Goal: Communication & Community: Answer question/provide support

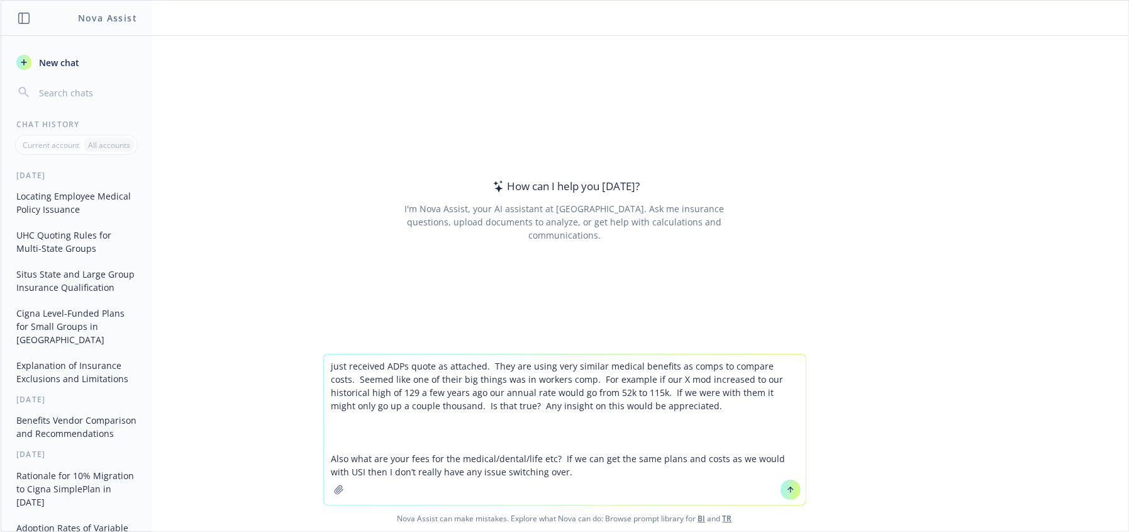
click at [445, 386] on textarea "just received ADPs quote as attached. They are using very similar medical benef…" at bounding box center [565, 429] width 482 height 150
click at [515, 401] on textarea "just received ADPs quote as attached. They are using very similar medical benef…" at bounding box center [565, 429] width 482 height 150
click at [335, 490] on icon "button" at bounding box center [339, 489] width 10 height 10
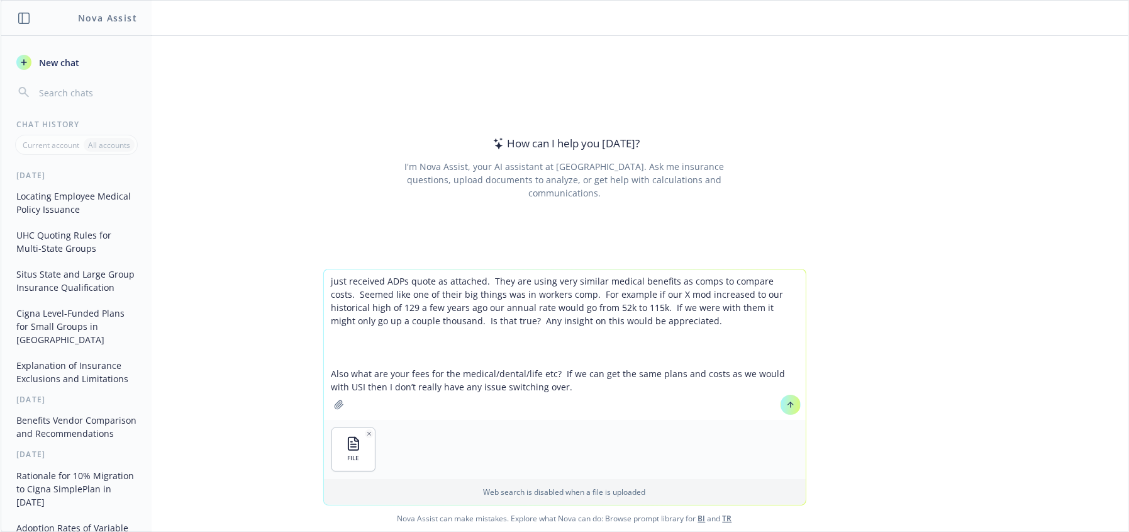
click at [366, 434] on icon "button" at bounding box center [369, 433] width 6 height 6
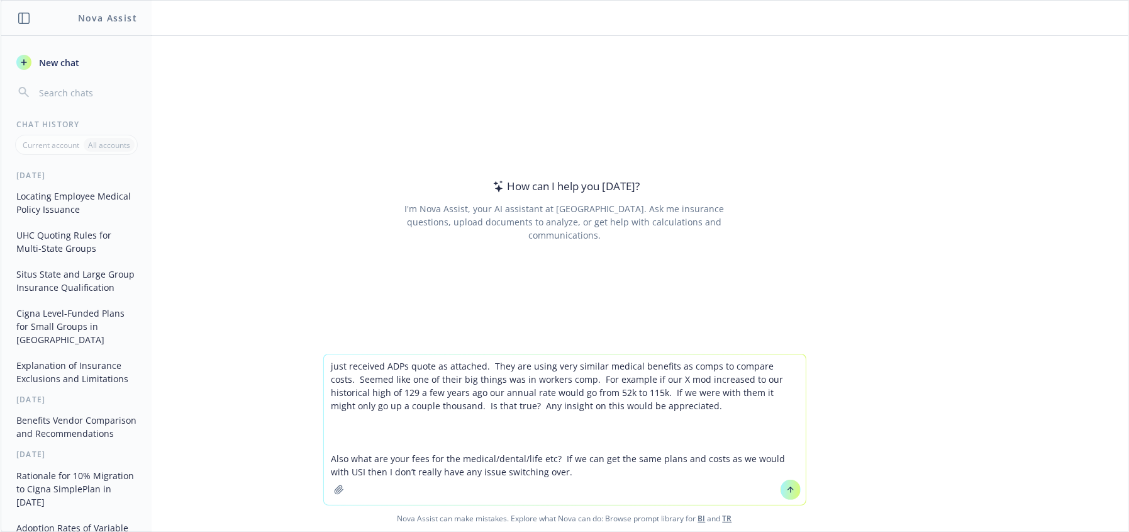
click at [566, 472] on textarea "just received ADPs quote as attached. They are using very similar medical benef…" at bounding box center [565, 429] width 482 height 150
click at [605, 483] on textarea "just received ADPs quote as attached. They are using very similar medical benef…" at bounding box center [565, 429] width 482 height 150
click at [329, 488] on button "button" at bounding box center [339, 489] width 20 height 20
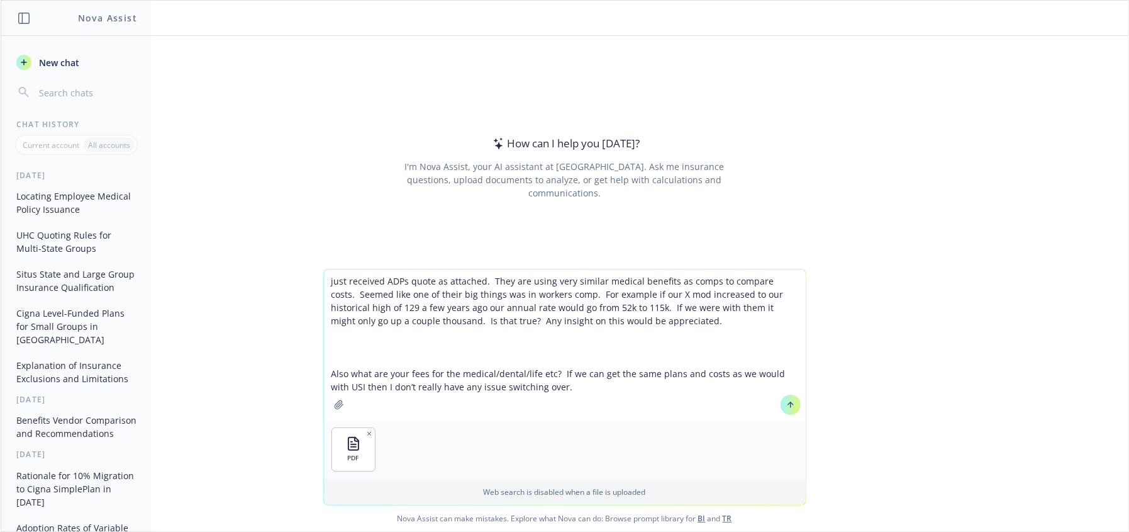
click at [495, 410] on textarea "just received ADPs quote as attached. They are using very similar medical benef…" at bounding box center [565, 344] width 482 height 150
click at [413, 337] on textarea "just received ADPs quote as attached. They are using very similar medical benef…" at bounding box center [565, 344] width 482 height 150
click at [351, 283] on textarea "just received ADPs quote as attached. They are using very similar medical benef…" at bounding box center [565, 344] width 482 height 150
click at [609, 288] on textarea "just received ADPs quote as attached. They are using very similar medical benef…" at bounding box center [565, 344] width 482 height 150
drag, startPoint x: 481, startPoint y: 282, endPoint x: 314, endPoint y: 266, distance: 167.5
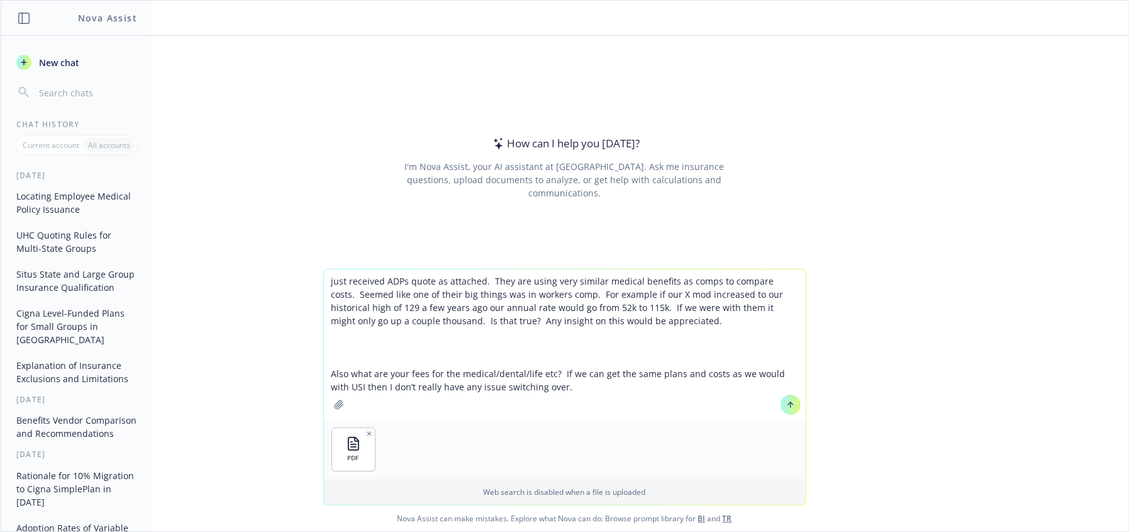
click at [314, 266] on div "How can I help you today? I'm Nova Assist, your AI assistant at Newfront. Ask m…" at bounding box center [565, 283] width 1128 height 495
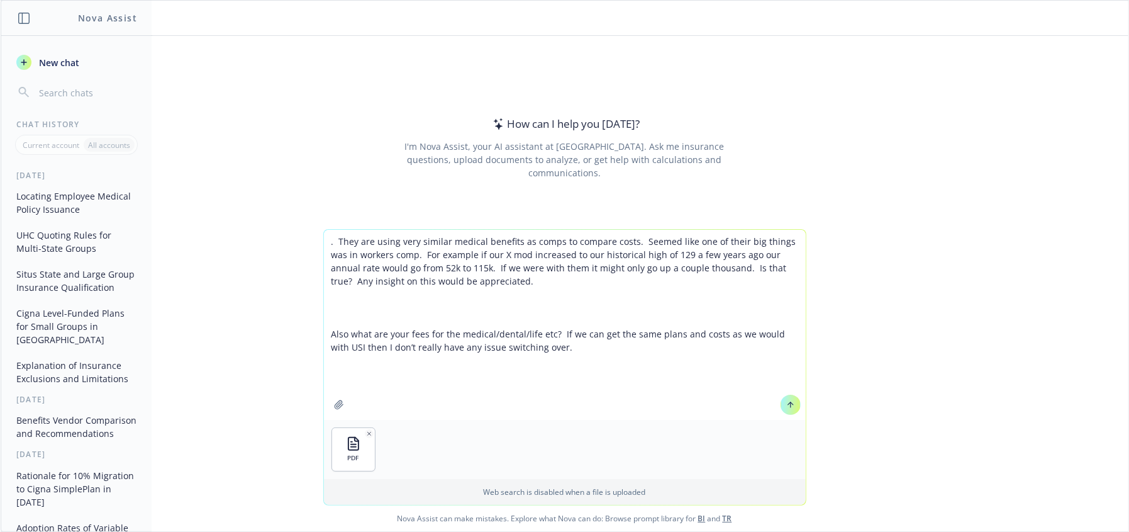
click at [357, 235] on textarea ". They are using very similar medical benefits as comps to compare costs. Seeme…" at bounding box center [565, 325] width 482 height 190
paste textarea "Act as a benefits professional skilled in vendor analysis. I’m working on compa…"
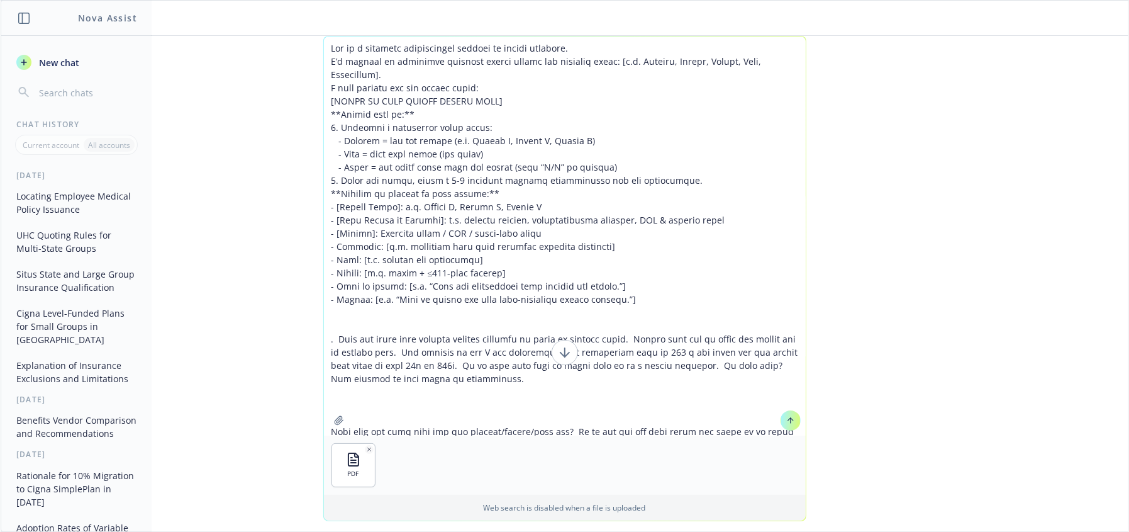
drag, startPoint x: 469, startPoint y: 93, endPoint x: 536, endPoint y: 51, distance: 79.4
click at [469, 92] on textarea at bounding box center [565, 235] width 482 height 399
click at [563, 47] on textarea at bounding box center [565, 235] width 482 height 399
click at [557, 82] on textarea at bounding box center [565, 235] width 482 height 399
click at [530, 71] on textarea at bounding box center [565, 235] width 482 height 399
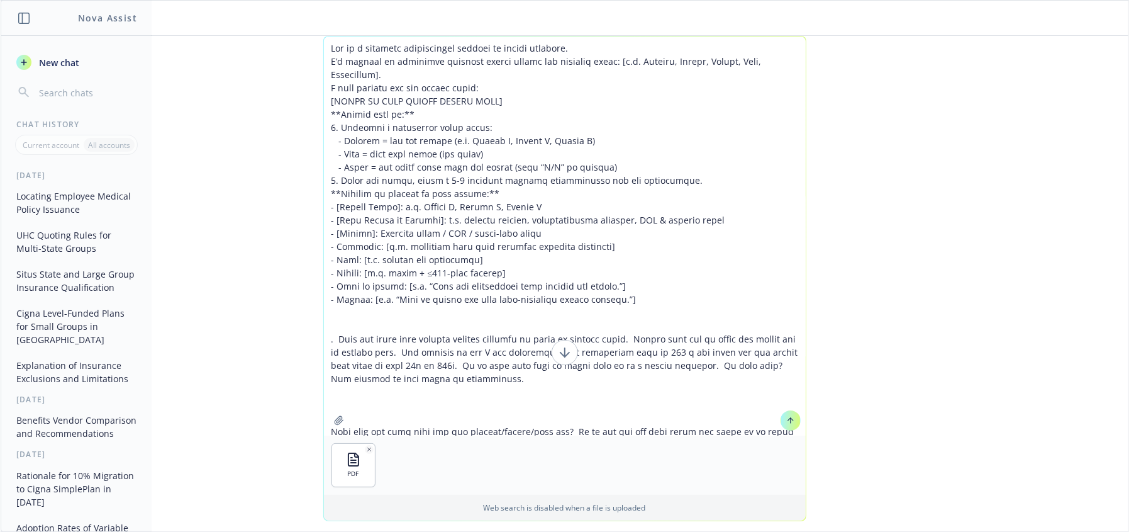
click at [598, 72] on textarea at bounding box center [565, 235] width 482 height 399
click at [409, 74] on textarea at bounding box center [565, 235] width 482 height 399
click at [498, 92] on textarea at bounding box center [565, 235] width 482 height 399
click at [523, 99] on textarea at bounding box center [565, 235] width 482 height 399
drag, startPoint x: 505, startPoint y: 96, endPoint x: 322, endPoint y: 101, distance: 183.2
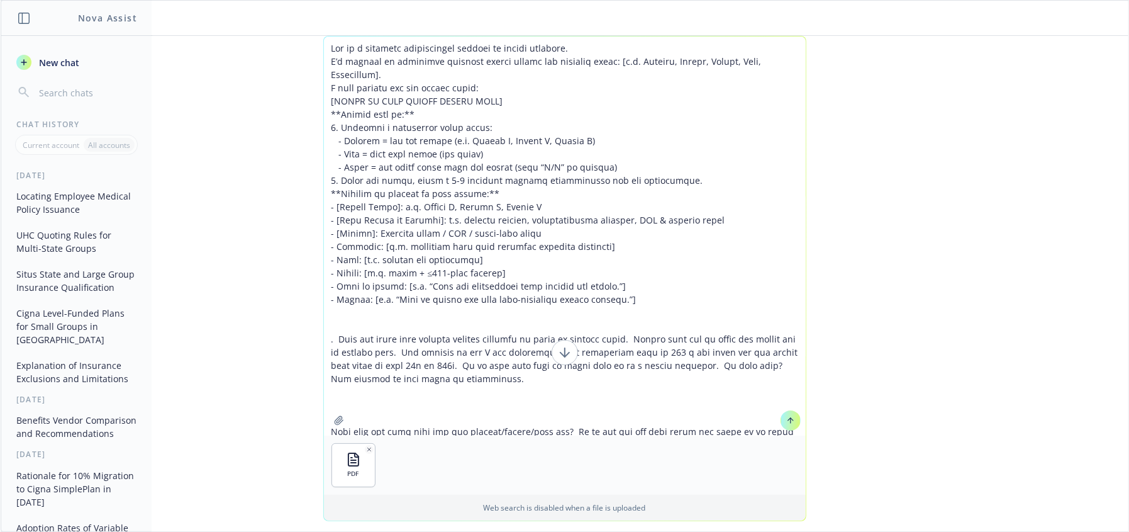
click at [324, 101] on textarea at bounding box center [565, 235] width 482 height 399
click at [438, 126] on textarea at bounding box center [565, 235] width 482 height 399
drag, startPoint x: 497, startPoint y: 100, endPoint x: 321, endPoint y: 92, distance: 176.3
click at [324, 92] on textarea at bounding box center [565, 235] width 482 height 399
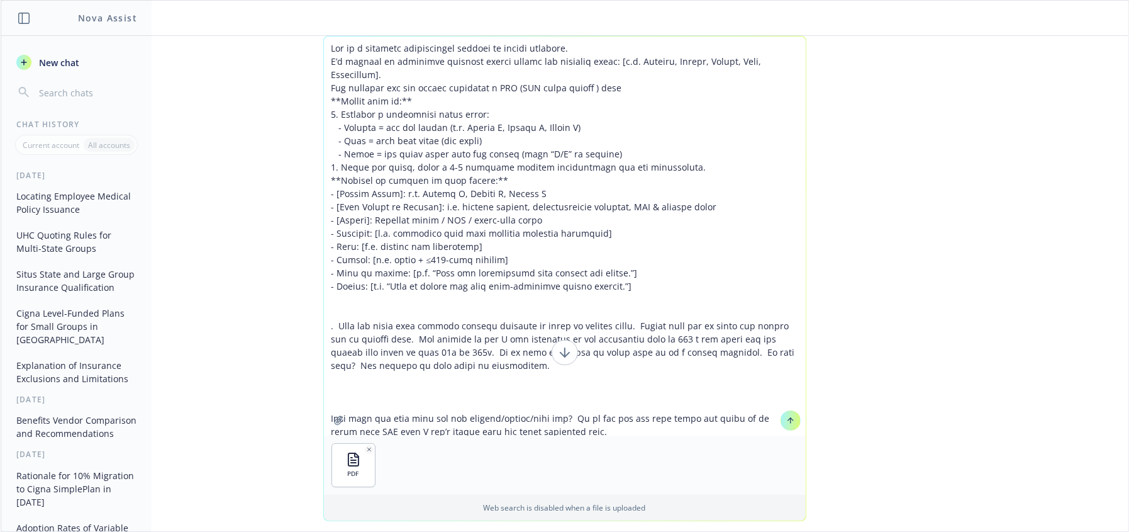
click at [584, 56] on textarea at bounding box center [565, 235] width 482 height 399
click at [518, 148] on textarea at bounding box center [565, 235] width 482 height 399
click at [585, 89] on textarea at bounding box center [565, 235] width 482 height 399
click at [650, 87] on textarea at bounding box center [565, 235] width 482 height 399
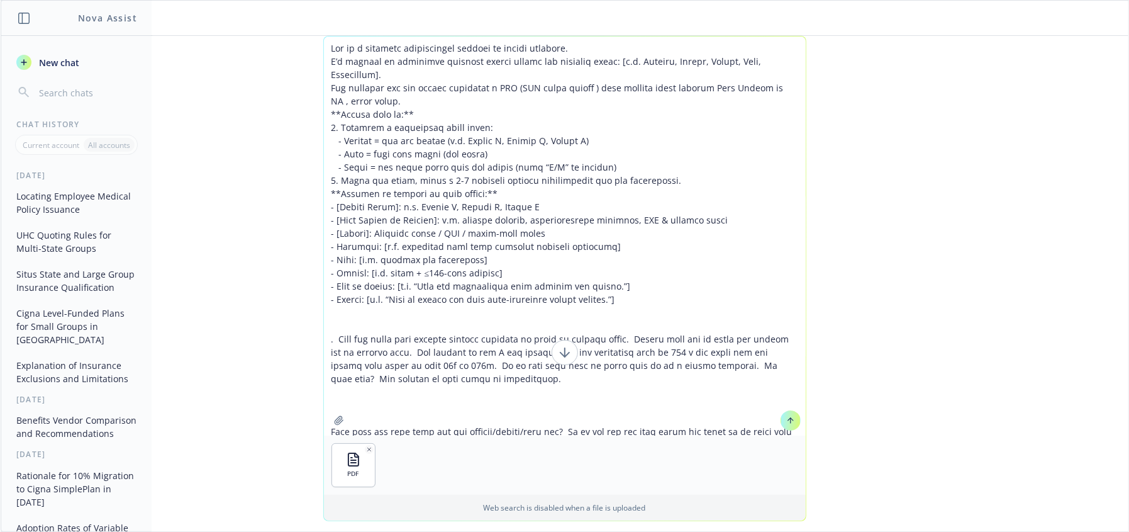
click at [474, 130] on textarea at bounding box center [565, 235] width 482 height 399
click at [494, 153] on textarea at bounding box center [565, 235] width 482 height 399
click at [489, 200] on textarea at bounding box center [565, 235] width 482 height 399
click at [481, 252] on textarea at bounding box center [565, 235] width 482 height 399
drag, startPoint x: 499, startPoint y: 203, endPoint x: 509, endPoint y: 215, distance: 16.1
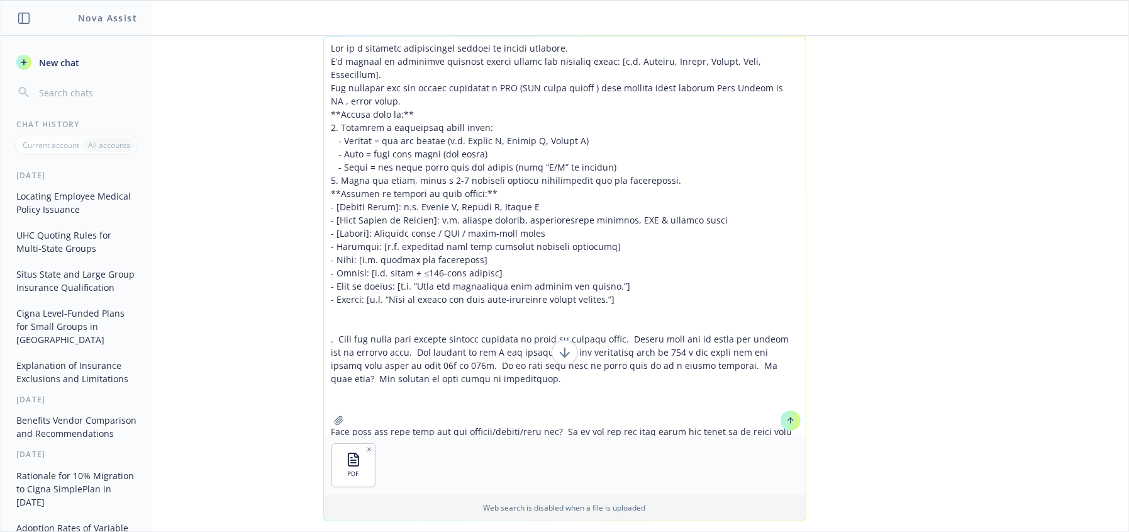
click at [502, 205] on textarea at bounding box center [565, 235] width 482 height 399
click at [583, 260] on textarea at bounding box center [565, 235] width 482 height 399
click at [566, 213] on textarea at bounding box center [565, 235] width 482 height 399
click at [481, 237] on textarea at bounding box center [565, 235] width 482 height 399
click at [505, 233] on textarea at bounding box center [565, 235] width 482 height 399
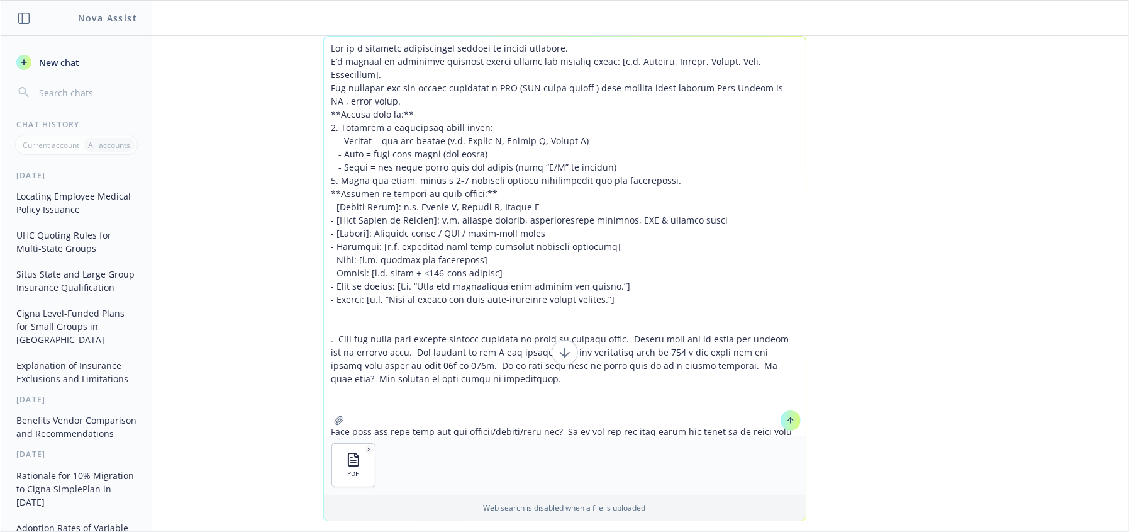
click at [566, 235] on textarea at bounding box center [565, 235] width 482 height 399
click at [478, 195] on textarea at bounding box center [565, 235] width 482 height 399
click at [454, 214] on textarea at bounding box center [565, 235] width 482 height 399
click at [499, 210] on textarea at bounding box center [565, 235] width 482 height 399
click at [540, 201] on textarea at bounding box center [565, 235] width 482 height 399
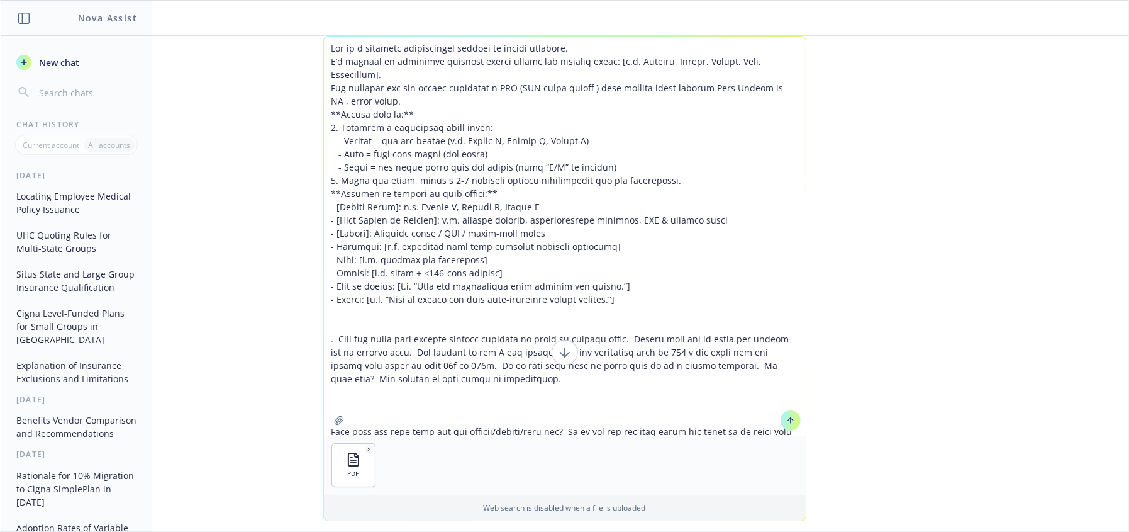
click at [447, 220] on textarea at bounding box center [565, 235] width 482 height 399
click at [366, 211] on textarea at bounding box center [565, 235] width 482 height 399
click at [400, 206] on textarea at bounding box center [565, 235] width 482 height 399
click at [598, 201] on textarea at bounding box center [565, 235] width 482 height 399
click at [401, 208] on textarea at bounding box center [565, 235] width 482 height 399
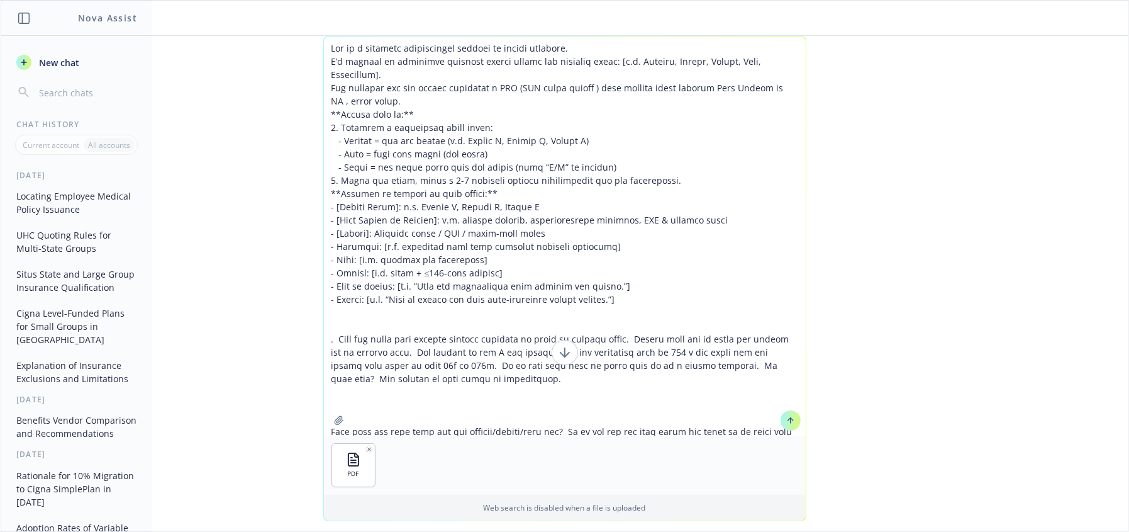
click at [440, 221] on textarea at bounding box center [565, 235] width 482 height 399
click at [641, 227] on textarea at bounding box center [565, 235] width 482 height 399
click at [551, 238] on textarea at bounding box center [565, 235] width 482 height 399
click at [537, 233] on textarea at bounding box center [565, 235] width 482 height 399
click at [548, 230] on textarea at bounding box center [565, 235] width 482 height 399
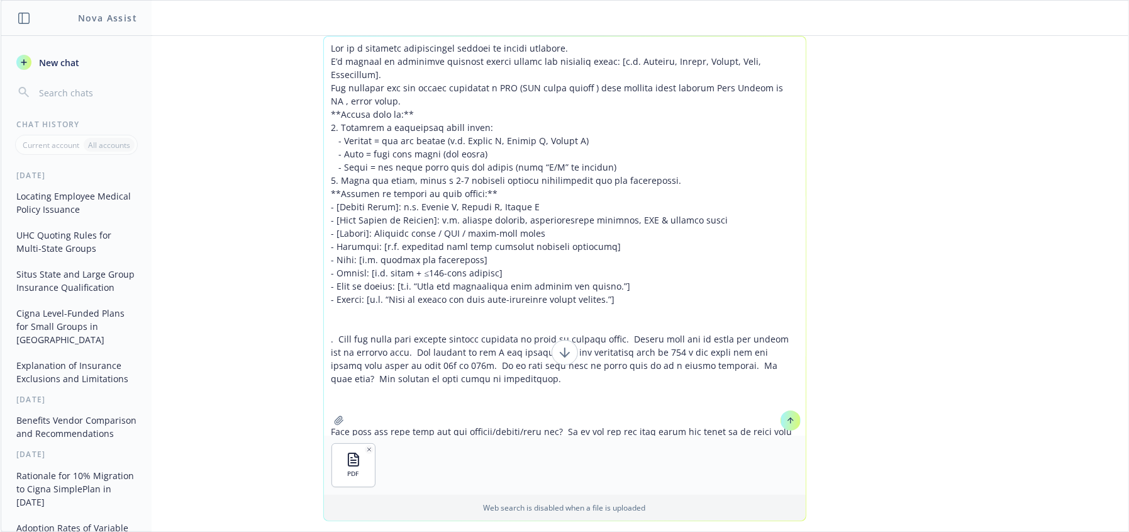
drag, startPoint x: 541, startPoint y: 232, endPoint x: 320, endPoint y: 234, distance: 221.5
click at [324, 234] on textarea at bounding box center [565, 235] width 482 height 399
click at [488, 245] on textarea at bounding box center [565, 235] width 482 height 399
drag, startPoint x: 658, startPoint y: 250, endPoint x: 373, endPoint y: 247, distance: 285.0
click at [373, 247] on textarea at bounding box center [565, 235] width 482 height 399
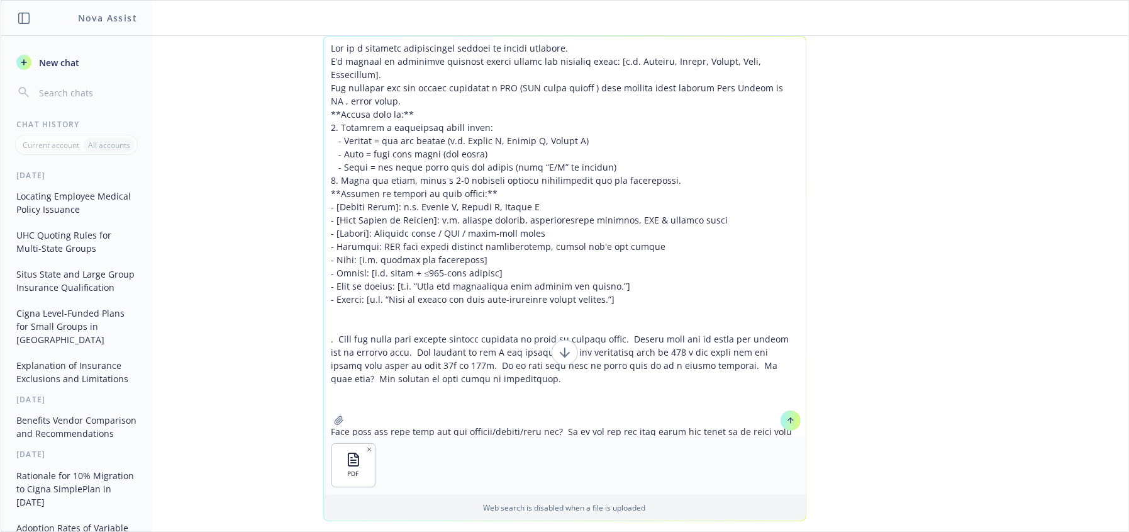
click at [481, 264] on textarea at bounding box center [565, 235] width 482 height 399
drag, startPoint x: 374, startPoint y: 261, endPoint x: 397, endPoint y: 271, distance: 25.1
click at [357, 262] on textarea at bounding box center [565, 235] width 482 height 399
drag, startPoint x: 548, startPoint y: 274, endPoint x: 320, endPoint y: 270, distance: 228.4
click at [324, 270] on textarea at bounding box center [565, 235] width 482 height 399
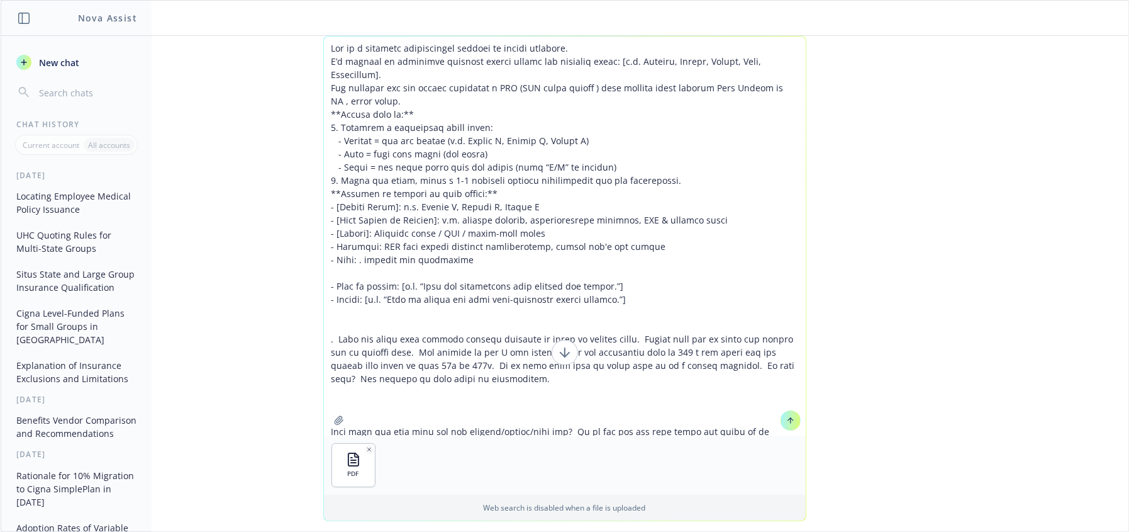
drag, startPoint x: 590, startPoint y: 298, endPoint x: 306, endPoint y: 301, distance: 283.8
click at [306, 301] on div "PDF Web search is disabled when a file is uploaded Nova Assist can make mistake…" at bounding box center [565, 291] width 1128 height 511
drag, startPoint x: 542, startPoint y: 328, endPoint x: 651, endPoint y: 294, distance: 114.6
click at [547, 328] on textarea at bounding box center [565, 235] width 482 height 399
drag, startPoint x: 556, startPoint y: 301, endPoint x: 330, endPoint y: 273, distance: 228.2
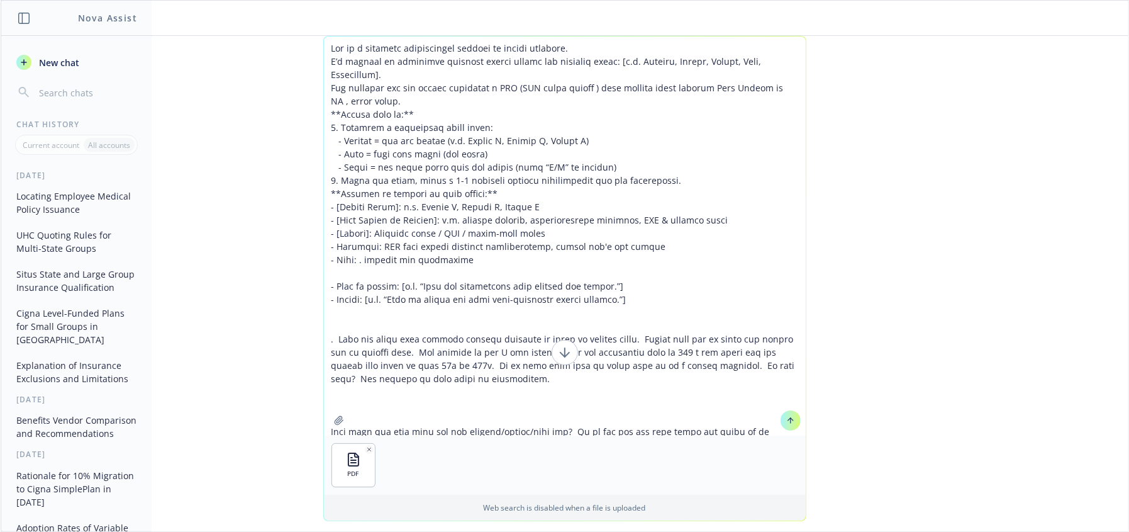
click at [330, 273] on textarea at bounding box center [565, 235] width 482 height 399
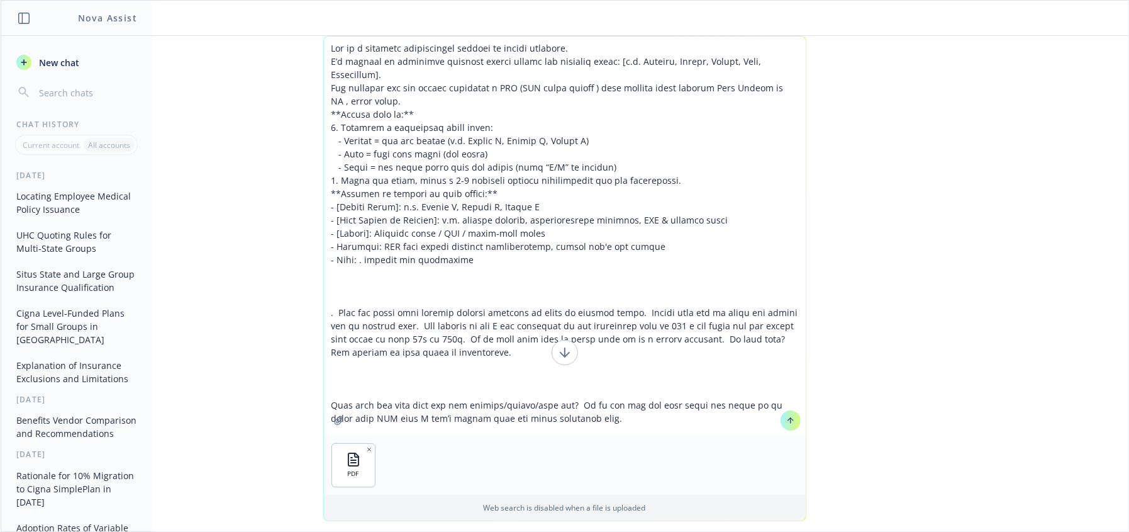
click at [482, 283] on textarea at bounding box center [565, 235] width 482 height 399
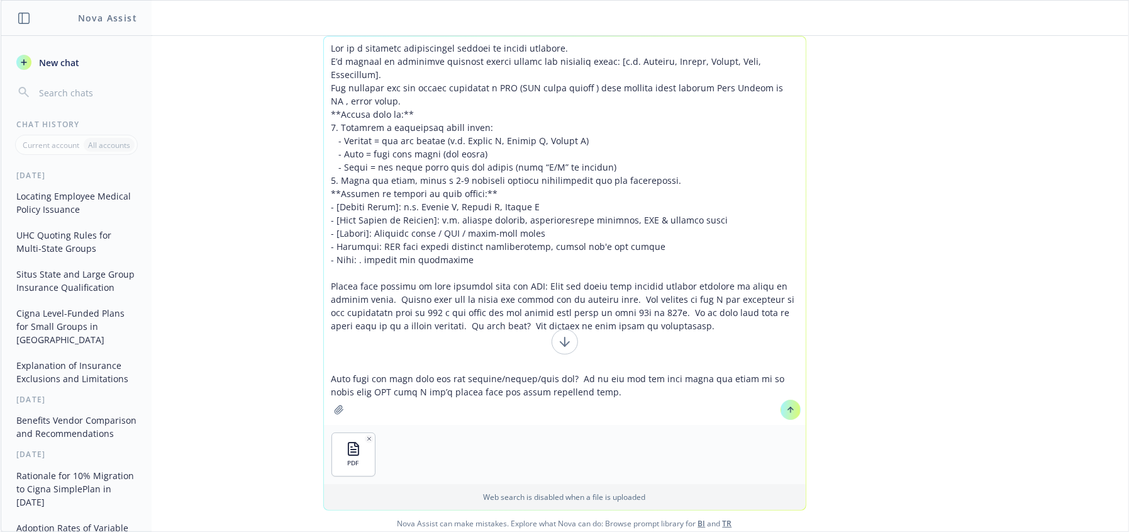
click at [688, 361] on textarea at bounding box center [565, 230] width 482 height 388
click at [458, 354] on textarea at bounding box center [565, 230] width 482 height 388
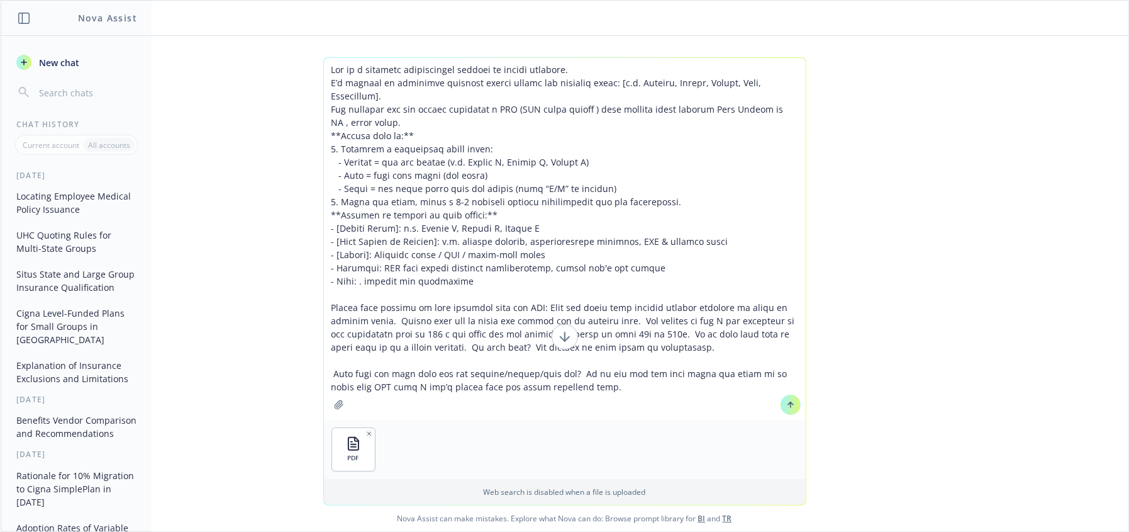
type textarea "Act as a benefits professional skilled in vendor analysis. I’m working on compa…"
click at [790, 404] on icon at bounding box center [790, 404] width 9 height 9
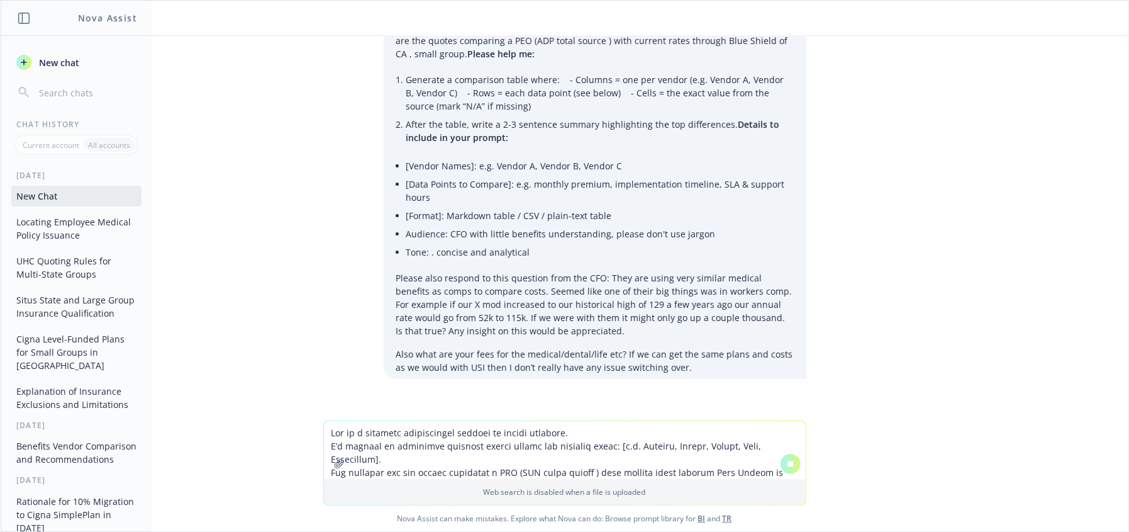
scroll to position [88, 0]
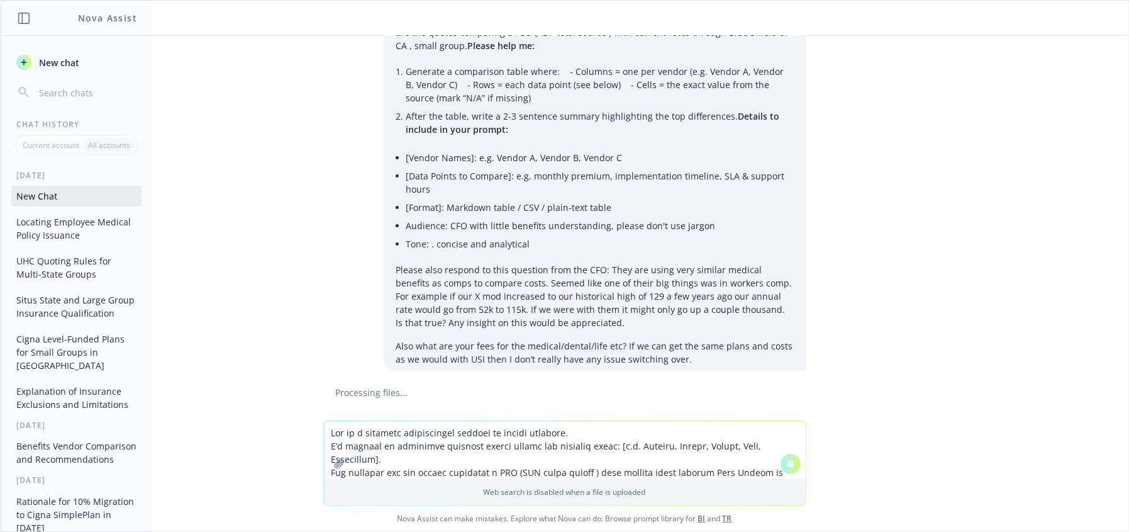
click at [567, 449] on textarea at bounding box center [565, 450] width 482 height 58
click at [495, 446] on textarea at bounding box center [565, 450] width 482 height 58
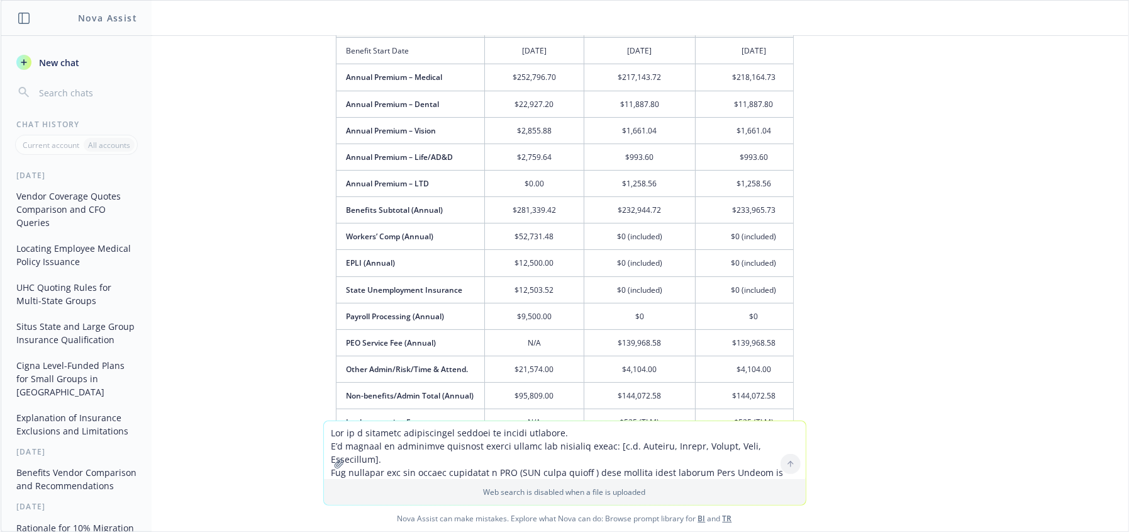
scroll to position [401, 0]
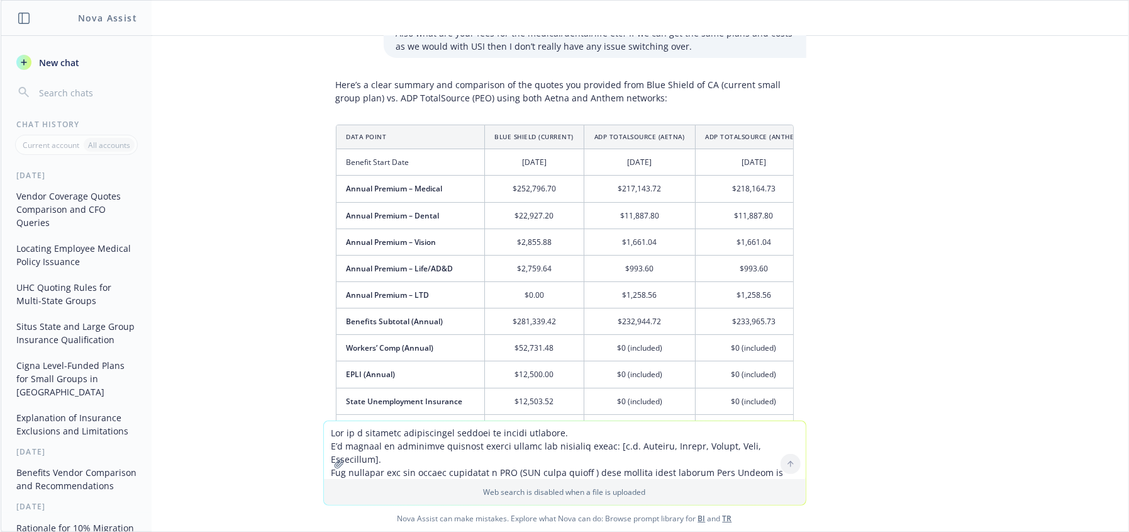
click at [376, 433] on textarea at bounding box center [565, 450] width 482 height 58
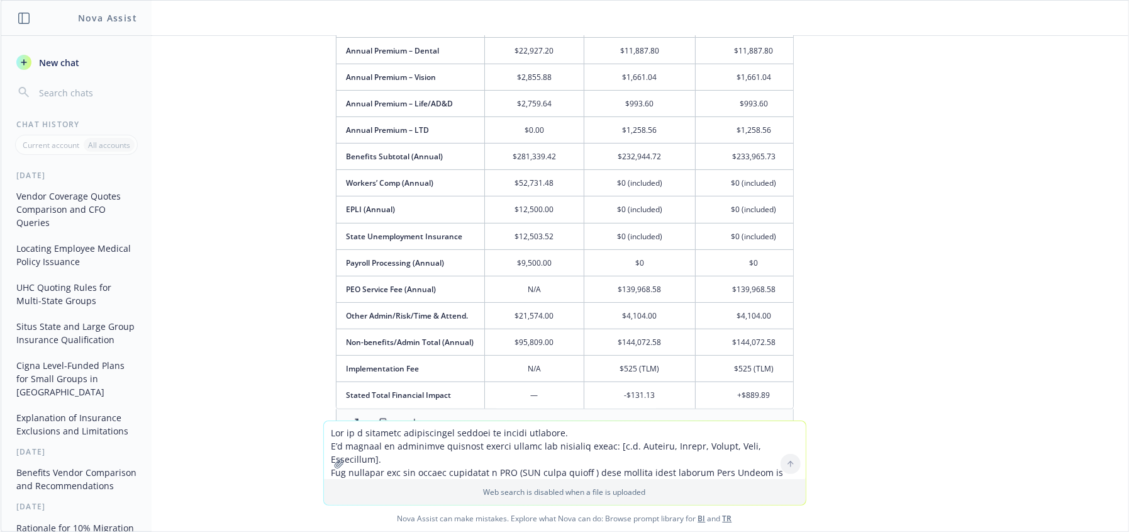
scroll to position [415, 0]
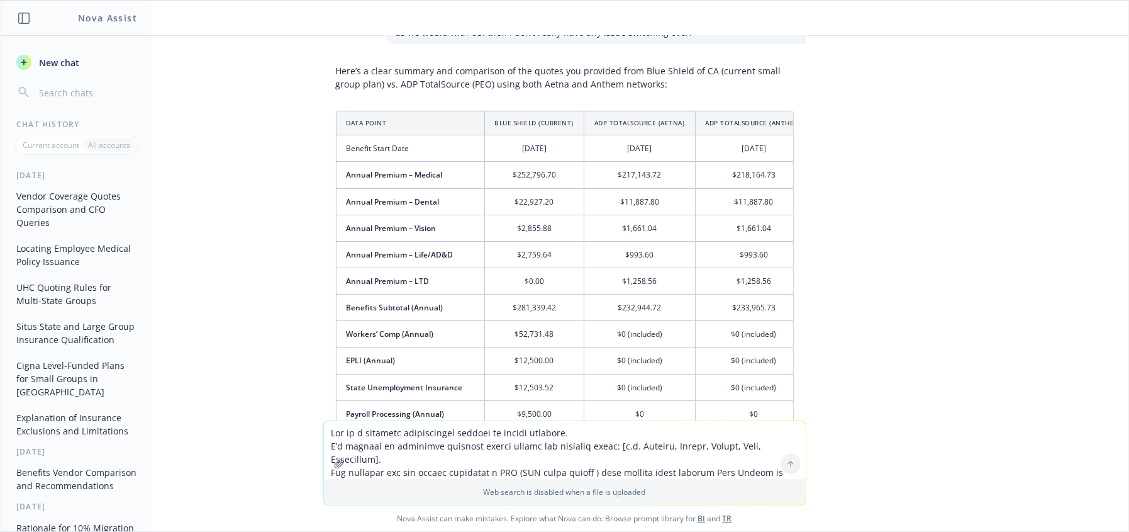
drag, startPoint x: 272, startPoint y: 240, endPoint x: 522, endPoint y: 277, distance: 251.9
click at [272, 240] on div "pdf ADP Total Source Quote 2025.pdf Act as a benefits professional skilled in v…" at bounding box center [565, 228] width 1128 height 384
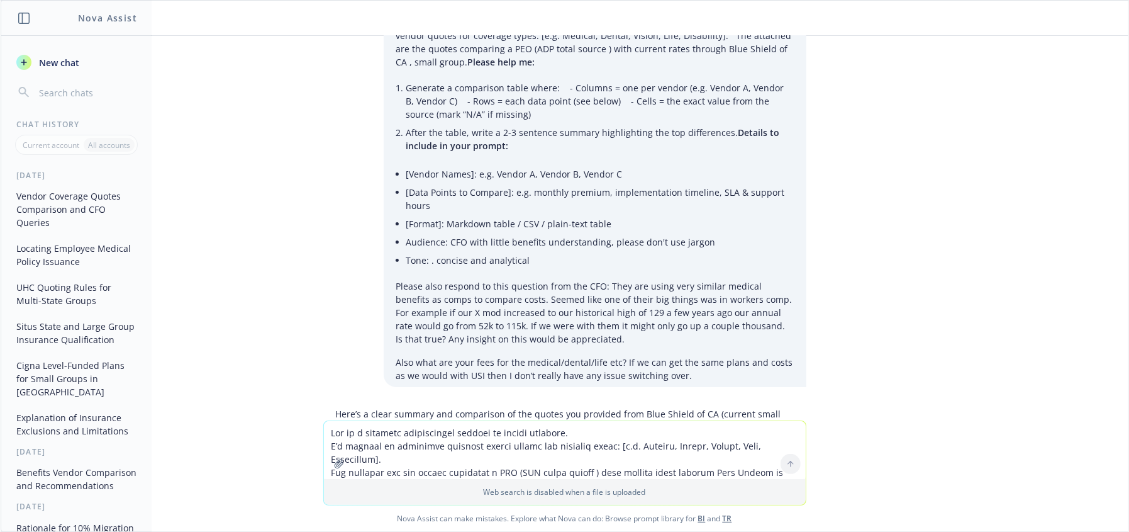
scroll to position [119, 0]
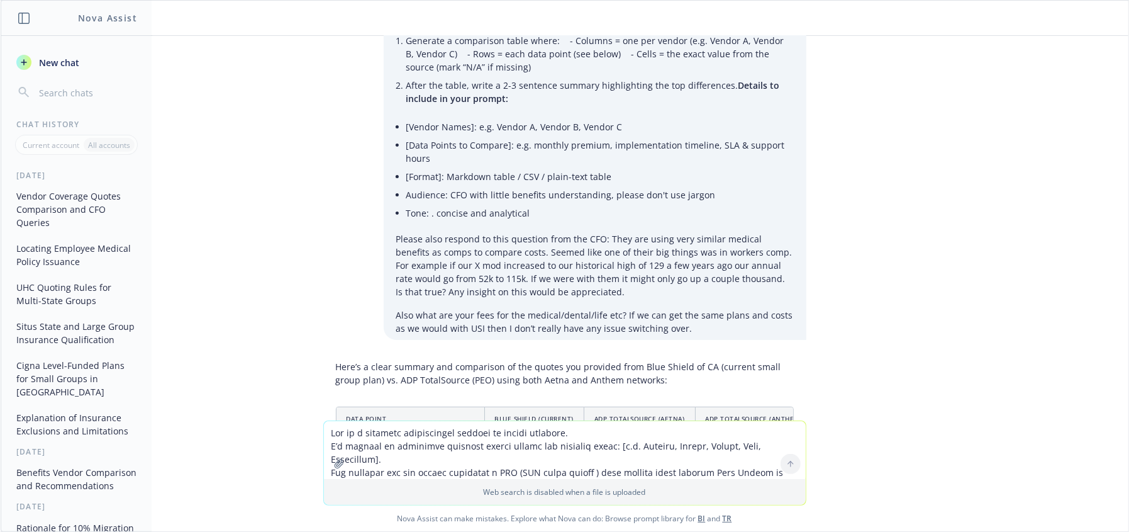
click at [583, 260] on p "Please also respond to this question from the CFO: They are using very similar …" at bounding box center [595, 265] width 398 height 66
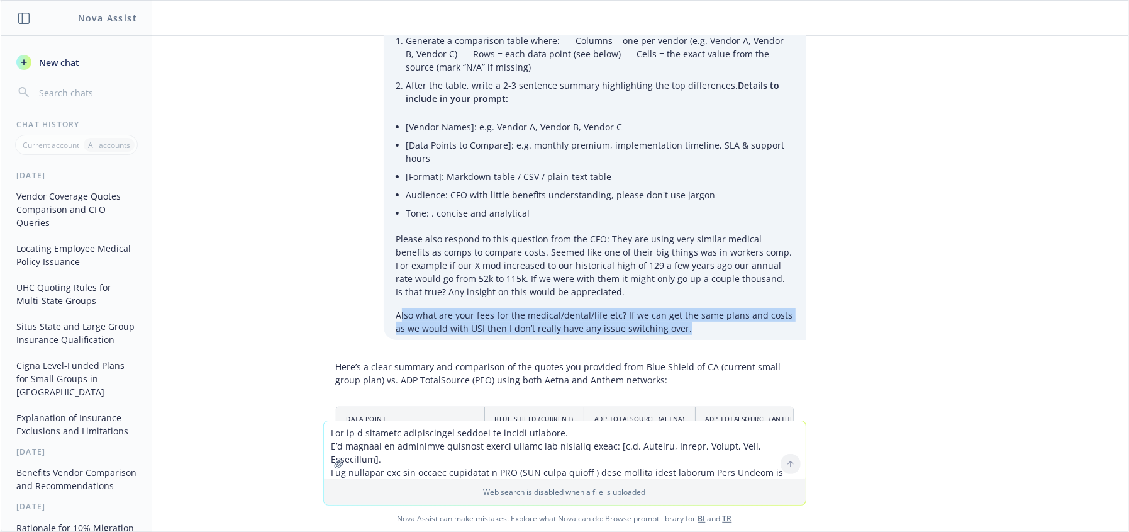
drag, startPoint x: 390, startPoint y: 310, endPoint x: 689, endPoint y: 334, distance: 299.8
click at [689, 334] on div "Act as a benefits professional skilled in vendor analysis. I’m working on compa…" at bounding box center [595, 152] width 423 height 376
click at [678, 321] on p "Also what are your fees for the medical/dental/life etc? If we can get the same…" at bounding box center [595, 321] width 398 height 26
drag, startPoint x: 663, startPoint y: 328, endPoint x: 358, endPoint y: 310, distance: 305.0
click at [358, 310] on div "pdf ADP Total Source Quote 2025.pdf Act as a benefits professional skilled in v…" at bounding box center [564, 133] width 503 height 413
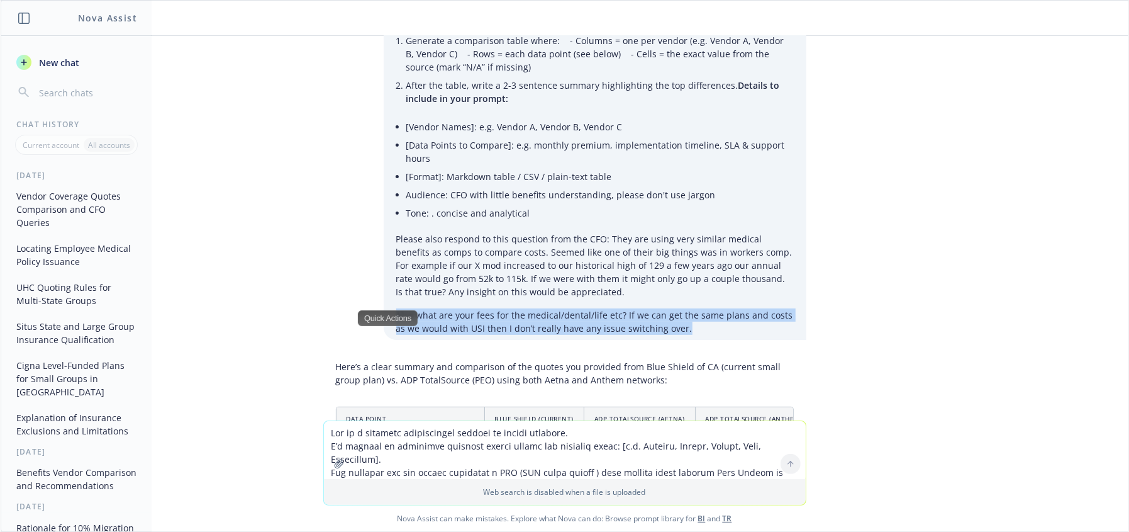
copy p "Also what are your fees for the medical/dental/life etc? If we can get the same…"
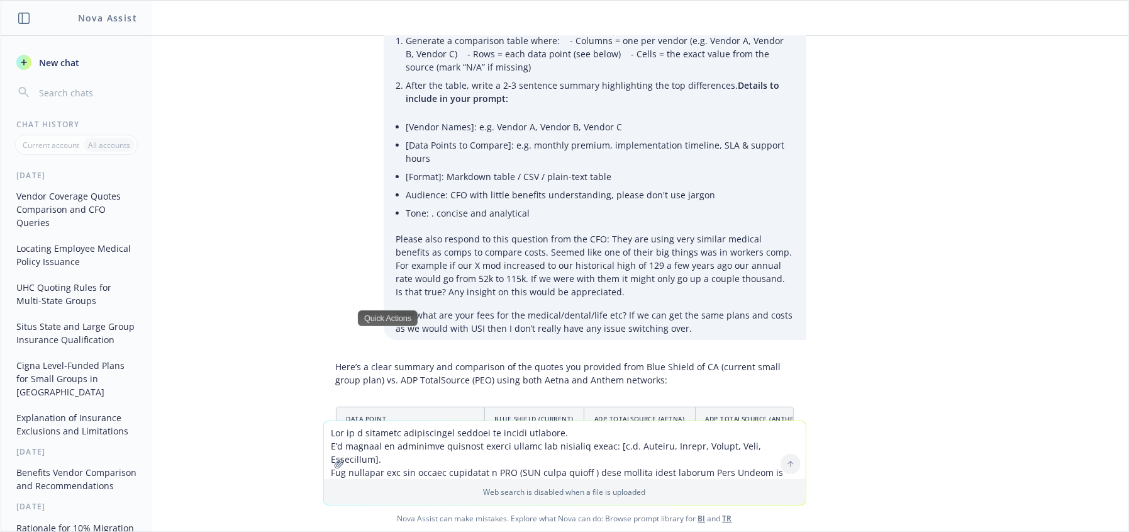
click at [452, 446] on textarea at bounding box center [565, 450] width 482 height 58
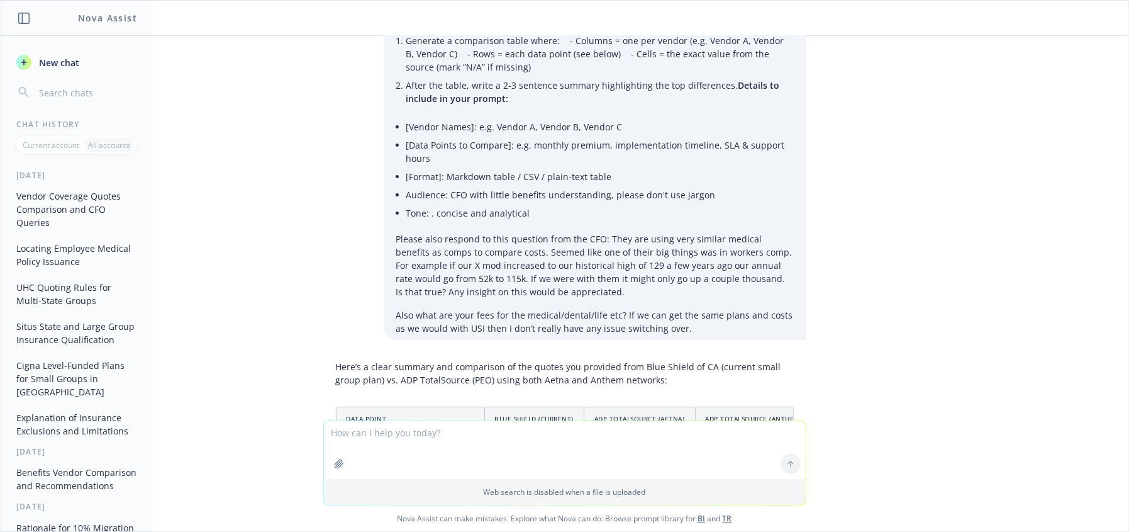
paste textarea "Act as a seasoned advisor. I need talking points for discussing [SCENARIO, e.g.…"
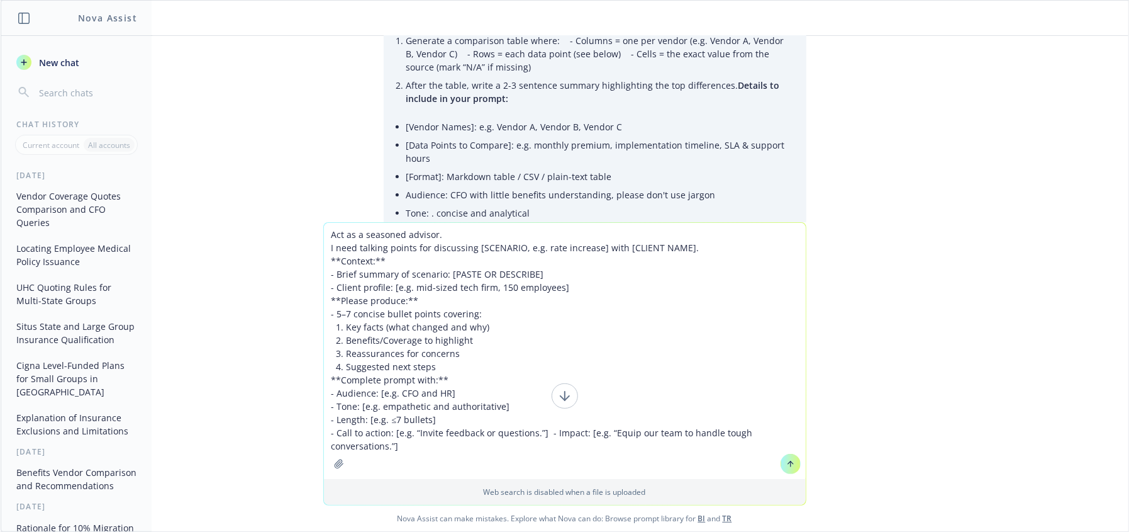
click at [518, 312] on textarea "Act as a seasoned advisor. I need talking points for discussing [SCENARIO, e.g.…" at bounding box center [565, 351] width 482 height 256
click at [428, 299] on textarea "Act as a seasoned advisor. I need talking points for discussing [SCENARIO, e.g.…" at bounding box center [565, 351] width 482 height 256
click at [428, 344] on textarea "Act as a seasoned advisor. I need talking points for discussing [SCENARIO, e.g.…" at bounding box center [565, 351] width 482 height 256
click at [451, 378] on textarea "Act as a seasoned advisor. I need talking points for discussing [SCENARIO, e.g.…" at bounding box center [565, 351] width 482 height 256
click at [406, 407] on textarea "Act as a seasoned advisor. I need talking points for discussing [SCENARIO, e.g.…" at bounding box center [565, 351] width 482 height 256
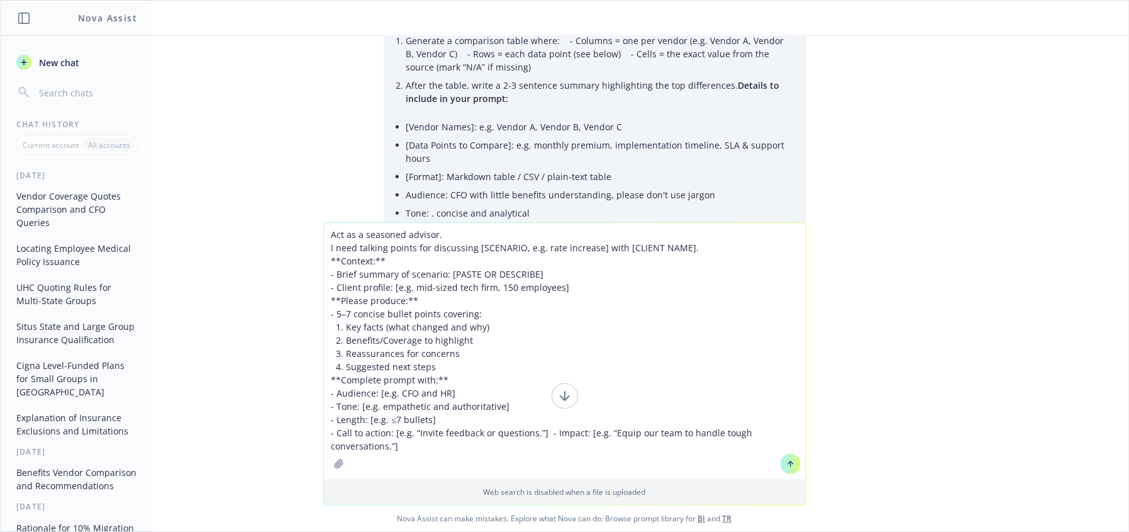
click at [407, 266] on textarea "Act as a seasoned advisor. I need talking points for discussing [SCENARIO, e.g.…" at bounding box center [565, 351] width 482 height 256
drag, startPoint x: 469, startPoint y: 246, endPoint x: 717, endPoint y: 247, distance: 248.5
click at [717, 247] on textarea "Act as a seasoned advisor. I need talking points for discussing [SCENARIO, e.g.…" at bounding box center [565, 351] width 482 height 256
drag, startPoint x: 575, startPoint y: 289, endPoint x: 387, endPoint y: 288, distance: 188.1
click at [387, 288] on textarea "Act as a seasoned advisor. I need talking points for discussing why small group…" at bounding box center [565, 351] width 482 height 256
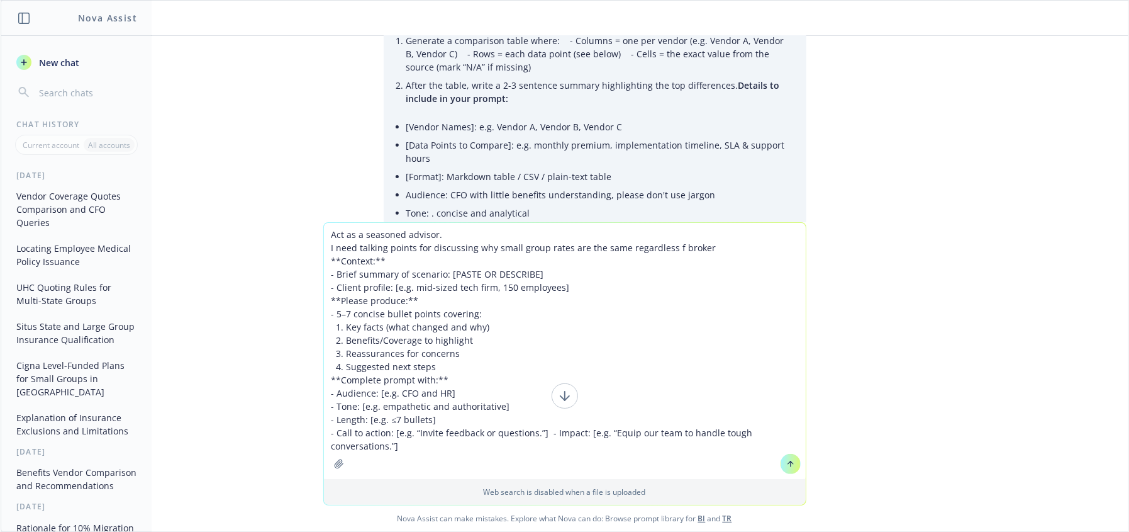
click at [524, 306] on textarea "Act as a seasoned advisor. I need talking points for discussing why small group…" at bounding box center [565, 351] width 482 height 256
click at [581, 305] on textarea "Act as a seasoned advisor. I need talking points for discussing why small group…" at bounding box center [565, 351] width 482 height 256
drag, startPoint x: 524, startPoint y: 288, endPoint x: 388, endPoint y: 285, distance: 135.9
click at [388, 285] on textarea "Act as a seasoned advisor. I need talking points for discussing why small group…" at bounding box center [565, 351] width 482 height 256
click at [442, 300] on textarea "Act as a seasoned advisor. I need talking points for discussing why small group…" at bounding box center [565, 351] width 482 height 256
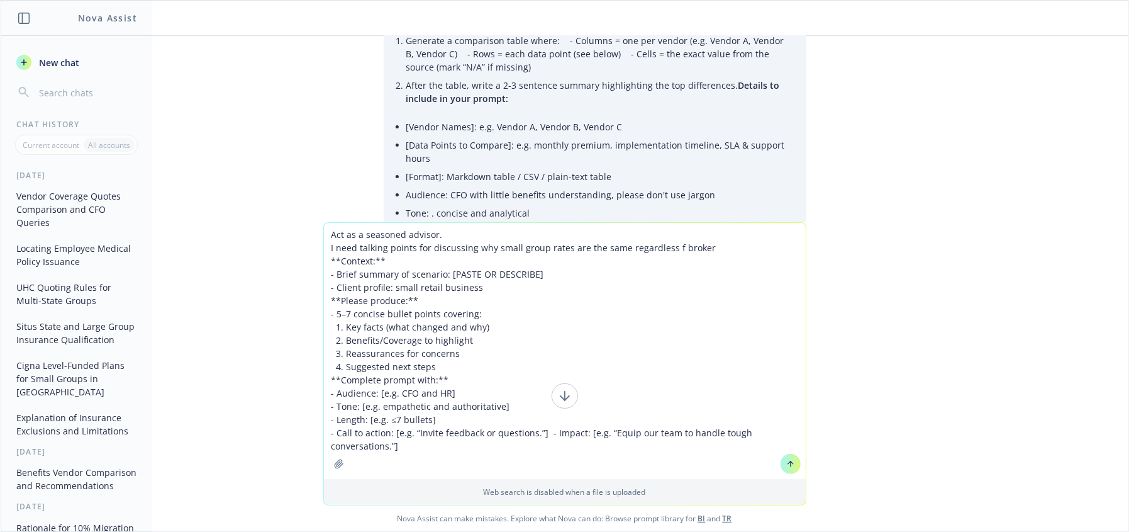
click at [485, 307] on textarea "Act as a seasoned advisor. I need talking points for discussing why small group…" at bounding box center [565, 351] width 482 height 256
click at [465, 303] on textarea "Act as a seasoned advisor. I need talking points for discussing why small group…" at bounding box center [565, 351] width 482 height 256
drag, startPoint x: 513, startPoint y: 312, endPoint x: 503, endPoint y: 325, distance: 16.2
click at [512, 314] on textarea "Act as a seasoned advisor. I need talking points for discussing why small group…" at bounding box center [565, 351] width 482 height 256
drag, startPoint x: 500, startPoint y: 328, endPoint x: 378, endPoint y: 332, distance: 122.1
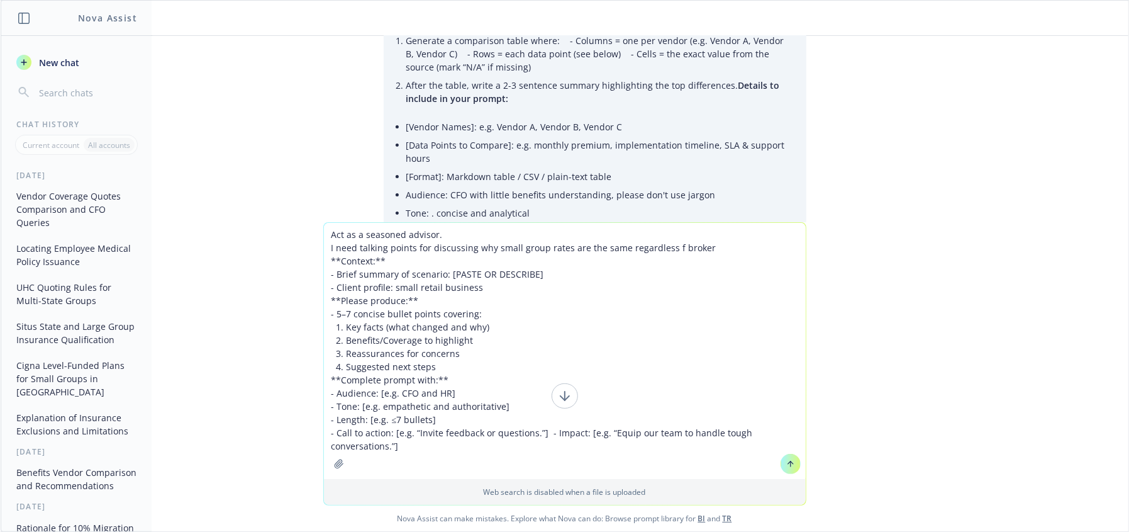
click at [378, 332] on textarea "Act as a seasoned advisor. I need talking points for discussing why small group…" at bounding box center [565, 351] width 482 height 256
click at [447, 386] on textarea "Act as a seasoned advisor. I need talking points for discussing why small group…" at bounding box center [565, 351] width 482 height 256
click at [501, 403] on textarea "Act as a seasoned advisor. I need talking points for discussing why small group…" at bounding box center [565, 351] width 482 height 256
click at [454, 428] on textarea "Act as a seasoned advisor. I need talking points for discussing why small group…" at bounding box center [565, 351] width 482 height 256
drag, startPoint x: 515, startPoint y: 424, endPoint x: 516, endPoint y: 404, distance: 20.1
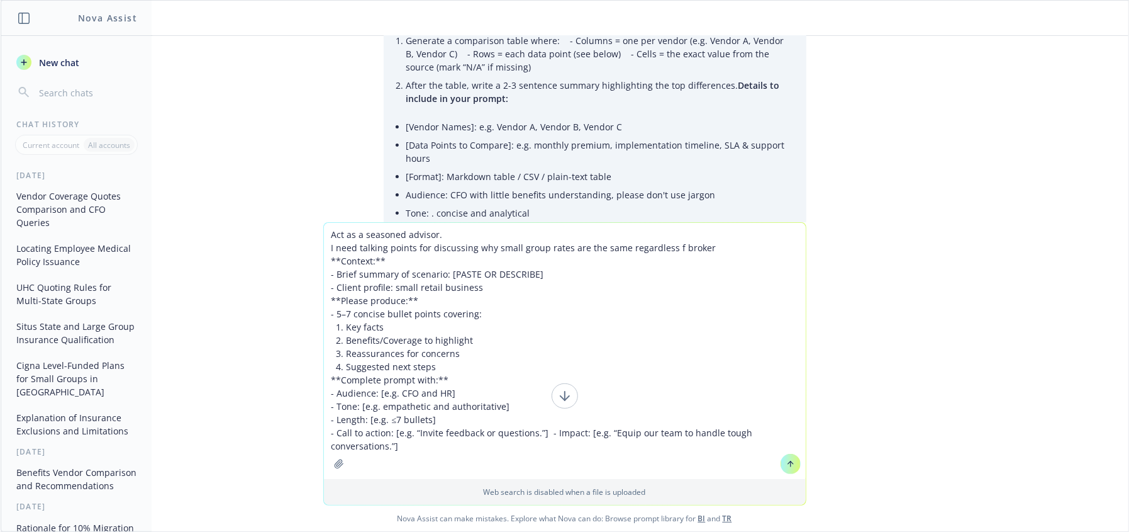
click at [516, 423] on textarea "Act as a seasoned advisor. I need talking points for discussing why small group…" at bounding box center [565, 351] width 482 height 256
drag, startPoint x: 516, startPoint y: 403, endPoint x: 355, endPoint y: 408, distance: 161.2
click at [355, 408] on textarea "Act as a seasoned advisor. I need talking points for discussing why small group…" at bounding box center [565, 351] width 482 height 256
click at [628, 434] on textarea "Act as a seasoned advisor. I need talking points for discussing why small group…" at bounding box center [565, 351] width 482 height 256
click at [437, 460] on textarea "Act as a seasoned advisor. I need talking points for discussing why small group…" at bounding box center [565, 351] width 482 height 256
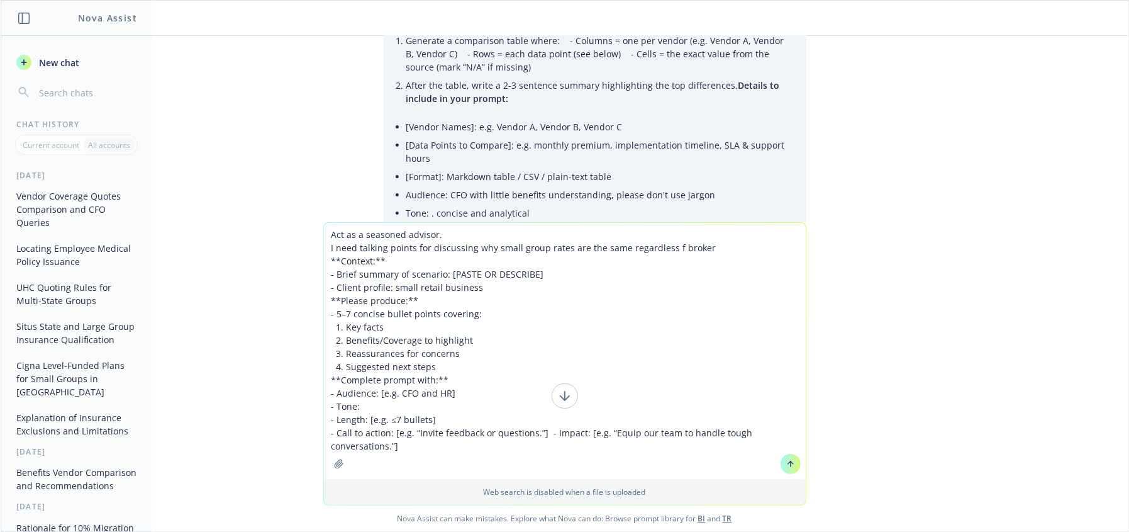
drag, startPoint x: 388, startPoint y: 434, endPoint x: 538, endPoint y: 454, distance: 151.1
click at [538, 454] on textarea "Act as a seasoned advisor. I need talking points for discussing why small group…" at bounding box center [565, 351] width 482 height 256
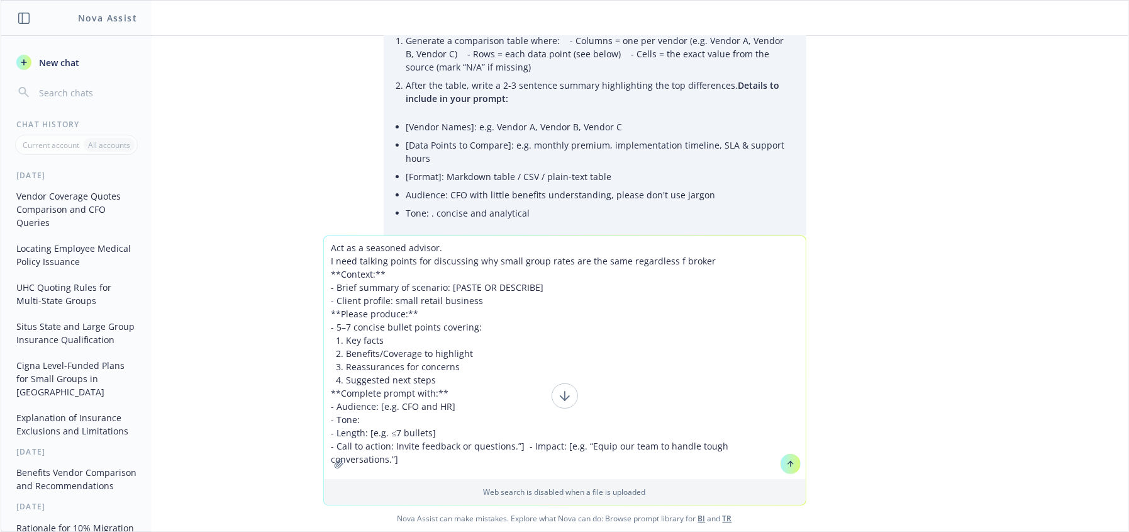
click at [513, 444] on textarea "Act as a seasoned advisor. I need talking points for discussing why small group…" at bounding box center [565, 357] width 482 height 243
drag, startPoint x: 777, startPoint y: 442, endPoint x: 508, endPoint y: 446, distance: 268.7
click at [508, 446] on textarea "Act as a seasoned advisor. I need talking points for discussing why small group…" at bounding box center [565, 357] width 482 height 243
type textarea "Act as a seasoned advisor. I need talking points for discussing why small group…"
click at [788, 463] on icon at bounding box center [790, 462] width 5 height 3
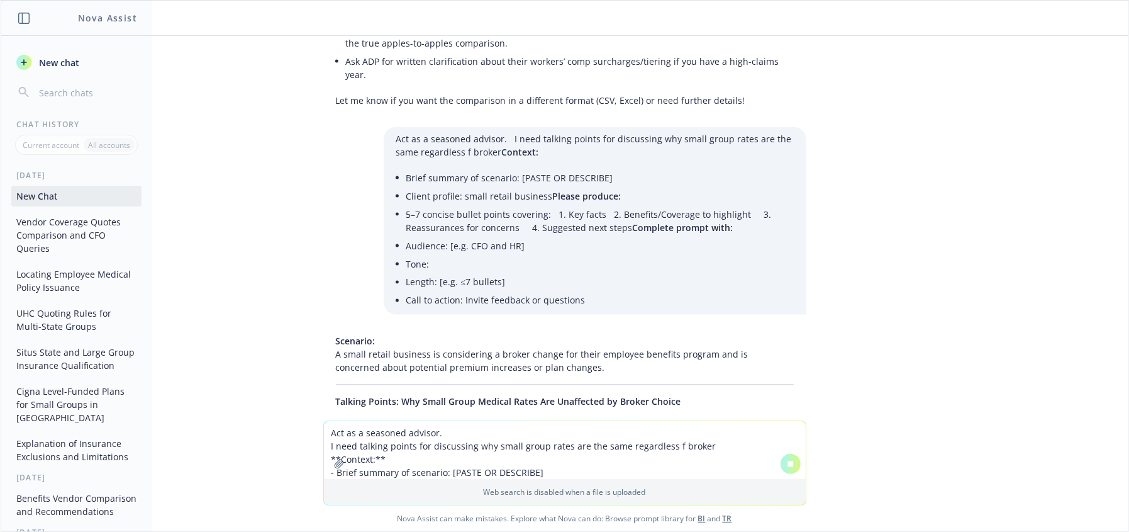
scroll to position [1634, 0]
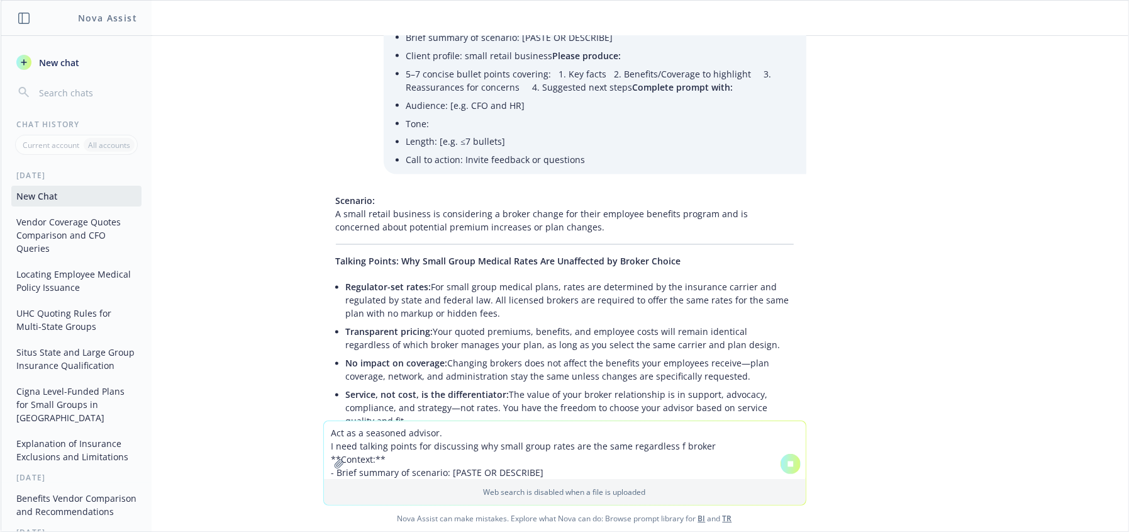
click at [472, 286] on li "Regulator-set rates: For small group medical plans, rates are determined by the…" at bounding box center [570, 300] width 448 height 45
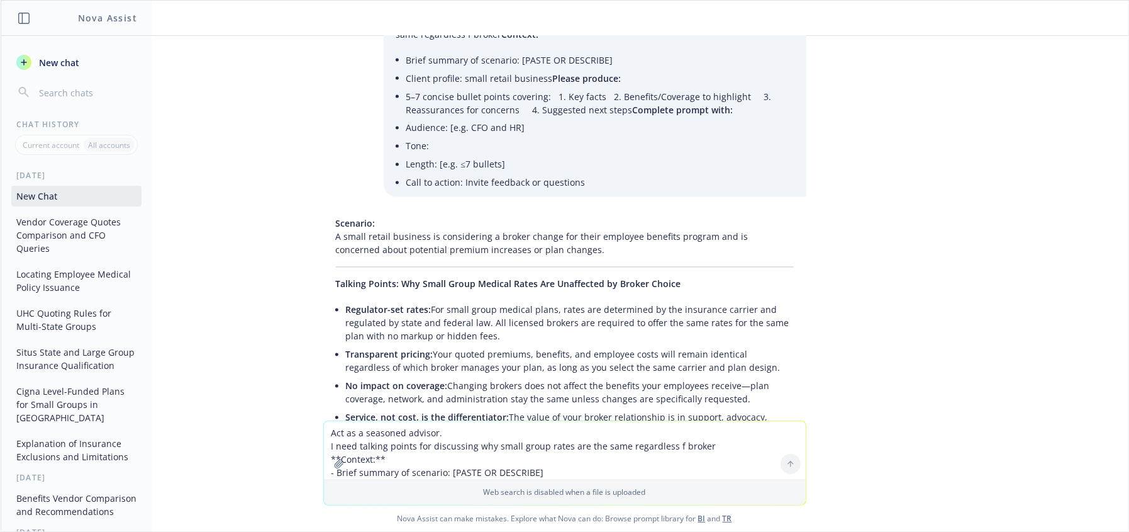
drag, startPoint x: 444, startPoint y: 299, endPoint x: 494, endPoint y: 297, distance: 50.4
click at [494, 301] on ul "Regulator-set rates: For small group medical plans, rates are determined by the…" at bounding box center [570, 424] width 448 height 247
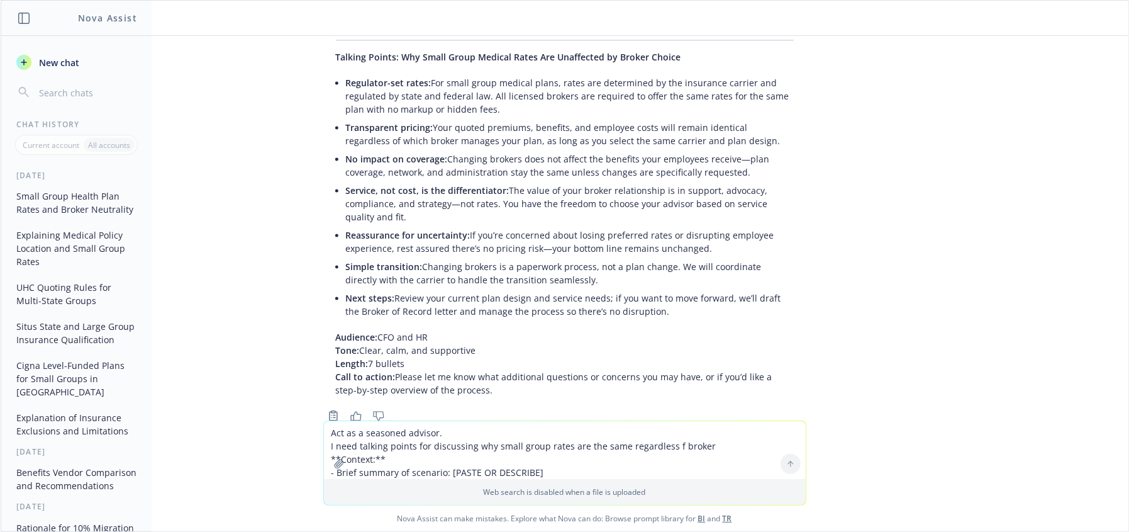
scroll to position [1876, 0]
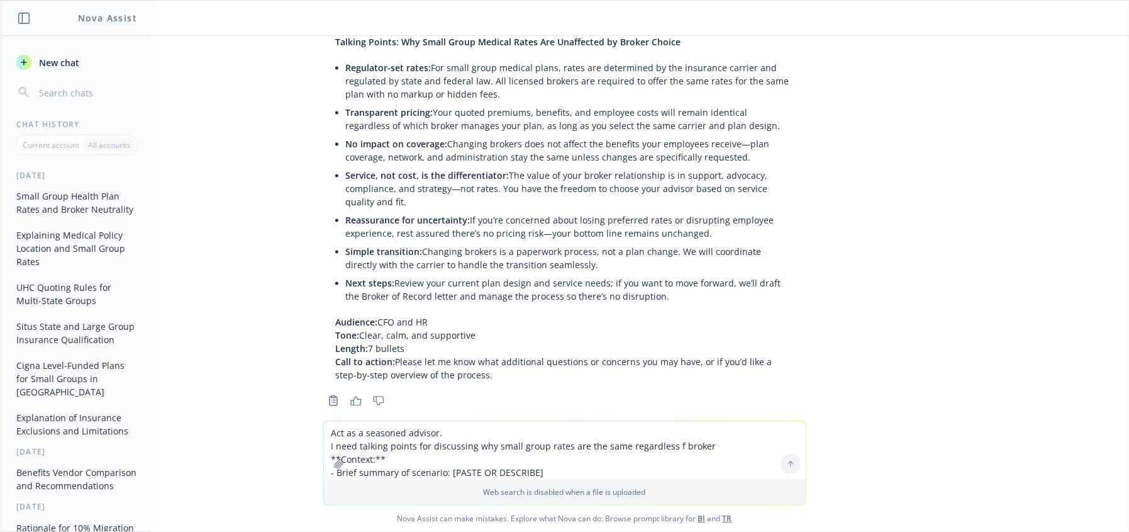
click at [517, 103] on li "Transparent pricing: Your quoted premiums, benefits, and employee costs will re…" at bounding box center [570, 118] width 448 height 31
click at [623, 103] on li "Transparent pricing: Your quoted premiums, benefits, and employee costs will re…" at bounding box center [570, 118] width 448 height 31
click at [449, 106] on li "Transparent pricing: Your quoted premiums, benefits, and employee costs will re…" at bounding box center [570, 118] width 448 height 31
click at [607, 103] on li "Transparent pricing: Your quoted premiums, benefits, and employee costs will re…" at bounding box center [570, 118] width 448 height 31
click at [748, 103] on li "Transparent pricing: Your quoted premiums, benefits, and employee costs will re…" at bounding box center [570, 118] width 448 height 31
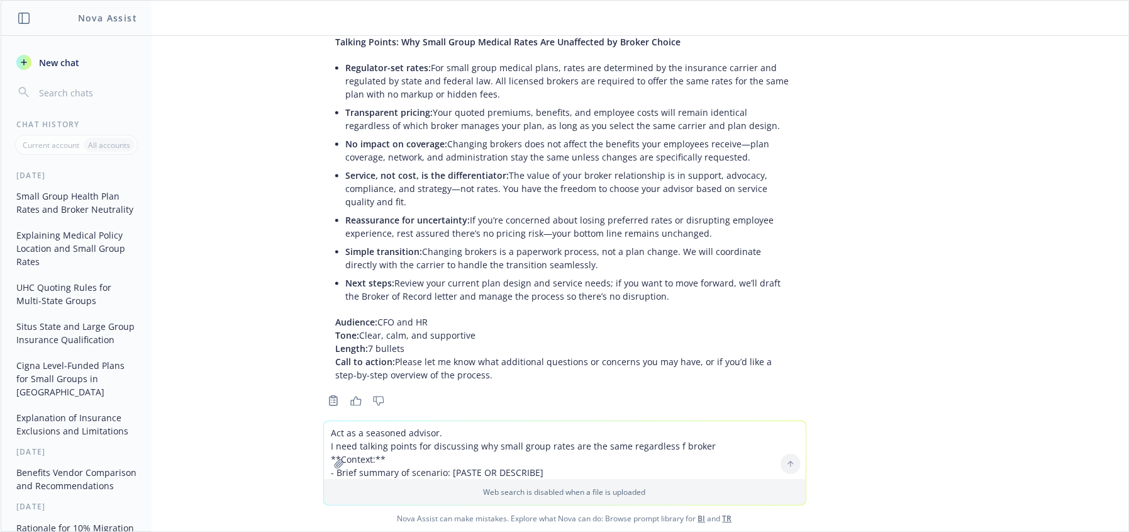
click at [731, 105] on li "Transparent pricing: Your quoted premiums, benefits, and employee costs will re…" at bounding box center [570, 118] width 448 height 31
click at [719, 103] on li "Transparent pricing: Your quoted premiums, benefits, and employee costs will re…" at bounding box center [570, 118] width 448 height 31
click at [484, 135] on li "No impact on coverage: Changing brokers does not affect the benefits your emplo…" at bounding box center [570, 150] width 448 height 31
click at [586, 141] on li "No impact on coverage: Changing brokers does not affect the benefits your emplo…" at bounding box center [570, 150] width 448 height 31
click at [586, 145] on li "No impact on coverage: Changing brokers does not affect the benefits your emplo…" at bounding box center [570, 150] width 448 height 31
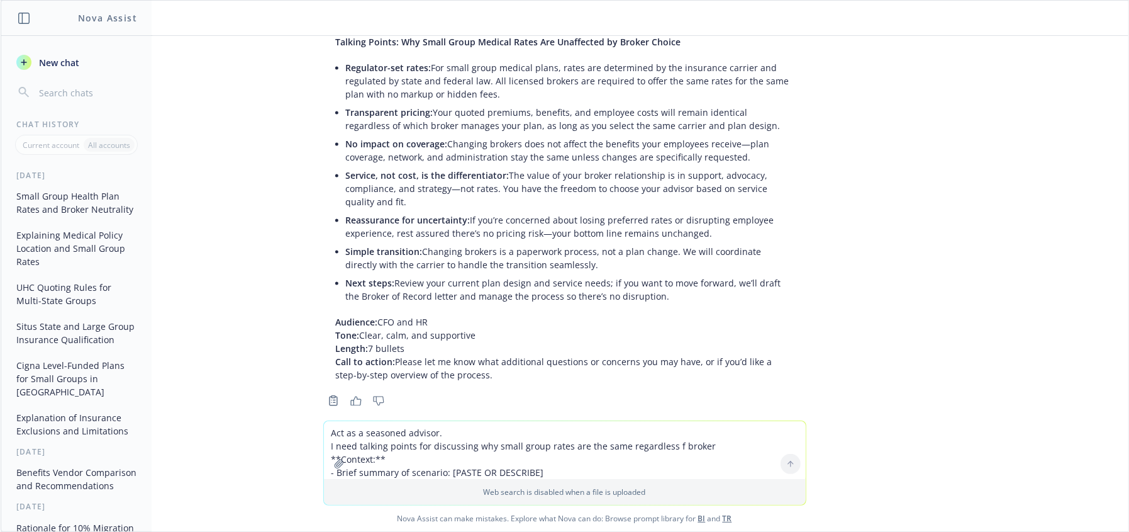
click at [566, 167] on li "Service, not cost, is the differentiator: The value of your broker relationship…" at bounding box center [570, 188] width 448 height 45
click at [566, 171] on li "Service, not cost, is the differentiator: The value of your broker relationship…" at bounding box center [570, 188] width 448 height 45
click at [521, 184] on li "Service, not cost, is the differentiator: The value of your broker relationship…" at bounding box center [570, 188] width 448 height 45
click at [478, 183] on li "Service, not cost, is the differentiator: The value of your broker relationship…" at bounding box center [570, 188] width 448 height 45
drag, startPoint x: 520, startPoint y: 182, endPoint x: 565, endPoint y: 166, distance: 48.2
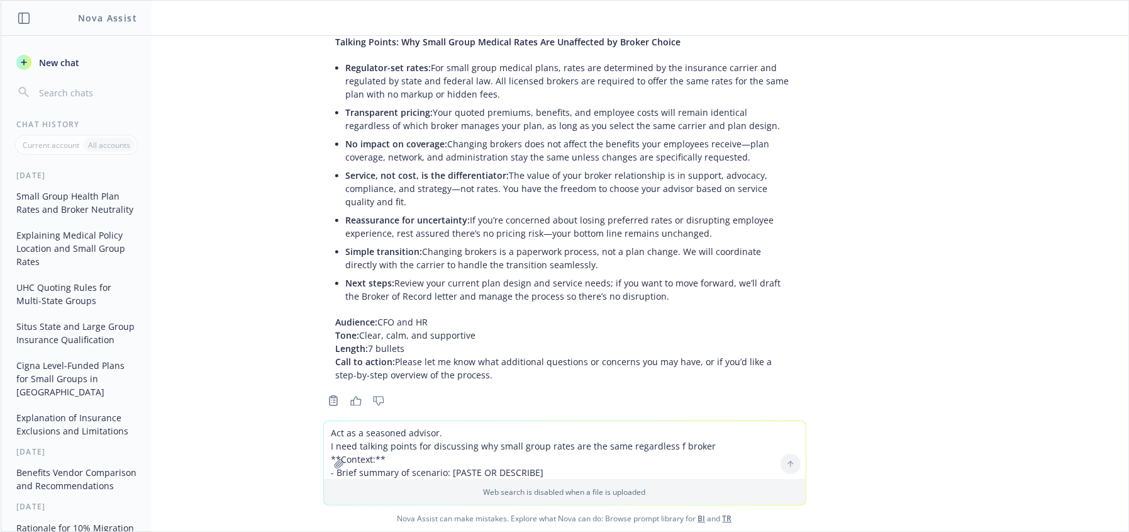
click at [521, 182] on li "Service, not cost, is the differentiator: The value of your broker relationship…" at bounding box center [570, 188] width 448 height 45
click at [565, 166] on li "Service, not cost, is the differentiator: The value of your broker relationship…" at bounding box center [570, 188] width 448 height 45
click at [516, 172] on li "Service, not cost, is the differentiator: The value of your broker relationship…" at bounding box center [570, 188] width 448 height 45
click at [518, 171] on li "Service, not cost, is the differentiator: The value of your broker relationship…" at bounding box center [570, 188] width 448 height 45
click at [437, 219] on li "Reassurance for uncertainty: If you’re concerned about losing preferred rates o…" at bounding box center [570, 226] width 448 height 31
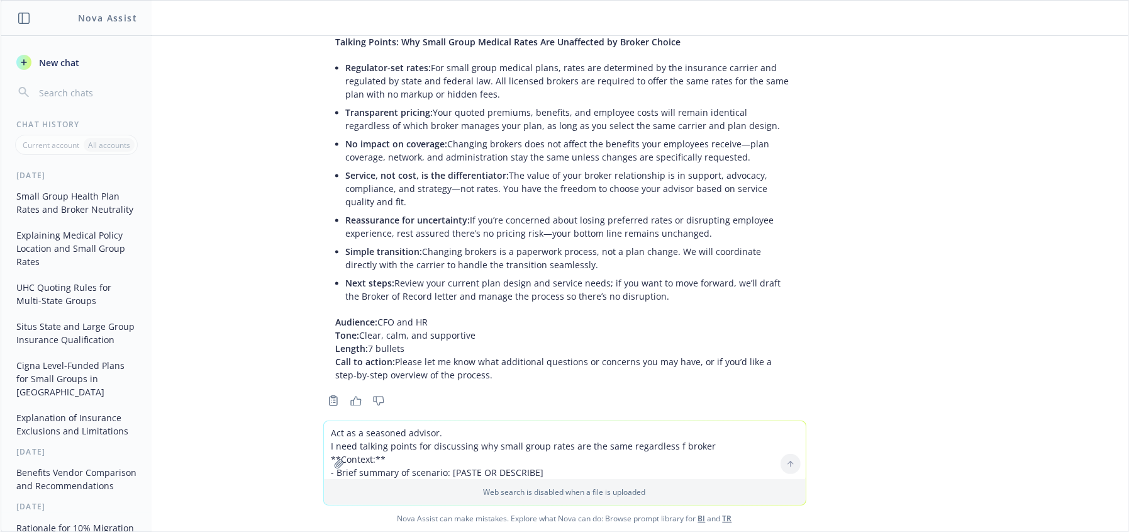
click at [574, 211] on li "Reassurance for uncertainty: If you’re concerned about losing preferred rates o…" at bounding box center [570, 226] width 448 height 31
click at [582, 212] on li "Reassurance for uncertainty: If you’re concerned about losing preferred rates o…" at bounding box center [570, 226] width 448 height 31
drag, startPoint x: 681, startPoint y: 206, endPoint x: 415, endPoint y: 220, distance: 265.9
click at [673, 211] on li "Reassurance for uncertainty: If you’re concerned about losing preferred rates o…" at bounding box center [570, 226] width 448 height 31
click at [627, 246] on li "Simple transition: Changing brokers is a paperwork process, not a plan change. …" at bounding box center [570, 257] width 448 height 31
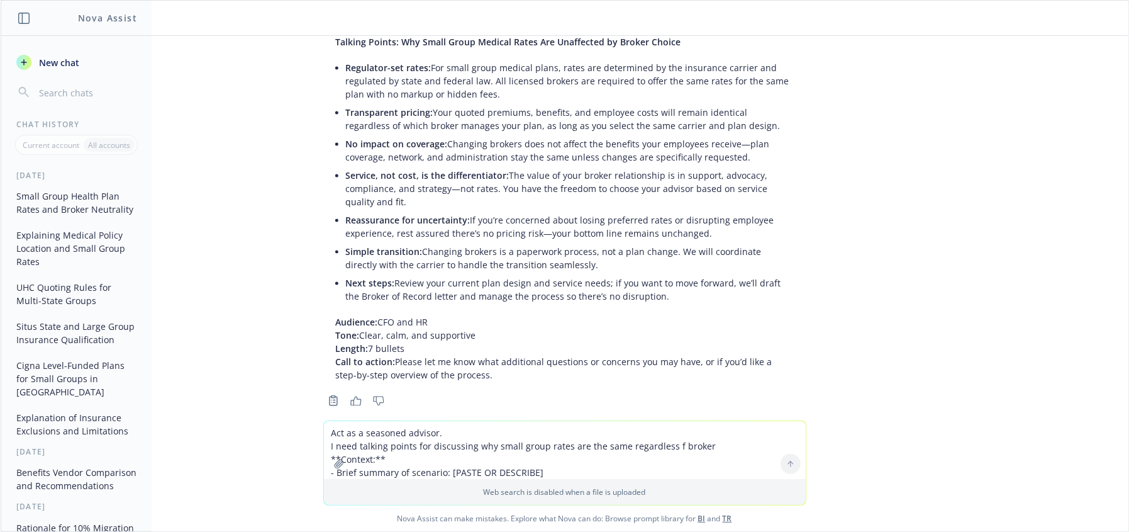
drag, startPoint x: 490, startPoint y: 229, endPoint x: 647, endPoint y: 209, distance: 158.6
click at [549, 220] on ul "Regulator-set rates: For small group medical plans, rates are determined by the…" at bounding box center [570, 182] width 448 height 247
click at [808, 266] on div "pdf ADP Total Source Quote 2025.pdf Act as a benefits professional skilled in v…" at bounding box center [565, 228] width 1128 height 384
click at [554, 315] on p "Audience: CFO and HR Tone: Clear, calm, and supportive Length: 7 bullets Call t…" at bounding box center [565, 348] width 458 height 66
click at [579, 274] on li "Next steps: Review your current plan design and service needs; if you want to m…" at bounding box center [570, 289] width 448 height 31
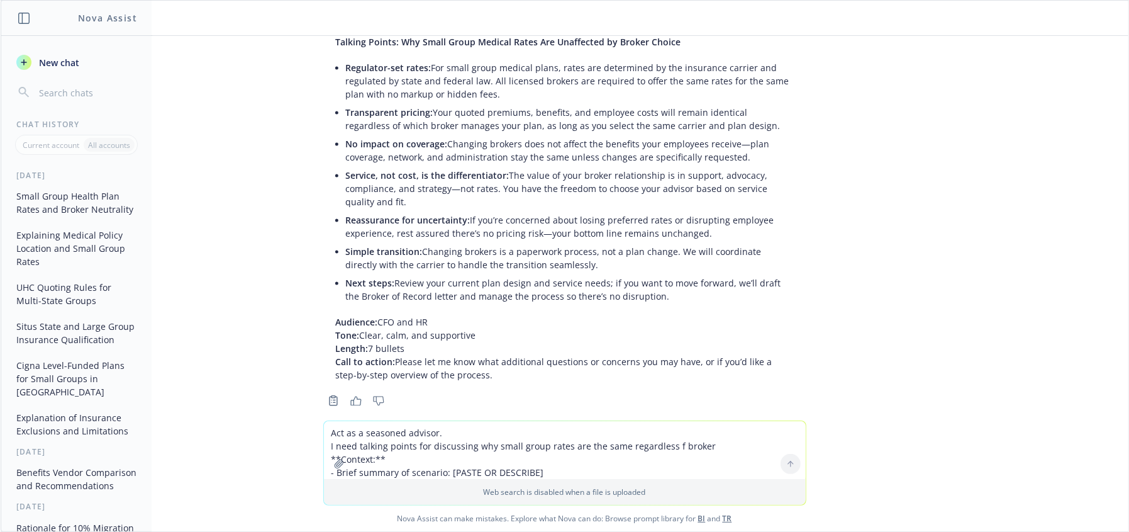
click at [634, 246] on li "Simple transition: Changing brokers is a paperwork process, not a plan change. …" at bounding box center [570, 257] width 448 height 31
click at [647, 250] on li "Simple transition: Changing brokers is a paperwork process, not a plan change. …" at bounding box center [570, 257] width 448 height 31
click at [523, 252] on li "Simple transition: Changing brokers is a paperwork process, not a plan change. …" at bounding box center [570, 257] width 448 height 31
drag, startPoint x: 454, startPoint y: 254, endPoint x: 344, endPoint y: 234, distance: 112.4
click at [346, 242] on li "Simple transition: Changing brokers is a paperwork process, not a plan change. …" at bounding box center [570, 257] width 448 height 31
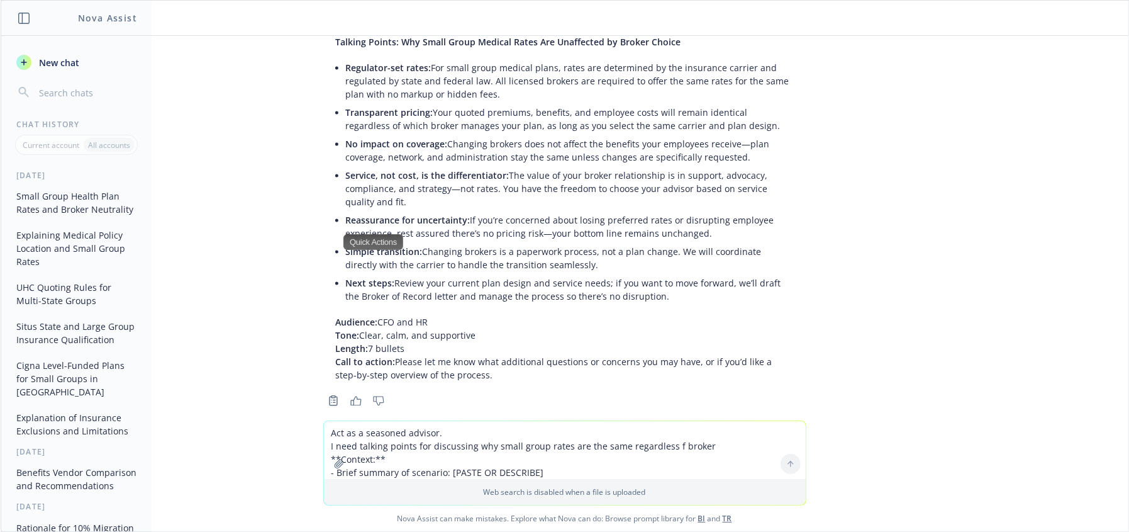
drag, startPoint x: 547, startPoint y: 269, endPoint x: 611, endPoint y: 269, distance: 64.2
click at [548, 274] on li "Next steps: Review your current plan design and service needs; if you want to m…" at bounding box center [570, 289] width 448 height 31
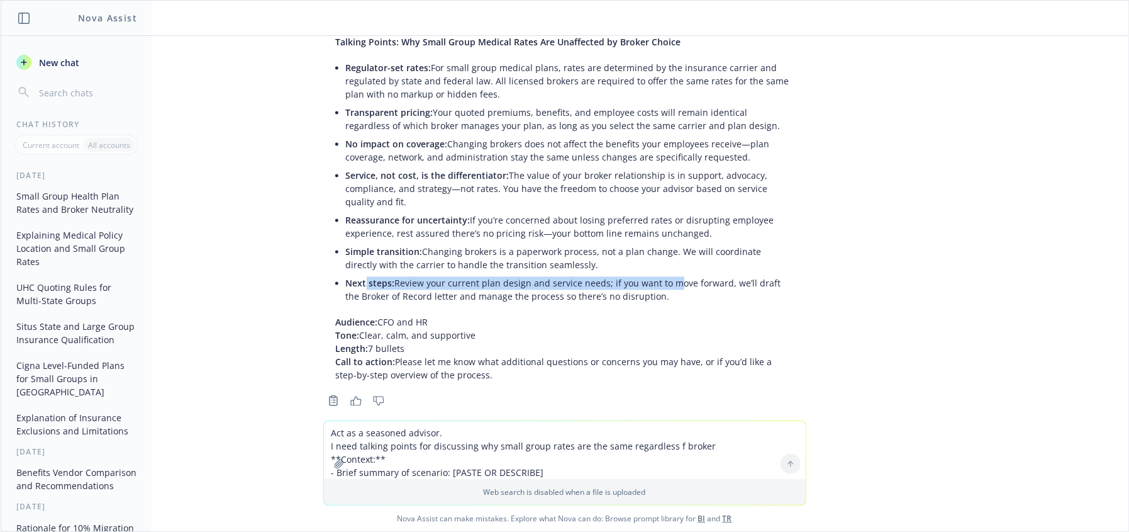
drag, startPoint x: 660, startPoint y: 269, endPoint x: 357, endPoint y: 264, distance: 303.3
click at [357, 274] on li "Next steps: Review your current plan design and service needs; if you want to m…" at bounding box center [570, 289] width 448 height 31
drag, startPoint x: 585, startPoint y: 284, endPoint x: 678, endPoint y: 284, distance: 92.5
click at [589, 284] on li "Next steps: Review your current plan design and service needs; if you want to m…" at bounding box center [570, 289] width 448 height 31
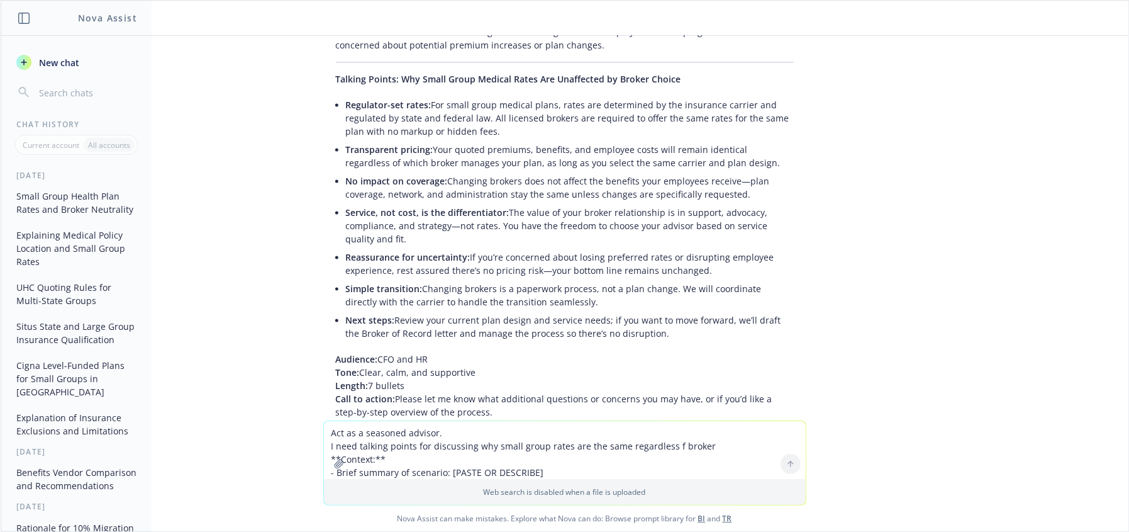
scroll to position [1762, 0]
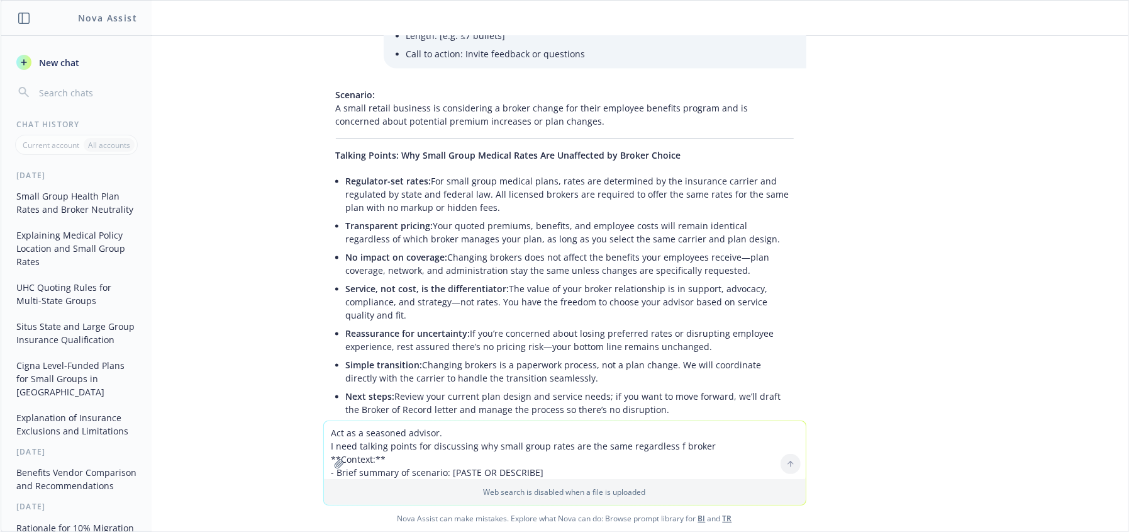
drag, startPoint x: 440, startPoint y: 283, endPoint x: 316, endPoint y: 161, distance: 174.0
click at [323, 161] on div "Scenario: A small retail business is considering a broker change for their empl…" at bounding box center [564, 292] width 483 height 417
click at [373, 447] on textarea "Act as a seasoned advisor. I need talking points for discussing why small group…" at bounding box center [565, 450] width 482 height 58
click at [442, 176] on li "Regulator-set rates: For small group medical plans, rates are determined by the…" at bounding box center [570, 194] width 448 height 45
click at [341, 145] on div "Scenario: A small retail business is considering a broker change for their empl…" at bounding box center [564, 292] width 483 height 417
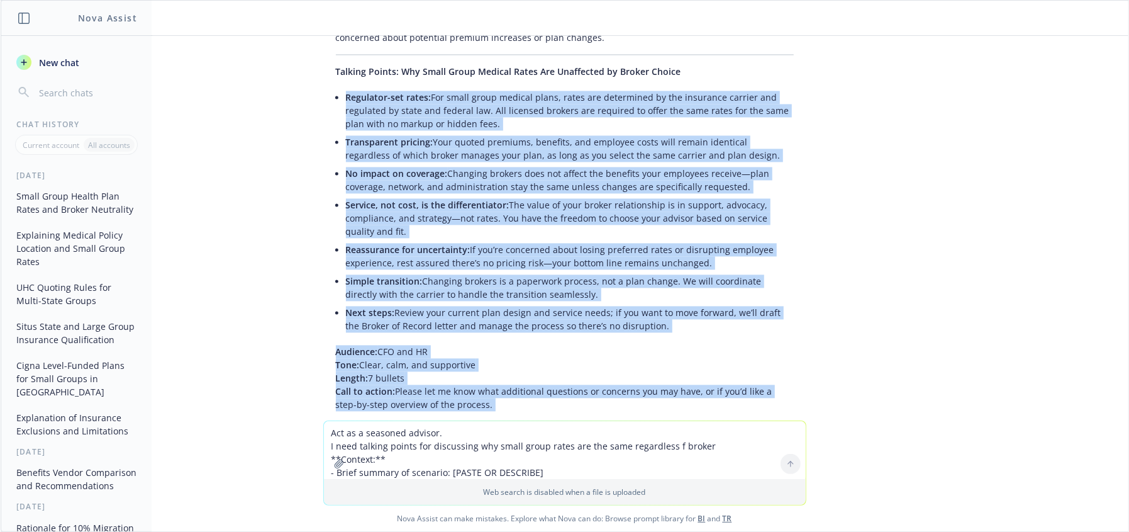
scroll to position [1876, 0]
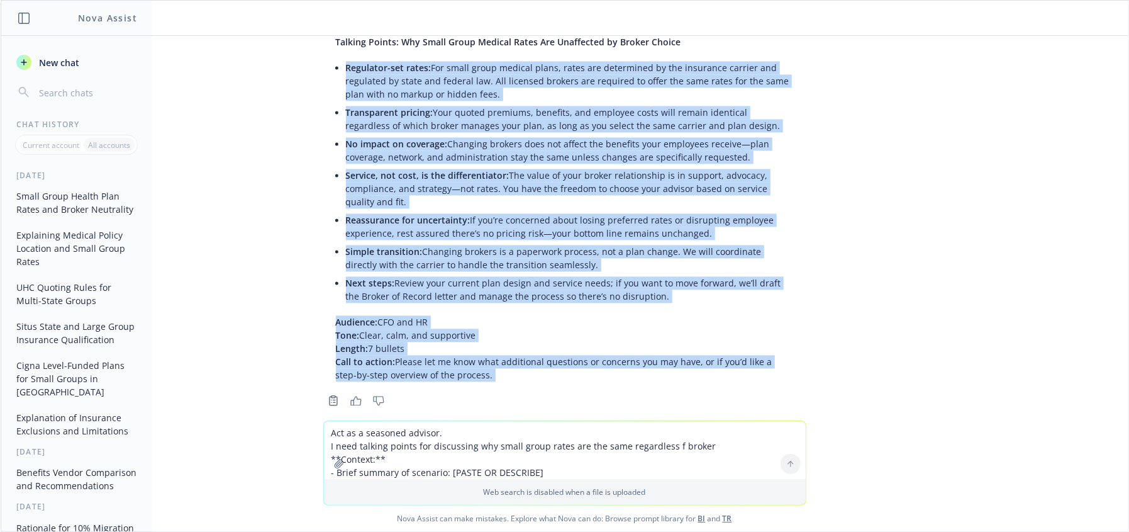
drag, startPoint x: 338, startPoint y: 156, endPoint x: 666, endPoint y: 273, distance: 348.7
click at [666, 273] on ul "Regulator-set rates: For small group medical plans, rates are determined by the…" at bounding box center [570, 182] width 448 height 247
copy ul "Regulator-set rates: For small group medical plans, rates are determined by the…"
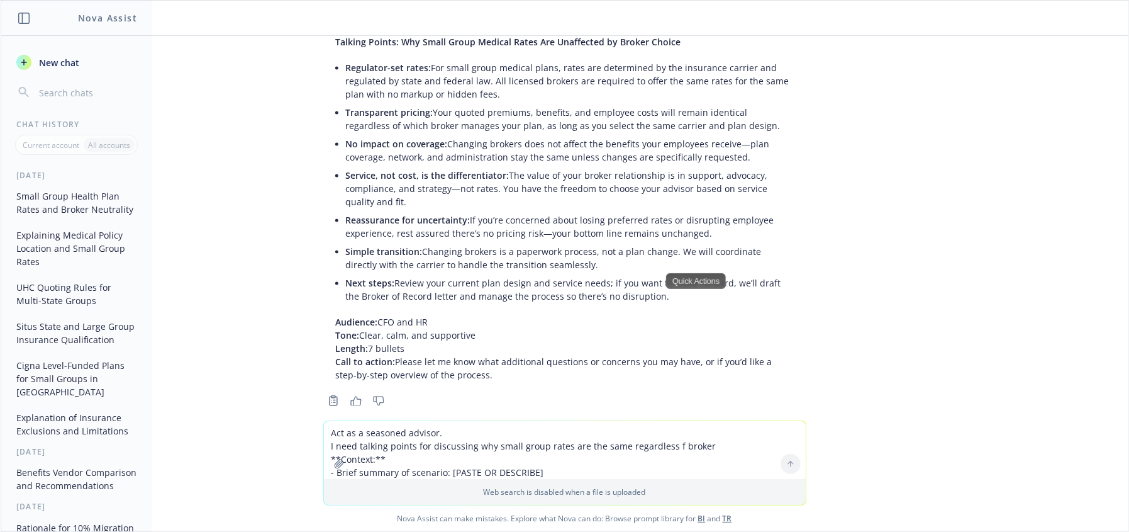
click at [423, 436] on textarea "Act as a seasoned advisor. I need talking points for discussing why small group…" at bounding box center [565, 450] width 482 height 58
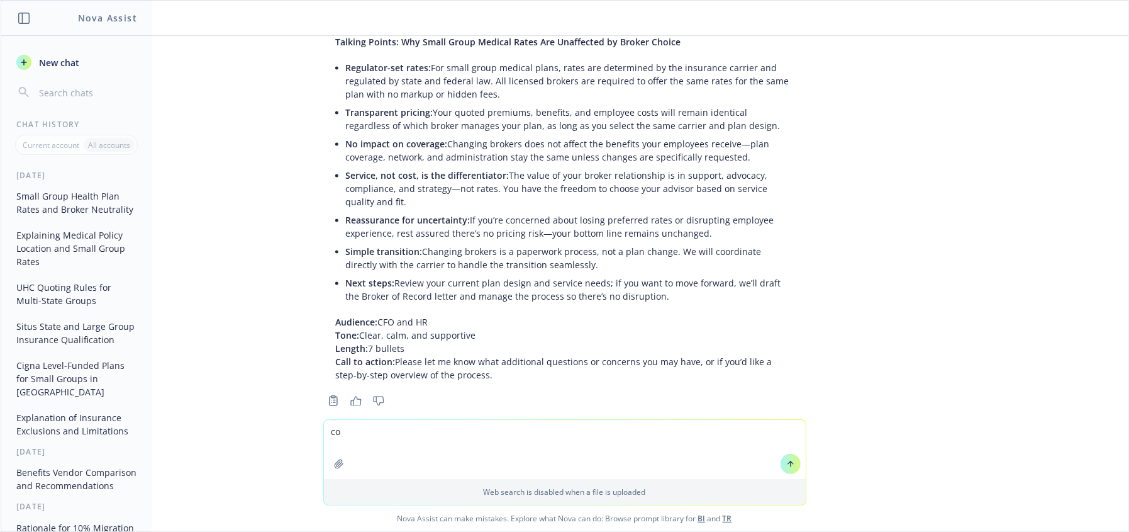
type textarea "c"
click at [469, 428] on textarea "summarize this in an email to F" at bounding box center [565, 449] width 482 height 59
type textarea "summarize this in an email to CFO"
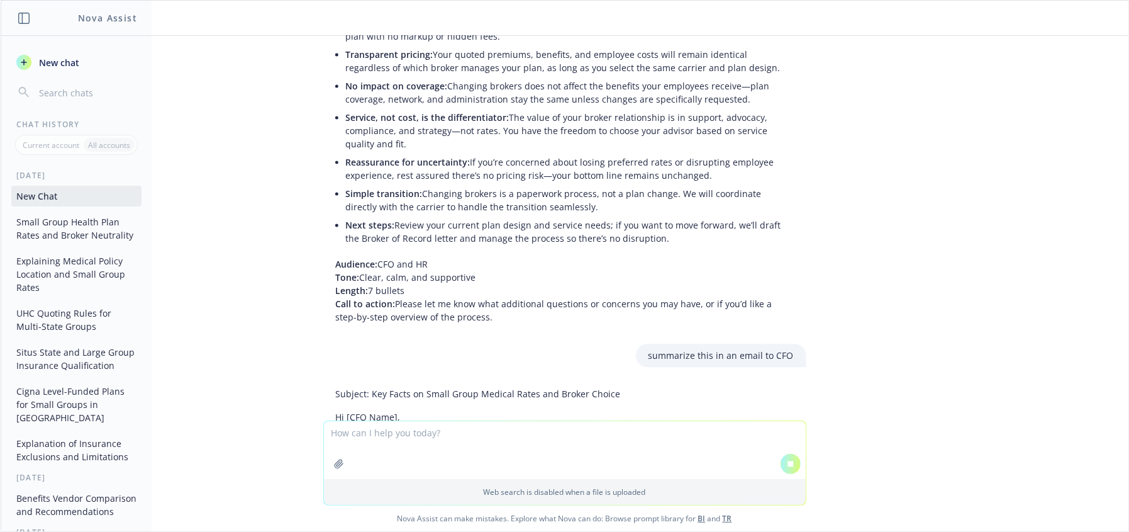
scroll to position [2090, 0]
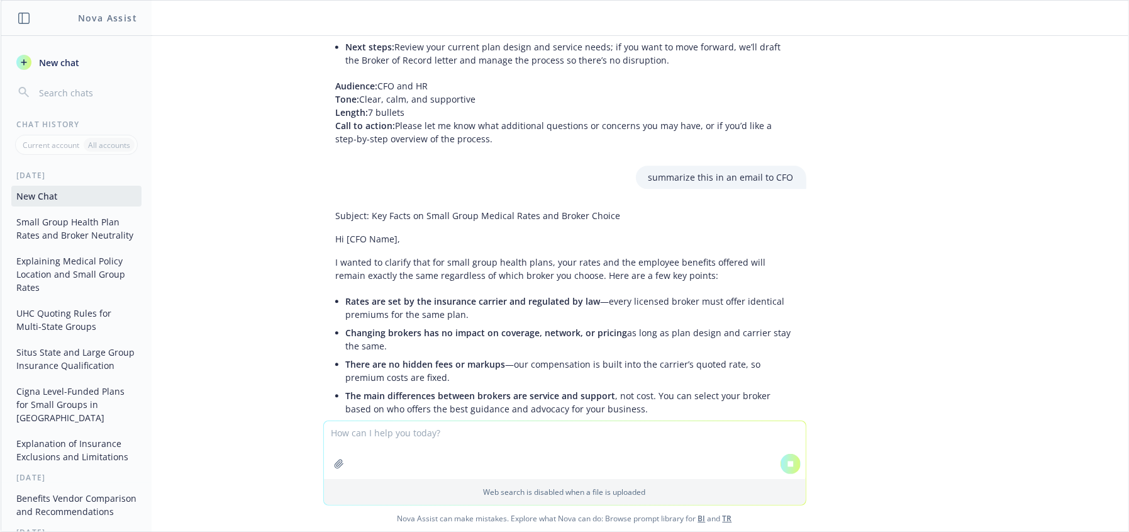
click at [671, 259] on p "I wanted to clarify that for small group health plans, your rates and the emplo…" at bounding box center [565, 268] width 458 height 26
click at [451, 257] on p "I wanted to clarify that for small group health plans, your rates and the emplo…" at bounding box center [565, 268] width 458 height 26
drag, startPoint x: 541, startPoint y: 243, endPoint x: 566, endPoint y: 242, distance: 24.5
click at [566, 255] on p "I wanted to clarify that for small group health plans, your rates and the emplo…" at bounding box center [565, 268] width 458 height 26
click at [495, 296] on li "Rates are set by the insurance carrier and regulated by law —every licensed bro…" at bounding box center [570, 307] width 448 height 31
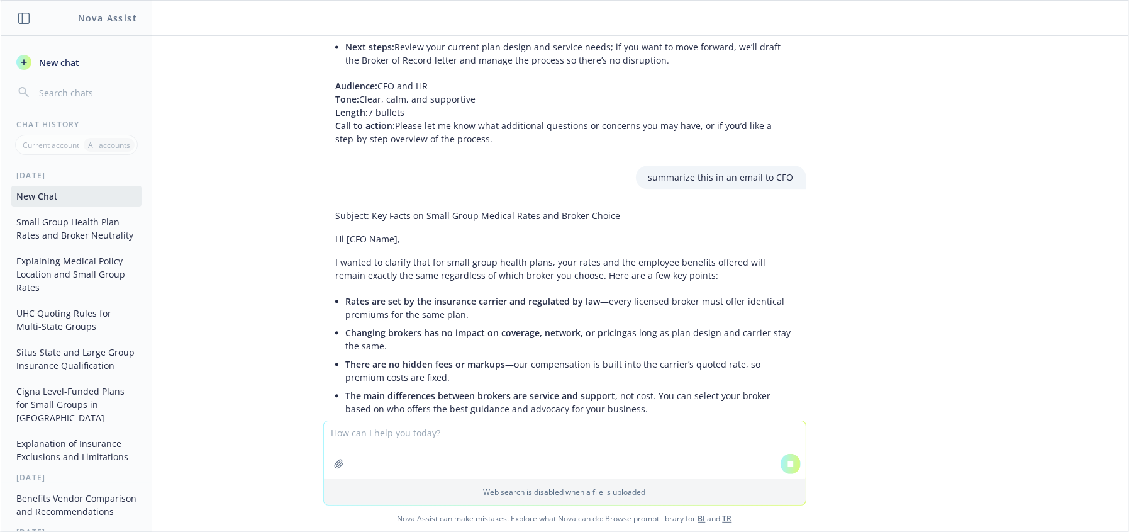
click at [654, 293] on li "Rates are set by the insurance carrier and regulated by law —every licensed bro…" at bounding box center [570, 307] width 448 height 31
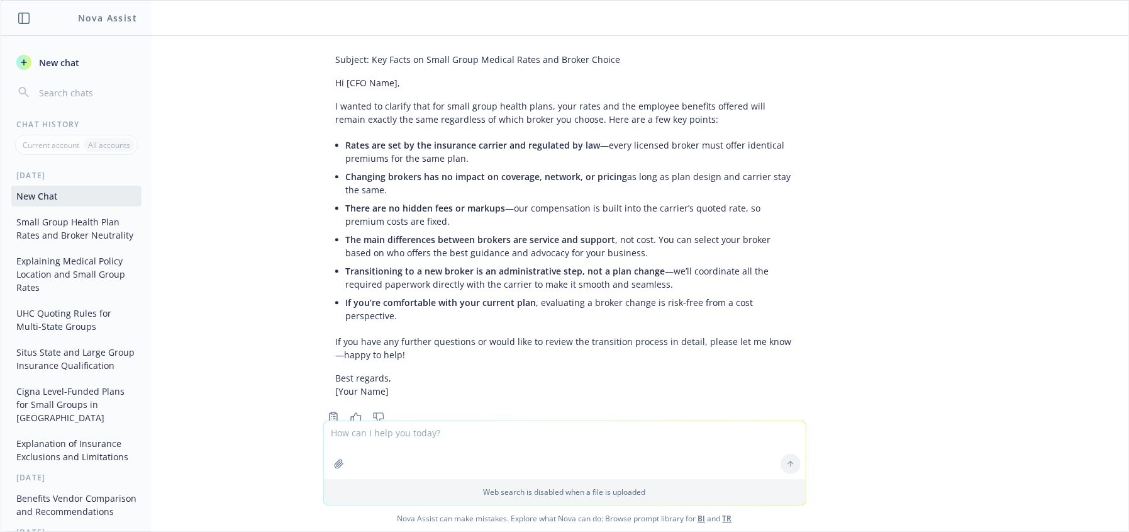
scroll to position [2293, 0]
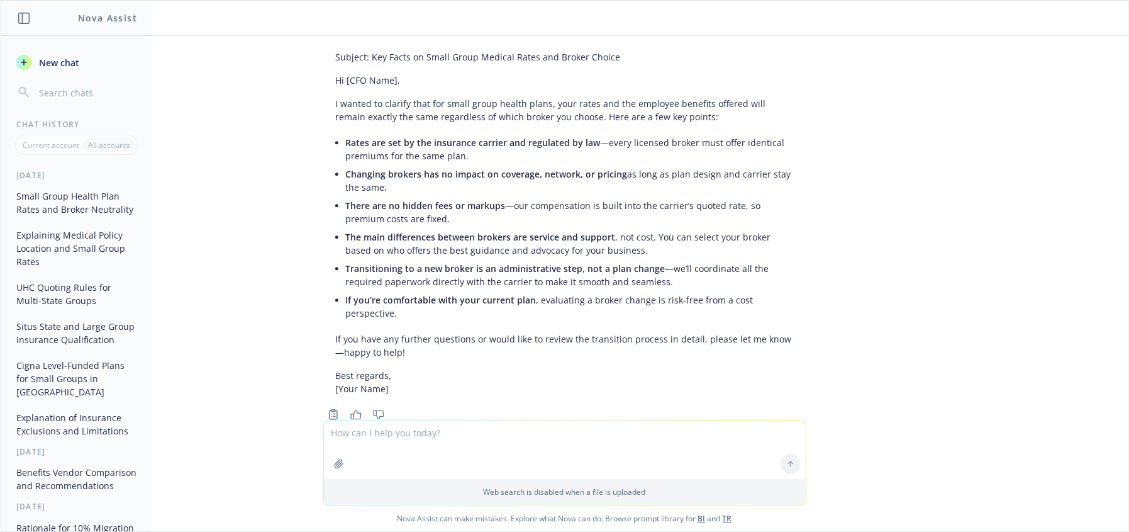
click at [505, 294] on span "If you’re comfortable with your current plan" at bounding box center [441, 300] width 191 height 12
click at [385, 165] on li "Changing brokers has no impact on coverage, network, or pricing as long as plan…" at bounding box center [570, 180] width 448 height 31
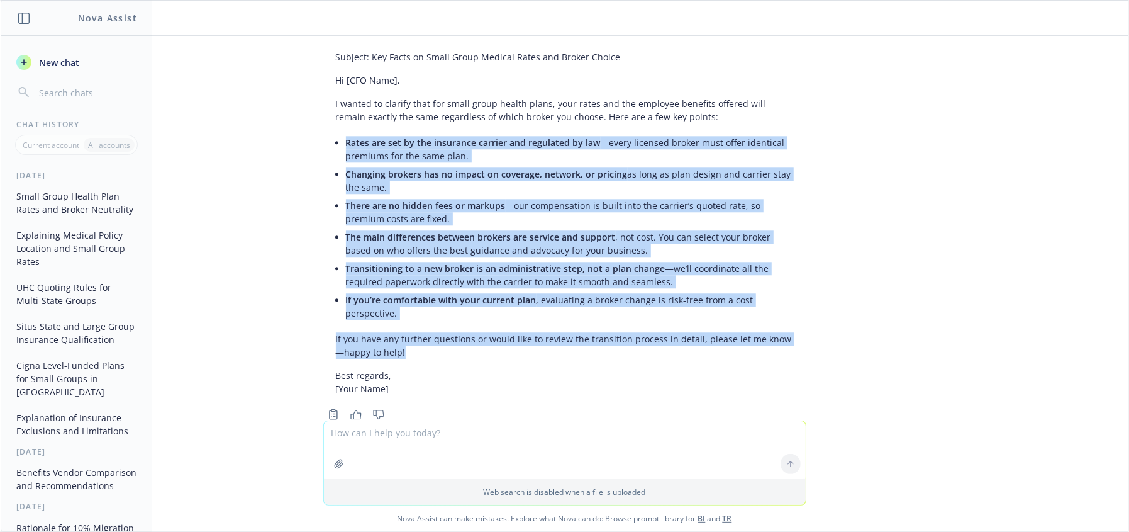
drag, startPoint x: 337, startPoint y: 121, endPoint x: 814, endPoint y: 318, distance: 515.8
click at [814, 318] on div "pdf ADP Total Source Quote 2025.pdf Act as a benefits professional skilled in v…" at bounding box center [565, 228] width 1128 height 384
copy div "Rates are set by the insurance carrier and regulated by law —every licensed bro…"
click at [570, 165] on li "Changing brokers has no impact on coverage, network, or pricing as long as plan…" at bounding box center [570, 180] width 448 height 31
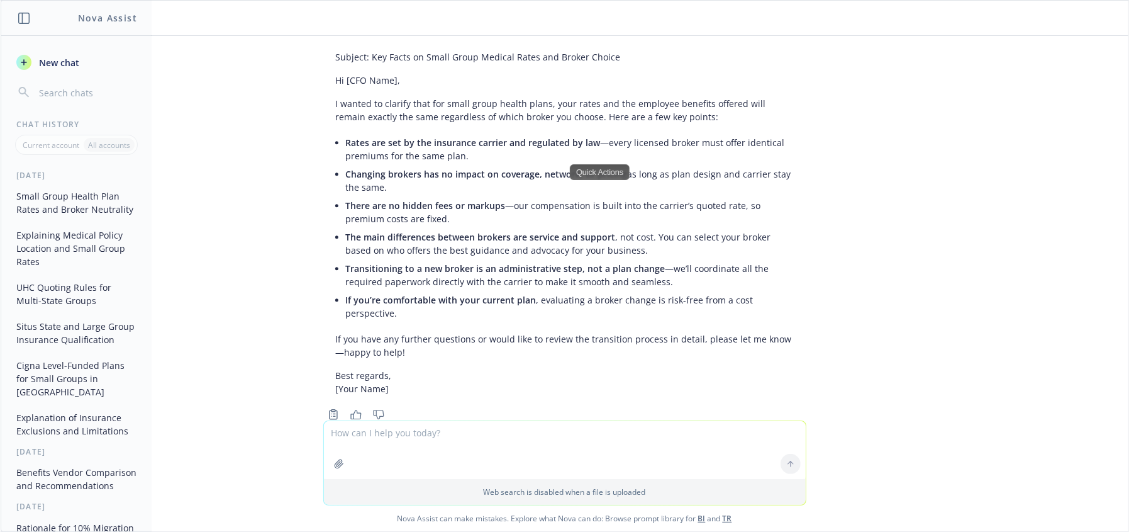
click at [1038, 232] on div "pdf ADP Total Source Quote 2025.pdf Act as a benefits professional skilled in v…" at bounding box center [565, 228] width 1128 height 384
click at [542, 198] on li "There are no hidden fees or markups —our compensation is built into the carrier…" at bounding box center [570, 211] width 448 height 31
click at [634, 196] on li "There are no hidden fees or markups —our compensation is built into the carrier…" at bounding box center [570, 211] width 448 height 31
drag, startPoint x: 496, startPoint y: 353, endPoint x: 491, endPoint y: 345, distance: 8.7
click at [496, 369] on p "Best regards, [Your Name]" at bounding box center [565, 382] width 458 height 26
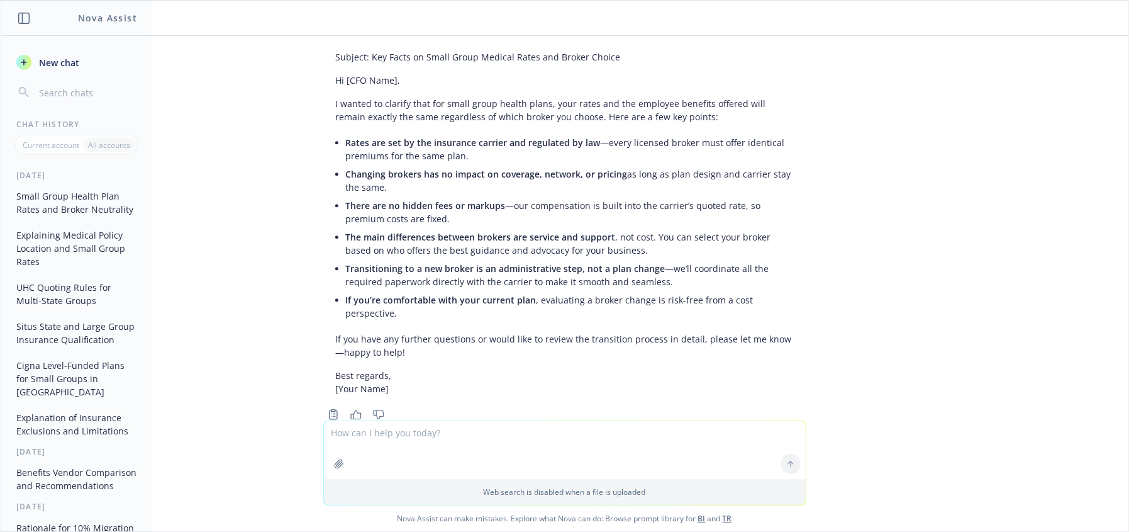
click at [936, 273] on div "pdf ADP Total Source Quote 2025.pdf Act as a benefits professional skilled in v…" at bounding box center [565, 228] width 1128 height 384
click at [383, 449] on textarea at bounding box center [565, 450] width 482 height 58
type textarea "in CA can we get di"
drag, startPoint x: 439, startPoint y: 425, endPoint x: 174, endPoint y: 393, distance: 267.5
click at [174, 397] on div "pdf ADP Total Source Quote 2025.pdf Act as a benefits professional skilled in v…" at bounding box center [565, 283] width 1128 height 495
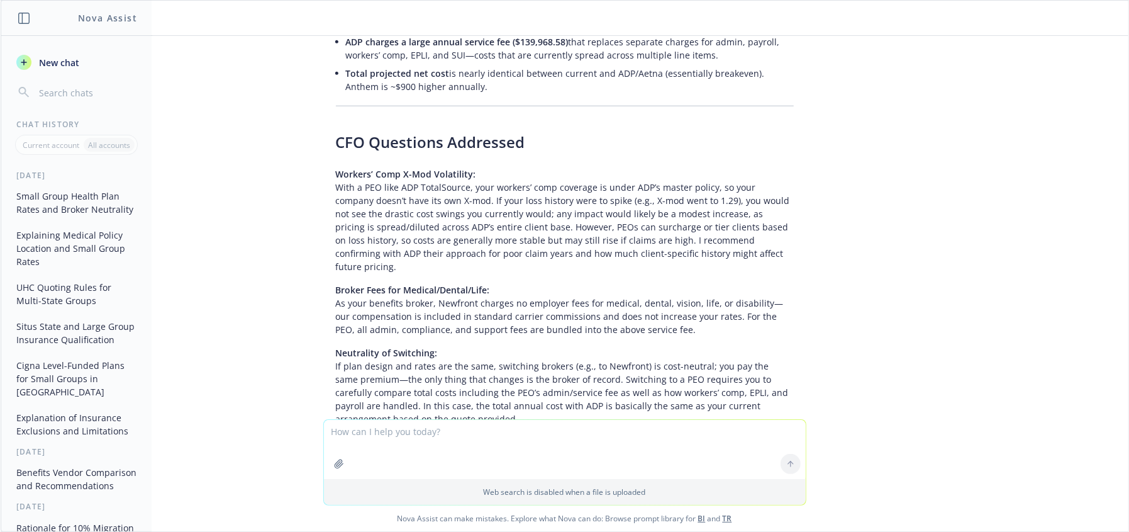
scroll to position [1062, 0]
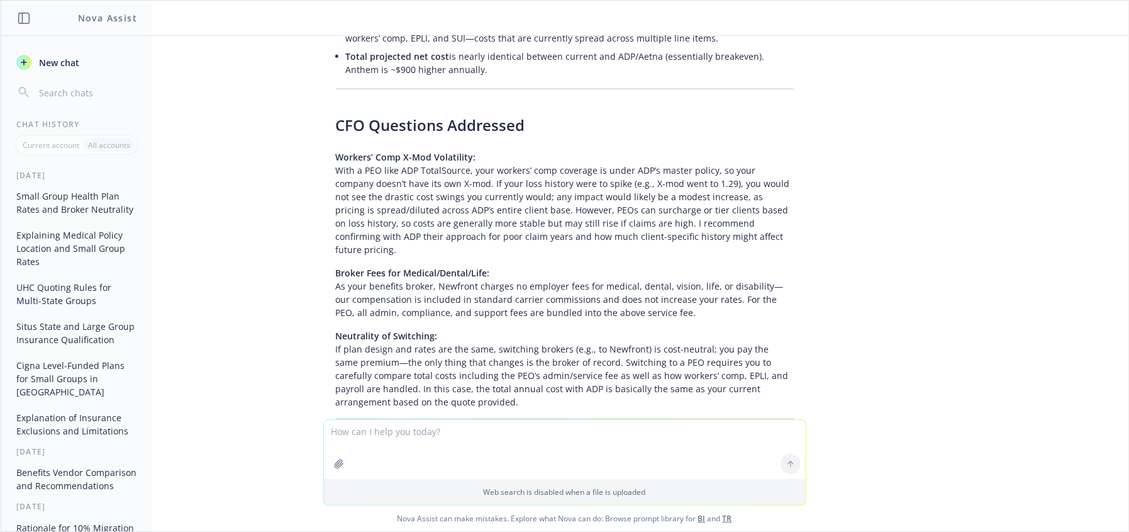
click at [396, 288] on p "Broker Fees for Medical/Dental/Life: As your benefits broker, Newfront charges …" at bounding box center [565, 292] width 458 height 53
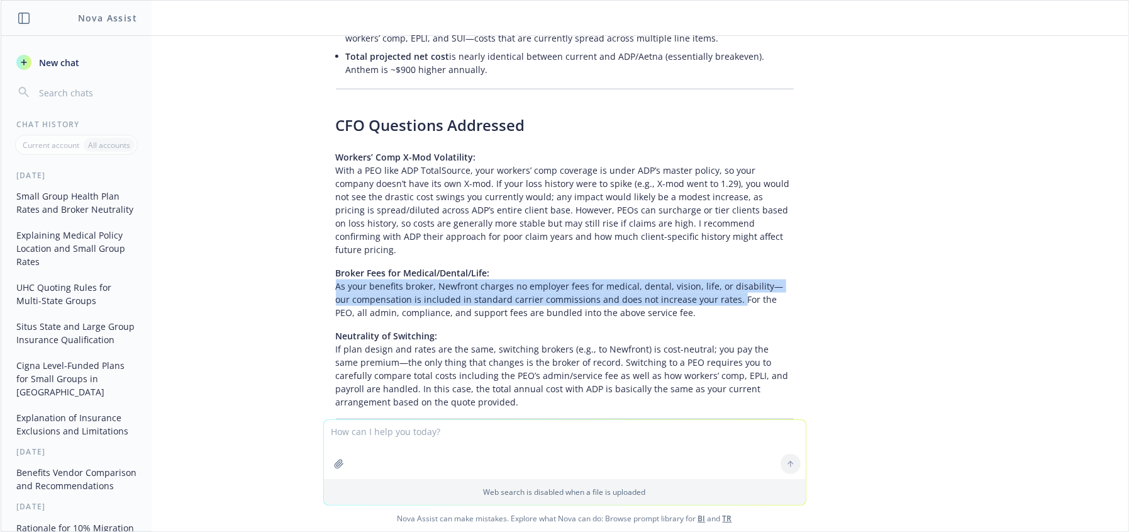
drag, startPoint x: 328, startPoint y: 278, endPoint x: 708, endPoint y: 290, distance: 380.9
click at [708, 290] on p "Broker Fees for Medical/Dental/Life: As your benefits broker, Newfront charges …" at bounding box center [565, 292] width 458 height 53
copy p "As your benefits broker, Newfront charges no employer fees for medical, dental,…"
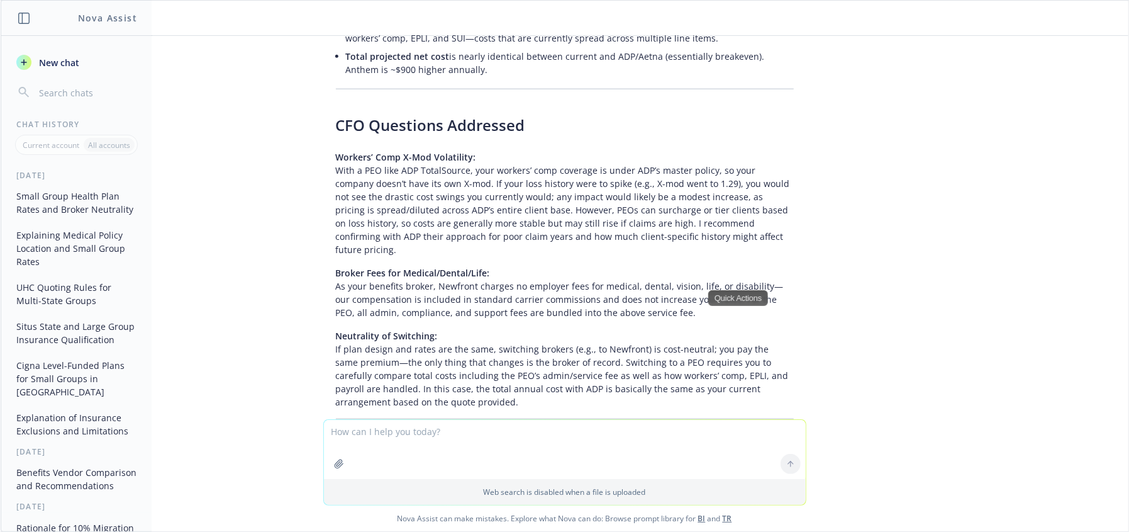
drag, startPoint x: 421, startPoint y: 344, endPoint x: 363, endPoint y: 337, distance: 58.3
click at [421, 344] on p "Neutrality of Switching: If plan design and rates are the same, switching broke…" at bounding box center [565, 368] width 458 height 79
drag, startPoint x: 330, startPoint y: 337, endPoint x: 537, endPoint y: 367, distance: 208.6
click at [608, 377] on p "Neutrality of Switching: If plan design and rates are the same, switching broke…" at bounding box center [565, 368] width 458 height 79
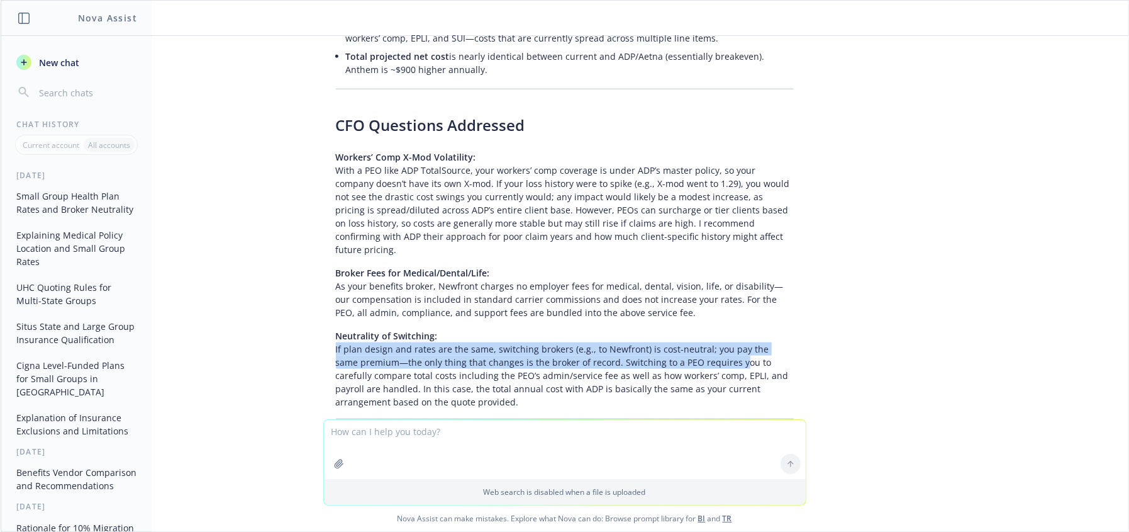
drag, startPoint x: 327, startPoint y: 346, endPoint x: 1040, endPoint y: 284, distance: 716.2
click at [729, 339] on p "Neutrality of Switching: If plan design and rates are the same, switching broke…" at bounding box center [565, 368] width 458 height 79
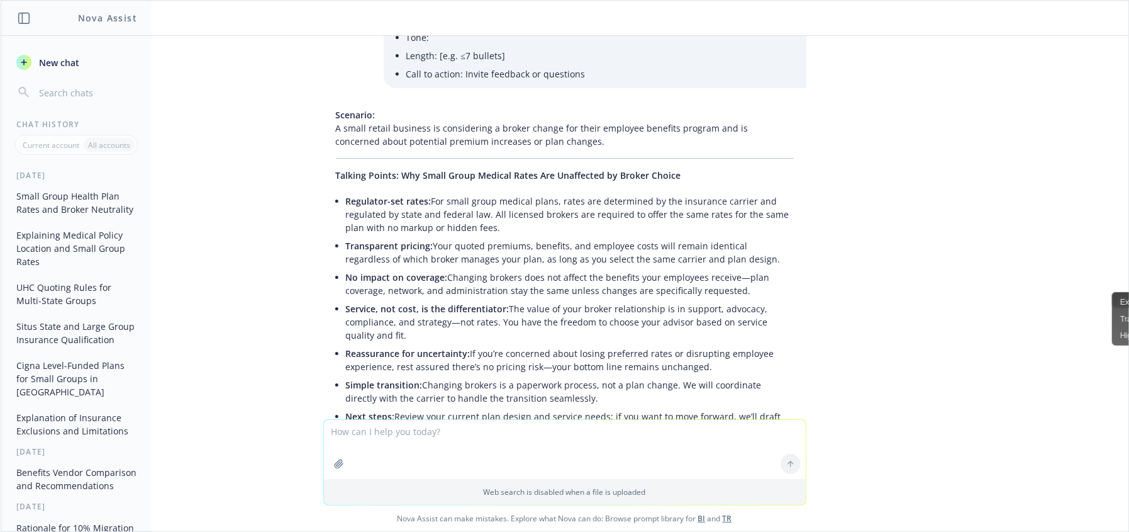
scroll to position [1738, 0]
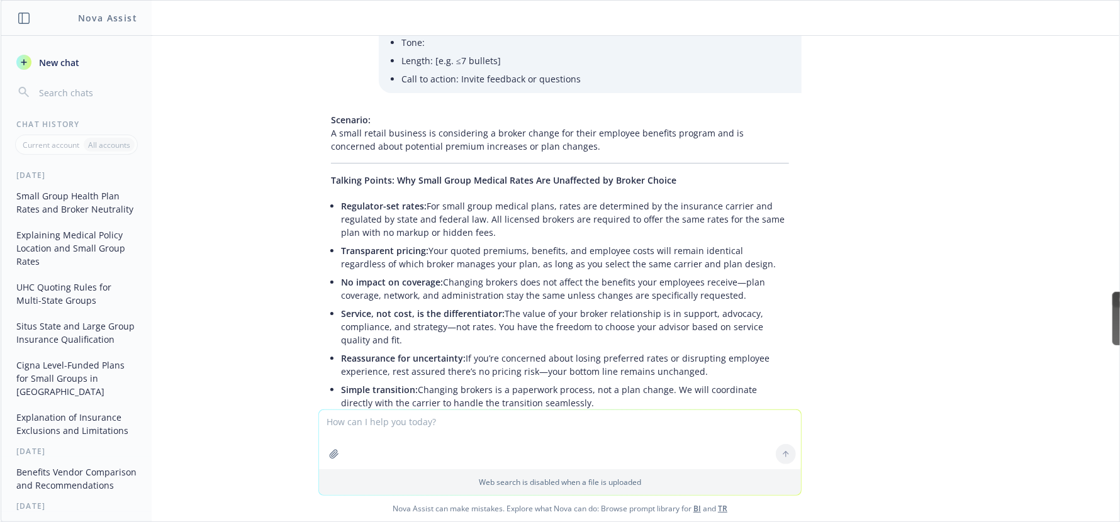
click at [483, 201] on li "Regulator-set rates: For small group medical plans, rates are determined by the…" at bounding box center [565, 219] width 448 height 45
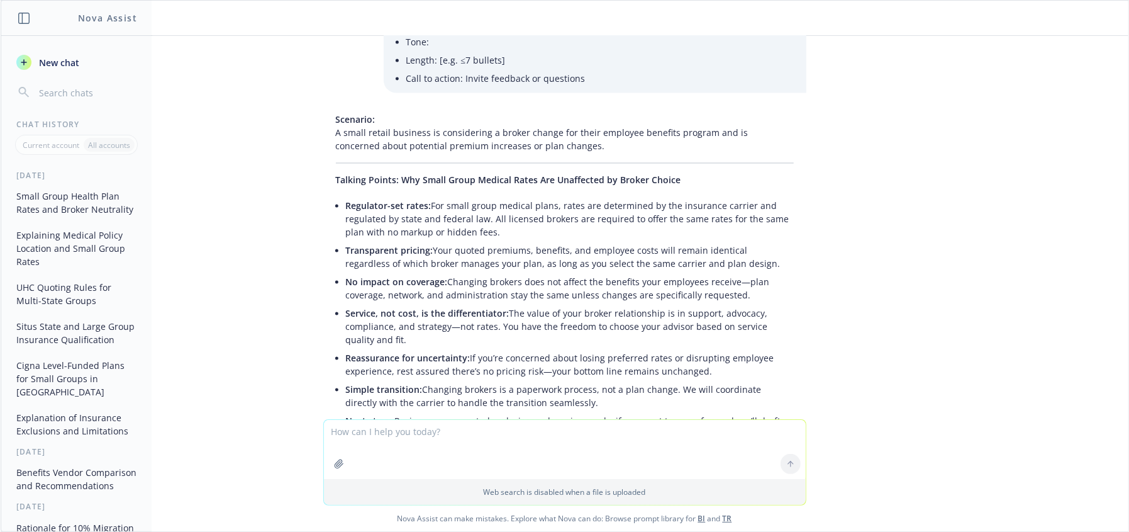
drag, startPoint x: 353, startPoint y: 191, endPoint x: 405, endPoint y: 186, distance: 51.8
click at [367, 200] on span "Regulator-set rates:" at bounding box center [389, 206] width 86 height 12
drag, startPoint x: 598, startPoint y: 213, endPoint x: 492, endPoint y: 206, distance: 105.9
click at [572, 215] on li "Regulator-set rates: For small group medical plans, rates are determined by the…" at bounding box center [570, 219] width 448 height 45
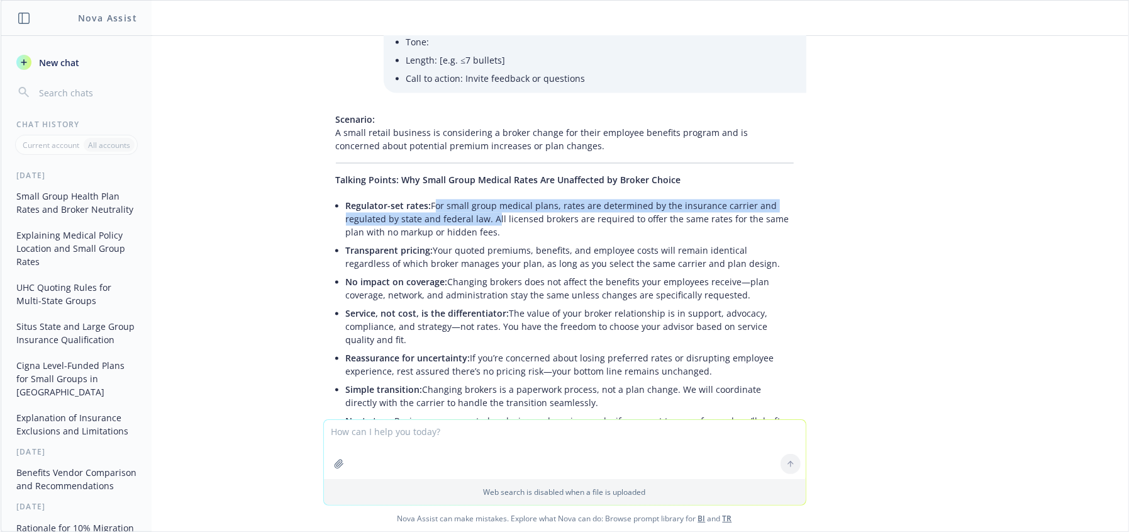
drag, startPoint x: 425, startPoint y: 189, endPoint x: 487, endPoint y: 202, distance: 63.1
click at [479, 198] on li "Regulator-set rates: For small group medical plans, rates are determined by the…" at bounding box center [570, 219] width 448 height 45
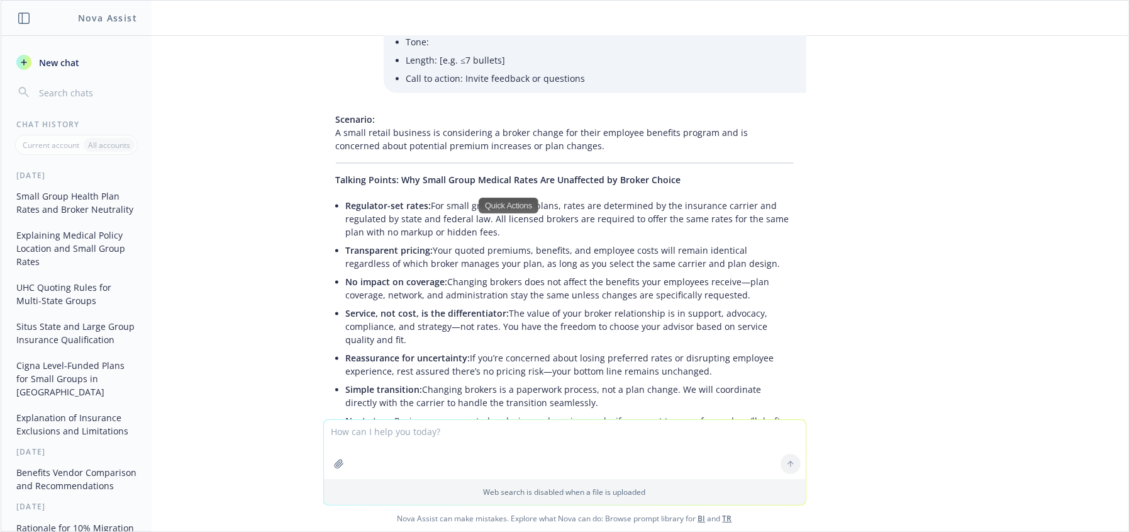
drag, startPoint x: 646, startPoint y: 211, endPoint x: 576, endPoint y: 203, distance: 70.3
click at [644, 210] on li "Regulator-set rates: For small group medical plans, rates are determined by the…" at bounding box center [570, 219] width 448 height 45
drag, startPoint x: 548, startPoint y: 215, endPoint x: 427, endPoint y: 188, distance: 124.6
click at [427, 197] on li "Regulator-set rates: For small group medical plans, rates are determined by the…" at bounding box center [570, 219] width 448 height 45
copy li "or small group medical plans, rates are determined by the insurance carrier and…"
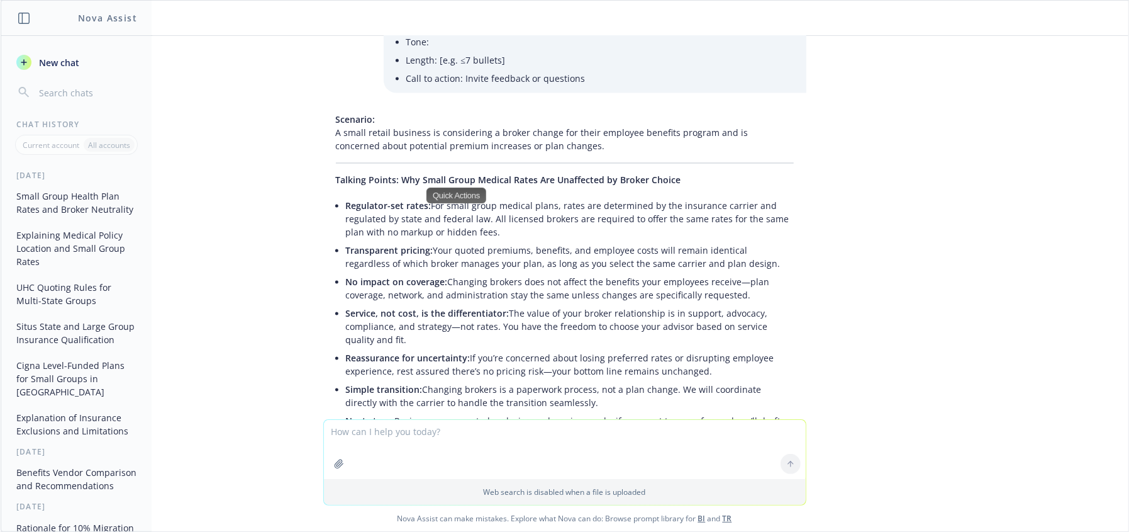
click at [464, 308] on span "Service, not cost, is the differentiator:" at bounding box center [428, 314] width 164 height 12
click at [525, 305] on li "Service, not cost, is the differentiator: The value of your broker relationship…" at bounding box center [570, 327] width 448 height 45
click at [458, 242] on li "Transparent pricing: Your quoted premiums, benefits, and employee costs will re…" at bounding box center [570, 257] width 448 height 31
click at [613, 249] on li "Transparent pricing: Your quoted premiums, benefits, and employee costs will re…" at bounding box center [570, 257] width 448 height 31
drag, startPoint x: 724, startPoint y: 245, endPoint x: 425, endPoint y: 235, distance: 299.0
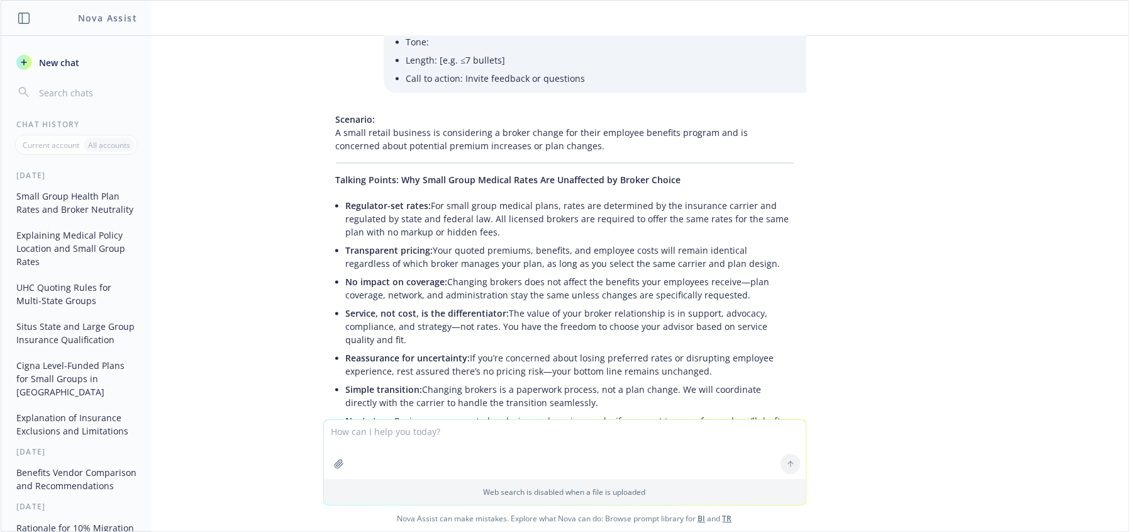
click at [425, 242] on li "Transparent pricing: Your quoted premiums, benefits, and employee costs will re…" at bounding box center [570, 257] width 448 height 31
copy li "Your quoted premiums, benefits, and employee costs will remain identical regard…"
click at [603, 273] on li "No impact on coverage: Changing brokers does not affect the benefits your emplo…" at bounding box center [570, 288] width 448 height 31
drag, startPoint x: 642, startPoint y: 269, endPoint x: 680, endPoint y: 270, distance: 37.8
click at [644, 273] on li "No impact on coverage: Changing brokers does not affect the benefits your emplo…" at bounding box center [570, 288] width 448 height 31
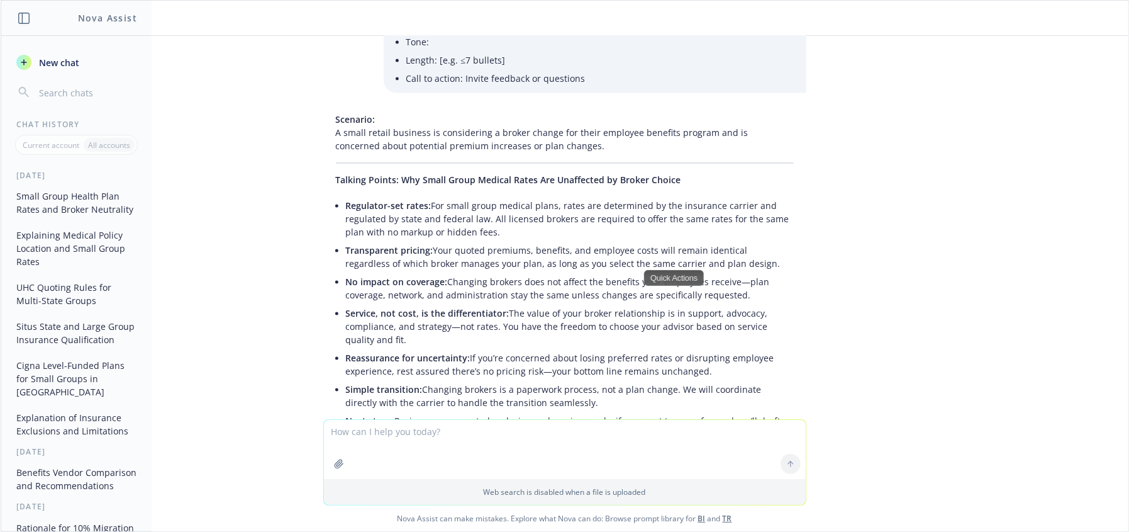
click at [735, 274] on li "No impact on coverage: Changing brokers does not affect the benefits your emplo…" at bounding box center [570, 288] width 448 height 31
drag, startPoint x: 730, startPoint y: 276, endPoint x: 439, endPoint y: 260, distance: 291.1
click at [439, 273] on li "No impact on coverage: Changing brokers does not affect the benefits your emplo…" at bounding box center [570, 288] width 448 height 31
drag, startPoint x: 505, startPoint y: 360, endPoint x: 505, endPoint y: 377, distance: 17.0
click at [503, 361] on ul "Regulator-set rates: For small group medical plans, rates are determined by the…" at bounding box center [570, 320] width 448 height 247
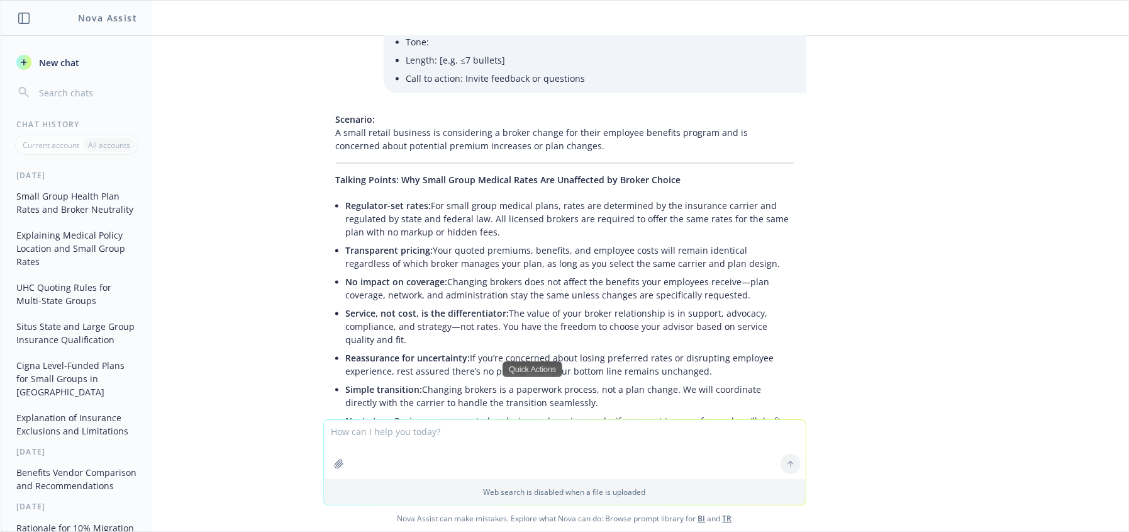
drag, startPoint x: 519, startPoint y: 379, endPoint x: 471, endPoint y: 385, distance: 48.8
click at [518, 383] on li "Simple transition: Changing brokers is a paperwork process, not a plan change. …" at bounding box center [570, 396] width 448 height 31
drag, startPoint x: 413, startPoint y: 371, endPoint x: 663, endPoint y: 382, distance: 250.0
click at [663, 382] on li "Simple transition: Changing brokers is a paperwork process, not a plan change. …" at bounding box center [570, 396] width 448 height 31
copy li "Changing brokers is a paperwork process, not a plan change. We will coordinate …"
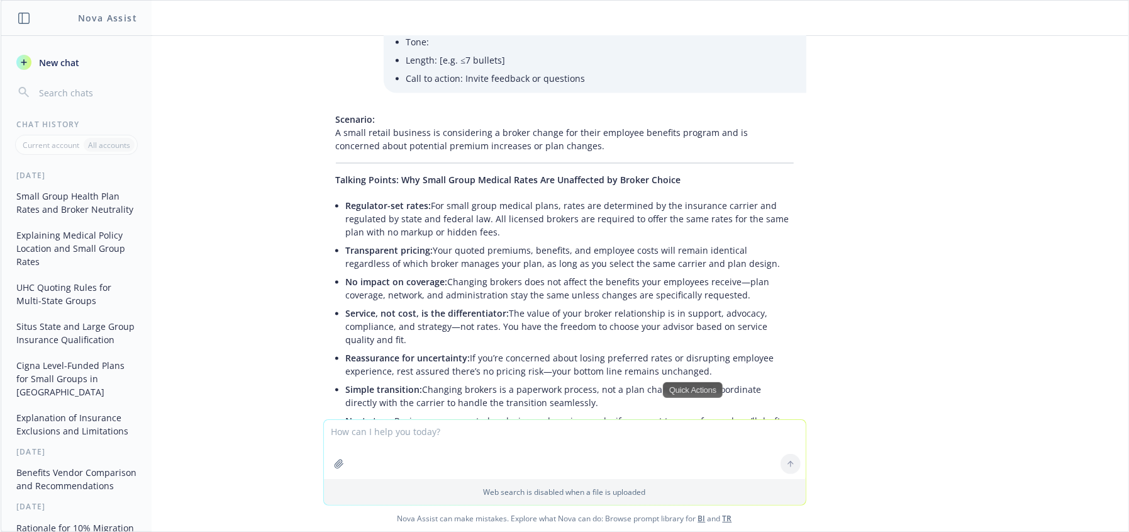
drag, startPoint x: 405, startPoint y: 423, endPoint x: 412, endPoint y: 423, distance: 6.9
click at [406, 423] on textarea at bounding box center [565, 449] width 482 height 59
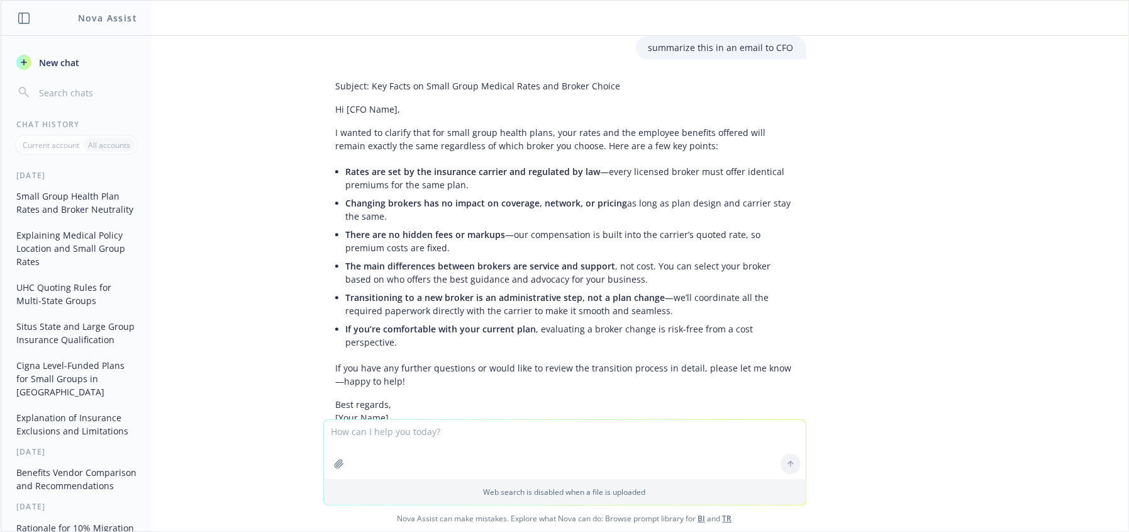
scroll to position [2225, 0]
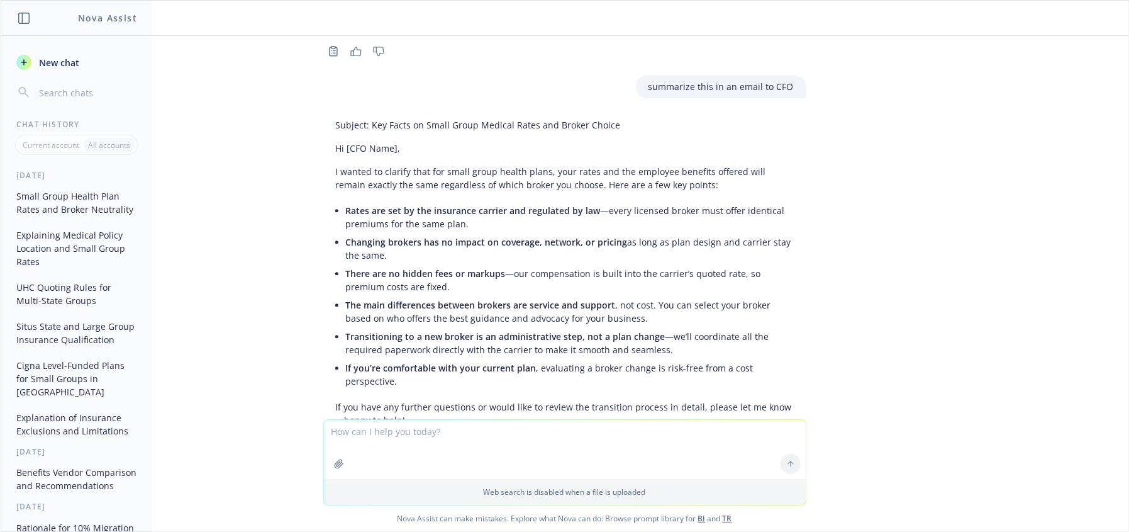
drag, startPoint x: 663, startPoint y: 202, endPoint x: 489, endPoint y: 211, distance: 173.9
click at [662, 202] on li "Rates are set by the insurance carrier and regulated by law —every licensed bro…" at bounding box center [570, 216] width 448 height 31
click at [452, 233] on li "Changing brokers has no impact on coverage, network, or pricing as long as plan…" at bounding box center [570, 248] width 448 height 31
click at [469, 201] on li "Rates are set by the insurance carrier and regulated by law —every licensed bro…" at bounding box center [570, 216] width 448 height 31
click at [445, 236] on span "Changing brokers has no impact on coverage, network, or pricing" at bounding box center [487, 242] width 282 height 12
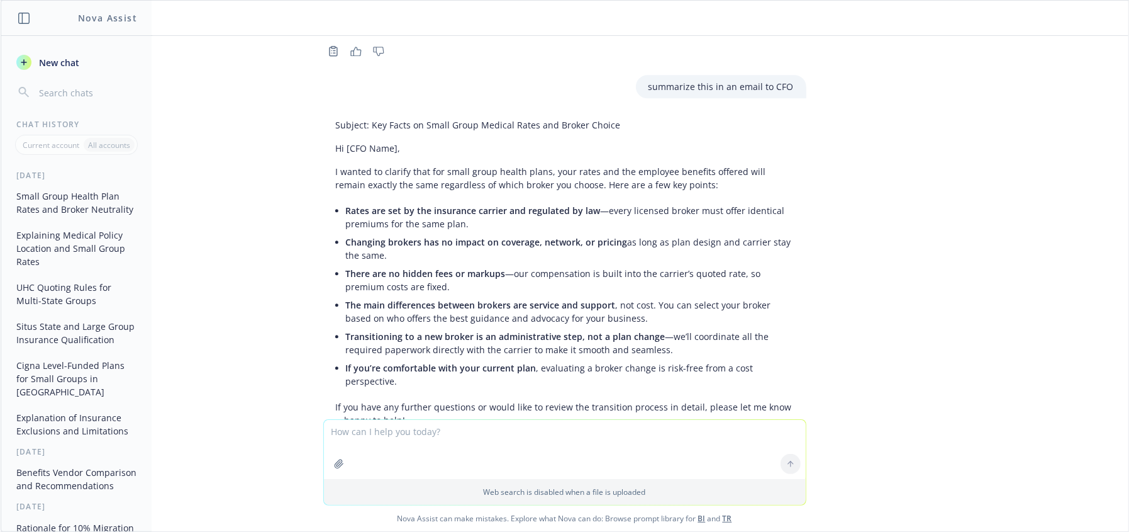
click at [522, 204] on span "Rates are set by the insurance carrier and regulated by law" at bounding box center [473, 210] width 255 height 12
click at [411, 204] on span "Rates are set by the insurance carrier and regulated by law" at bounding box center [473, 210] width 255 height 12
drag, startPoint x: 438, startPoint y: 208, endPoint x: 432, endPoint y: 218, distance: 12.1
click at [437, 210] on li "Rates are set by the insurance carrier and regulated by law —every licensed bro…" at bounding box center [570, 216] width 448 height 31
drag, startPoint x: 432, startPoint y: 218, endPoint x: 442, endPoint y: 223, distance: 10.4
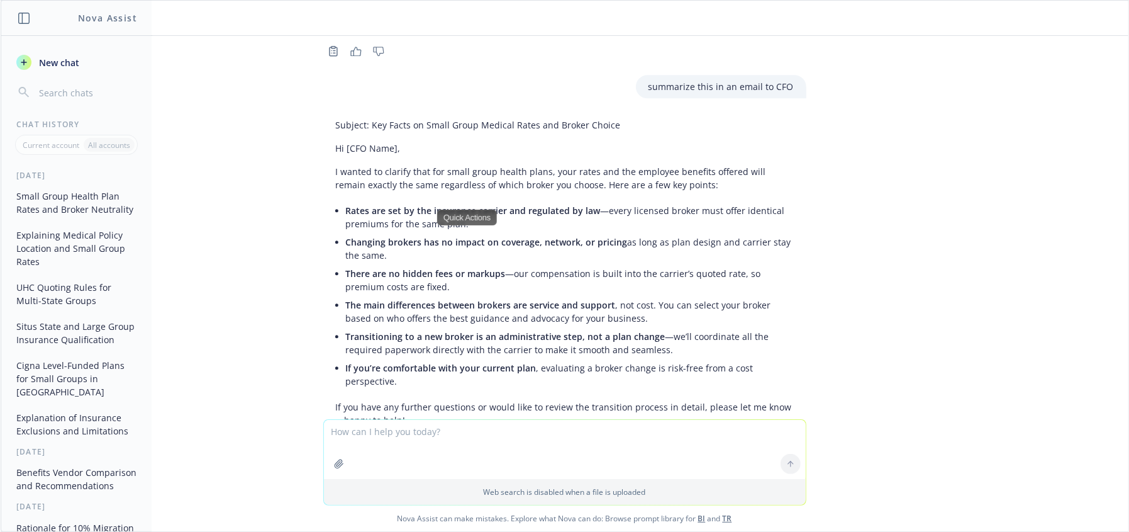
click at [433, 236] on span "Changing brokers has no impact on coverage, network, or pricing" at bounding box center [487, 242] width 282 height 12
drag, startPoint x: 594, startPoint y: 243, endPoint x: 603, endPoint y: 227, distance: 18.0
click at [596, 237] on li "Changing brokers has no impact on coverage, network, or pricing as long as plan…" at bounding box center [570, 248] width 448 height 31
click at [603, 236] on span "Changing brokers has no impact on coverage, network, or pricing" at bounding box center [487, 242] width 282 height 12
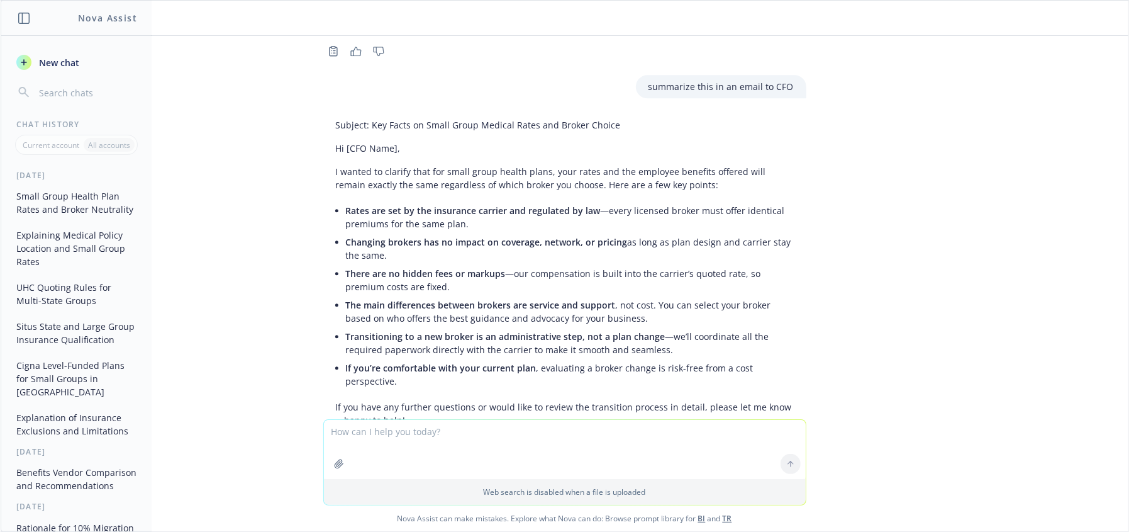
click at [618, 233] on li "Changing brokers has no impact on coverage, network, or pricing as long as plan…" at bounding box center [570, 248] width 448 height 31
click at [497, 233] on li "Changing brokers has no impact on coverage, network, or pricing as long as plan…" at bounding box center [570, 248] width 448 height 31
drag, startPoint x: 454, startPoint y: 251, endPoint x: 449, endPoint y: 271, distance: 20.6
click at [453, 267] on span "There are no hidden fees or markups" at bounding box center [426, 273] width 160 height 12
click at [449, 271] on li "There are no hidden fees or markups —our compensation is built into the carrier…" at bounding box center [570, 279] width 448 height 31
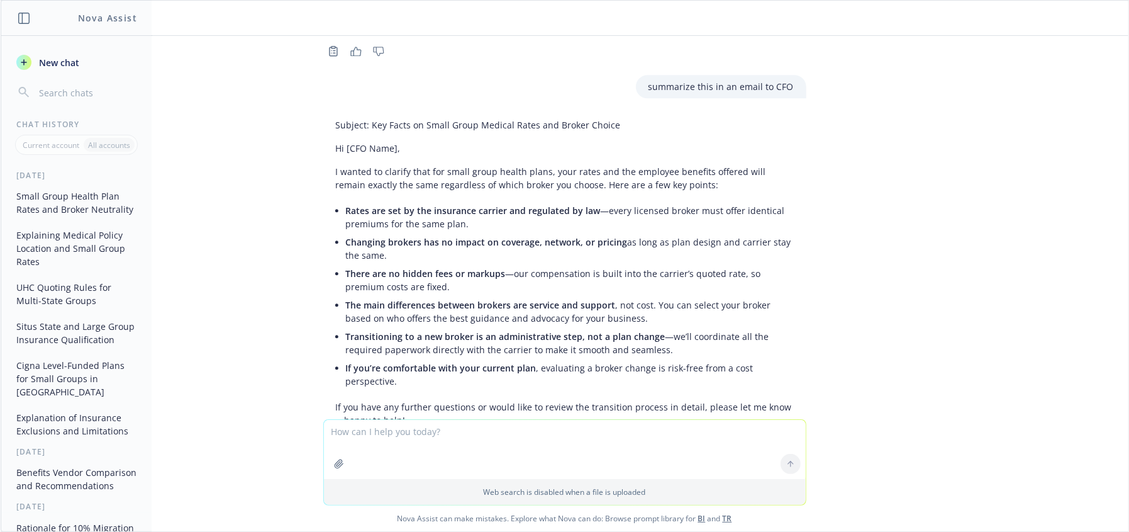
drag, startPoint x: 451, startPoint y: 272, endPoint x: 459, endPoint y: 264, distance: 11.6
click at [453, 269] on li "There are no hidden fees or markups —our compensation is built into the carrier…" at bounding box center [570, 279] width 448 height 31
click at [459, 264] on li "There are no hidden fees or markups —our compensation is built into the carrier…" at bounding box center [570, 279] width 448 height 31
click at [464, 267] on span "There are no hidden fees or markups" at bounding box center [426, 273] width 160 height 12
click at [555, 264] on li "There are no hidden fees or markups —our compensation is built into the carrier…" at bounding box center [570, 279] width 448 height 31
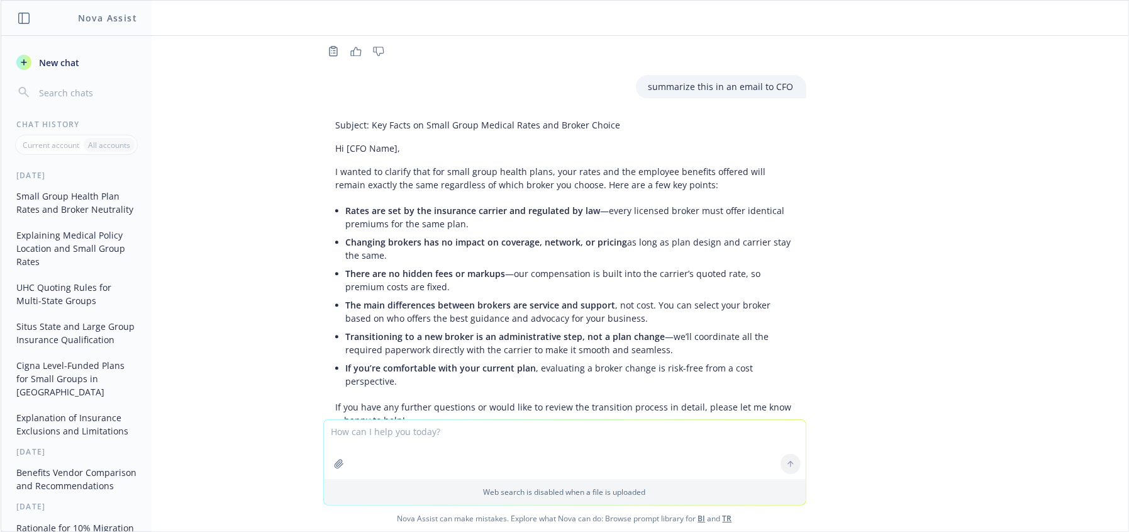
drag, startPoint x: 377, startPoint y: 259, endPoint x: 384, endPoint y: 261, distance: 7.2
click at [380, 264] on li "There are no hidden fees or markups —our compensation is built into the carrier…" at bounding box center [570, 279] width 448 height 31
drag, startPoint x: 396, startPoint y: 265, endPoint x: 483, endPoint y: 266, distance: 87.5
click at [400, 265] on li "There are no hidden fees or markups —our compensation is built into the carrier…" at bounding box center [570, 279] width 448 height 31
click at [489, 266] on li "There are no hidden fees or markups —our compensation is built into the carrier…" at bounding box center [570, 279] width 448 height 31
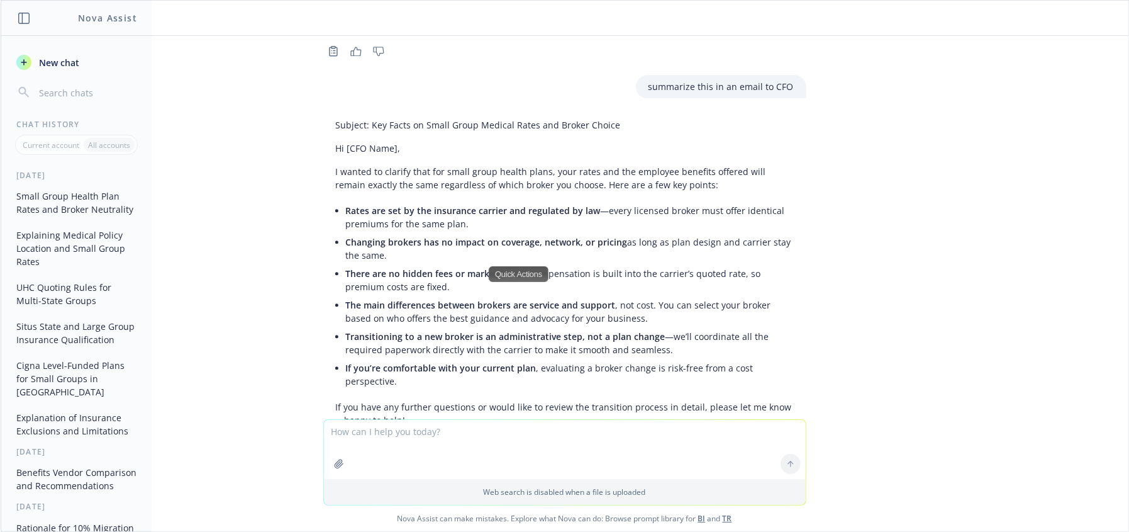
click at [459, 430] on textarea at bounding box center [565, 449] width 482 height 59
drag, startPoint x: 468, startPoint y: 427, endPoint x: 485, endPoint y: 441, distance: 22.3
click at [472, 432] on textarea at bounding box center [565, 449] width 482 height 59
click at [485, 441] on textarea at bounding box center [565, 449] width 482 height 59
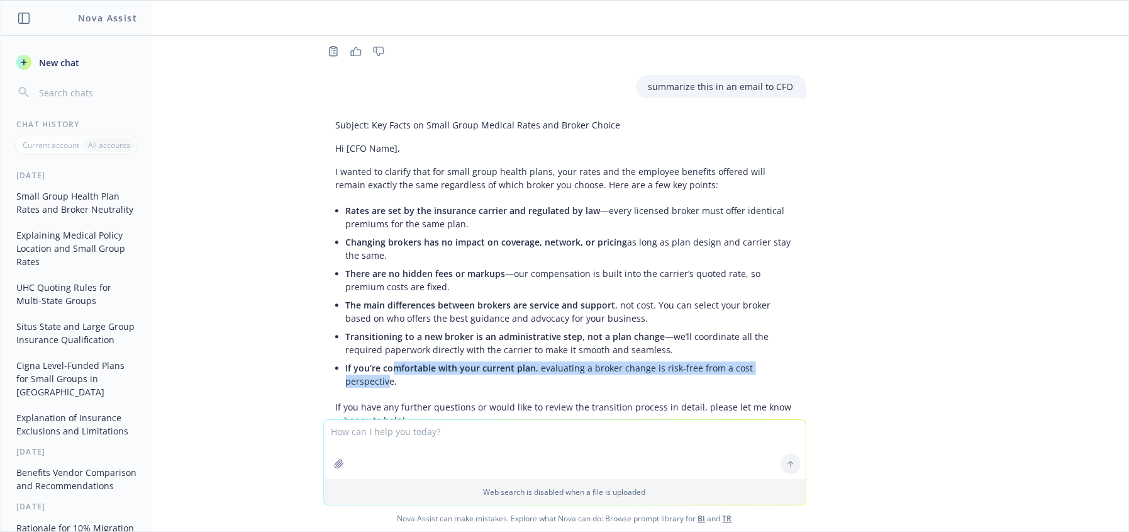
drag, startPoint x: 386, startPoint y: 350, endPoint x: 780, endPoint y: 353, distance: 393.9
click at [780, 359] on li "If you’re comfortable with your current plan , evaluating a broker change is ri…" at bounding box center [570, 374] width 448 height 31
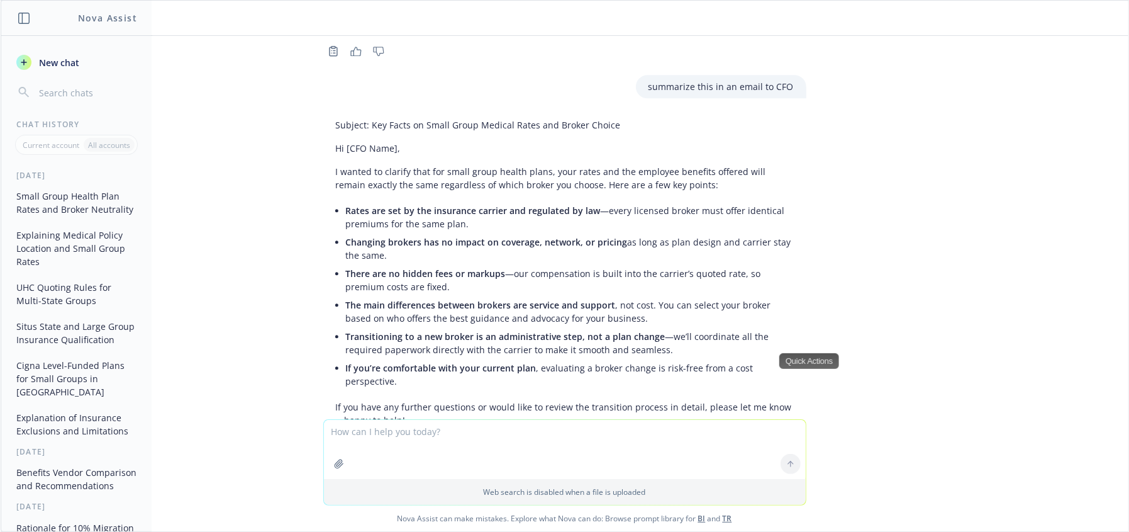
click at [705, 432] on textarea at bounding box center [565, 449] width 482 height 59
click at [492, 267] on span "There are no hidden fees or markups" at bounding box center [426, 273] width 160 height 12
click at [336, 165] on p "I wanted to clarify that for small group health plans, your rates and the emplo…" at bounding box center [565, 178] width 458 height 26
click at [563, 177] on div "Subject: Key Facts on Small Group Medical Rates and Broker Choice Hi [CFO Name]…" at bounding box center [564, 290] width 483 height 355
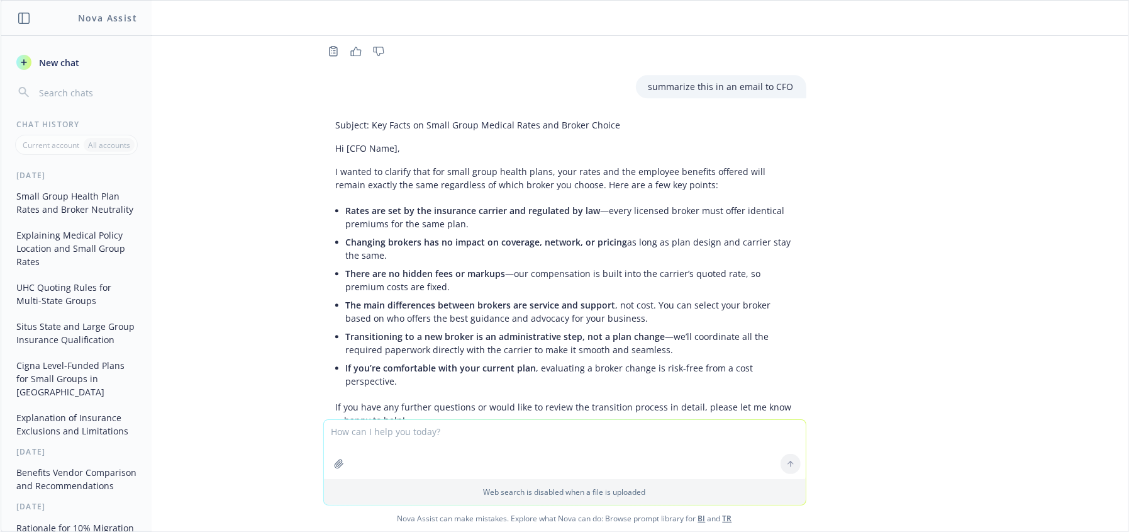
drag, startPoint x: 553, startPoint y: 226, endPoint x: 544, endPoint y: 220, distance: 11.0
click at [552, 236] on span "Changing brokers has no impact on coverage, network, or pricing" at bounding box center [487, 242] width 282 height 12
click at [539, 170] on p "I wanted to clarify that for small group health plans, your rates and the emplo…" at bounding box center [565, 178] width 458 height 26
click at [530, 332] on li "Transitioning to a new broker is an administrative step, not a plan change —we’…" at bounding box center [570, 342] width 448 height 31
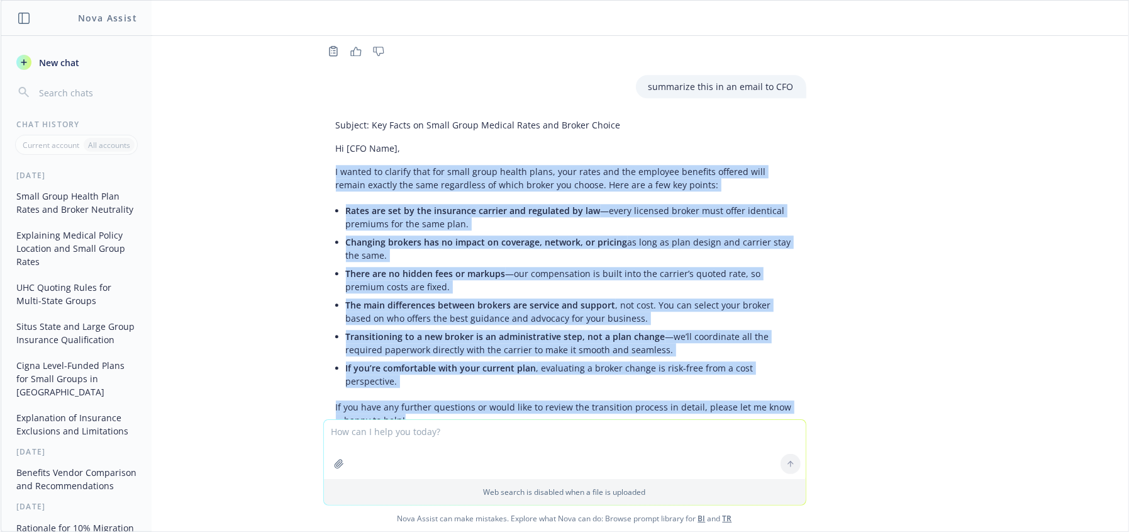
drag, startPoint x: 326, startPoint y: 155, endPoint x: 817, endPoint y: 384, distance: 542.2
click at [817, 384] on div "pdf ADP Total Source Quote 2025.pdf Act as a benefits professional skilled in v…" at bounding box center [565, 227] width 1128 height 383
copy div "I wanted to clarify that for small group health plans, your rates and the emplo…"
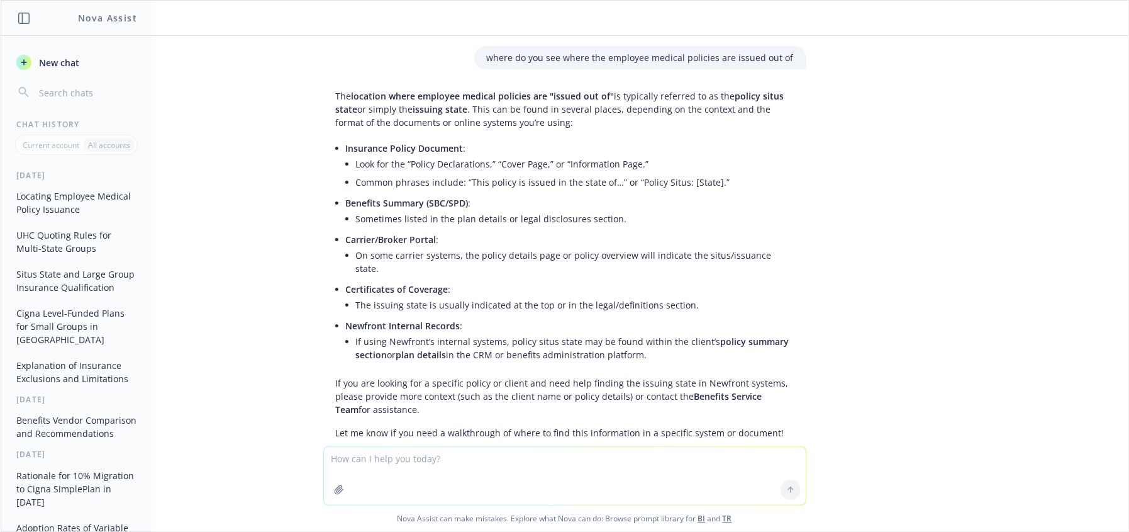
scroll to position [36, 0]
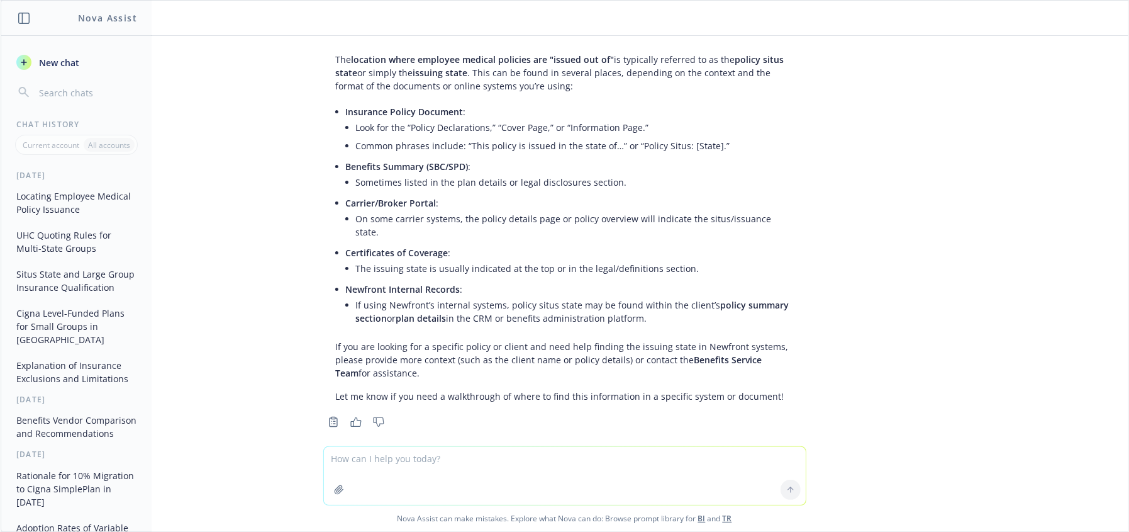
drag, startPoint x: 268, startPoint y: 285, endPoint x: 288, endPoint y: 289, distance: 20.6
click at [268, 284] on div "where do you see where the employee medical policies are issued out of The loca…" at bounding box center [565, 241] width 1128 height 410
click at [450, 311] on li "If using Newfront’s internal systems, policy situs state may be found within th…" at bounding box center [575, 311] width 438 height 31
click at [444, 451] on textarea at bounding box center [565, 476] width 482 height 58
click at [463, 476] on textarea at bounding box center [565, 476] width 482 height 58
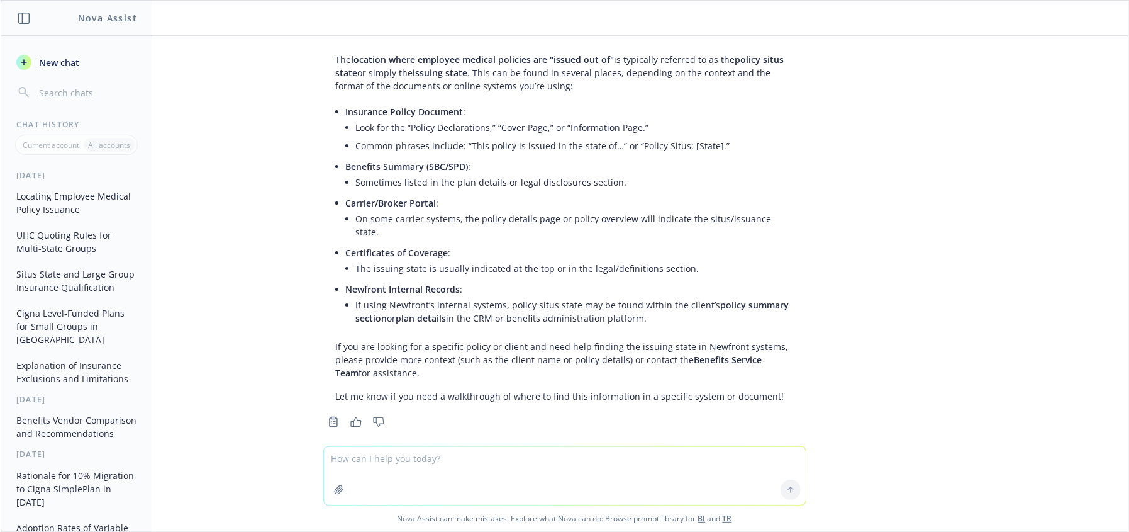
click at [226, 216] on div "where do you see where the employee medical policies are issued out of The loca…" at bounding box center [565, 241] width 1128 height 410
click at [885, 325] on div "where do you see where the employee medical policies are issued out of The loca…" at bounding box center [565, 241] width 1128 height 410
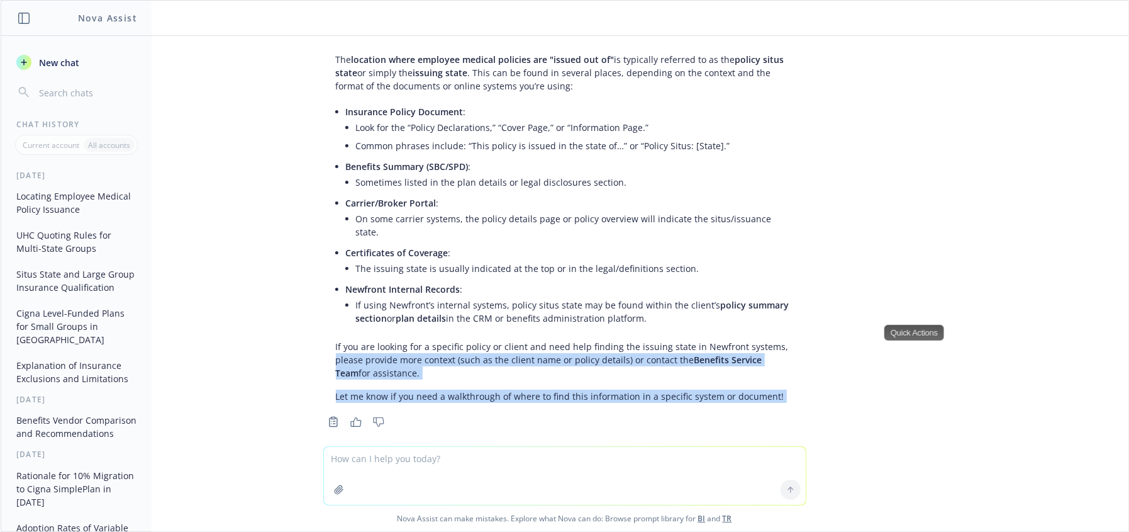
click at [981, 422] on div "where do you see where the employee medical policies are issued out of The loca…" at bounding box center [565, 241] width 1128 height 410
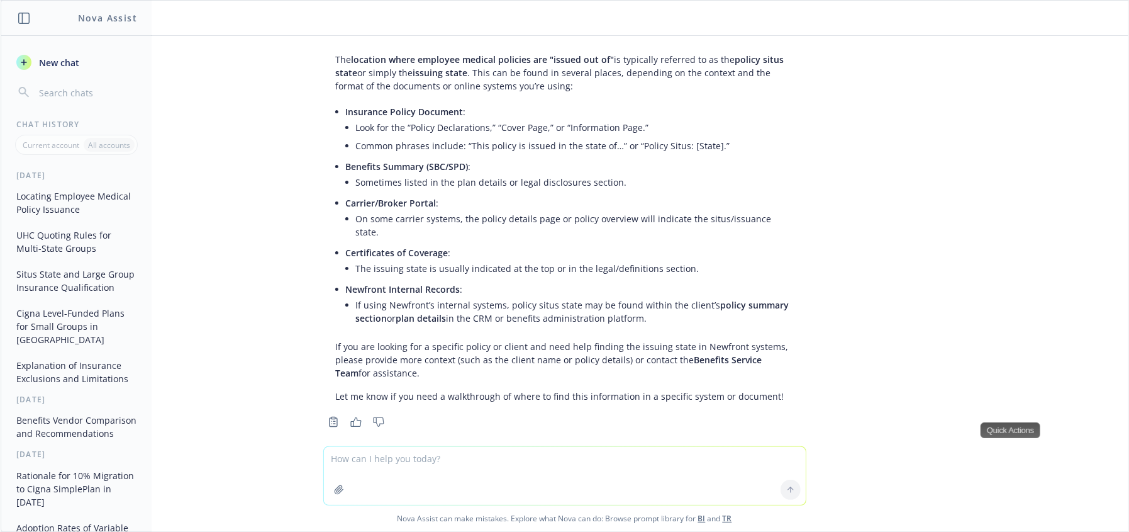
click at [569, 485] on textarea at bounding box center [565, 476] width 482 height 58
click at [724, 519] on link "TR" at bounding box center [727, 518] width 9 height 11
click at [385, 453] on textarea at bounding box center [565, 476] width 482 height 58
paste textarea "Also what are your fees for the medical/dental/life etc? If we can get the same…"
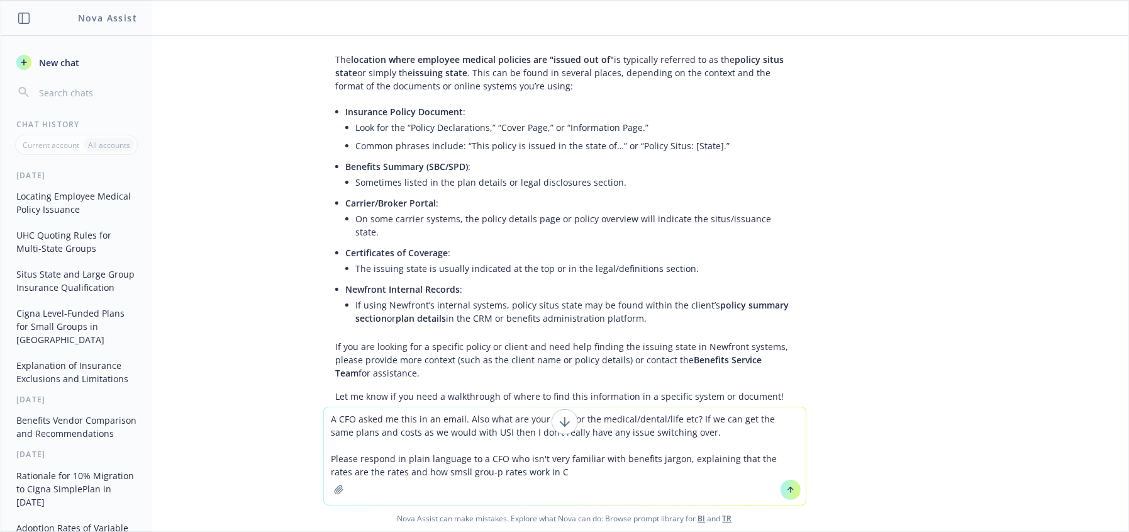
type textarea "A CFO asked me this in an email. Also what are your fees for the medical/dental…"
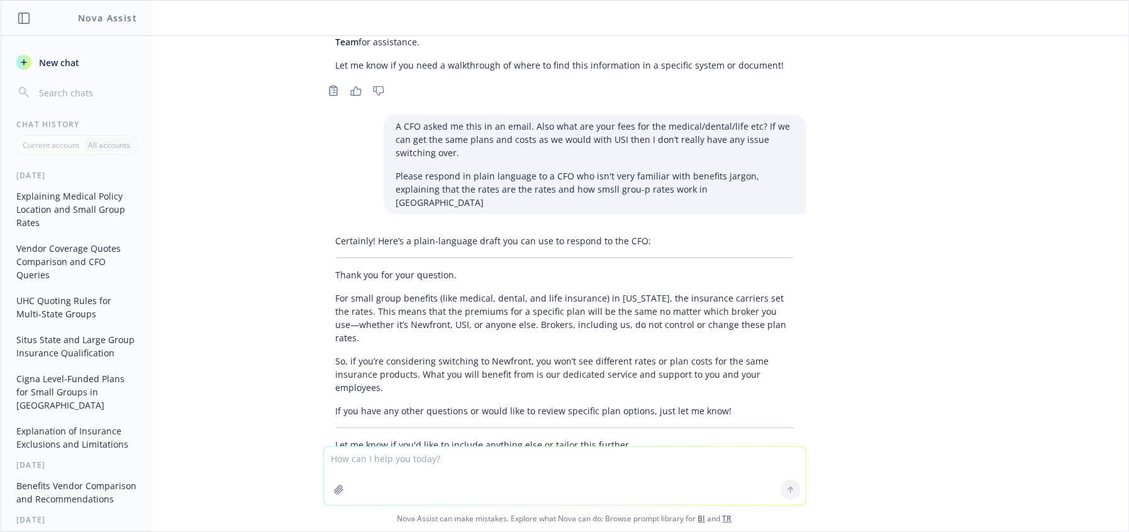
scroll to position [369, 0]
click at [500, 292] on p "For small group benefits (like medical, dental, and life insurance) in [US_STAT…" at bounding box center [565, 315] width 458 height 53
click at [539, 292] on p "For small group benefits (like medical, dental, and life insurance) in [US_STAT…" at bounding box center [565, 315] width 458 height 53
click at [536, 308] on div "Certainly! Here’s a plain-language draft you can use to respond to the CFO: Tha…" at bounding box center [564, 340] width 483 height 227
click at [632, 305] on div "Certainly! Here’s a plain-language draft you can use to respond to the CFO: Tha…" at bounding box center [564, 340] width 483 height 227
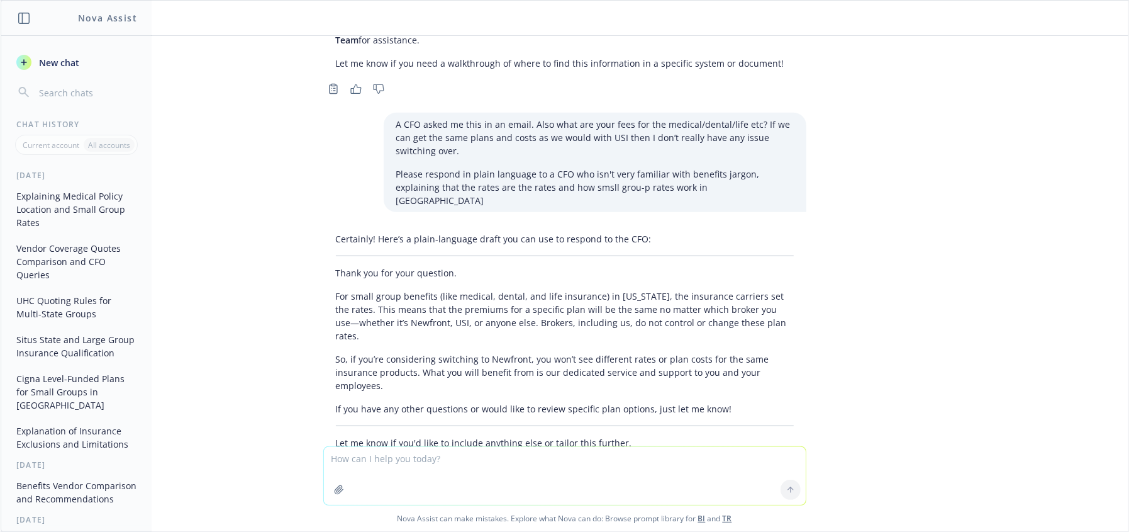
drag, startPoint x: 611, startPoint y: 316, endPoint x: 348, endPoint y: 284, distance: 265.0
click at [605, 352] on p "So, if you’re considering switching to Newfront, you won’t see different rates …" at bounding box center [565, 372] width 458 height 40
click at [367, 289] on p "For small group benefits (like medical, dental, and life insurance) in [US_STAT…" at bounding box center [565, 315] width 458 height 53
click at [562, 305] on div "Certainly! Here’s a plain-language draft you can use to respond to the CFO: Tha…" at bounding box center [564, 340] width 483 height 227
click at [549, 294] on p "For small group benefits (like medical, dental, and life insurance) in [US_STAT…" at bounding box center [565, 315] width 458 height 53
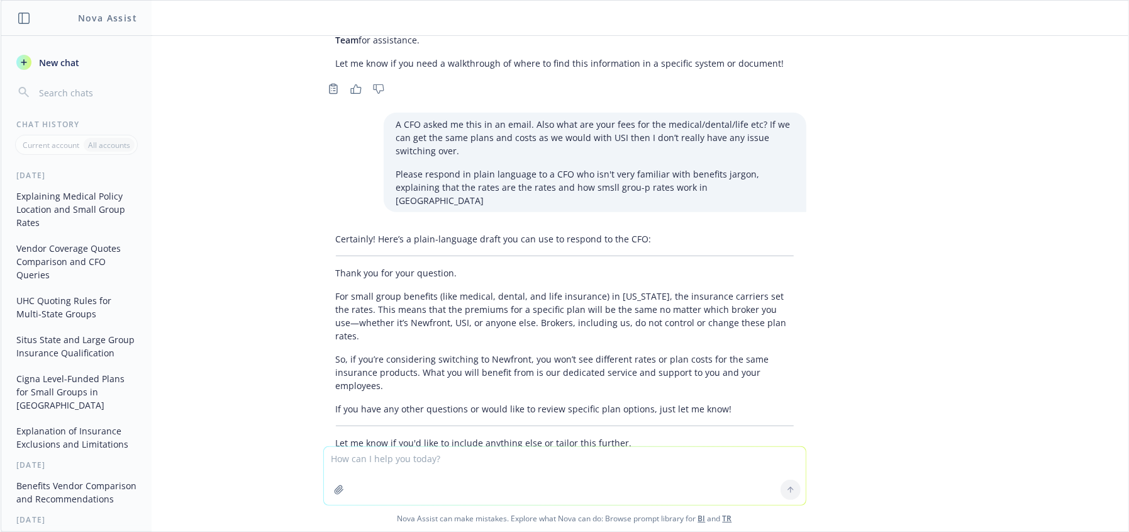
click at [595, 305] on div "Certainly! Here’s a plain-language draft you can use to respond to the CFO: Tha…" at bounding box center [564, 340] width 483 height 227
click at [593, 305] on div "Certainly! Here’s a plain-language draft you can use to respond to the CFO: Tha…" at bounding box center [564, 340] width 483 height 227
click at [382, 457] on textarea at bounding box center [565, 476] width 482 height 58
type textarea "can you rewrite in persuasive but nonsalesy way"
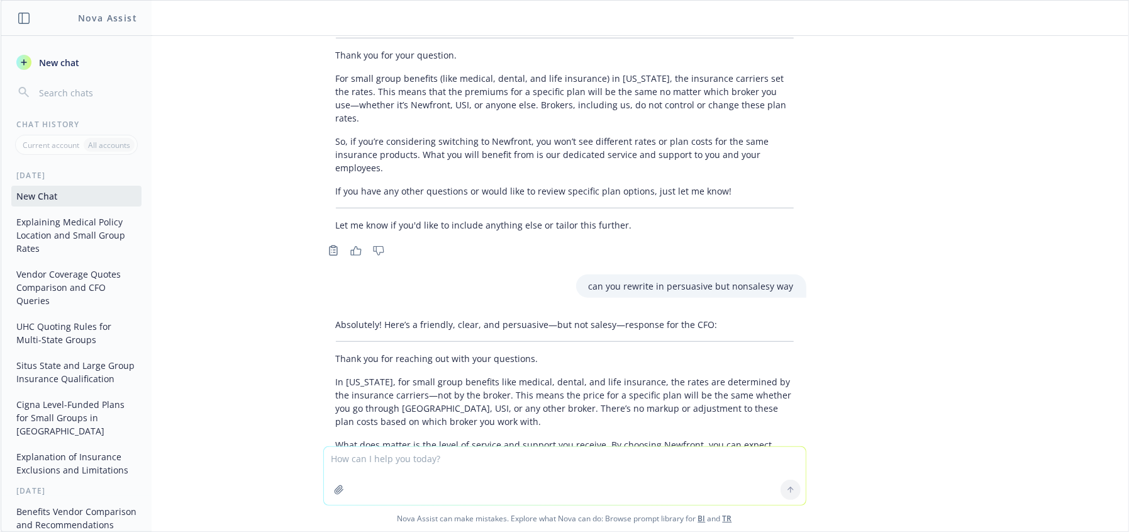
scroll to position [683, 0]
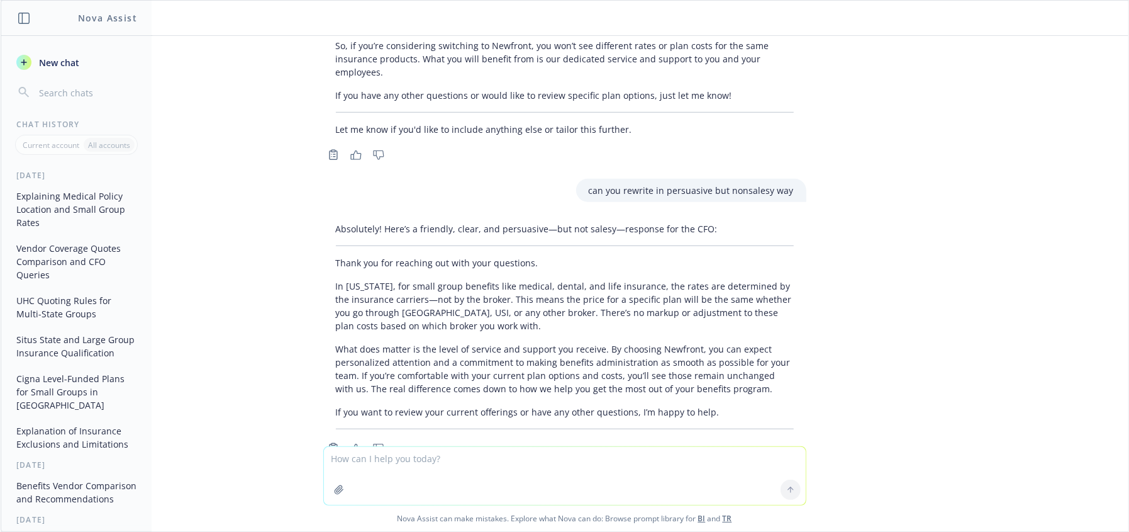
drag, startPoint x: 620, startPoint y: 262, endPoint x: 661, endPoint y: 259, distance: 41.6
click at [620, 279] on p "In [US_STATE], for small group benefits like medical, dental, and life insuranc…" at bounding box center [565, 305] width 458 height 53
drag, startPoint x: 675, startPoint y: 257, endPoint x: 752, endPoint y: 261, distance: 77.5
click at [704, 279] on p "In [US_STATE], for small group benefits like medical, dental, and life insuranc…" at bounding box center [565, 305] width 458 height 53
drag, startPoint x: 668, startPoint y: 275, endPoint x: 791, endPoint y: 310, distance: 127.7
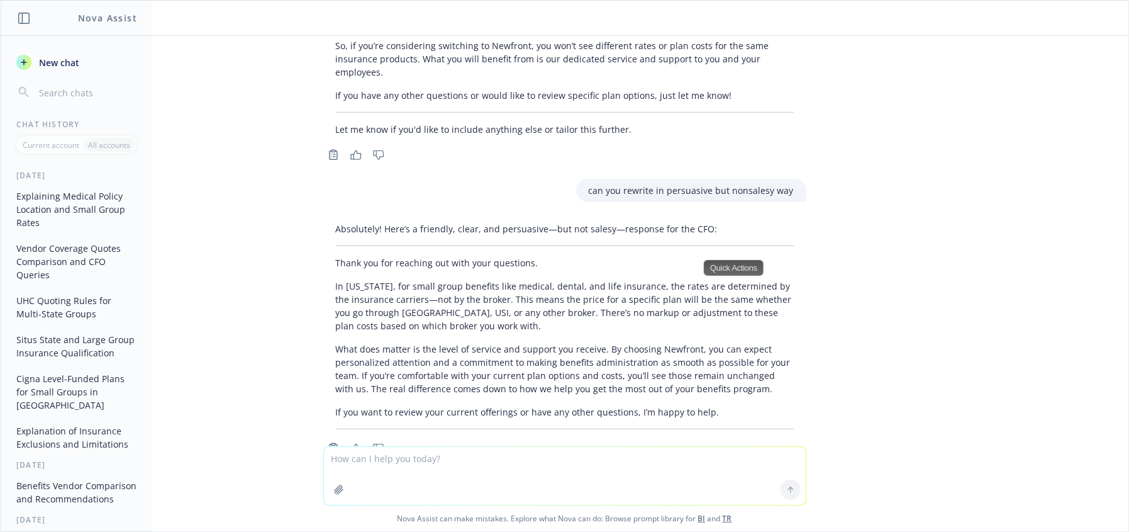
click at [674, 279] on p "In [US_STATE], for small group benefits like medical, dental, and life insuranc…" at bounding box center [565, 305] width 458 height 53
drag, startPoint x: 866, startPoint y: 318, endPoint x: 568, endPoint y: 320, distance: 298.2
click at [866, 319] on div "where do you see where the employee medical policies are issued out of The loca…" at bounding box center [565, 241] width 1128 height 410
click at [546, 299] on div "Absolutely! Here’s a friendly, clear, and persuasive—but not salesy—response fo…" at bounding box center [564, 325] width 483 height 217
click at [580, 285] on p "In [US_STATE], for small group benefits like medical, dental, and life insuranc…" at bounding box center [565, 305] width 458 height 53
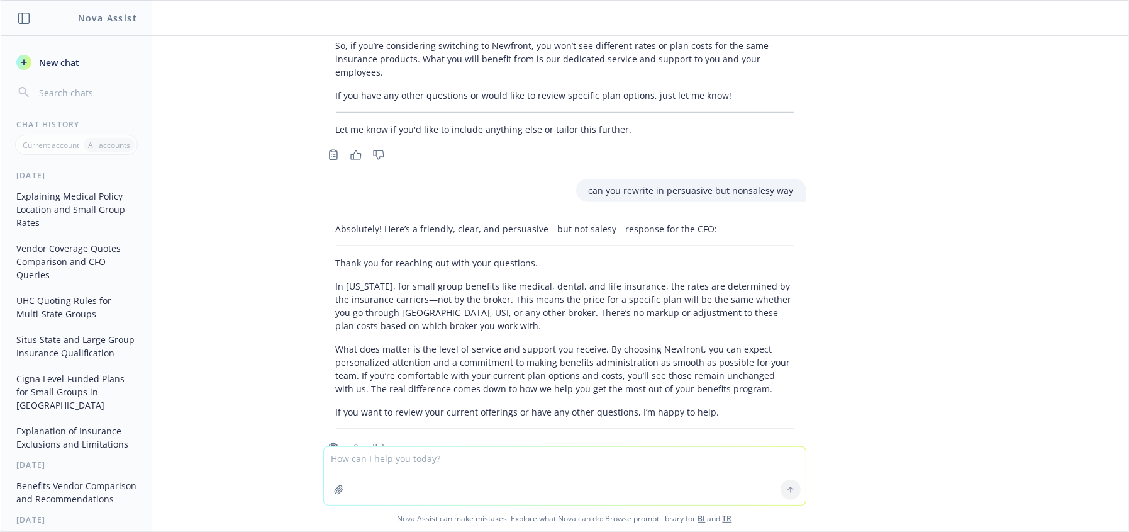
drag, startPoint x: 509, startPoint y: 286, endPoint x: 420, endPoint y: 325, distance: 97.2
click at [498, 290] on p "In [US_STATE], for small group benefits like medical, dental, and life insuranc…" at bounding box center [565, 305] width 458 height 53
drag, startPoint x: 435, startPoint y: 307, endPoint x: 608, endPoint y: 306, distance: 173.7
click at [608, 342] on p "What does matter is the level of service and support you receive. By choosing N…" at bounding box center [565, 368] width 458 height 53
click at [1109, 364] on div "where do you see where the employee medical policies are issued out of The loca…" at bounding box center [565, 241] width 1128 height 410
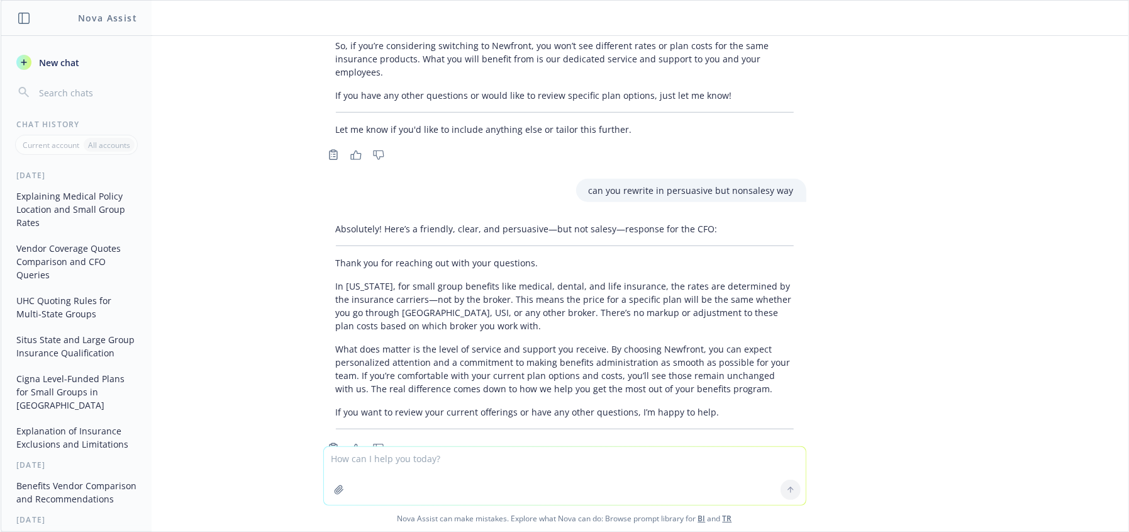
drag, startPoint x: 569, startPoint y: 471, endPoint x: 576, endPoint y: 474, distance: 8.4
click at [569, 471] on textarea at bounding box center [565, 476] width 482 height 58
click at [576, 474] on textarea at bounding box center [565, 476] width 482 height 58
click at [579, 476] on textarea at bounding box center [565, 476] width 482 height 58
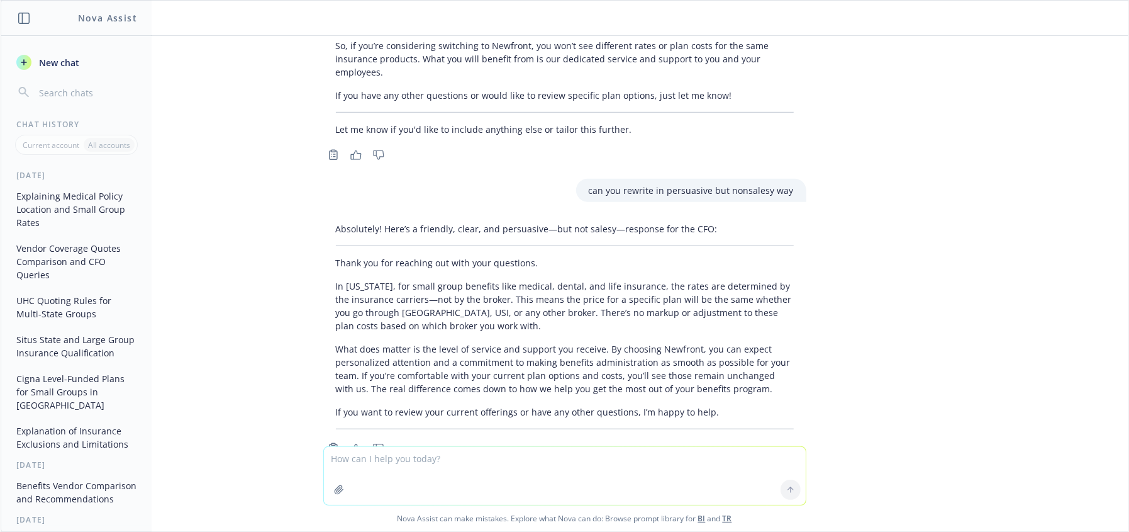
click at [586, 476] on textarea at bounding box center [565, 476] width 482 height 58
drag, startPoint x: 666, startPoint y: 332, endPoint x: 778, endPoint y: 362, distance: 116.4
click at [681, 342] on p "What does matter is the level of service and support you receive. By choosing N…" at bounding box center [565, 368] width 458 height 53
click at [773, 348] on p "What does matter is the level of service and support you receive. By choosing N…" at bounding box center [565, 368] width 458 height 53
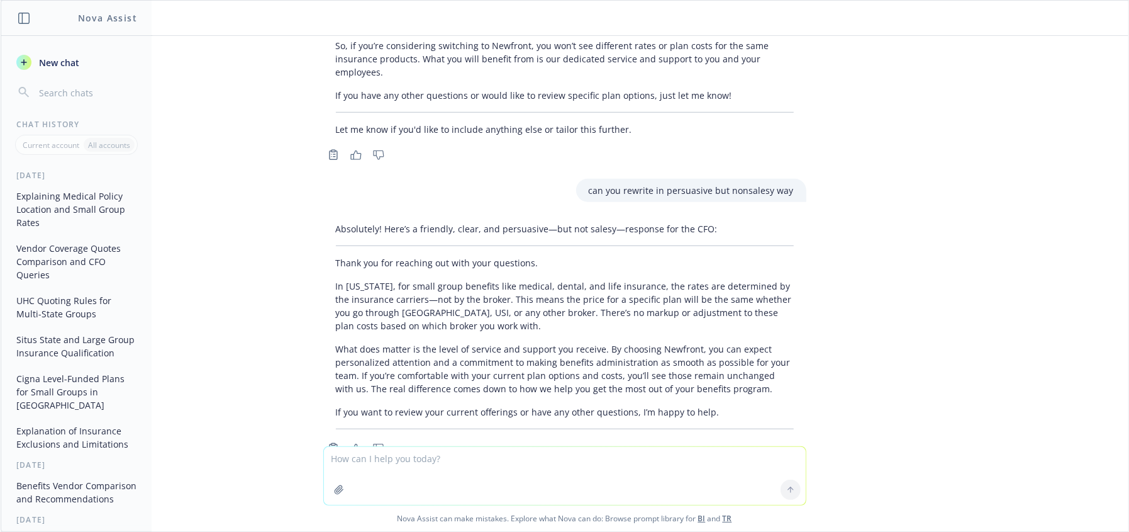
click at [665, 342] on p "What does matter is the level of service and support you receive. By choosing N…" at bounding box center [565, 368] width 458 height 53
click at [730, 347] on p "What does matter is the level of service and support you receive. By choosing N…" at bounding box center [565, 368] width 458 height 53
drag, startPoint x: 608, startPoint y: 342, endPoint x: 685, endPoint y: 342, distance: 76.1
click at [610, 342] on p "What does matter is the level of service and support you receive. By choosing N…" at bounding box center [565, 368] width 458 height 53
click at [685, 342] on p "What does matter is the level of service and support you receive. By choosing N…" at bounding box center [565, 368] width 458 height 53
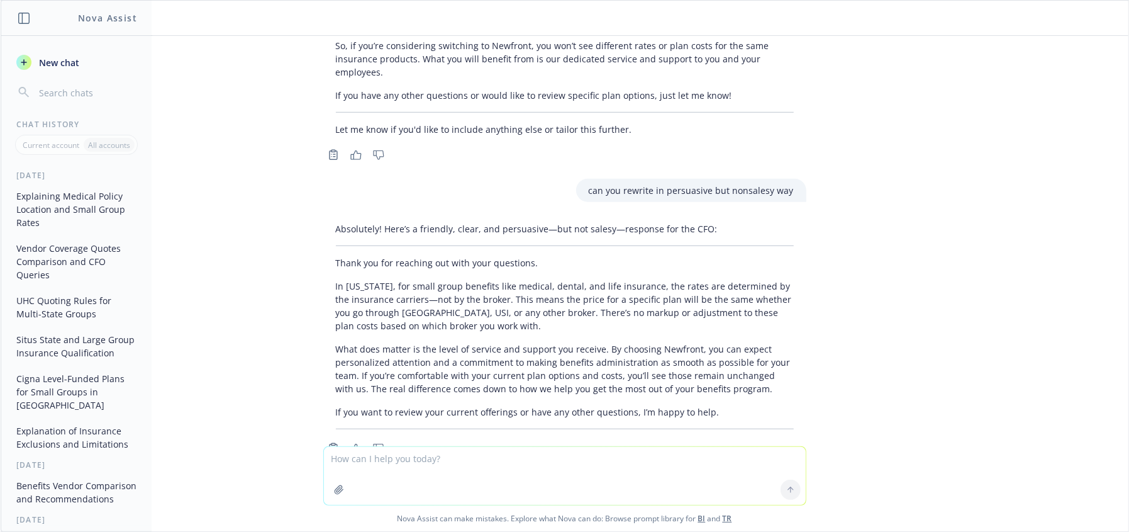
click at [758, 345] on p "What does matter is the level of service and support you receive. By choosing N…" at bounding box center [565, 368] width 458 height 53
click at [631, 359] on div "Absolutely! Here’s a friendly, clear, and persuasive—but not salesy—response fo…" at bounding box center [564, 325] width 483 height 217
click at [638, 405] on p "If you want to review your current offerings or have any other questions, I’m h…" at bounding box center [565, 411] width 458 height 13
click at [684, 405] on p "If you want to review your current offerings or have any other questions, I’m h…" at bounding box center [565, 411] width 458 height 13
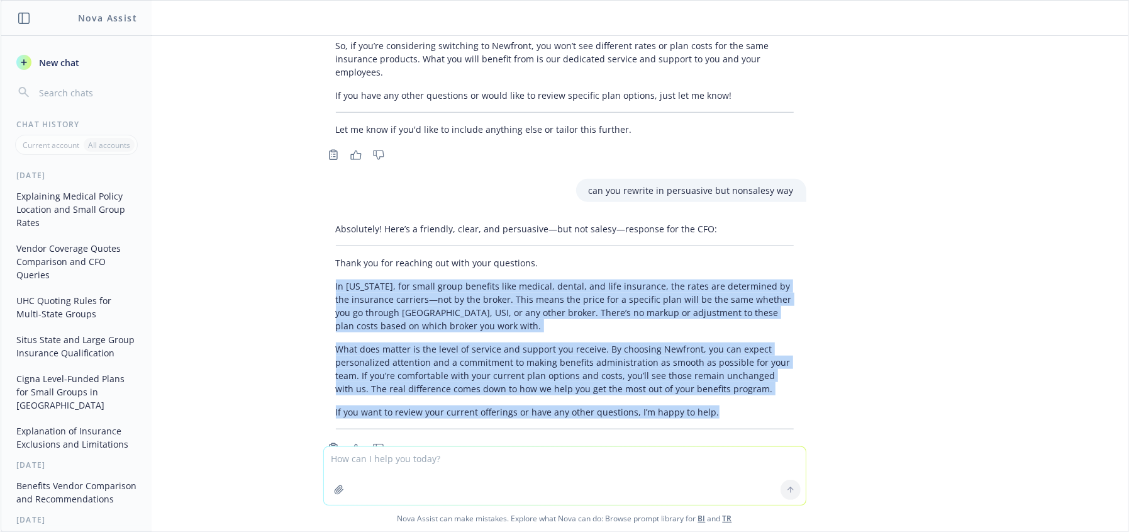
drag, startPoint x: 711, startPoint y: 369, endPoint x: 313, endPoint y: 241, distance: 418.3
click at [313, 241] on div "Absolutely! Here’s a friendly, clear, and persuasive—but not salesy—response fo…" at bounding box center [564, 337] width 503 height 240
copy div "In [US_STATE], for small group benefits like medical, dental, and life insuranc…"
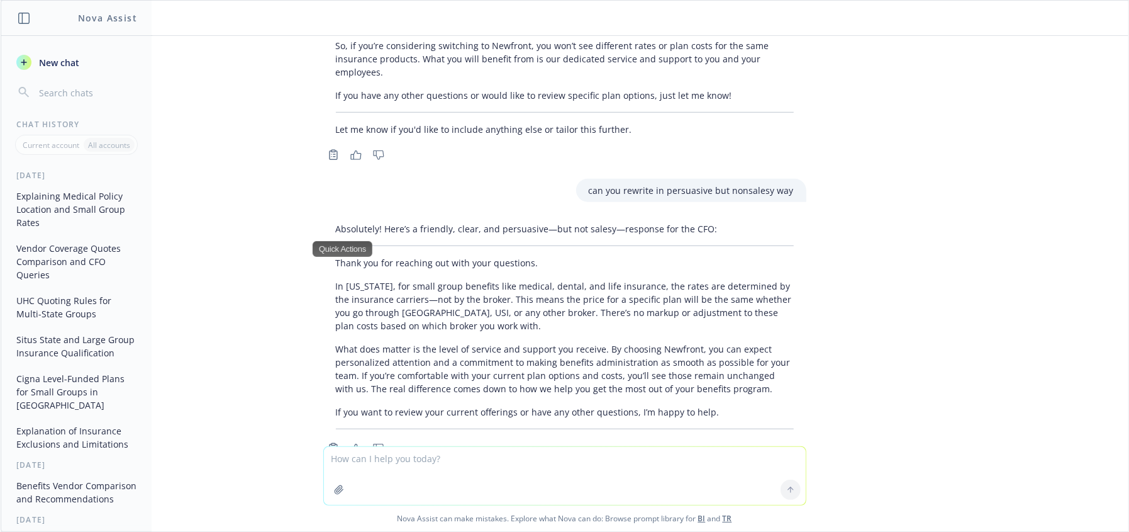
click at [480, 473] on textarea at bounding box center [565, 476] width 482 height 58
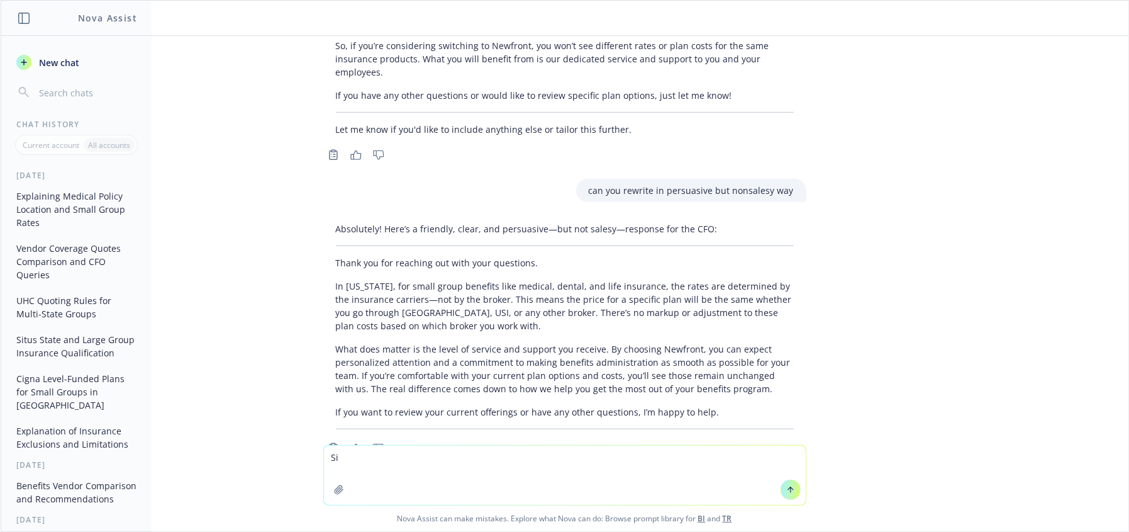
type textarea "S"
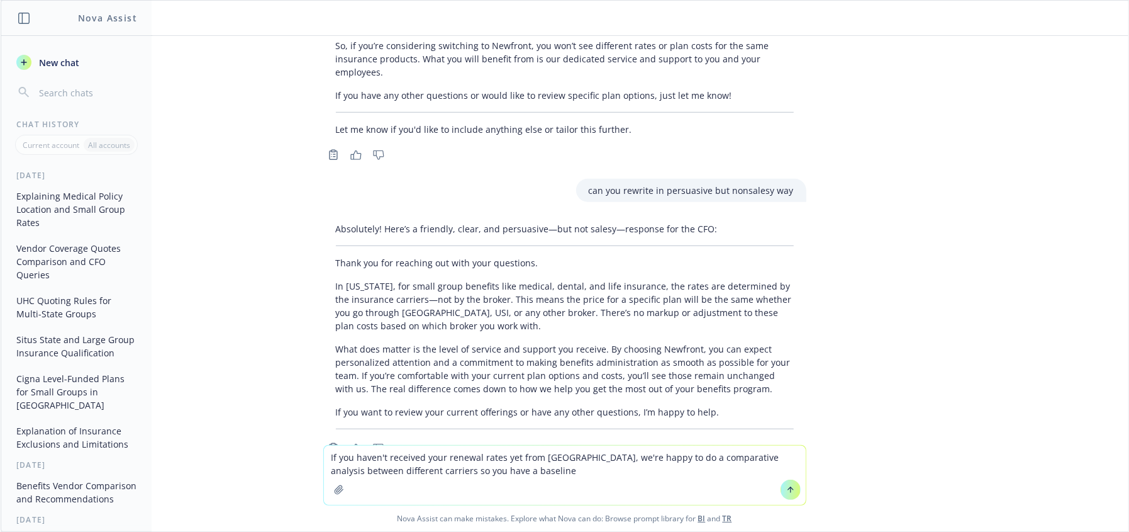
click at [510, 463] on textarea "If you haven't received your renewal rates yet from [GEOGRAPHIC_DATA], we're ha…" at bounding box center [565, 474] width 482 height 59
click at [572, 476] on textarea "If you haven't received your renewal rates yet from [GEOGRAPHIC_DATA], we're ha…" at bounding box center [565, 474] width 482 height 59
click at [554, 471] on textarea "If you haven't received your renewal rates yet from [GEOGRAPHIC_DATA], we're ha…" at bounding box center [565, 474] width 482 height 59
click at [505, 470] on textarea "If you haven't received your renewal rates yet from [GEOGRAPHIC_DATA], we're ha…" at bounding box center [565, 474] width 482 height 59
click at [499, 466] on textarea "If you haven't received your renewal rates yet from [GEOGRAPHIC_DATA], we're ha…" at bounding box center [565, 474] width 482 height 59
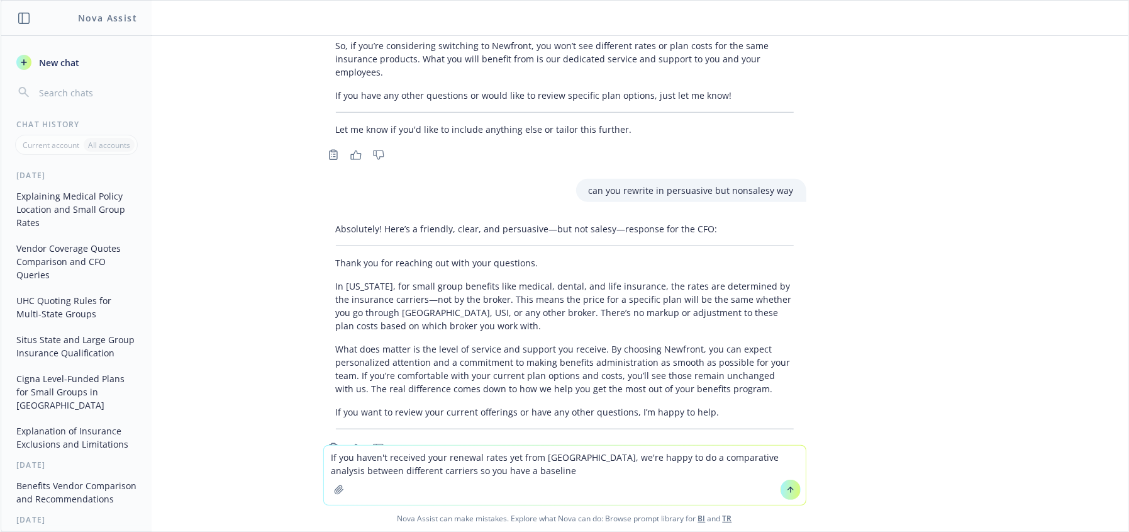
click at [566, 458] on textarea "If you haven't received your renewal rates yet from [GEOGRAPHIC_DATA], we're ha…" at bounding box center [565, 474] width 482 height 59
click at [566, 466] on textarea "If you haven't received your renewal rates yet from [GEOGRAPHIC_DATA], we're ha…" at bounding box center [565, 474] width 482 height 59
drag, startPoint x: 428, startPoint y: 469, endPoint x: 502, endPoint y: 474, distance: 73.8
click at [433, 471] on textarea "If you haven't received your renewal rates yet from [GEOGRAPHIC_DATA], we're ha…" at bounding box center [565, 474] width 482 height 59
click at [501, 471] on textarea "If you haven't received your renewal rates yet from [GEOGRAPHIC_DATA], we're ha…" at bounding box center [565, 474] width 482 height 59
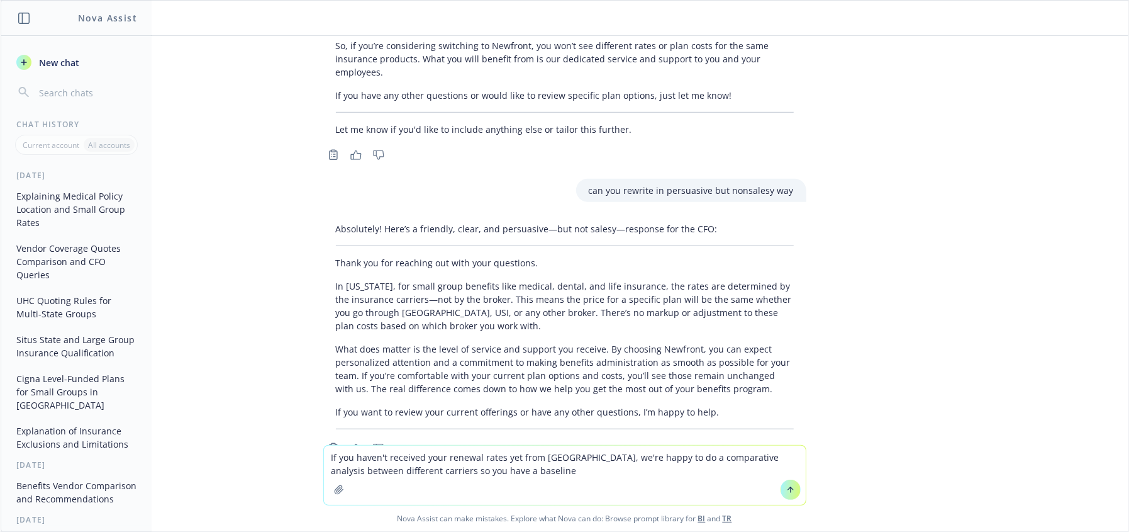
click at [540, 461] on textarea "If you haven't received your renewal rates yet from [GEOGRAPHIC_DATA], we're ha…" at bounding box center [565, 474] width 482 height 59
click at [546, 463] on textarea "If you haven't received your renewal rates yet from [GEOGRAPHIC_DATA], we're ha…" at bounding box center [565, 474] width 482 height 59
click at [547, 465] on textarea "If you haven't received your renewal rates yet from [GEOGRAPHIC_DATA], we're ha…" at bounding box center [565, 474] width 482 height 59
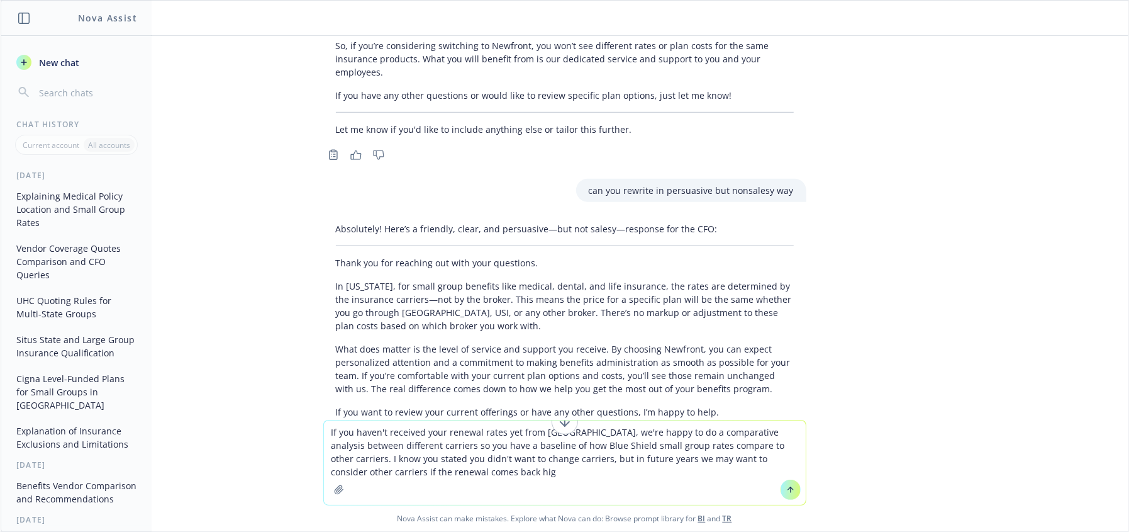
type textarea "If you haven't received your renewal rates yet from [GEOGRAPHIC_DATA], we're ha…"
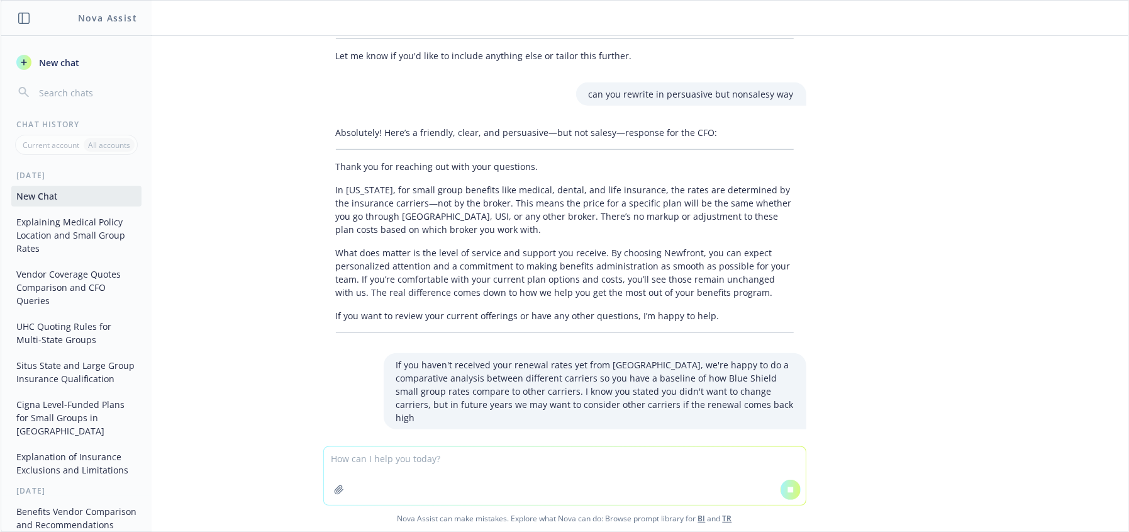
scroll to position [778, 0]
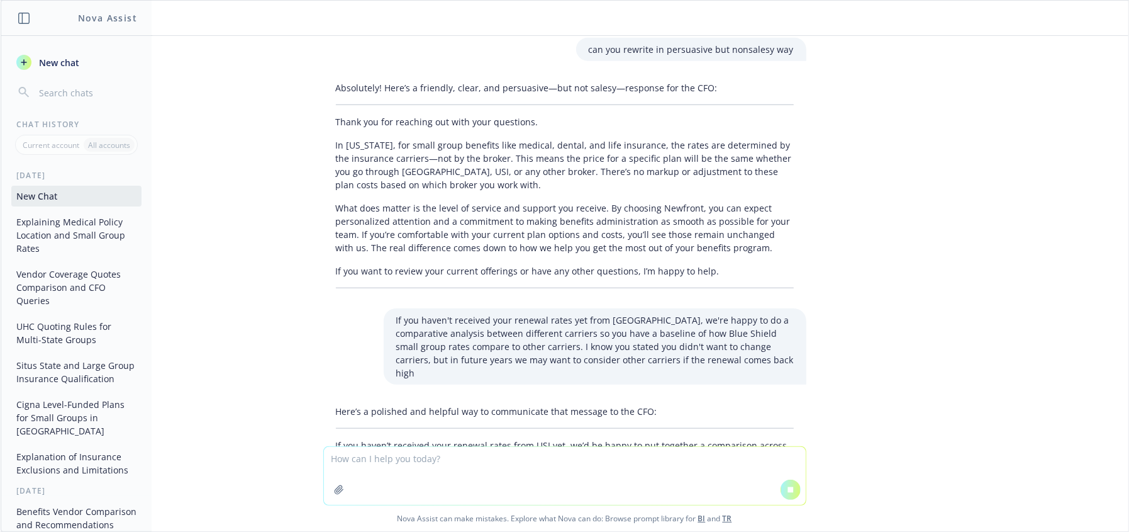
click at [476, 472] on textarea at bounding box center [565, 476] width 482 height 58
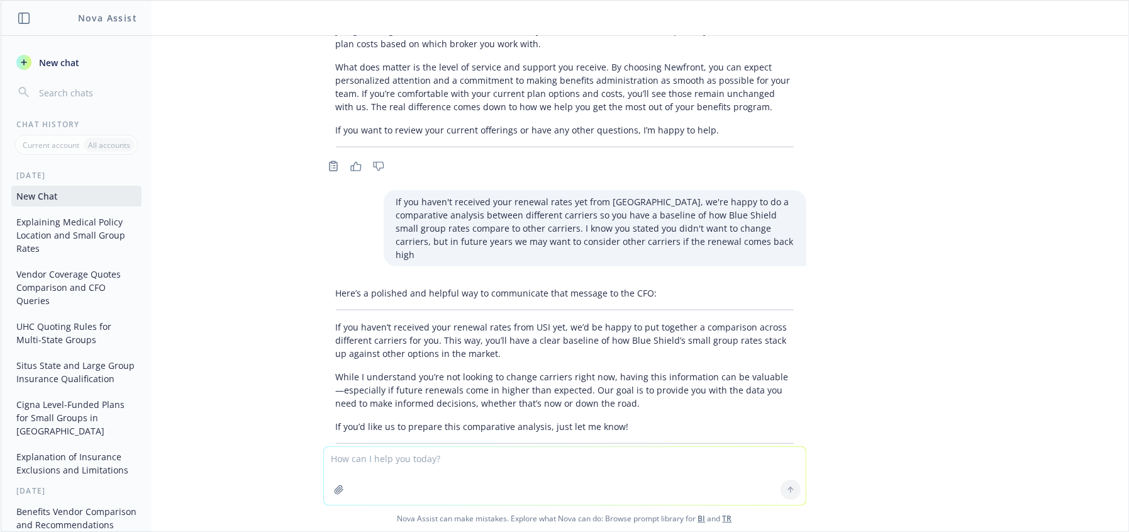
scroll to position [966, 0]
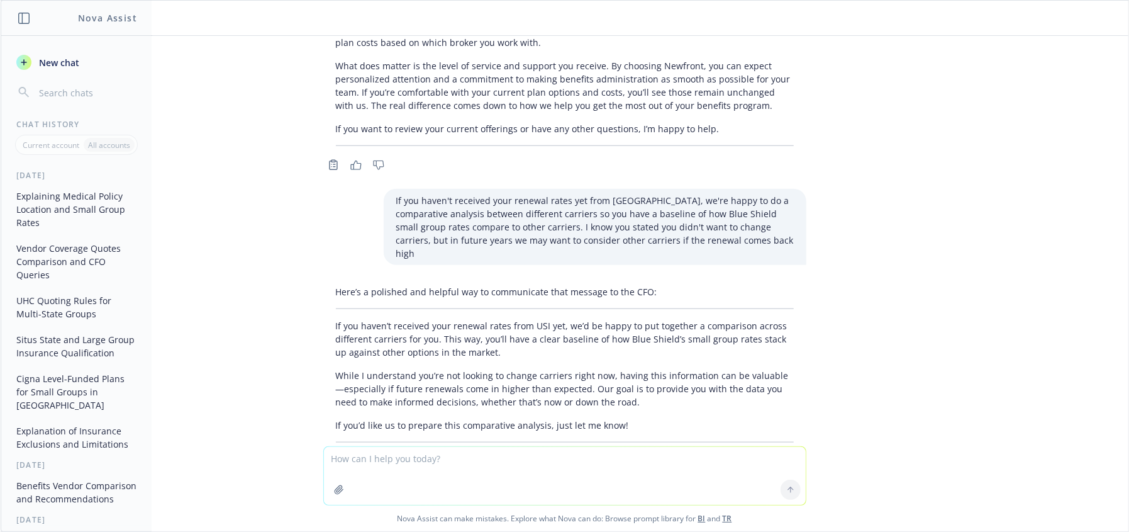
click at [513, 472] on textarea at bounding box center [565, 476] width 482 height 58
click at [518, 472] on textarea at bounding box center [565, 476] width 482 height 58
click at [614, 490] on textarea at bounding box center [565, 476] width 482 height 58
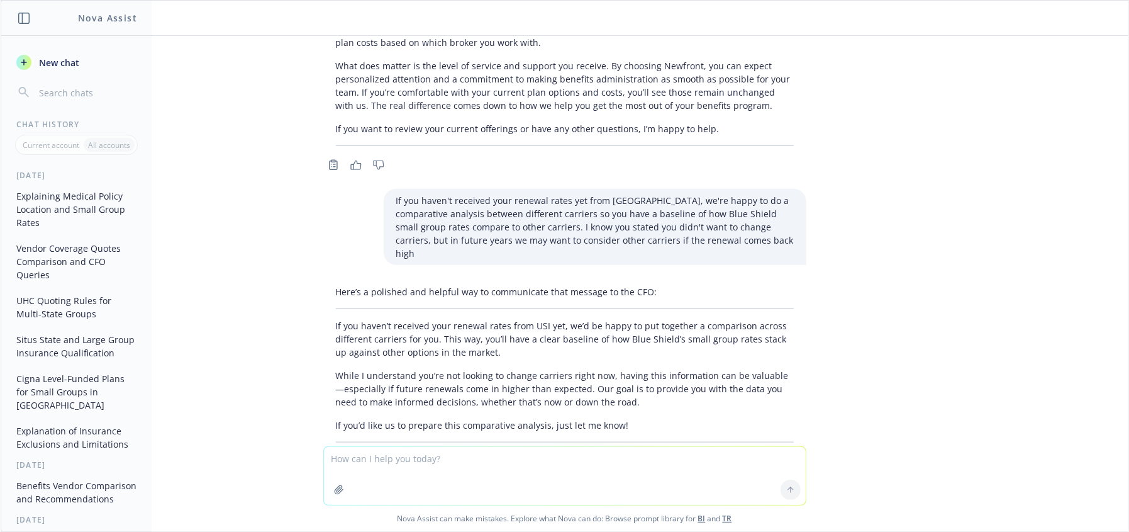
click at [608, 482] on textarea at bounding box center [565, 476] width 482 height 58
click at [1069, 485] on div at bounding box center [565, 492] width 1108 height 15
click at [474, 369] on p "While I understand you’re not looking to change carriers right now, having this…" at bounding box center [565, 389] width 458 height 40
click at [640, 369] on p "While I understand you’re not looking to change carriers right now, having this…" at bounding box center [565, 389] width 458 height 40
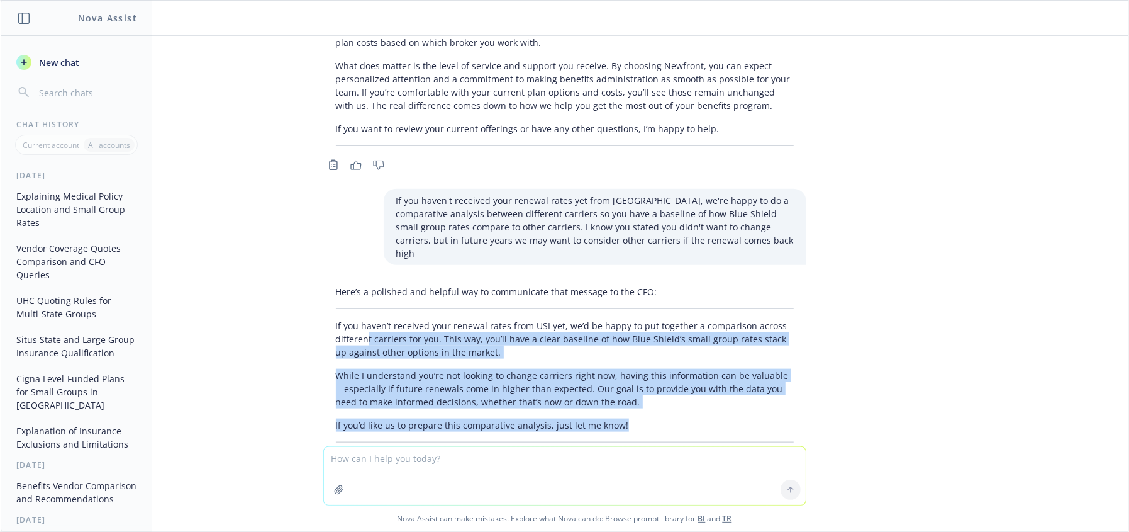
drag, startPoint x: 536, startPoint y: 359, endPoint x: 739, endPoint y: 281, distance: 217.7
click at [357, 280] on div "Here’s a polished and helpful way to communicate that message to the CFO: If yo…" at bounding box center [564, 363] width 483 height 167
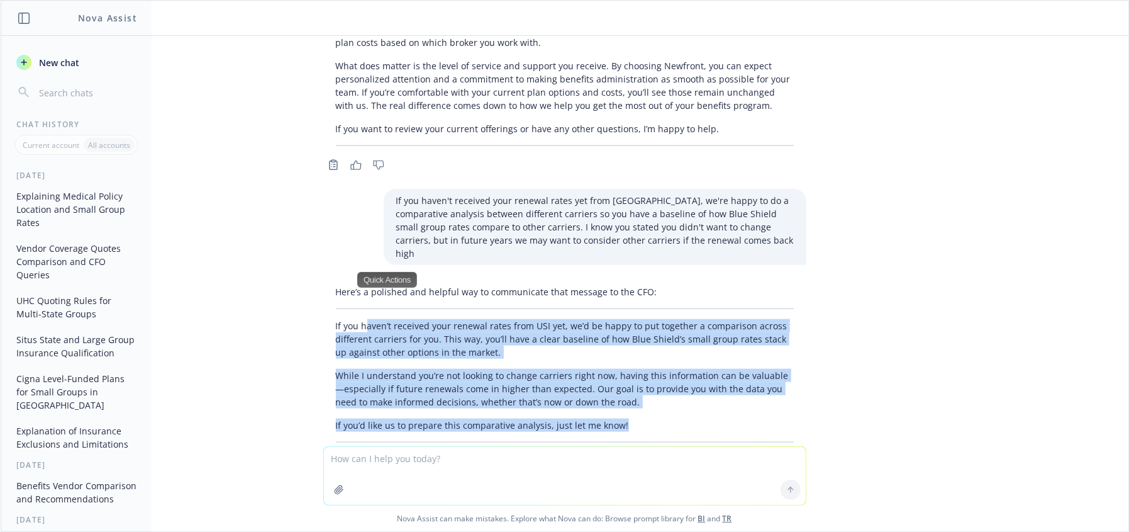
scroll to position [892, 0]
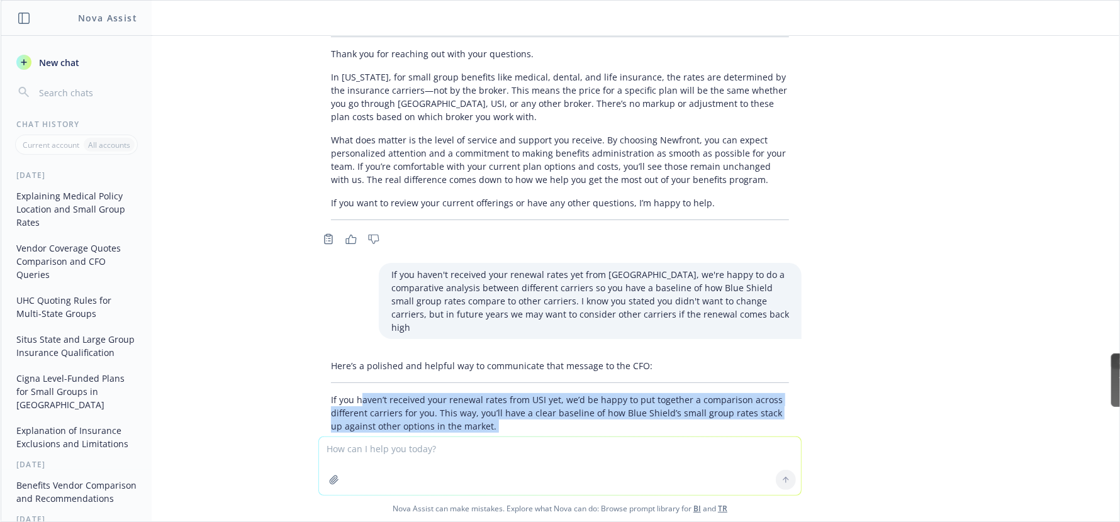
drag, startPoint x: 1112, startPoint y: 357, endPoint x: 1108, endPoint y: 325, distance: 32.3
click at [1108, 325] on body "Nova Assist New chat Chat History Current account All accounts [DATE] Explainin…" at bounding box center [560, 261] width 1120 height 522
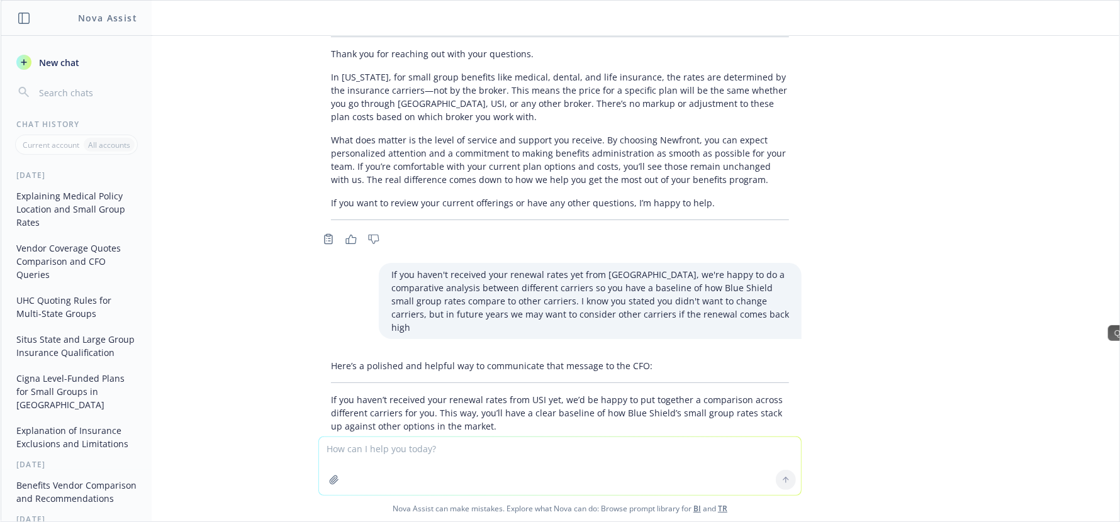
click at [405, 462] on textarea at bounding box center [560, 466] width 482 height 58
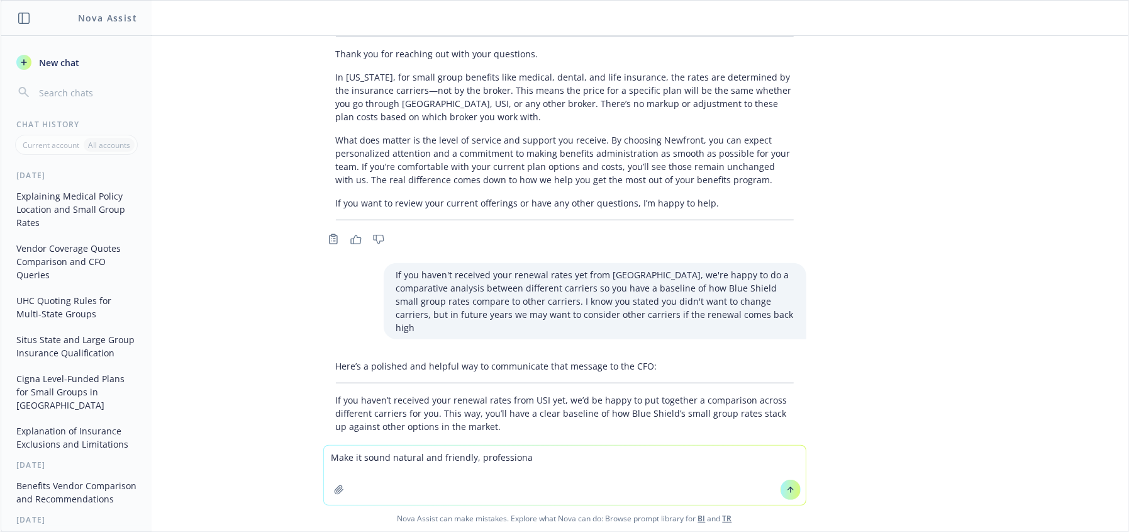
type textarea "Make it sound natural and friendly, professional"
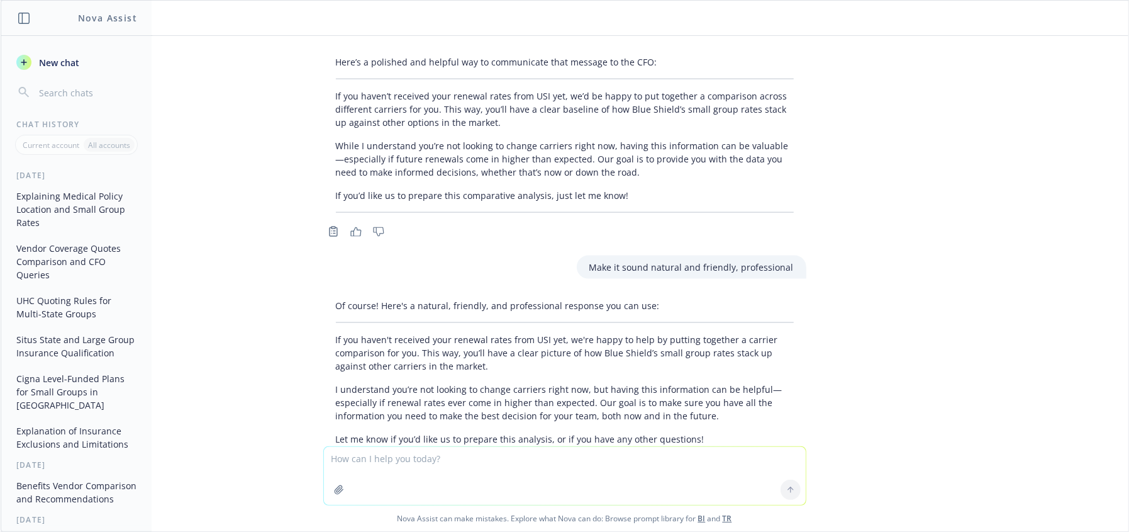
scroll to position [1199, 0]
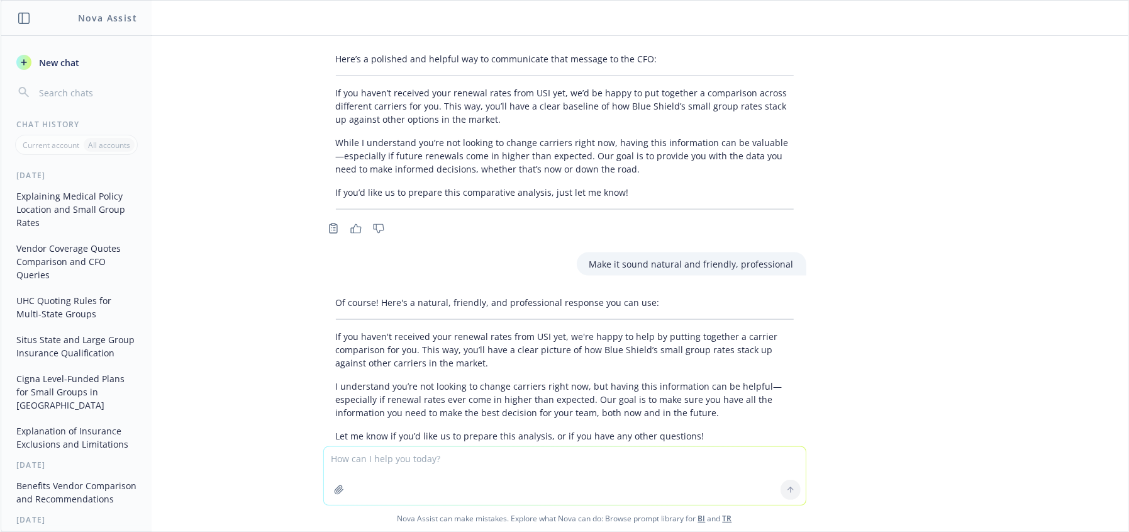
click at [486, 478] on textarea at bounding box center [565, 476] width 482 height 58
click at [495, 319] on div "Of course! Here's a natural, friendly, and professional response you can use: I…" at bounding box center [564, 369] width 483 height 157
click at [520, 330] on p "If you haven't received your renewal rates from USI yet, we're happy to help by…" at bounding box center [565, 350] width 458 height 40
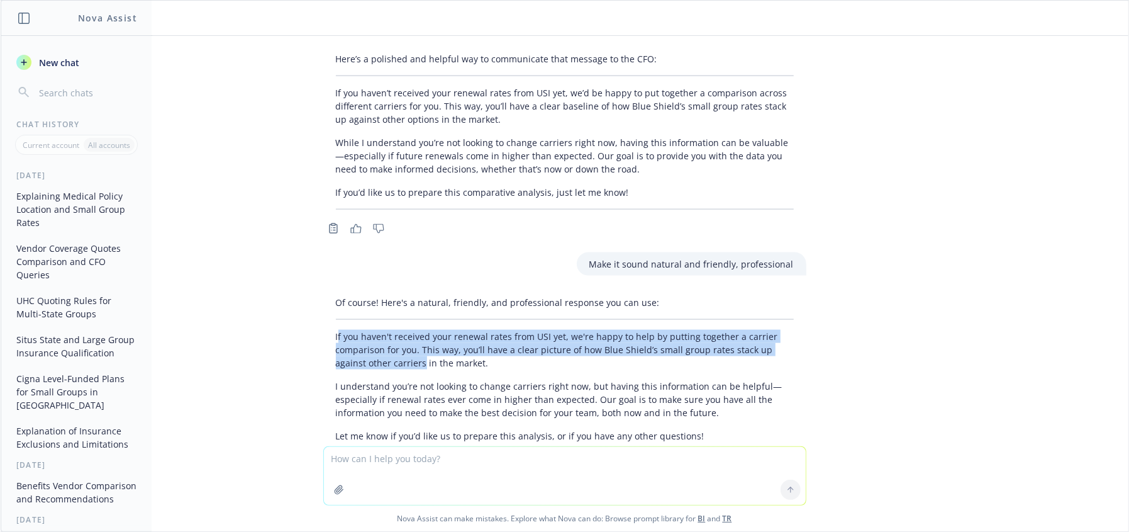
drag, startPoint x: 360, startPoint y: 282, endPoint x: 383, endPoint y: 316, distance: 41.4
click at [383, 316] on div "Of course! Here's a natural, friendly, and professional response you can use: I…" at bounding box center [564, 369] width 483 height 157
drag, startPoint x: 386, startPoint y: 323, endPoint x: 297, endPoint y: 289, distance: 95.2
click at [384, 325] on div "Quick Actions" at bounding box center [413, 324] width 60 height 16
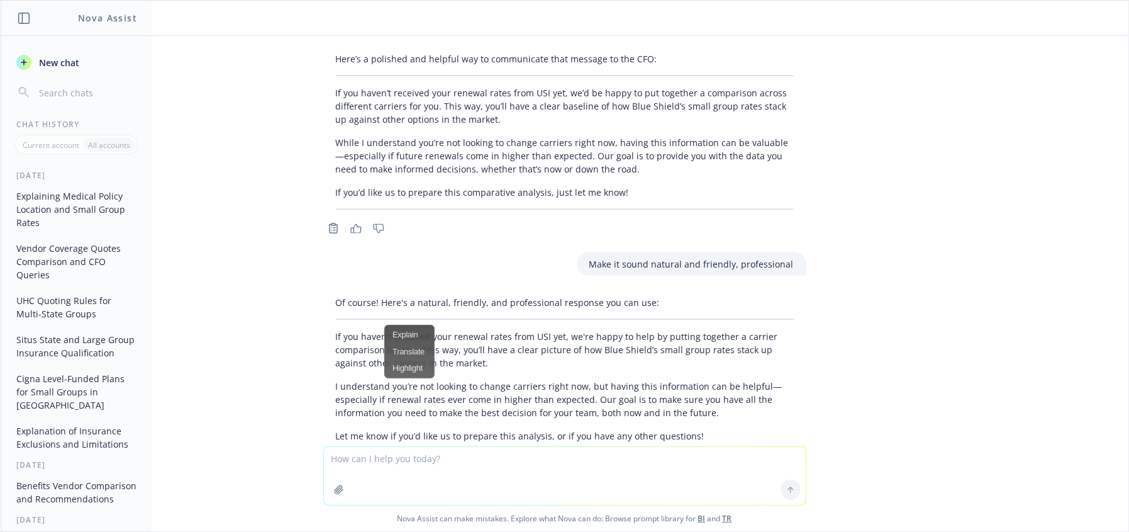
click at [323, 291] on div "Of course! Here's a natural, friendly, and professional response you can use: I…" at bounding box center [564, 369] width 483 height 157
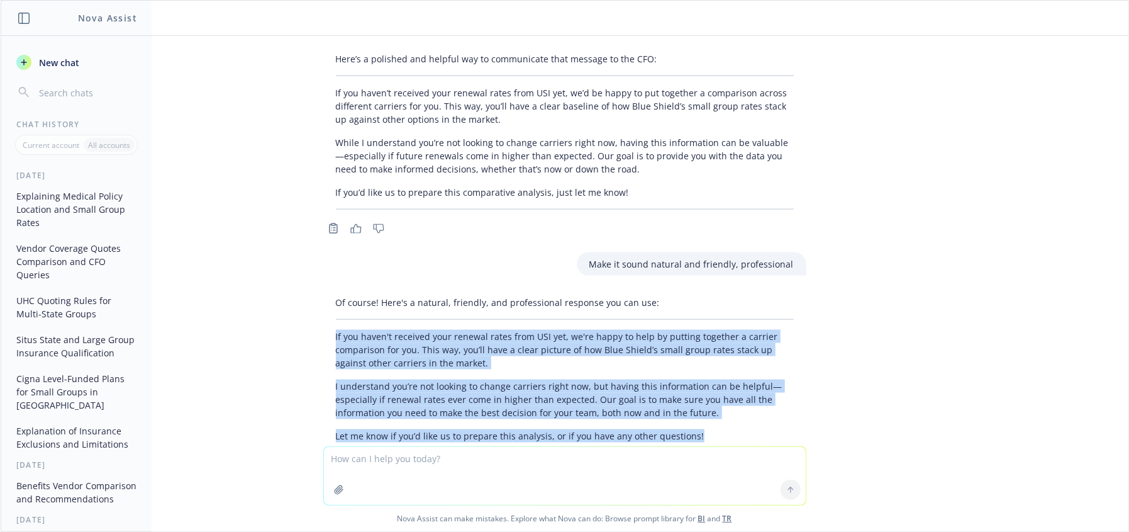
drag, startPoint x: 326, startPoint y: 283, endPoint x: 741, endPoint y: 381, distance: 426.0
click at [741, 381] on div "Of course! Here's a natural, friendly, and professional response you can use: I…" at bounding box center [564, 369] width 483 height 157
copy div "If you haven't received your renewal rates from USI yet, we're happy to help by…"
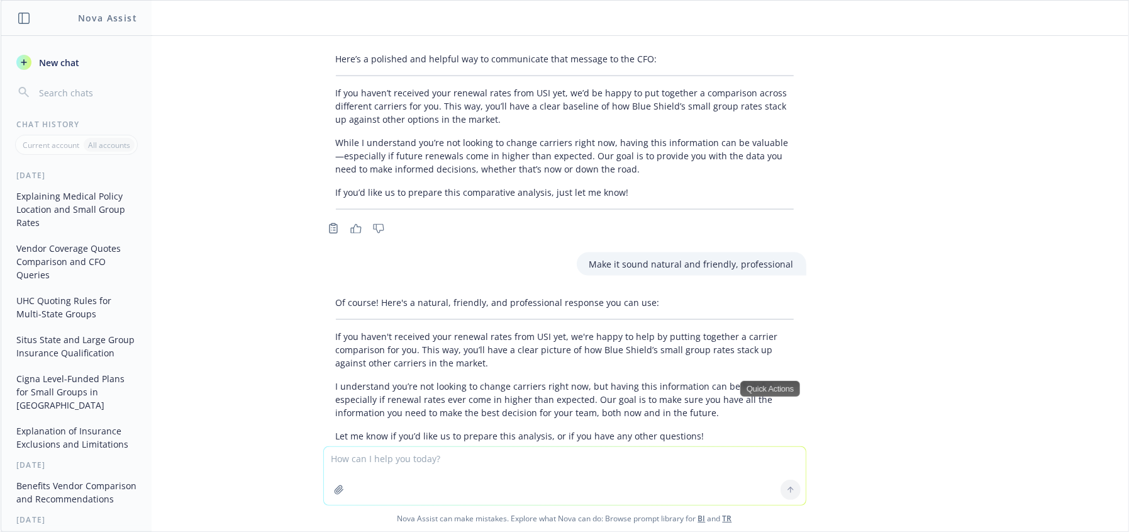
click at [453, 482] on textarea at bounding box center [565, 476] width 482 height 58
click at [445, 454] on textarea at bounding box center [565, 476] width 482 height 58
click at [423, 465] on textarea at bounding box center [565, 476] width 482 height 58
click at [421, 463] on textarea at bounding box center [565, 476] width 482 height 58
click at [422, 465] on textarea at bounding box center [565, 476] width 482 height 58
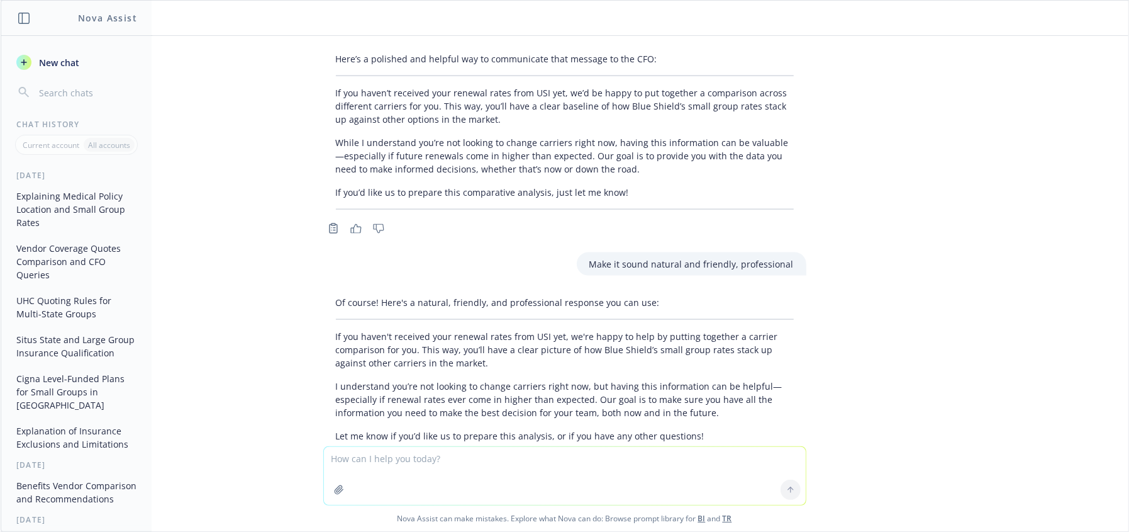
click at [444, 467] on textarea at bounding box center [565, 476] width 482 height 58
click at [428, 330] on p "If you haven't received your renewal rates from USI yet, we're happy to help by…" at bounding box center [565, 350] width 458 height 40
drag, startPoint x: 350, startPoint y: 291, endPoint x: 1128, endPoint y: 249, distance: 779.4
click at [526, 330] on p "If you haven't received your renewal rates from USI yet, we're happy to help by…" at bounding box center [565, 350] width 458 height 40
drag, startPoint x: 475, startPoint y: 385, endPoint x: 706, endPoint y: 376, distance: 231.1
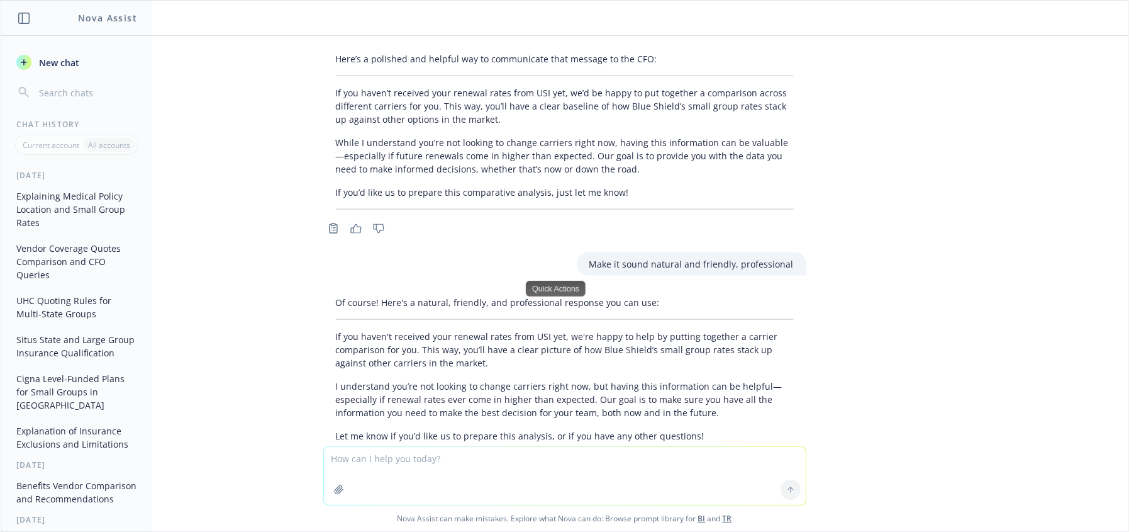
click at [476, 429] on p "Let me know if you’d like us to prepare this analysis, or if you have any other…" at bounding box center [565, 435] width 458 height 13
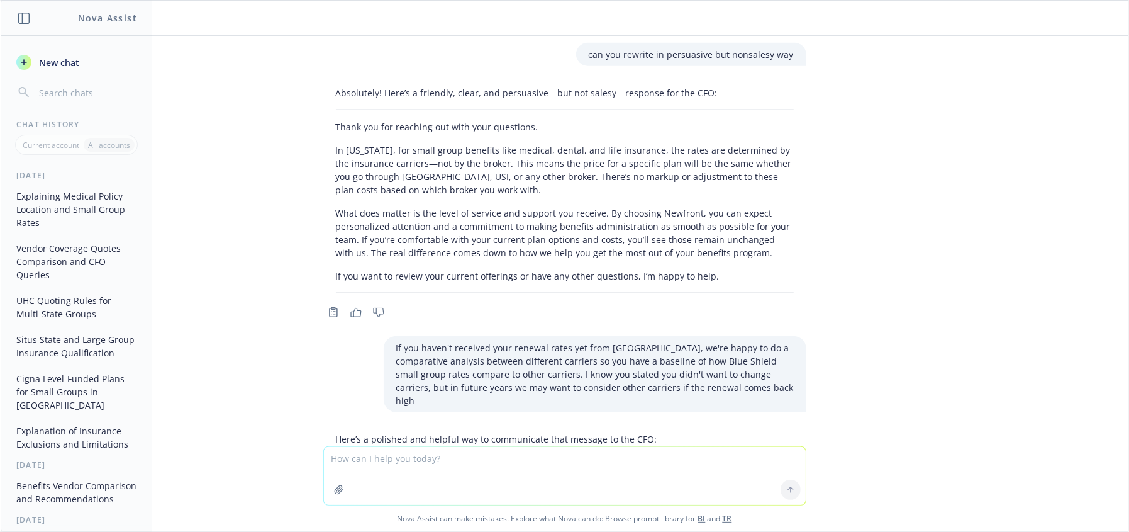
scroll to position [817, 0]
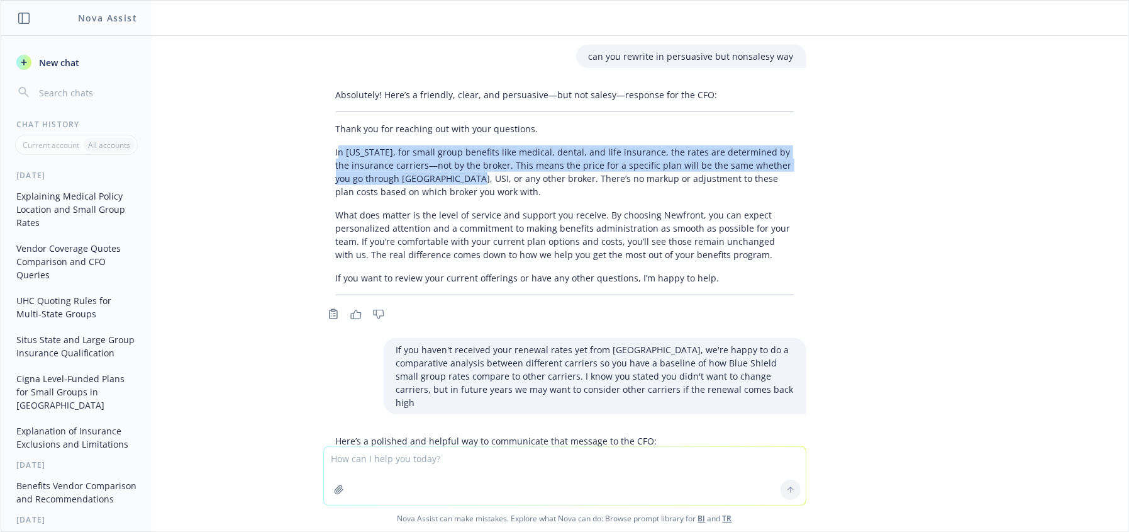
drag, startPoint x: 328, startPoint y: 112, endPoint x: 470, endPoint y: 154, distance: 147.5
click at [430, 147] on p "In [US_STATE], for small group benefits like medical, dental, and life insuranc…" at bounding box center [565, 171] width 458 height 53
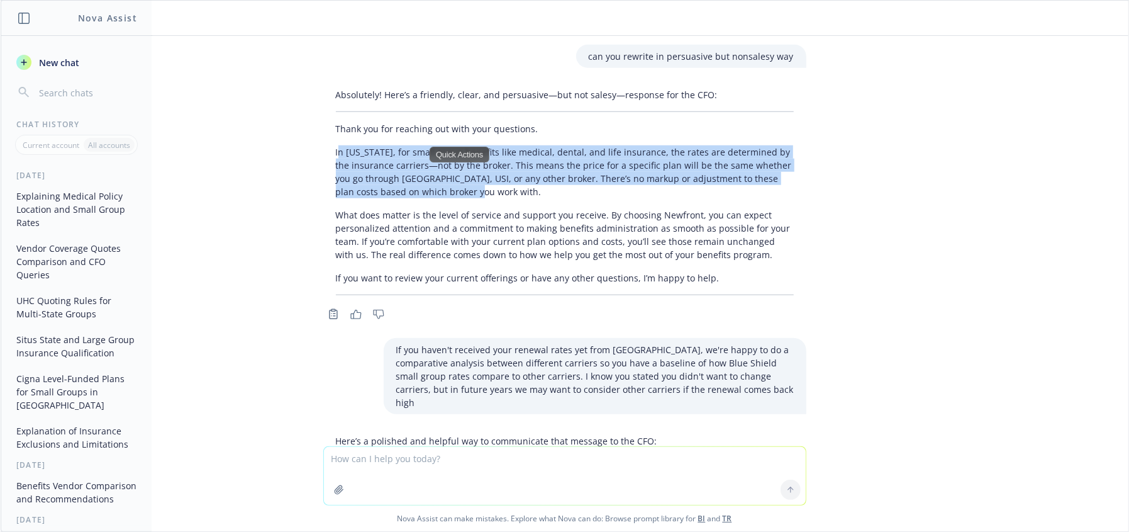
click at [470, 154] on div "Quick Actions" at bounding box center [460, 155] width 60 height 16
click at [313, 139] on div "Absolutely! Here’s a friendly, clear, and persuasive—but not salesy—response fo…" at bounding box center [564, 203] width 503 height 240
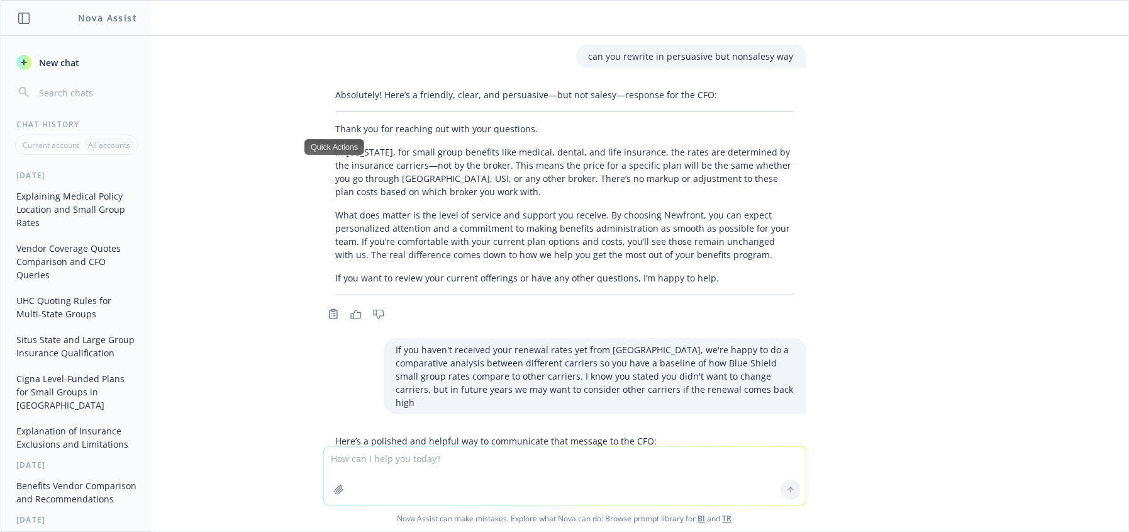
drag, startPoint x: 332, startPoint y: 107, endPoint x: 308, endPoint y: 112, distance: 25.0
click at [336, 145] on p "In [US_STATE], for small group benefits like medical, dental, and life insuranc…" at bounding box center [565, 171] width 458 height 53
click at [323, 110] on div "Absolutely! Here’s a friendly, clear, and persuasive—but not salesy—response fo…" at bounding box center [564, 191] width 483 height 217
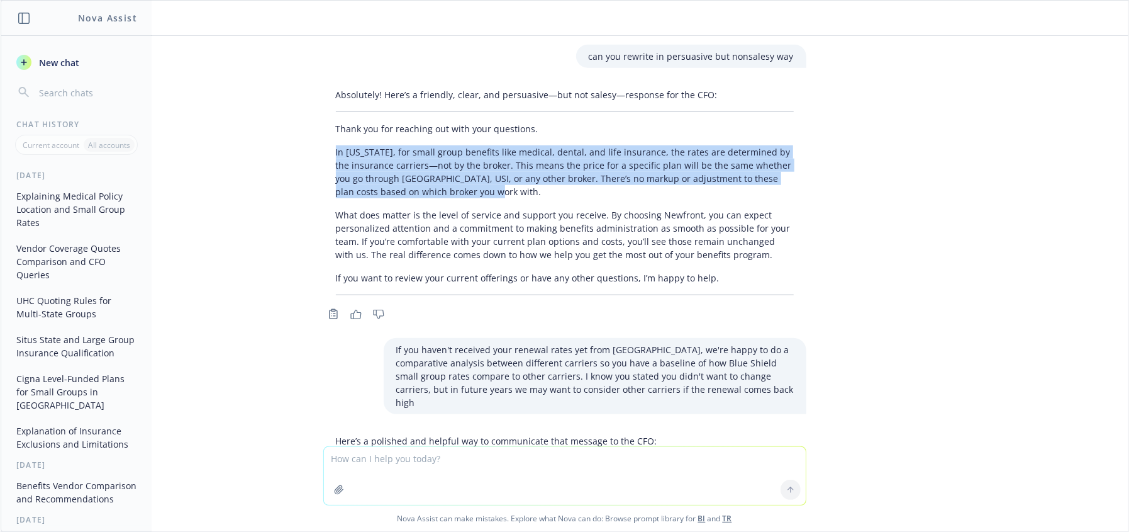
drag, startPoint x: 325, startPoint y: 106, endPoint x: 546, endPoint y: 162, distance: 227.2
click at [546, 162] on div "Absolutely! Here’s a friendly, clear, and persuasive—but not salesy—response fo…" at bounding box center [564, 191] width 483 height 217
copy p "In [US_STATE], for small group benefits like medical, dental, and life insuranc…"
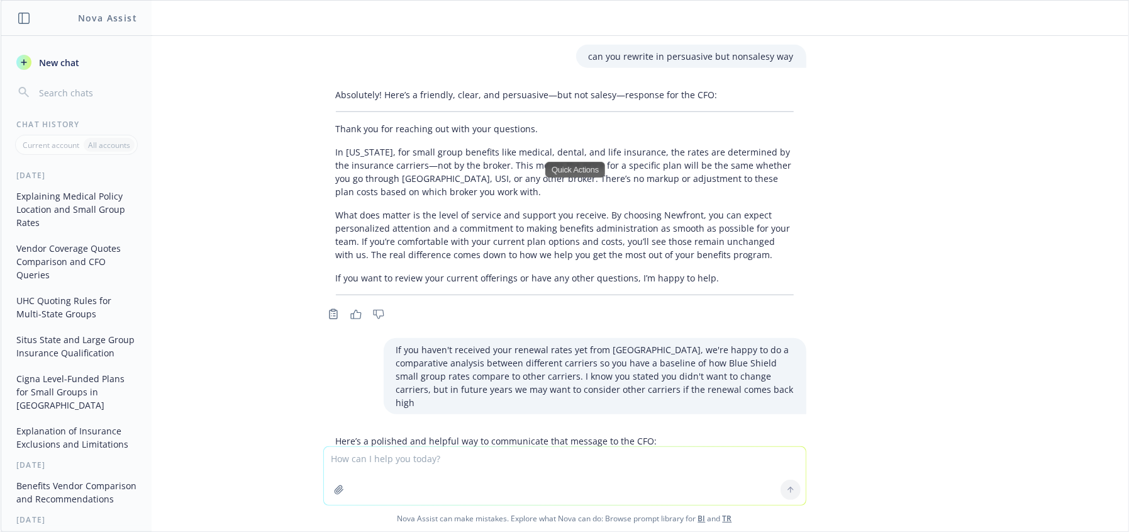
click at [384, 483] on textarea at bounding box center [565, 476] width 482 height 58
click at [386, 468] on p "If you haven’t received your renewal rates from USI yet, we’d be happy to put t…" at bounding box center [565, 488] width 458 height 40
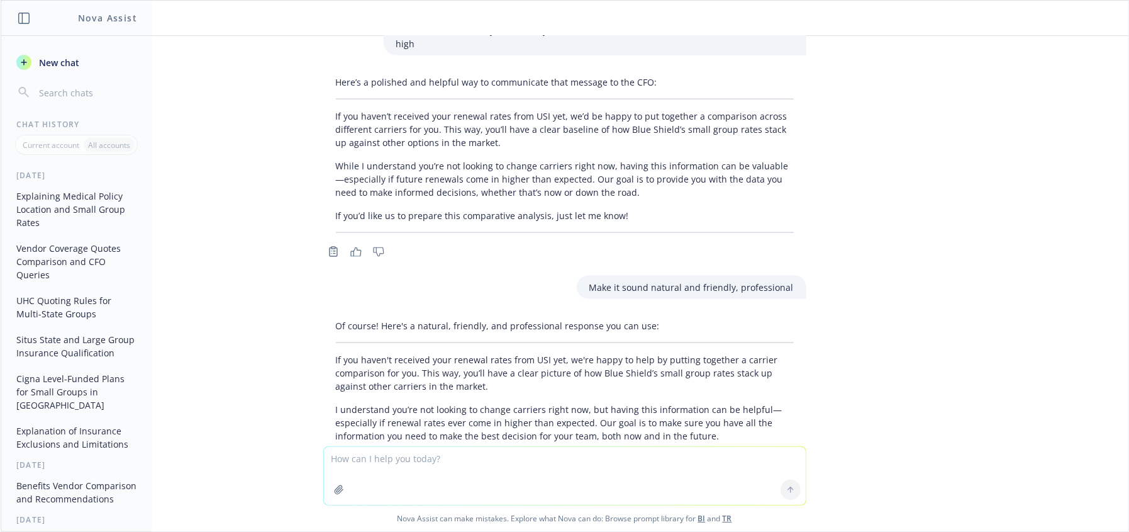
scroll to position [1199, 0]
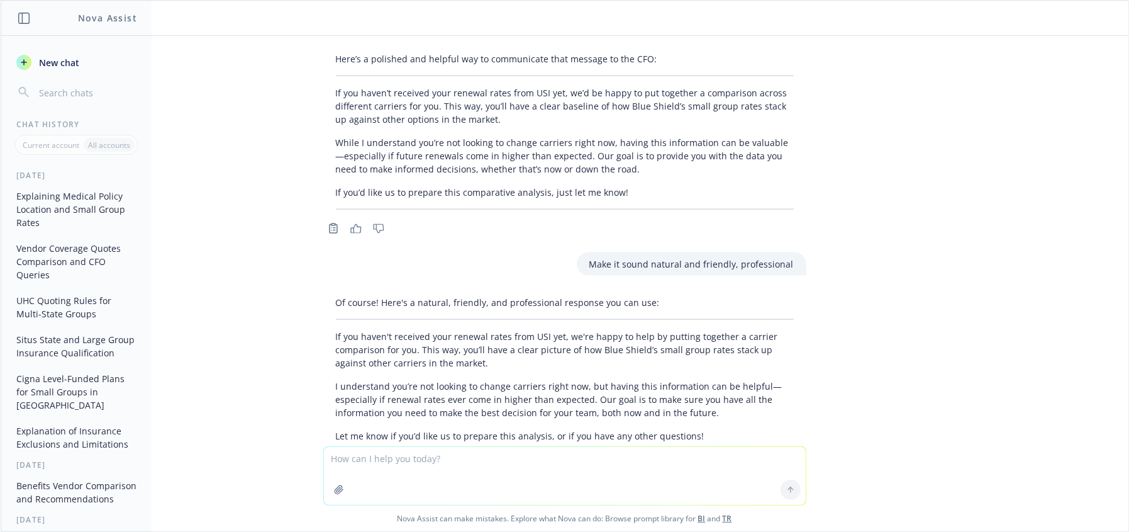
click at [430, 454] on textarea at bounding box center [565, 476] width 482 height 58
drag, startPoint x: 418, startPoint y: 458, endPoint x: 432, endPoint y: 462, distance: 15.0
click at [423, 459] on textarea "are brokers allowed to markup or adjust fees in small group for" at bounding box center [565, 474] width 482 height 59
drag, startPoint x: 488, startPoint y: 488, endPoint x: 462, endPoint y: 463, distance: 36.1
click at [486, 488] on textarea "are brokers allowed to markup or adjust fees in small group for" at bounding box center [565, 474] width 482 height 59
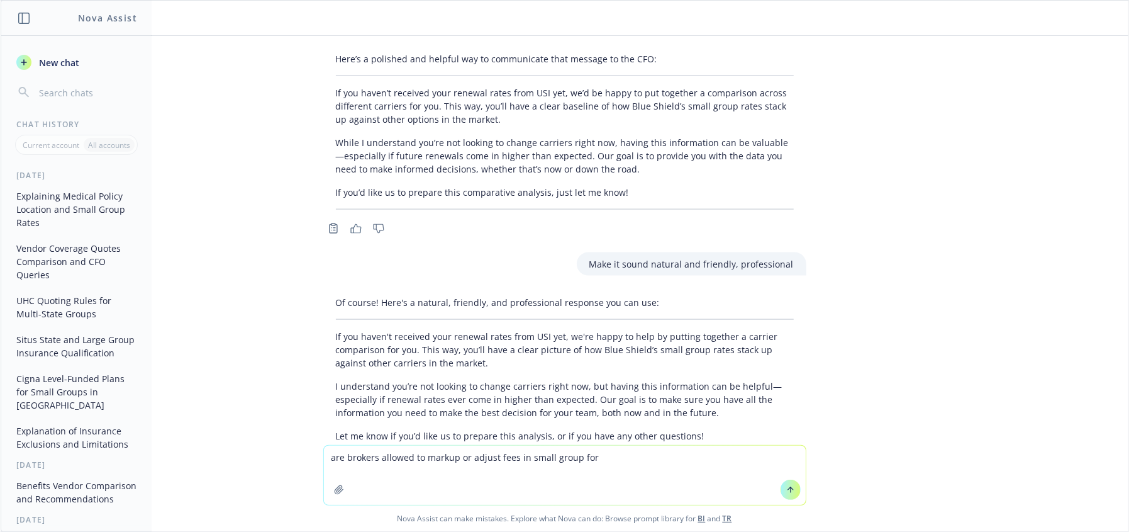
drag, startPoint x: 455, startPoint y: 458, endPoint x: 464, endPoint y: 465, distance: 11.7
click at [456, 458] on textarea "are brokers allowed to markup or adjust fees in small group for" at bounding box center [565, 474] width 482 height 59
click at [720, 455] on textarea "are brokers allowed to markup their commission or adjust fees in small group for" at bounding box center [565, 474] width 482 height 59
type textarea "are brokers allowed to markup their commission or adjust fees for a small group…"
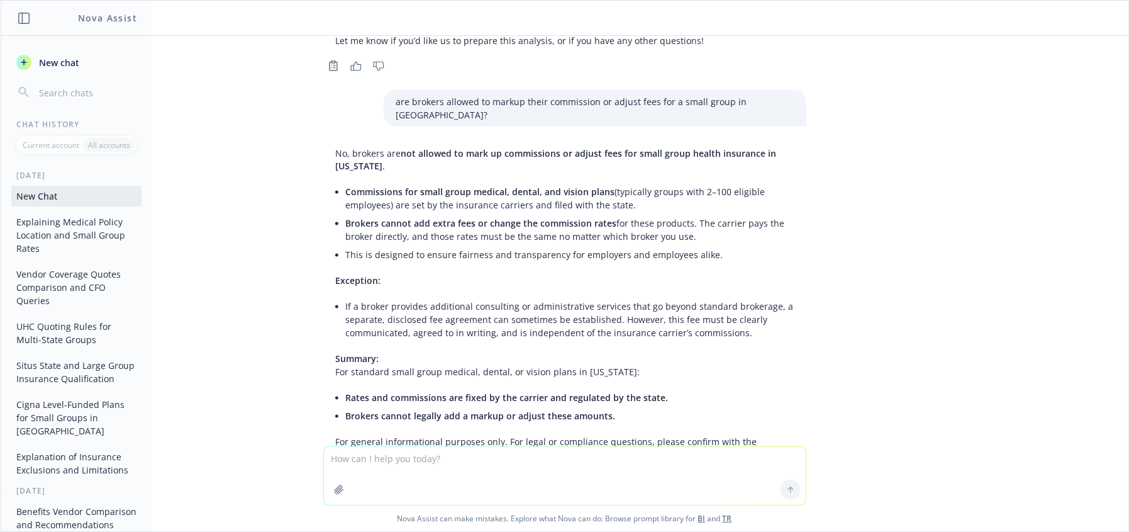
scroll to position [1599, 0]
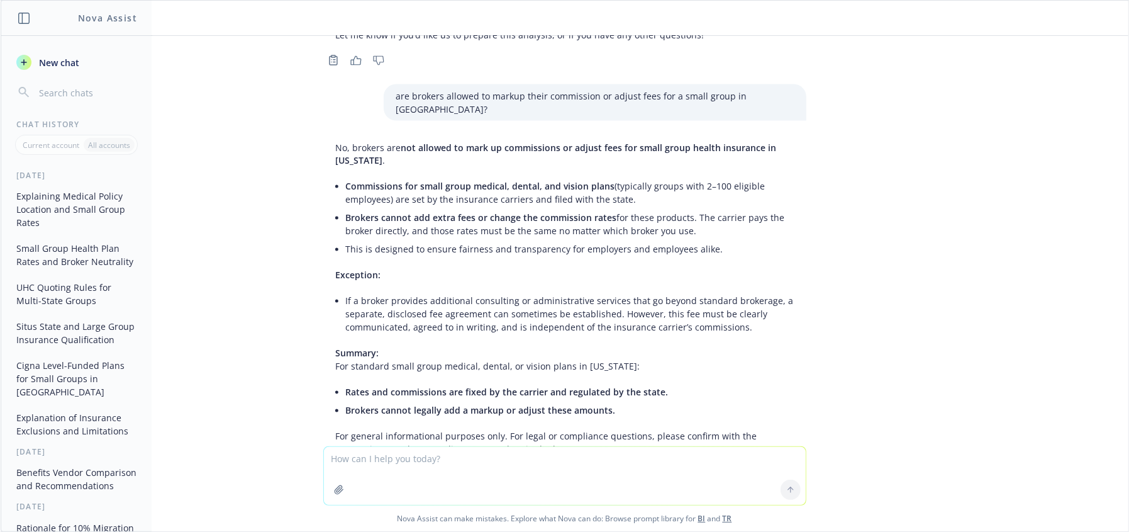
click at [517, 212] on span "Brokers cannot add extra fees or change the commission rates" at bounding box center [481, 218] width 271 height 12
click at [635, 209] on li "Brokers cannot add extra fees or change the commission rates for these products…" at bounding box center [570, 224] width 448 height 31
click at [669, 209] on li "Brokers cannot add extra fees or change the commission rates for these products…" at bounding box center [570, 224] width 448 height 31
click at [670, 209] on li "Brokers cannot add extra fees or change the commission rates for these products…" at bounding box center [570, 224] width 448 height 31
click at [703, 196] on div "No, brokers are not allowed to mark up commissions or adjust fees for small gro…" at bounding box center [564, 298] width 483 height 325
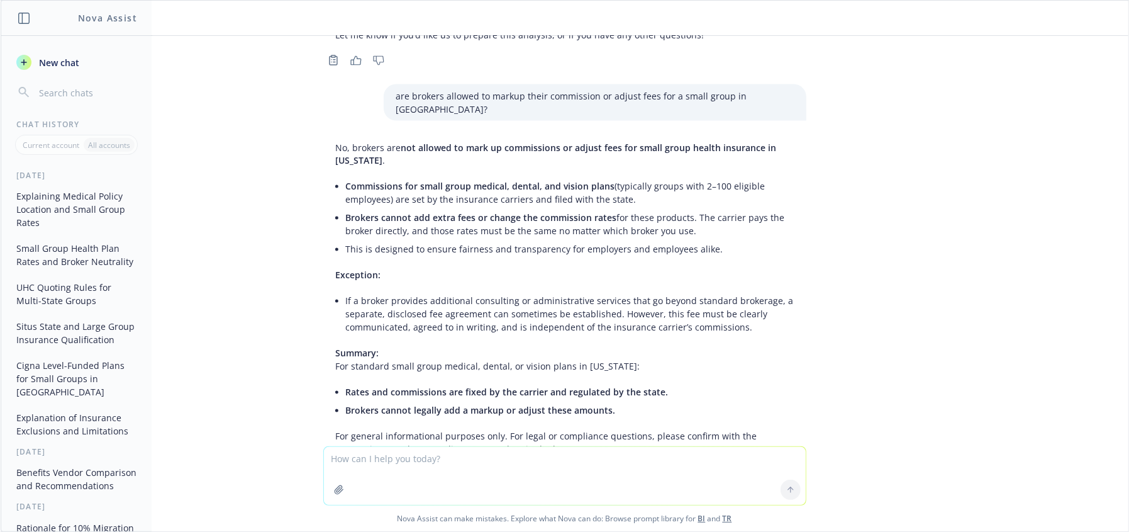
click at [827, 191] on div "where do you see where the employee medical policies are issued out of The loca…" at bounding box center [565, 241] width 1128 height 410
click at [529, 269] on div "No, brokers are not allowed to mark up commissions or adjust fees for small gro…" at bounding box center [564, 298] width 483 height 325
drag, startPoint x: 547, startPoint y: 238, endPoint x: 556, endPoint y: 240, distance: 9.6
click at [548, 292] on li "If a broker provides additional consulting or administrative services that go b…" at bounding box center [570, 314] width 448 height 45
click at [668, 292] on li "If a broker provides additional consulting or administrative services that go b…" at bounding box center [570, 314] width 448 height 45
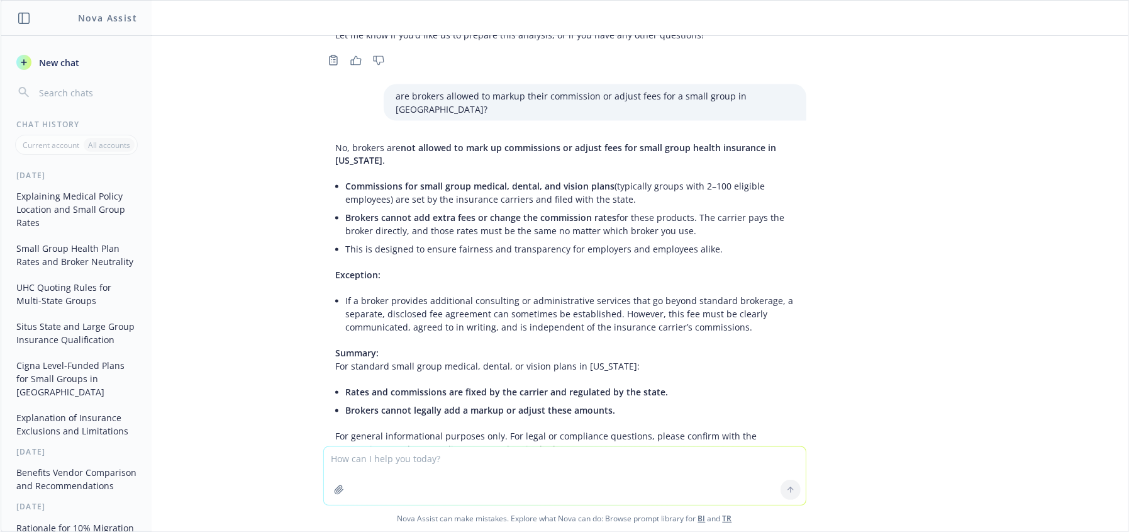
click at [708, 292] on li "If a broker provides additional consulting or administrative services that go b…" at bounding box center [570, 314] width 448 height 45
click at [461, 292] on li "If a broker provides additional consulting or administrative services that go b…" at bounding box center [570, 314] width 448 height 45
drag, startPoint x: 557, startPoint y: 239, endPoint x: 784, endPoint y: 246, distance: 227.2
click at [559, 292] on li "If a broker provides additional consulting or administrative services that go b…" at bounding box center [570, 314] width 448 height 45
click at [557, 383] on li "Rates and commissions are fixed by the carrier and regulated by the state." at bounding box center [570, 392] width 448 height 18
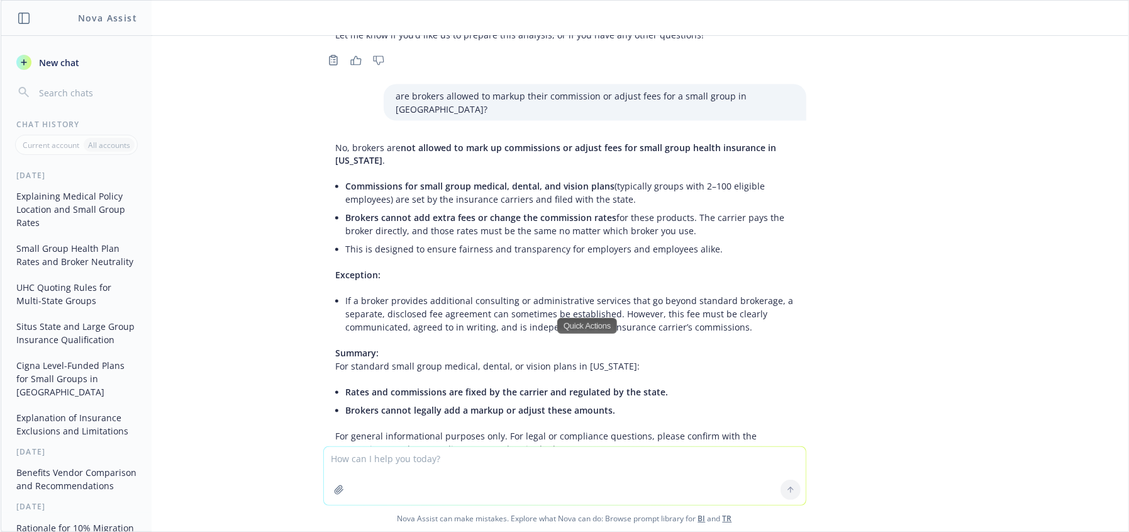
click at [644, 466] on textarea at bounding box center [565, 476] width 482 height 58
click at [685, 498] on textarea at bounding box center [565, 476] width 482 height 58
click at [597, 490] on textarea at bounding box center [565, 476] width 482 height 58
click at [430, 212] on span "Brokers cannot add extra fees or change the commission rates" at bounding box center [481, 218] width 271 height 12
click at [352, 141] on p "No, brokers are not allowed to mark up commissions or adjust fees for small gro…" at bounding box center [565, 154] width 458 height 26
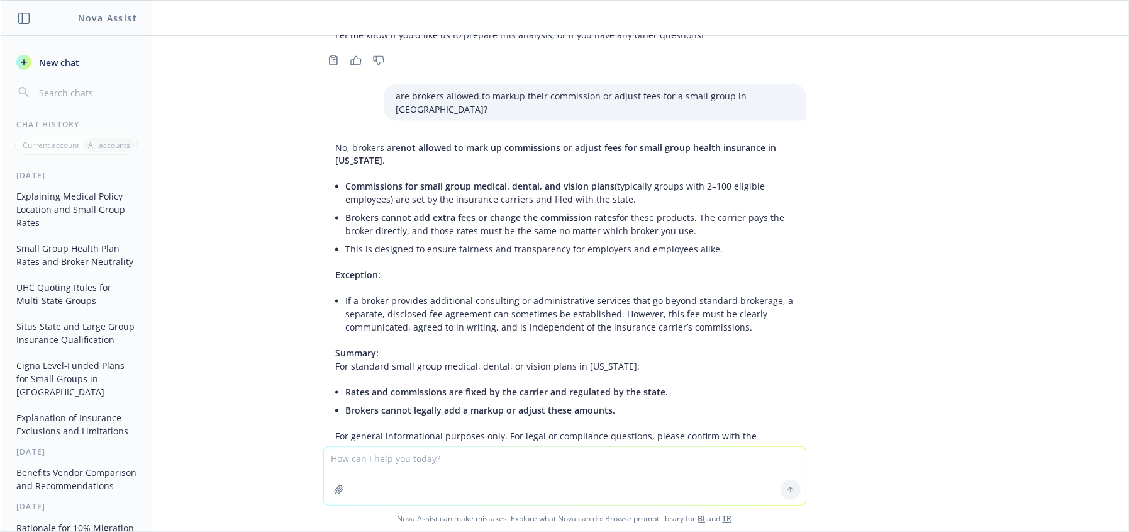
click at [469, 141] on p "No, brokers are not allowed to mark up commissions or adjust fees for small gro…" at bounding box center [565, 154] width 458 height 26
click at [327, 136] on div "No, brokers are not allowed to mark up commissions or adjust fees for small gro…" at bounding box center [564, 298] width 483 height 325
click at [346, 181] on span "Commissions for small group medical, dental, and vision plans" at bounding box center [480, 187] width 269 height 12
click at [544, 269] on p "Exception:" at bounding box center [565, 275] width 458 height 13
drag, startPoint x: 692, startPoint y: 118, endPoint x: 759, endPoint y: 116, distance: 67.3
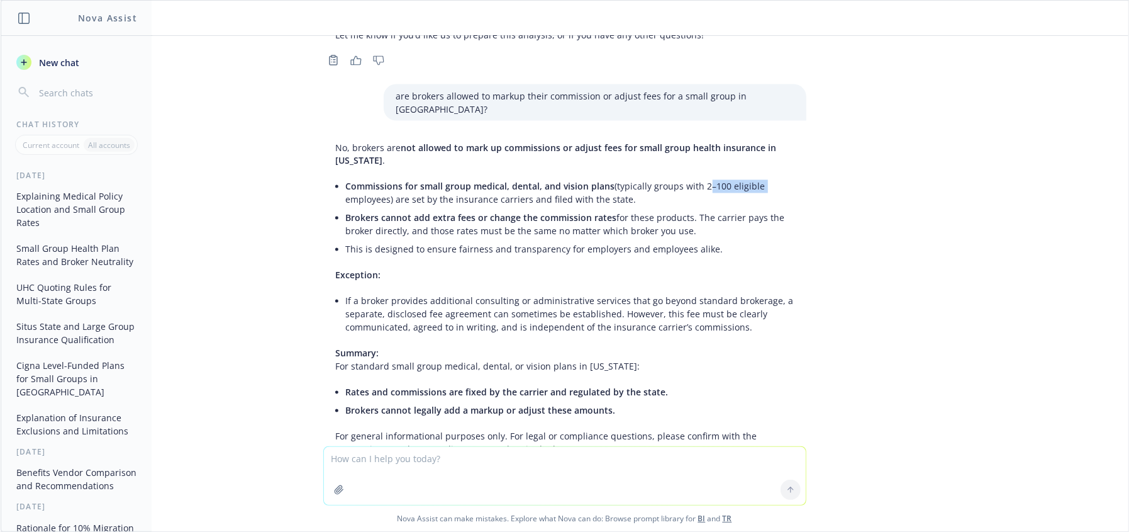
click at [759, 177] on li "Commissions for small group medical, dental, and vision plans (typically groups…" at bounding box center [570, 192] width 448 height 31
drag, startPoint x: 683, startPoint y: 150, endPoint x: 703, endPoint y: 125, distance: 32.2
click at [686, 209] on li "Brokers cannot add extra fees or change the commission rates for these products…" at bounding box center [570, 224] width 448 height 31
drag, startPoint x: 697, startPoint y: 118, endPoint x: 380, endPoint y: 133, distance: 317.4
click at [380, 177] on li "Commissions for small group medical, dental, and vision plans (typically groups…" at bounding box center [570, 192] width 448 height 31
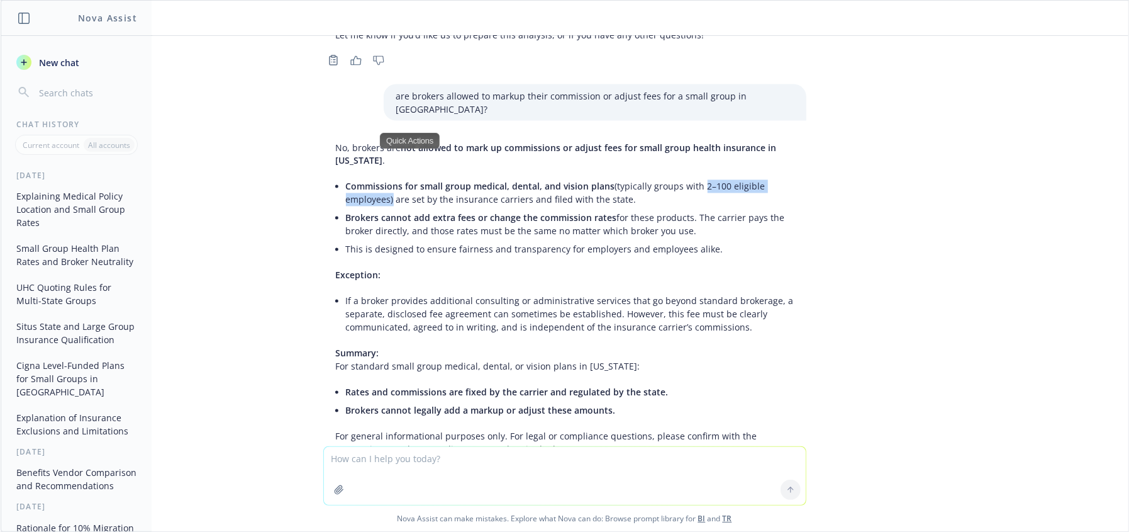
copy li "2–100 eligible employees"
click at [440, 471] on textarea at bounding box center [565, 476] width 482 height 58
click at [450, 473] on textarea at bounding box center [565, 476] width 482 height 58
paste textarea "L'ip dol Sitametc adipisc el sed doeiusm temp incididu, utl etdolo ma aliquae a…"
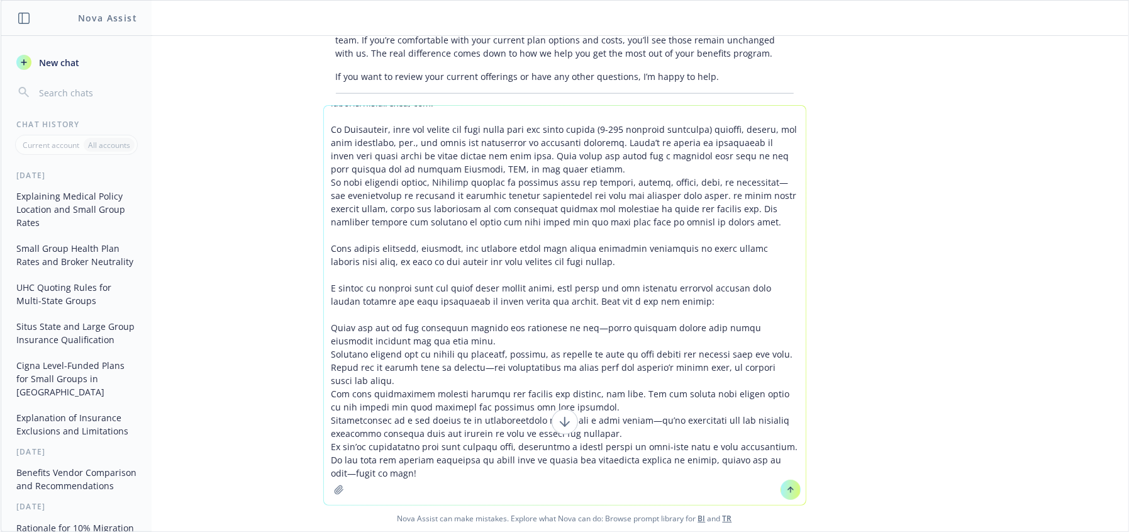
scroll to position [1026, 0]
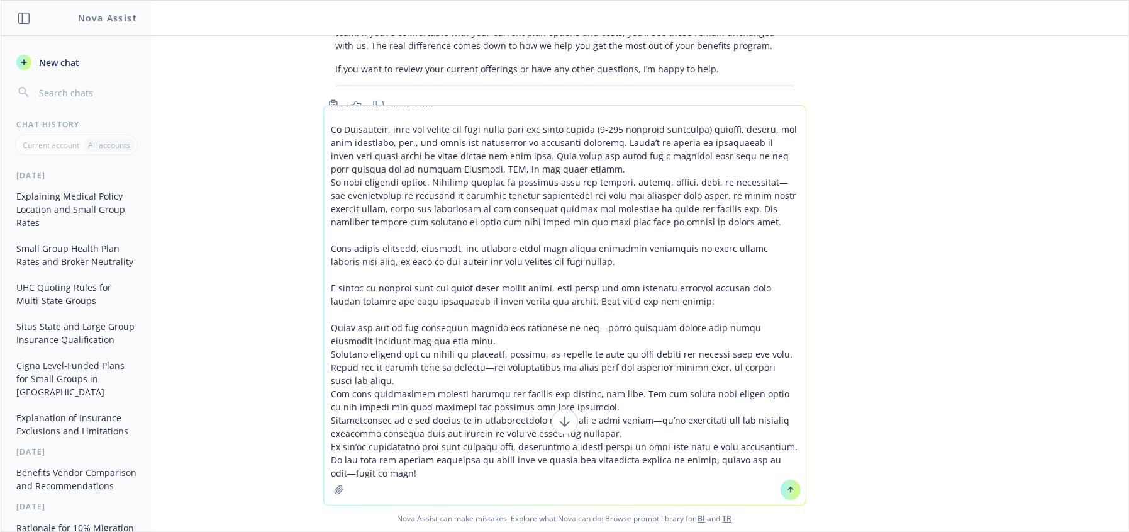
click at [532, 134] on p "If you haven't received your renewal rates yet from [GEOGRAPHIC_DATA], we're ha…" at bounding box center [595, 167] width 398 height 66
click at [508, 484] on textarea at bounding box center [565, 305] width 482 height 399
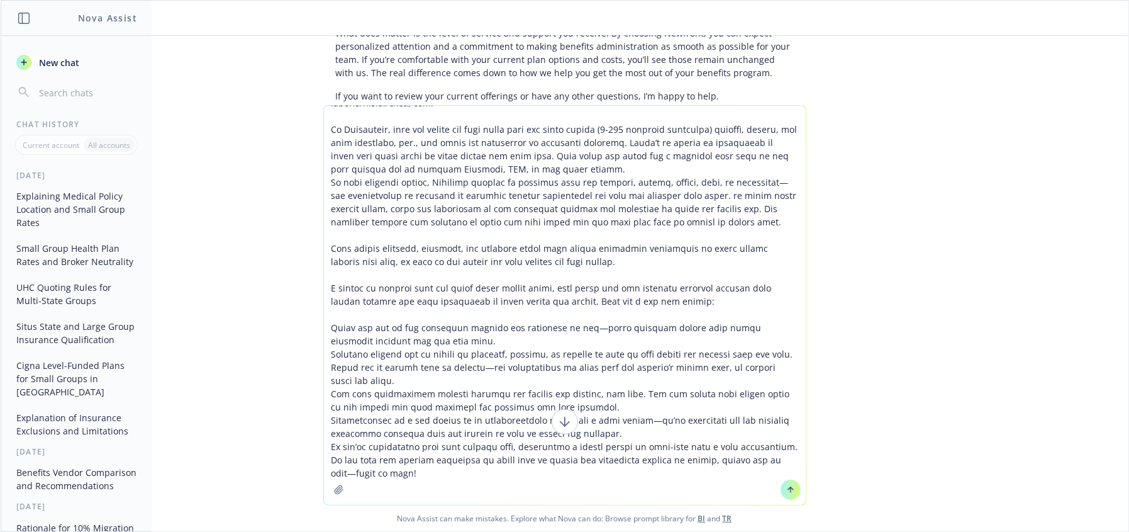
scroll to position [975, 0]
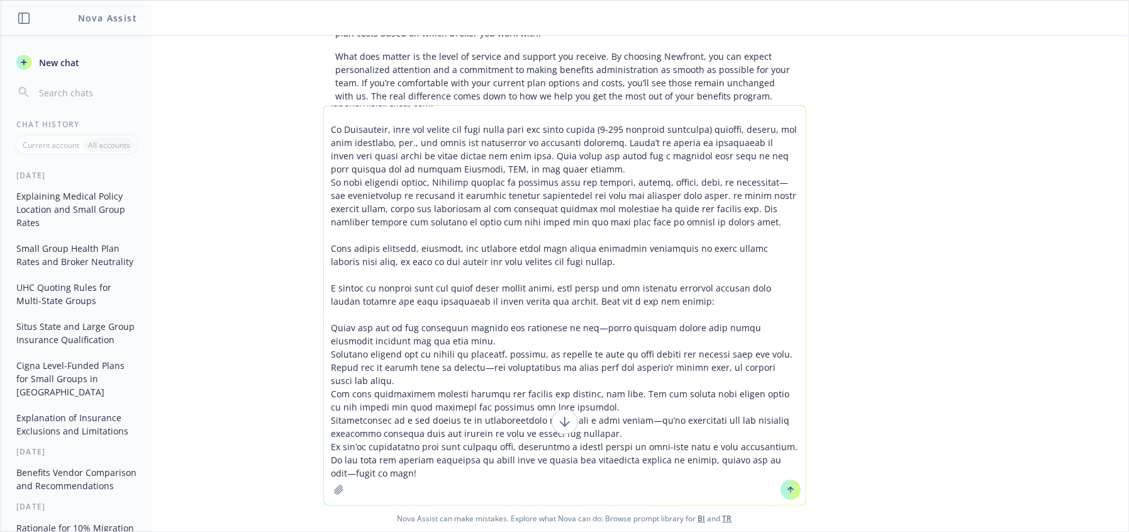
click at [467, 210] on textarea at bounding box center [565, 305] width 482 height 399
click at [383, 116] on textarea at bounding box center [565, 305] width 482 height 399
click at [327, 114] on textarea at bounding box center [565, 305] width 482 height 399
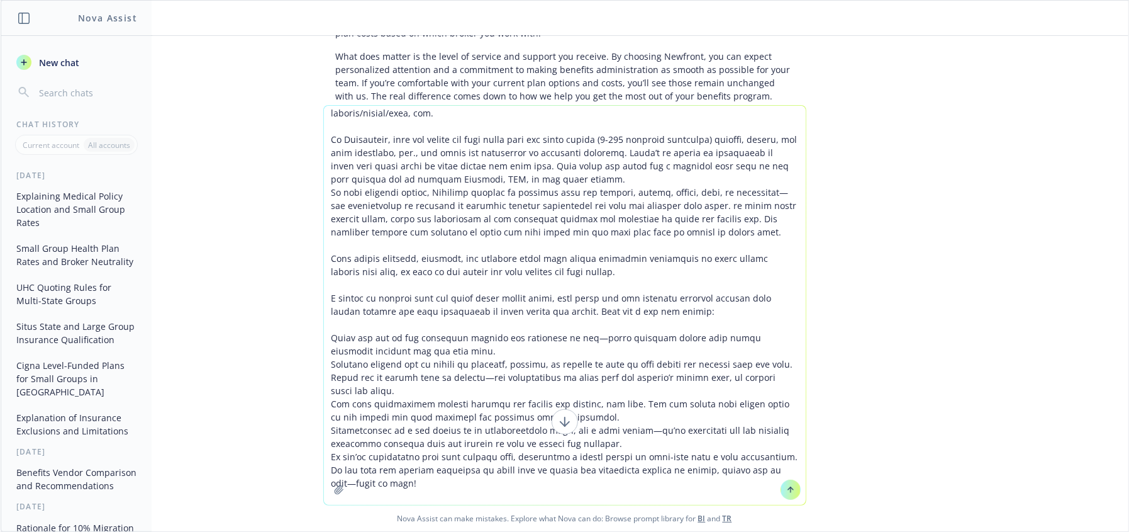
scroll to position [5, 0]
type textarea "L'ip dol Sitametc adipisc el sed doeiusm temp incididu, utl etdolo ma aliquae a…"
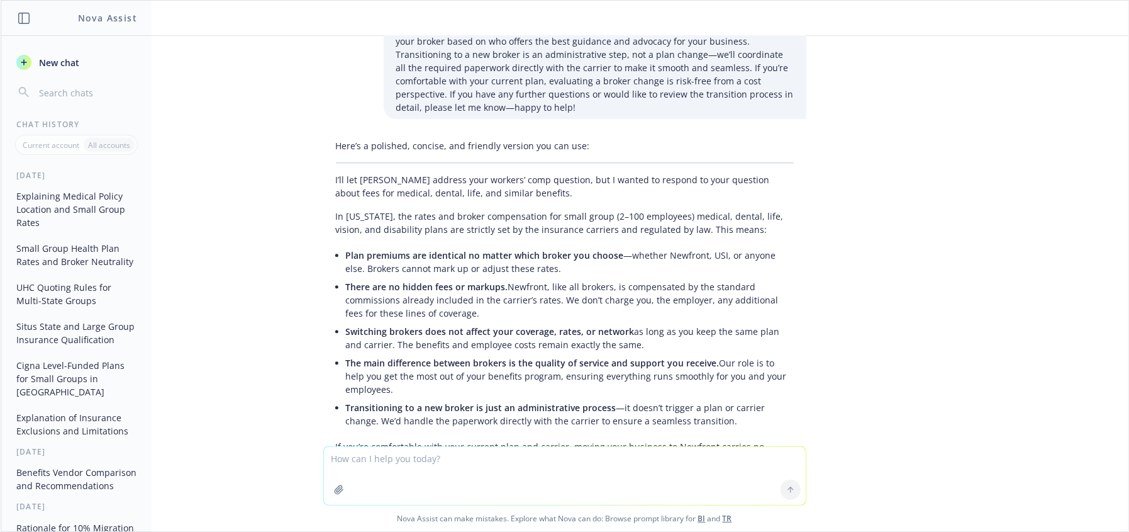
scroll to position [2407, 0]
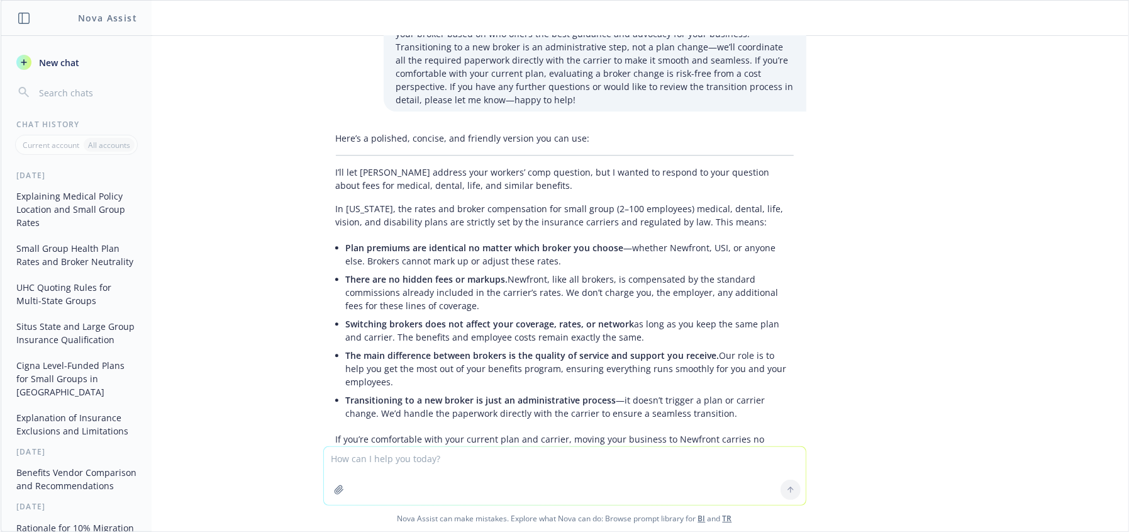
click at [422, 165] on p "I’ll let [PERSON_NAME] address your workers’ comp question, but I wanted to res…" at bounding box center [565, 178] width 458 height 26
click at [530, 165] on p "I’ll let [PERSON_NAME] address your workers’ comp question, but I wanted to res…" at bounding box center [565, 178] width 458 height 26
drag, startPoint x: 461, startPoint y: 131, endPoint x: 665, endPoint y: 131, distance: 203.9
click at [462, 202] on p "In [US_STATE], the rates and broker compensation for small group (2–100 employe…" at bounding box center [565, 215] width 458 height 26
click at [942, 148] on div "where do you see where the employee medical policies are issued out of The loca…" at bounding box center [565, 241] width 1128 height 410
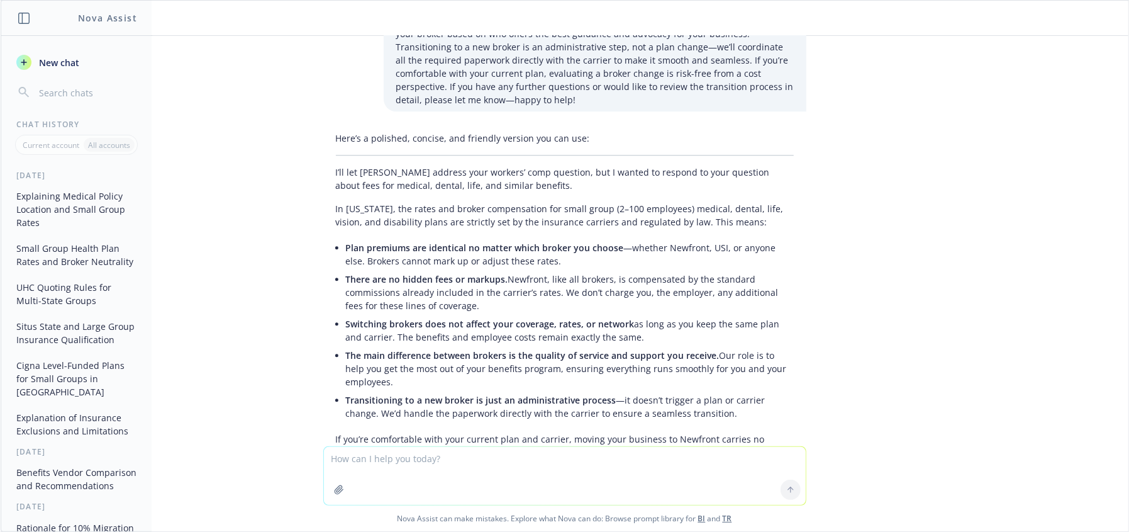
click at [949, 169] on div "where do you see where the employee medical policies are issued out of The loca…" at bounding box center [565, 241] width 1128 height 410
click at [472, 126] on div "Here’s a polished, concise, and friendly version you can use: I’ll let [PERSON_…" at bounding box center [564, 306] width 483 height 361
drag, startPoint x: 461, startPoint y: 126, endPoint x: 728, endPoint y: 126, distance: 267.4
click at [465, 202] on p "In [US_STATE], the rates and broker compensation for small group (2–100 employe…" at bounding box center [565, 215] width 458 height 26
click at [730, 202] on p "In [US_STATE], the rates and broker compensation for small group (2–100 employe…" at bounding box center [565, 215] width 458 height 26
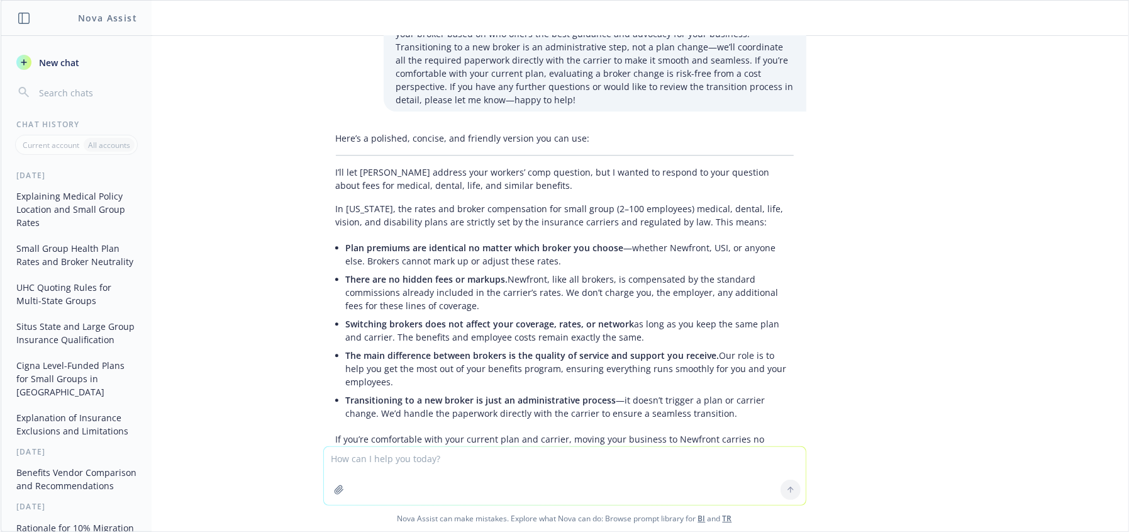
click at [1051, 214] on div "where do you see where the employee medical policies are issued out of The loca…" at bounding box center [565, 241] width 1128 height 410
click at [656, 202] on p "In [US_STATE], the rates and broker compensation for small group (2–100 employe…" at bounding box center [565, 215] width 458 height 26
click at [422, 126] on div "Here’s a polished, concise, and friendly version you can use: I’ll let [PERSON_…" at bounding box center [564, 306] width 483 height 361
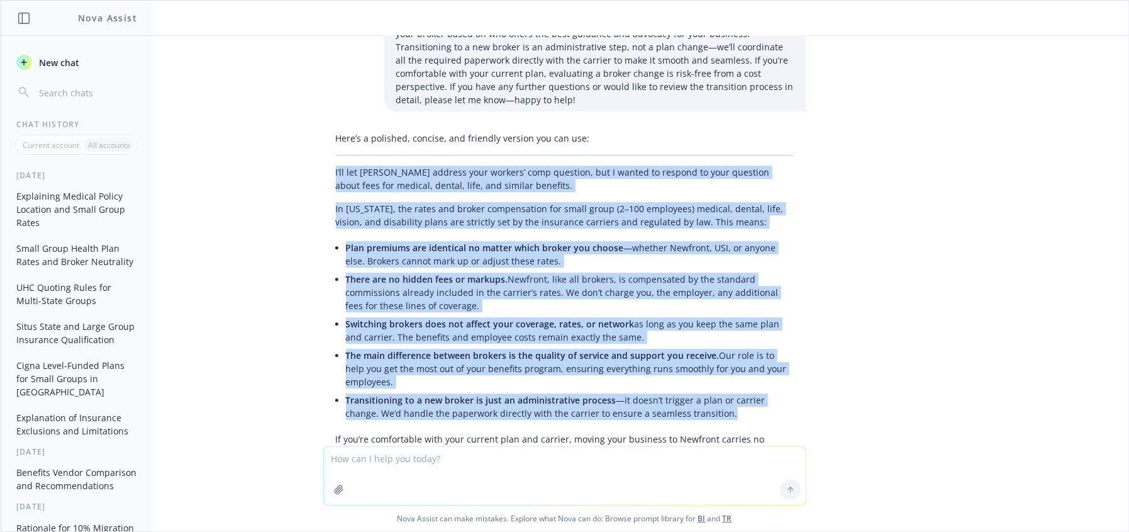
drag, startPoint x: 325, startPoint y: 74, endPoint x: 710, endPoint y: 315, distance: 454.5
click at [710, 315] on div "Here’s a polished, concise, and friendly version you can use: I’ll let [PERSON_…" at bounding box center [564, 306] width 483 height 361
copy div "L’ip dol Sitametc adipisc elit seddoei’ temp incididu, utl E dolore ma aliquae …"
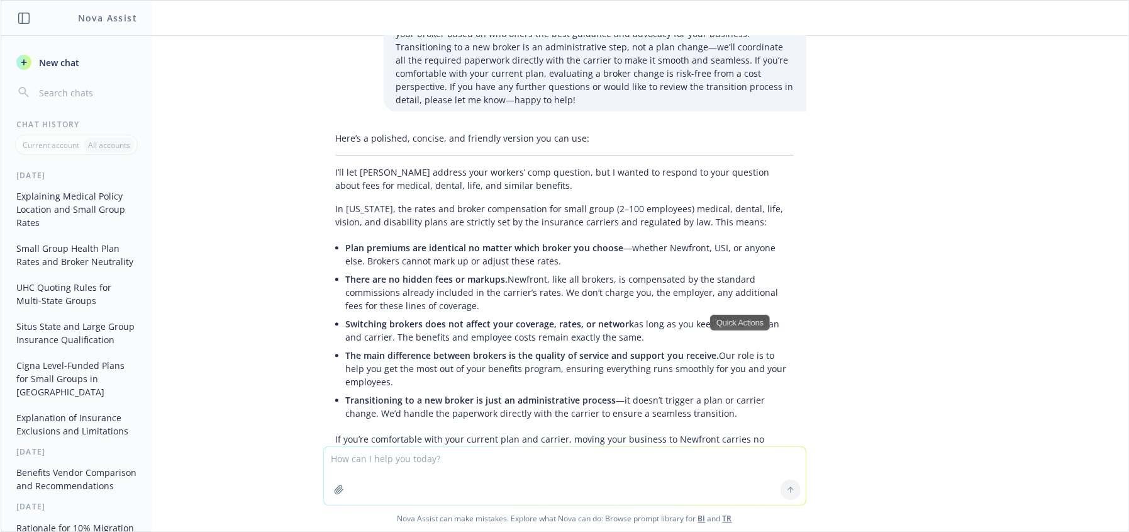
click at [513, 454] on textarea at bounding box center [565, 476] width 482 height 58
drag, startPoint x: 498, startPoint y: 471, endPoint x: 594, endPoint y: 430, distance: 104.3
click at [508, 469] on textarea at bounding box center [565, 476] width 482 height 58
drag, startPoint x: 549, startPoint y: 109, endPoint x: 613, endPoint y: 123, distance: 65.7
click at [556, 202] on p "In [US_STATE], the rates and broker compensation for small group (2–100 employe…" at bounding box center [565, 215] width 458 height 26
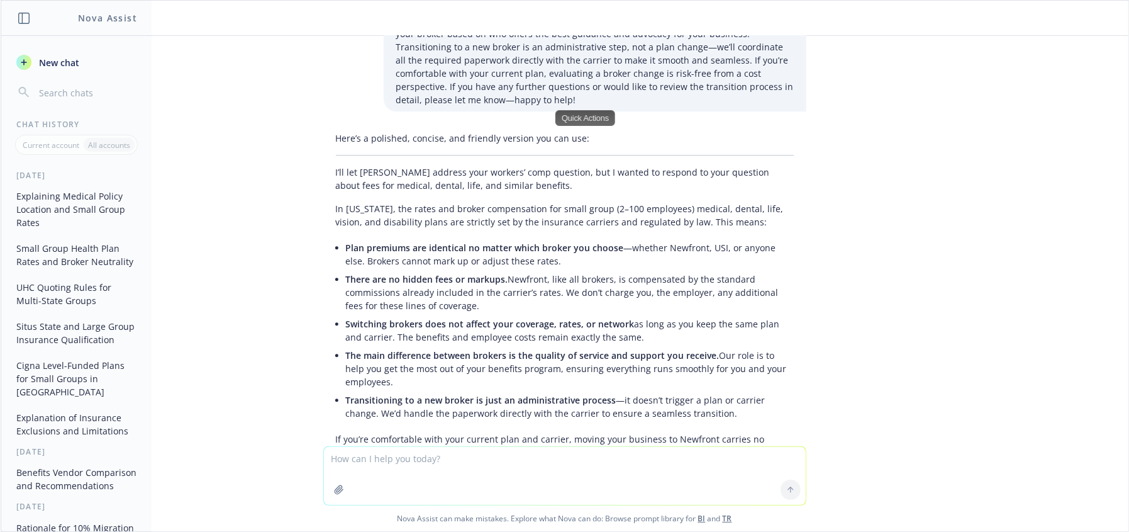
click at [613, 202] on p "In [US_STATE], the rates and broker compensation for small group (2–100 employe…" at bounding box center [565, 215] width 458 height 26
drag, startPoint x: 622, startPoint y: 216, endPoint x: 781, endPoint y: 209, distance: 158.7
click at [626, 270] on li "There are no hidden fees or markups. Newfront, like all brokers, is compensated…" at bounding box center [570, 292] width 448 height 45
drag, startPoint x: 934, startPoint y: 198, endPoint x: 565, endPoint y: 203, distance: 369.4
click at [926, 199] on div "where do you see where the employee medical policies are issued out of The loca…" at bounding box center [565, 241] width 1128 height 410
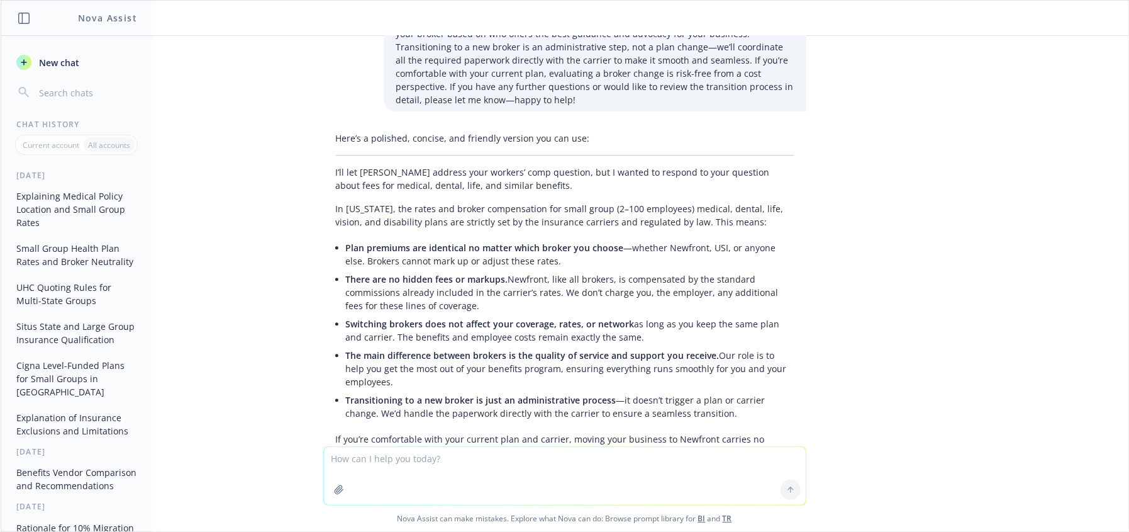
click at [540, 270] on li "There are no hidden fees or markups. Newfront, like all brokers, is compensated…" at bounding box center [570, 292] width 448 height 45
click at [427, 202] on p "In [US_STATE], the rates and broker compensation for small group (2–100 employe…" at bounding box center [565, 215] width 458 height 26
drag, startPoint x: 452, startPoint y: 137, endPoint x: 483, endPoint y: 140, distance: 30.4
click at [455, 137] on div "Here’s a polished, concise, and friendly version you can use: I’ll let [PERSON_…" at bounding box center [564, 306] width 483 height 361
drag, startPoint x: 582, startPoint y: 152, endPoint x: 32, endPoint y: 171, distance: 550.2
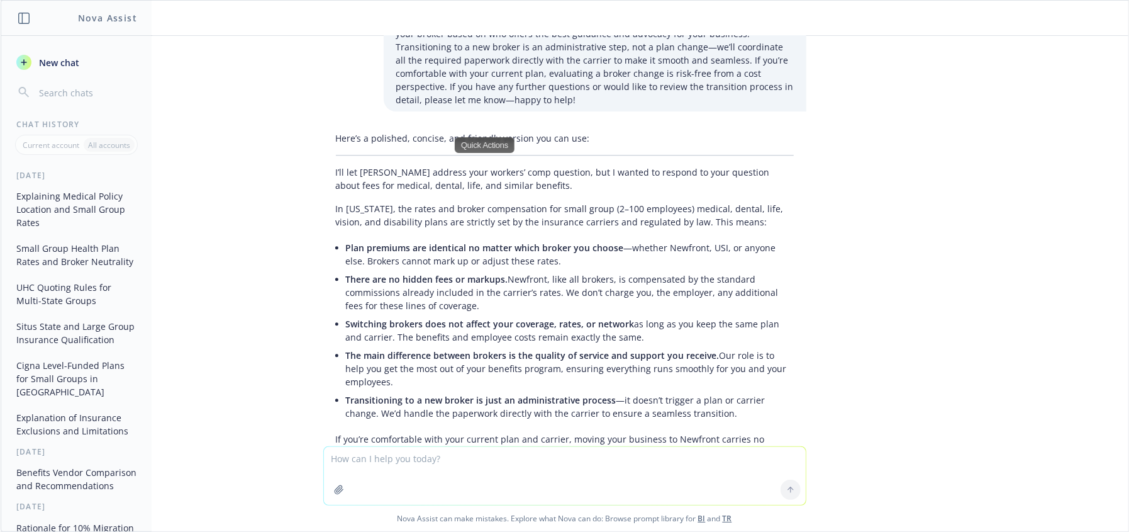
click at [579, 242] on span "Plan premiums are identical no matter which broker you choose" at bounding box center [485, 248] width 278 height 12
drag, startPoint x: 443, startPoint y: 174, endPoint x: 442, endPoint y: 193, distance: 19.5
click at [443, 238] on li "Plan premiums are identical no matter which broker you choose —whether Newfront…" at bounding box center [570, 253] width 448 height 31
click at [418, 238] on li "Plan premiums are identical no matter which broker you choose —whether Newfront…" at bounding box center [570, 253] width 448 height 31
click at [547, 238] on li "Plan premiums are identical no matter which broker you choose —whether Newfront…" at bounding box center [570, 253] width 448 height 31
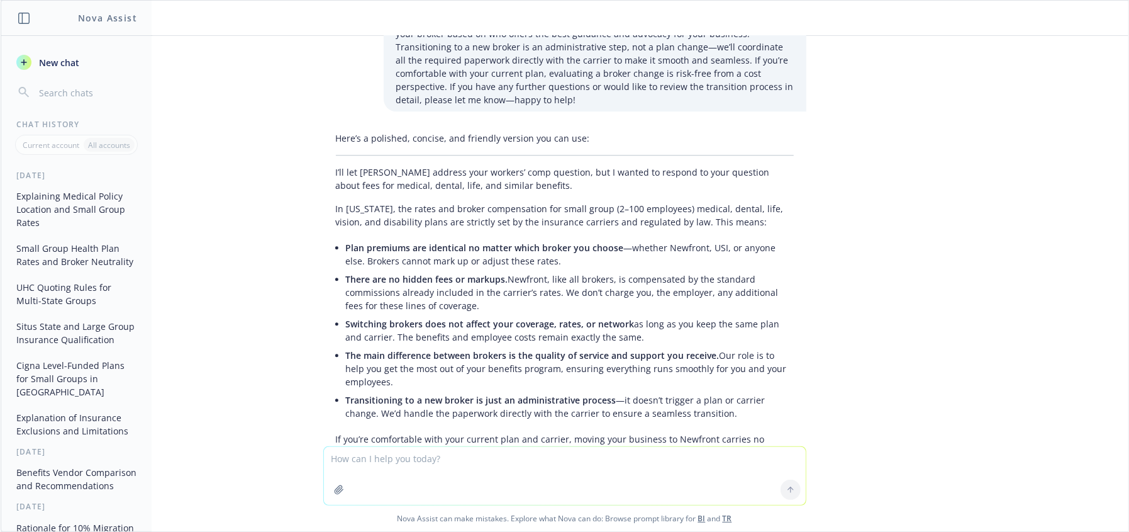
click at [593, 242] on span "Plan premiums are identical no matter which broker you choose" at bounding box center [485, 248] width 278 height 12
click at [550, 238] on li "Plan premiums are identical no matter which broker you choose —whether Newfront…" at bounding box center [570, 253] width 448 height 31
click at [473, 273] on span "There are no hidden fees or markups." at bounding box center [427, 279] width 162 height 12
click at [501, 202] on p "In [US_STATE], the rates and broker compensation for small group (2–100 employe…" at bounding box center [565, 215] width 458 height 26
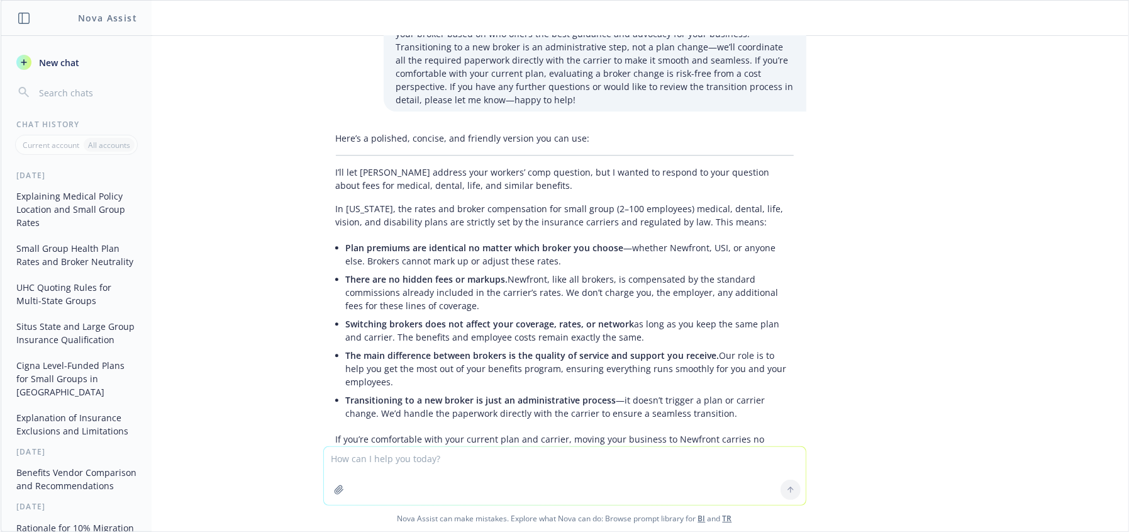
click at [697, 165] on p "I’ll let [PERSON_NAME] address your workers’ comp question, but I wanted to res…" at bounding box center [565, 178] width 458 height 26
click at [701, 202] on p "In [US_STATE], the rates and broker compensation for small group (2–100 employe…" at bounding box center [565, 215] width 458 height 26
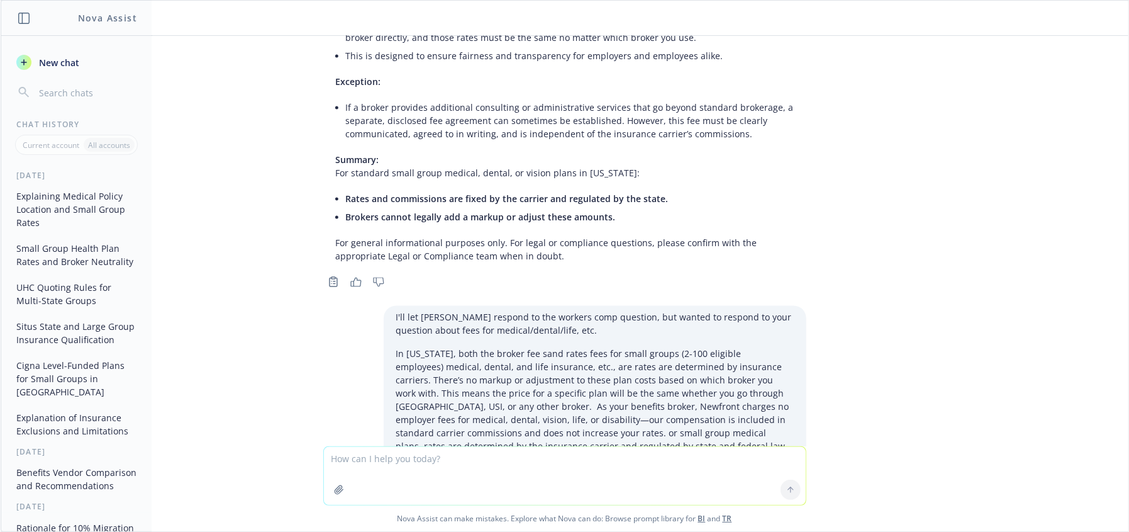
scroll to position [1784, 0]
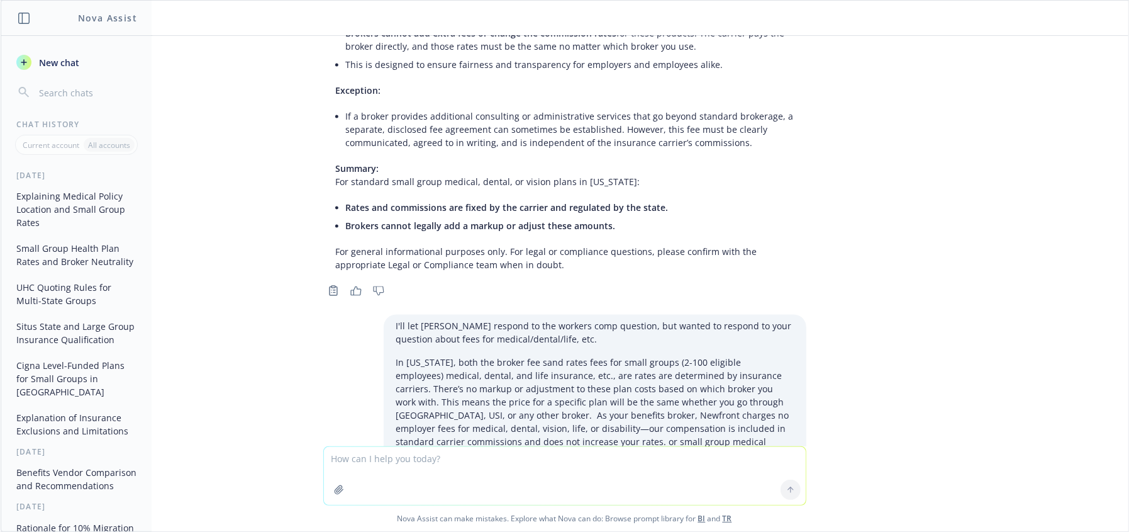
drag, startPoint x: 644, startPoint y: 132, endPoint x: 658, endPoint y: 134, distance: 14.1
click at [644, 198] on li "Rates and commissions are fixed by the carrier and regulated by the state." at bounding box center [570, 207] width 448 height 18
drag, startPoint x: 665, startPoint y: 133, endPoint x: 332, endPoint y: 164, distance: 334.3
click at [332, 164] on div "No, brokers are not allowed to mark up commissions or adjust fees for small gro…" at bounding box center [564, 113] width 483 height 325
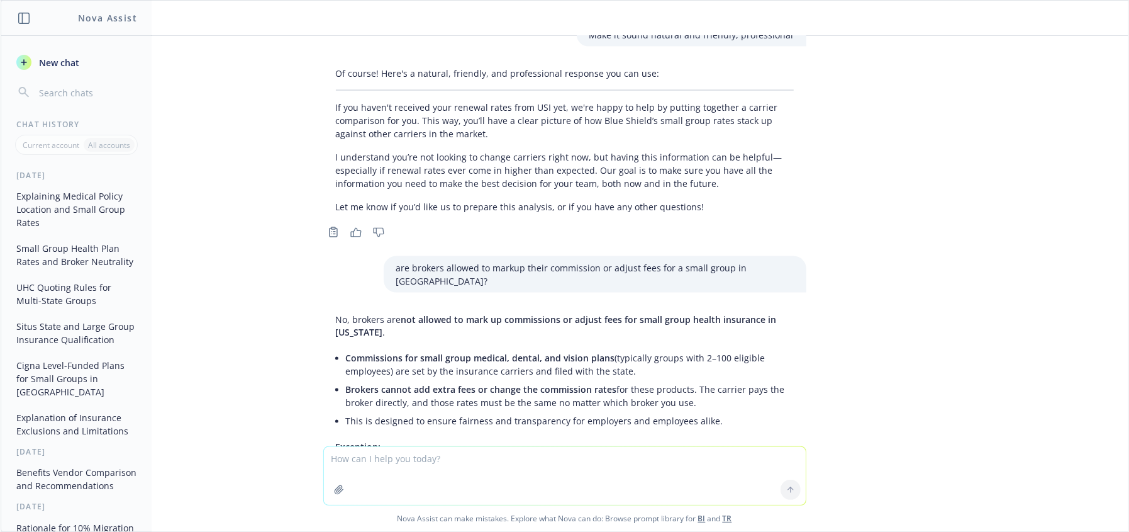
scroll to position [1470, 0]
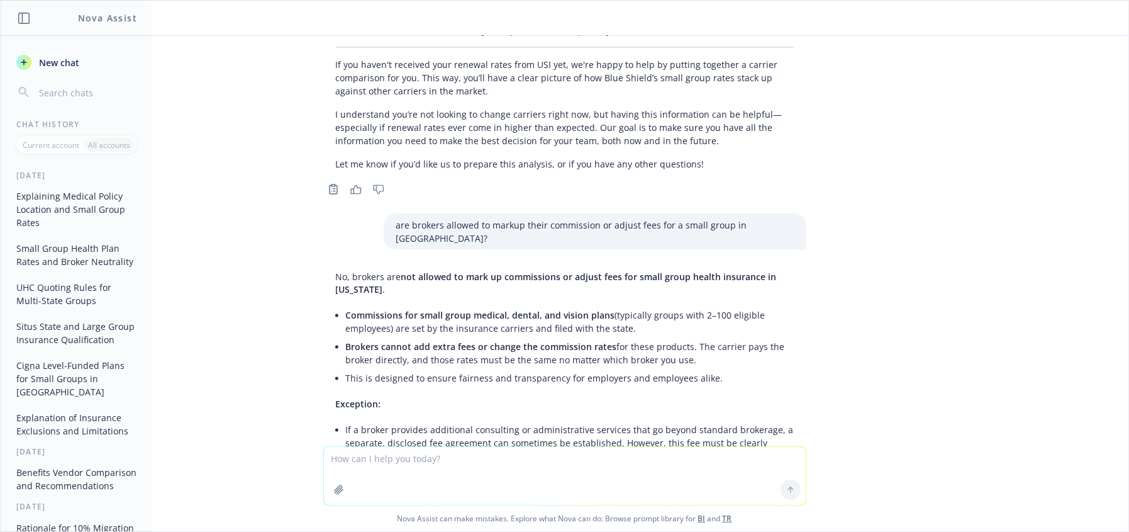
click at [575, 338] on li "Brokers cannot add extra fees or change the commission rates for these products…" at bounding box center [570, 353] width 448 height 31
drag, startPoint x: 676, startPoint y: 298, endPoint x: 570, endPoint y: 279, distance: 107.3
click at [650, 338] on li "Brokers cannot add extra fees or change the commission rates for these products…" at bounding box center [570, 353] width 448 height 31
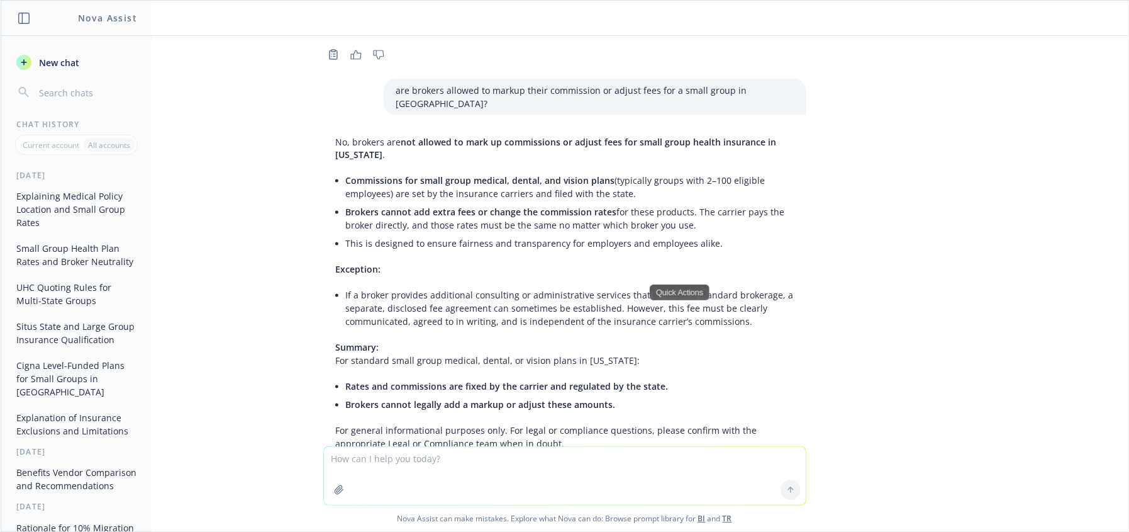
scroll to position [1618, 0]
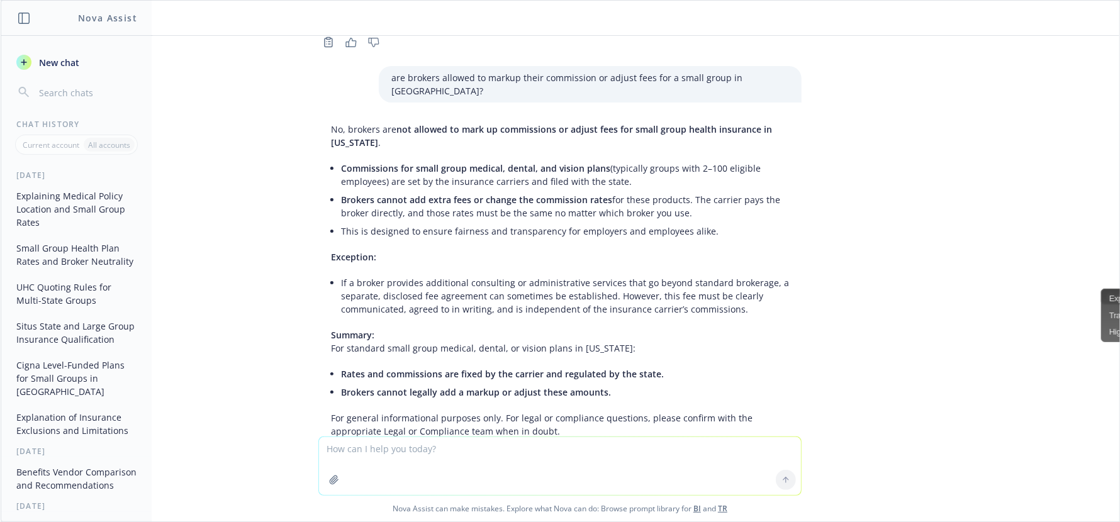
drag, startPoint x: 839, startPoint y: 274, endPoint x: 1017, endPoint y: 272, distance: 178.1
click at [844, 274] on div "where do you see where the employee medical policies are issued out of The loca…" at bounding box center [560, 236] width 1119 height 401
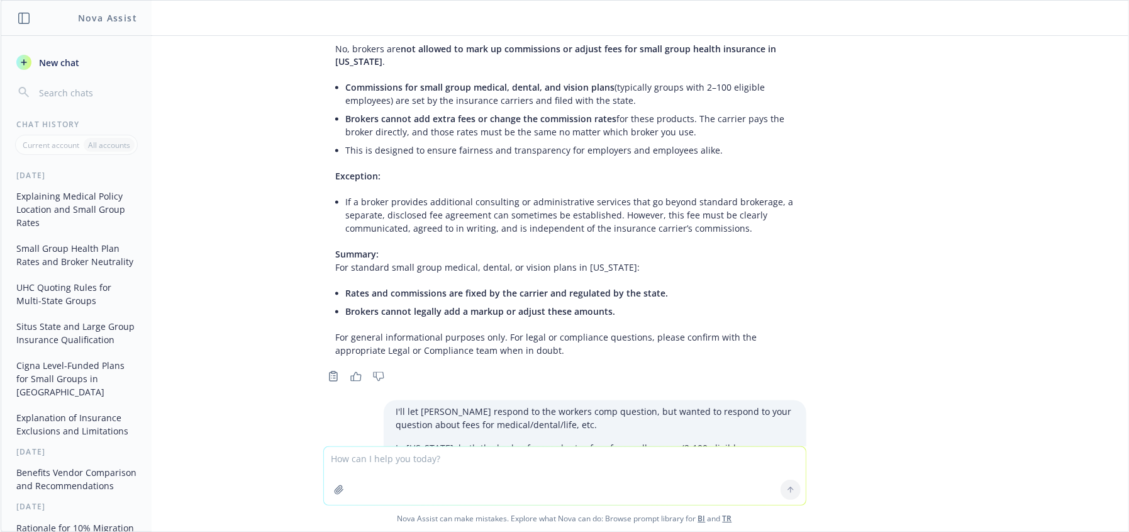
scroll to position [1708, 0]
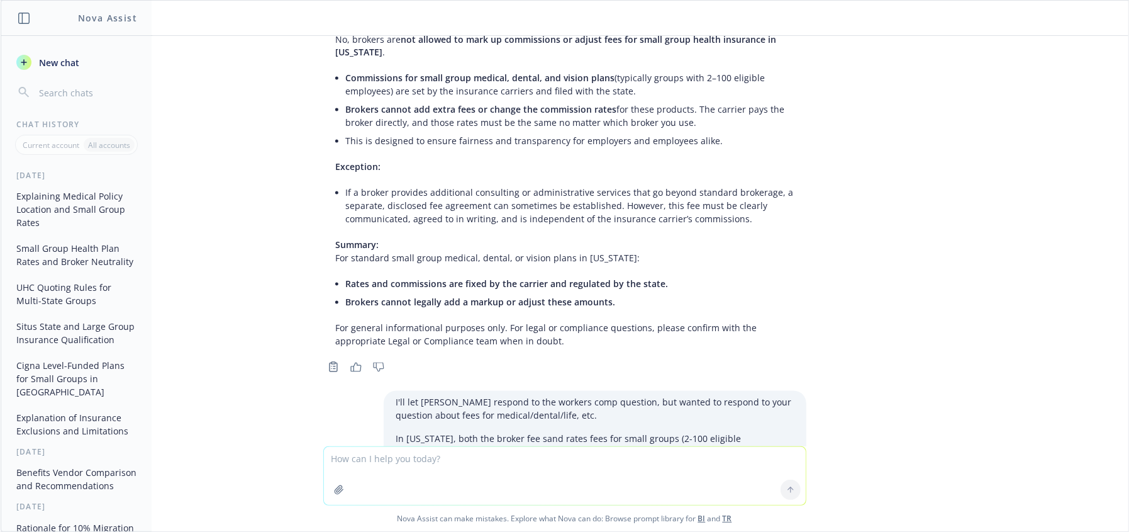
drag, startPoint x: 437, startPoint y: 212, endPoint x: 586, endPoint y: 228, distance: 150.6
click at [440, 278] on span "Rates and commissions are fixed by the carrier and regulated by the state." at bounding box center [507, 284] width 323 height 12
drag, startPoint x: 688, startPoint y: 221, endPoint x: 337, endPoint y: 220, distance: 350.5
click at [346, 275] on li "Rates and commissions are fixed by the carrier and regulated by the state." at bounding box center [570, 284] width 448 height 18
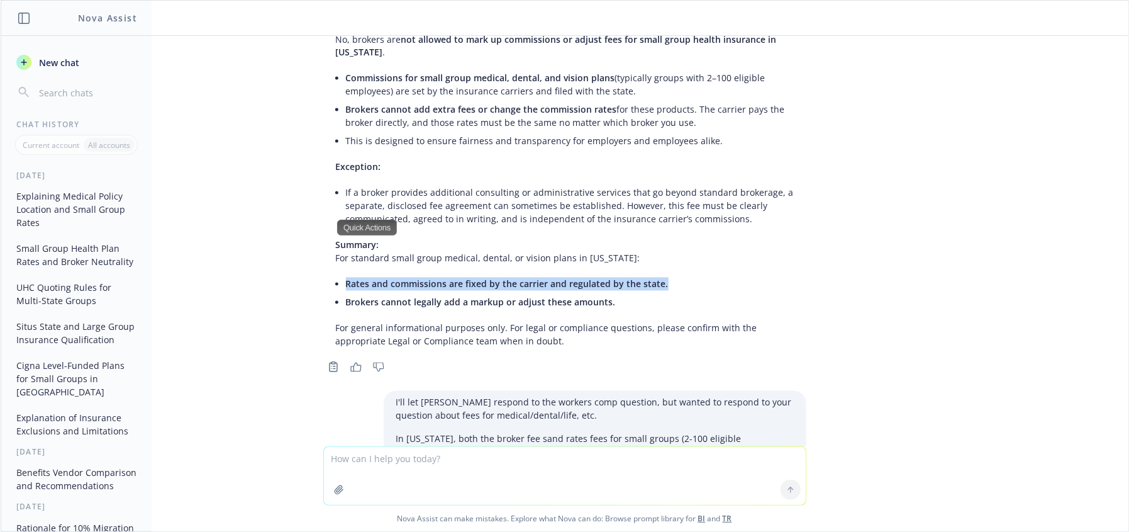
copy span "Rates and commissions are fixed by the carrier and regulated by the state."
click at [1097, 415] on div "where do you see where the employee medical policies are issued out of The loca…" at bounding box center [565, 241] width 1128 height 410
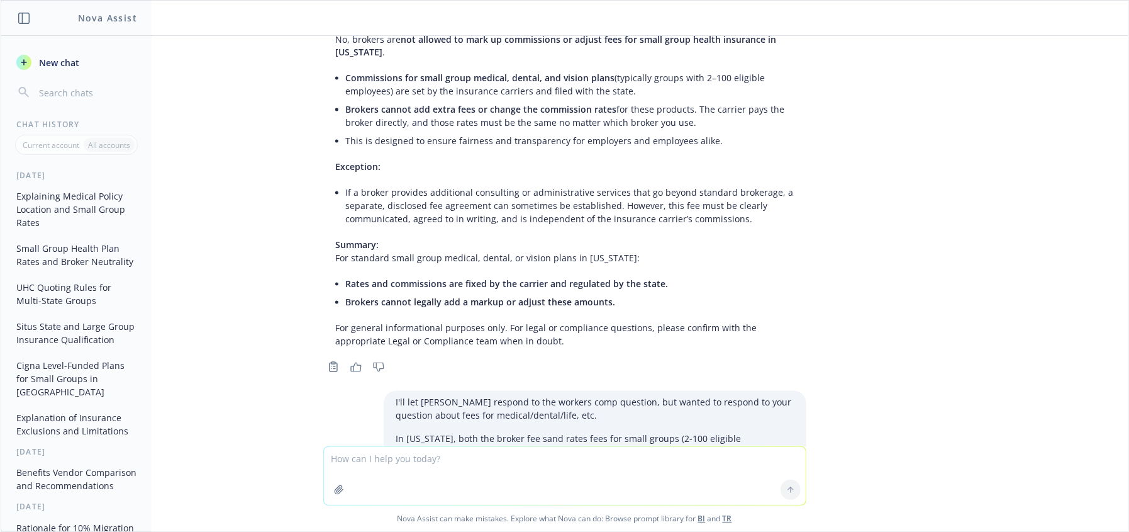
drag, startPoint x: 1040, startPoint y: 335, endPoint x: 1128, endPoint y: 322, distance: 89.2
click at [1041, 335] on div "where do you see where the employee medical policies are issued out of The loca…" at bounding box center [565, 241] width 1128 height 410
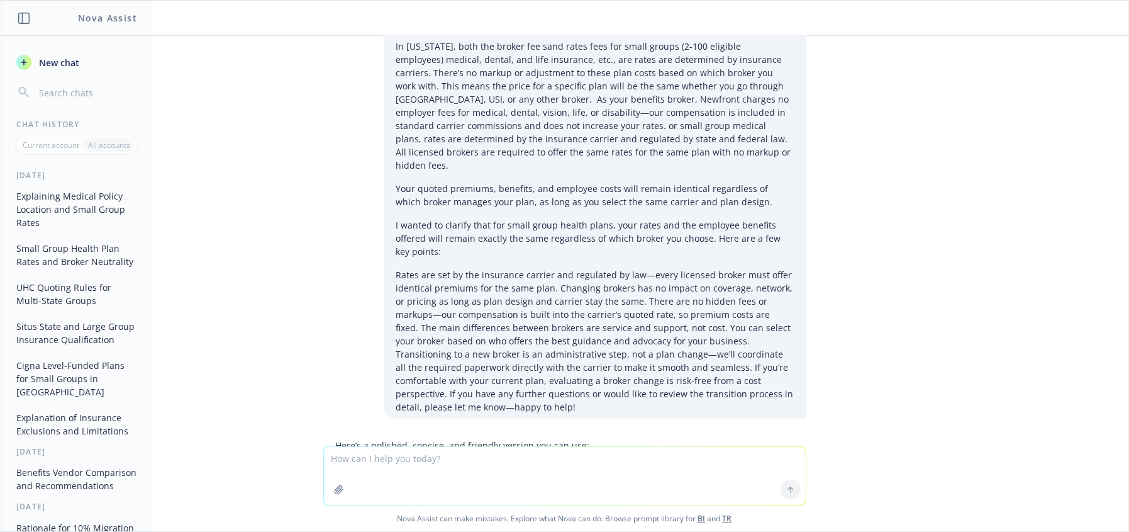
scroll to position [2407, 0]
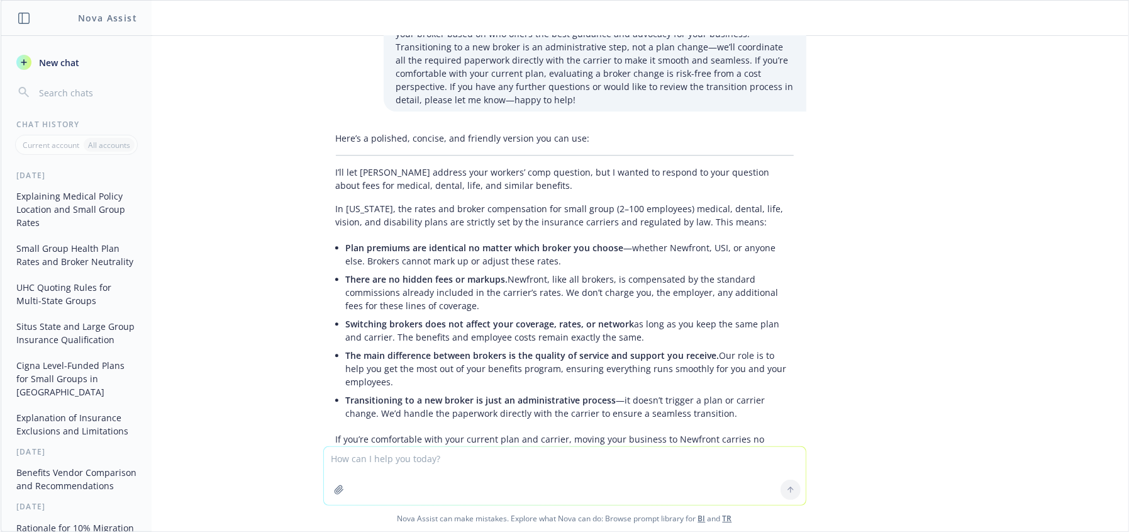
drag, startPoint x: 550, startPoint y: 369, endPoint x: 580, endPoint y: 364, distance: 30.6
click at [559, 432] on p "If you’re comfortable with your current plan and carrier, moving your business …" at bounding box center [565, 452] width 458 height 40
drag, startPoint x: 610, startPoint y: 357, endPoint x: 642, endPoint y: 357, distance: 31.5
click at [617, 432] on p "If you’re comfortable with your current plan and carrier, moving your business …" at bounding box center [565, 452] width 458 height 40
click at [1096, 402] on div "where do you see where the employee medical policies are issued out of The loca…" at bounding box center [565, 241] width 1128 height 410
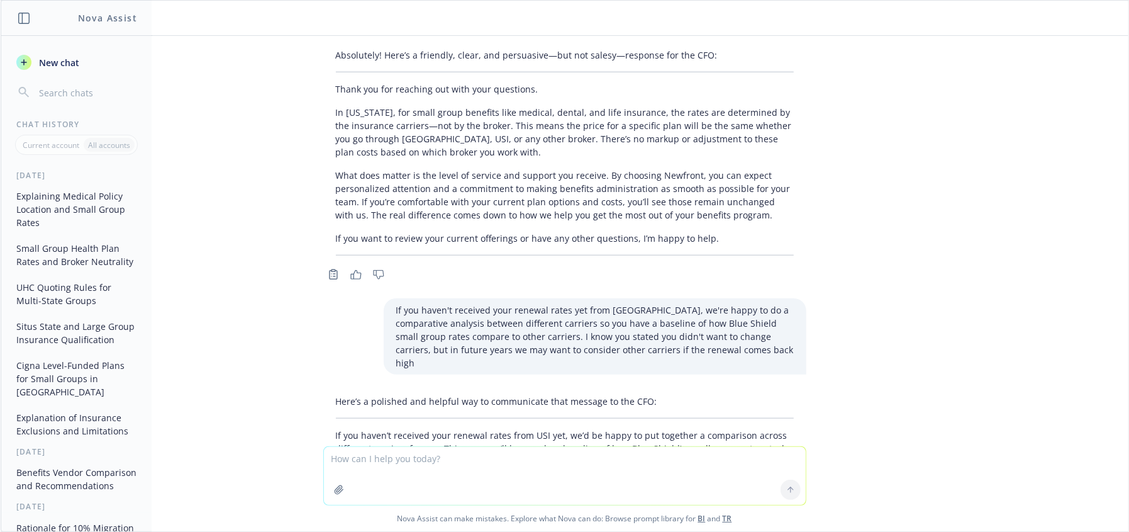
scroll to position [1036, 0]
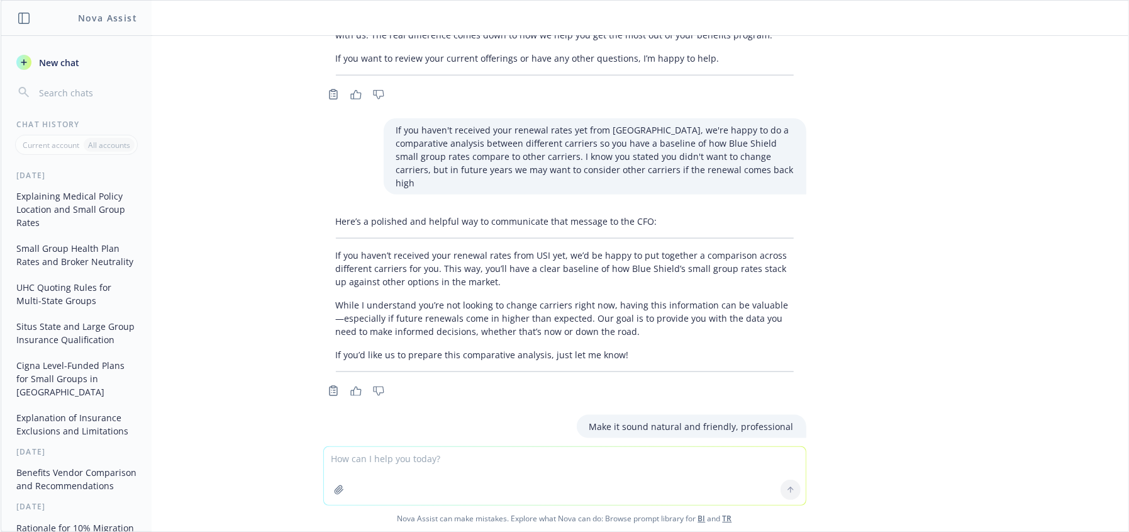
click at [347, 298] on p "While I understand you’re not looking to change carriers right now, having this…" at bounding box center [565, 318] width 458 height 40
drag, startPoint x: 369, startPoint y: 201, endPoint x: 388, endPoint y: 203, distance: 19.0
click at [369, 249] on p "If you haven’t received your renewal rates from USI yet, we’d be happy to put t…" at bounding box center [565, 269] width 458 height 40
click at [515, 249] on p "If you haven’t received your renewal rates from USI yet, we’d be happy to put t…" at bounding box center [565, 269] width 458 height 40
click at [557, 237] on div "Here’s a polished and helpful way to communicate that message to the CFO: If yo…" at bounding box center [564, 293] width 483 height 167
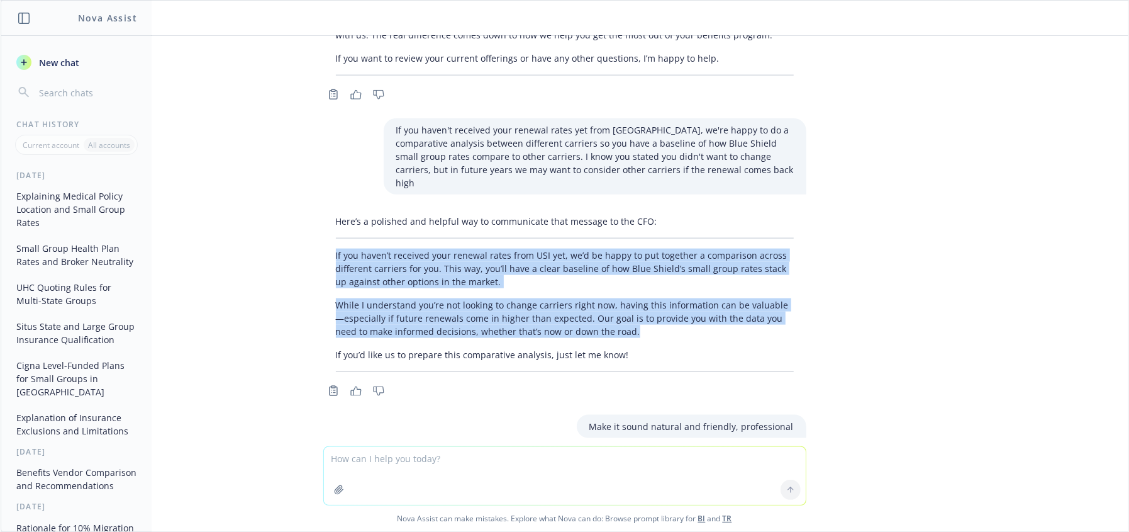
drag, startPoint x: 327, startPoint y: 201, endPoint x: 630, endPoint y: 277, distance: 311.9
click at [630, 277] on div "Here’s a polished and helpful way to communicate that message to the CFO: If yo…" at bounding box center [564, 293] width 483 height 167
copy div "If you haven’t received your renewal rates from USI yet, we’d be happy to put t…"
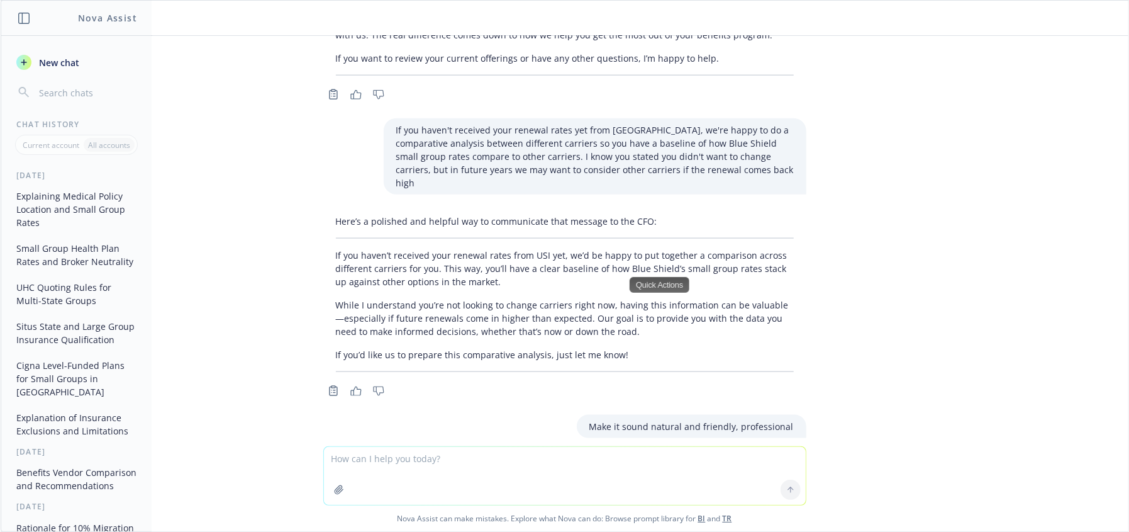
click at [397, 466] on textarea at bounding box center [565, 476] width 482 height 58
type textarea "hwo do you say i'll send a contract over so you see what comes with a partnersh…"
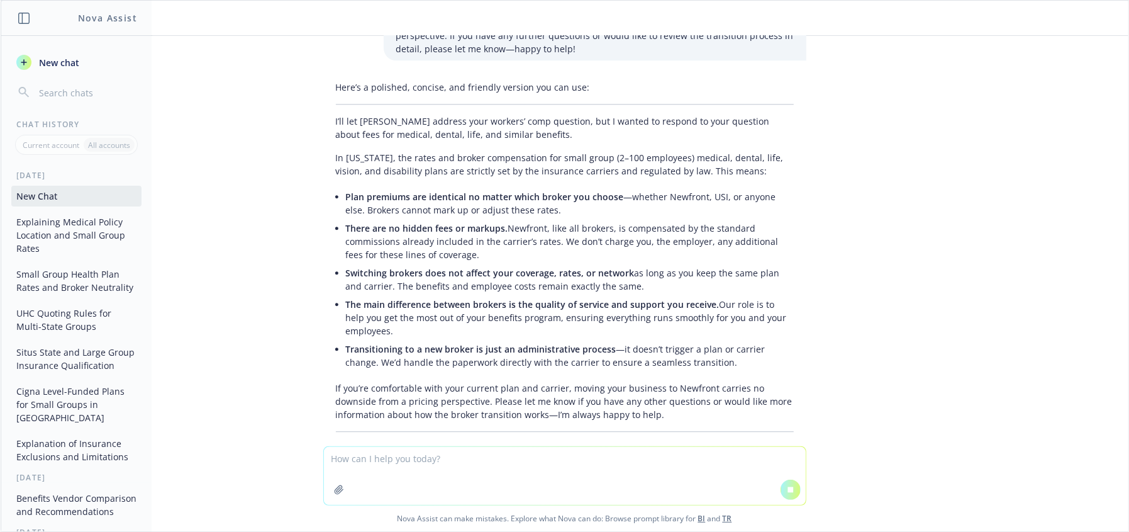
scroll to position [2322, 0]
click at [569, 464] on textarea at bounding box center [565, 476] width 482 height 58
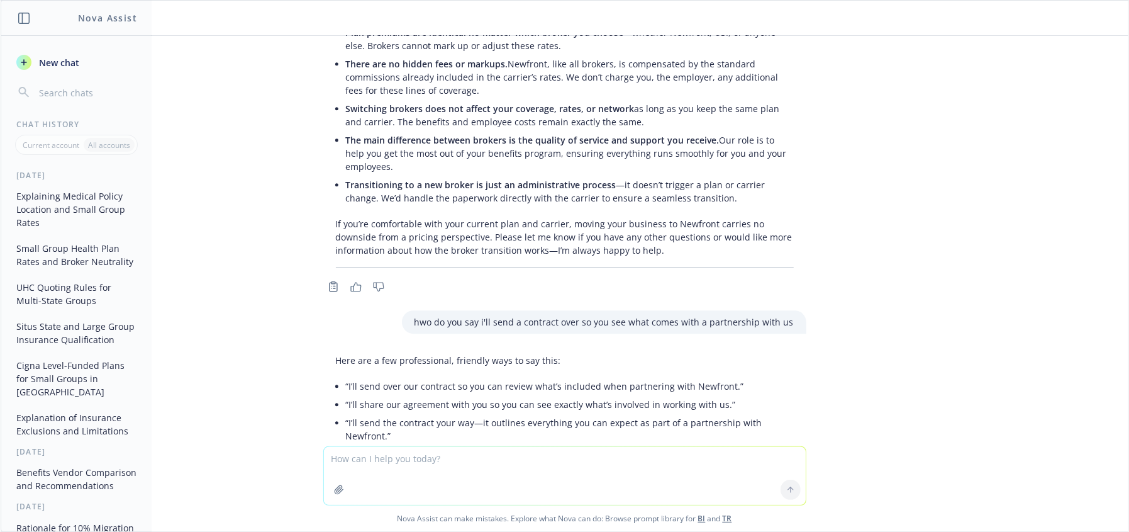
scroll to position [2626, 0]
drag, startPoint x: 647, startPoint y: 307, endPoint x: 704, endPoint y: 303, distance: 57.4
click at [656, 392] on li "“I’ll share our agreement with you so you can see exactly what’s involved in wo…" at bounding box center [570, 401] width 448 height 18
click at [637, 423] on div "where do you see where the employee medical policies are issued out of The loca…" at bounding box center [565, 241] width 1128 height 410
click at [519, 398] on div "Here are a few professional, friendly ways to say this: “I’ll send over our con…" at bounding box center [564, 427] width 483 height 165
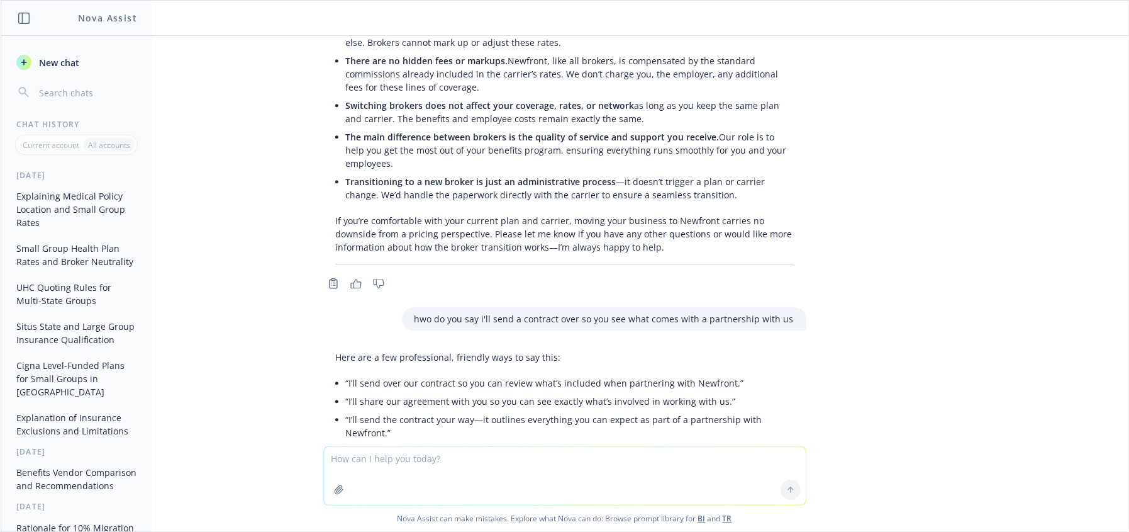
click at [574, 410] on li "“I’ll send the contract your way—it outlines everything you can expect as part …" at bounding box center [570, 425] width 448 height 31
click at [568, 442] on li "“I’ll send you our standard agreement, which details the services and support w…" at bounding box center [570, 451] width 448 height 18
drag, startPoint x: 527, startPoint y: 396, endPoint x: 572, endPoint y: 361, distance: 57.4
click at [527, 396] on div "Here are a few professional, friendly ways to say this: “I’ll send over our con…" at bounding box center [564, 427] width 483 height 165
click at [598, 410] on li "“I’ll send the contract your way—it outlines everything you can expect as part …" at bounding box center [570, 425] width 448 height 31
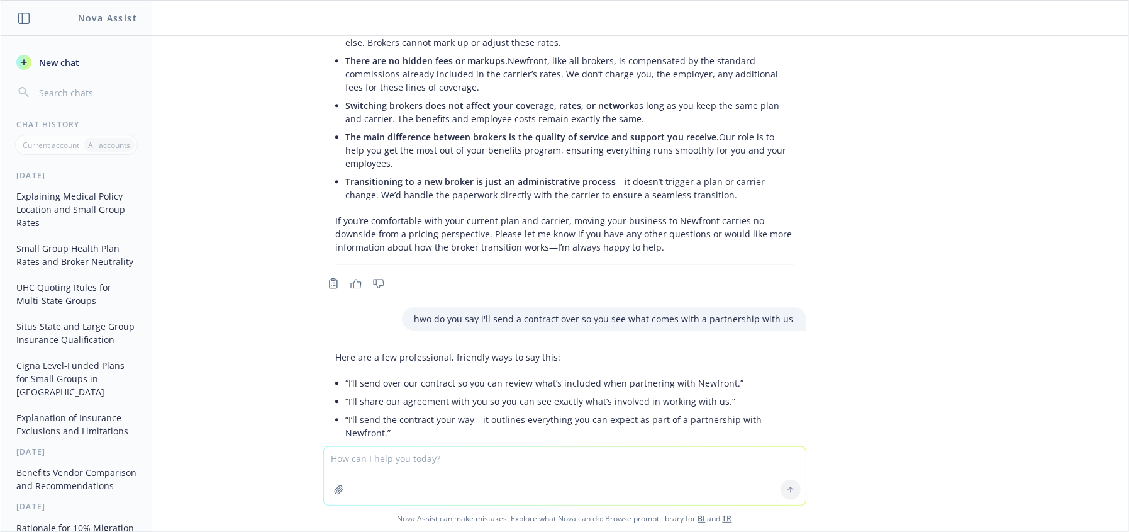
click at [626, 442] on li "“I’ll send you our standard agreement, which details the services and support w…" at bounding box center [570, 451] width 448 height 18
click at [712, 442] on li "“I’ll send you our standard agreement, which details the services and support w…" at bounding box center [570, 451] width 448 height 18
click at [379, 464] on textarea at bounding box center [565, 476] width 482 height 58
paste textarea "Lo IP dol sitam con adipis elitseddoeiu tem incid utlab (5–341 etdolorem) aliqu…"
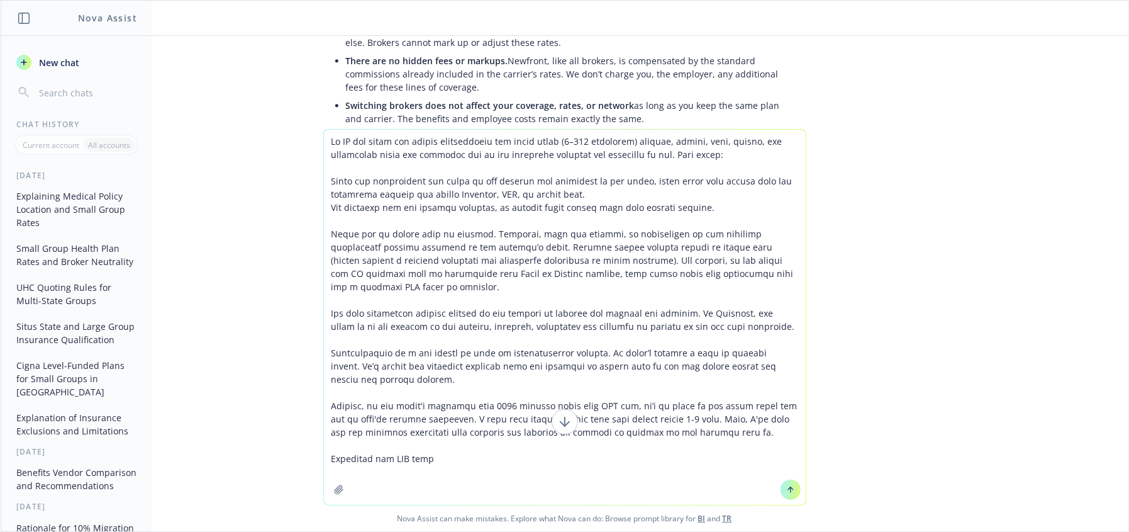
type textarea "Lo IP dol sitam con adipis elitseddoeiu tem incid utlab (5–341 etdolorem) aliqu…"
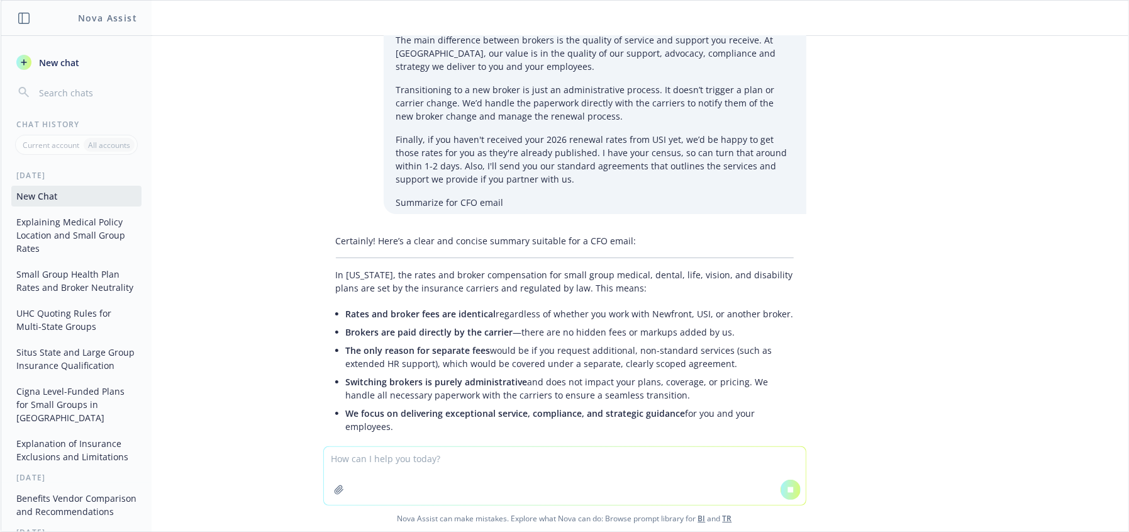
scroll to position [3335, 0]
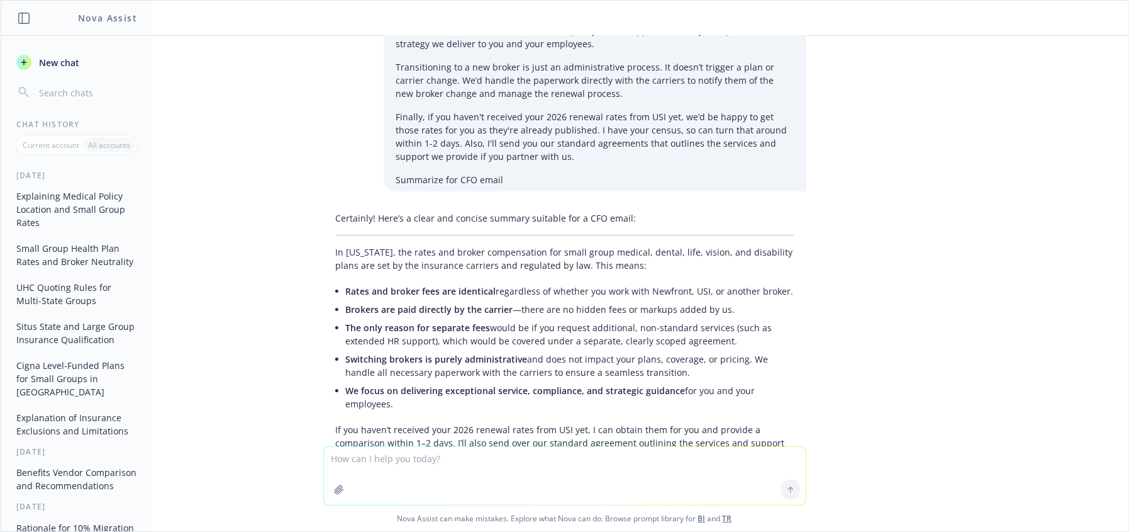
click at [566, 350] on li "Switching brokers is purely administrative and does not impact your plans, cove…" at bounding box center [570, 365] width 448 height 31
click at [890, 264] on div "where do you see where the employee medical policies are issued out of The loca…" at bounding box center [565, 241] width 1128 height 410
click at [634, 300] on li "Brokers are paid directly by the carrier —there are no hidden fees or markups a…" at bounding box center [570, 309] width 448 height 18
click at [447, 318] on li "The only reason for separate fees would be if you request additional, non-stand…" at bounding box center [570, 333] width 448 height 31
click at [508, 318] on li "The only reason for separate fees would be if you request additional, non-stand…" at bounding box center [570, 333] width 448 height 31
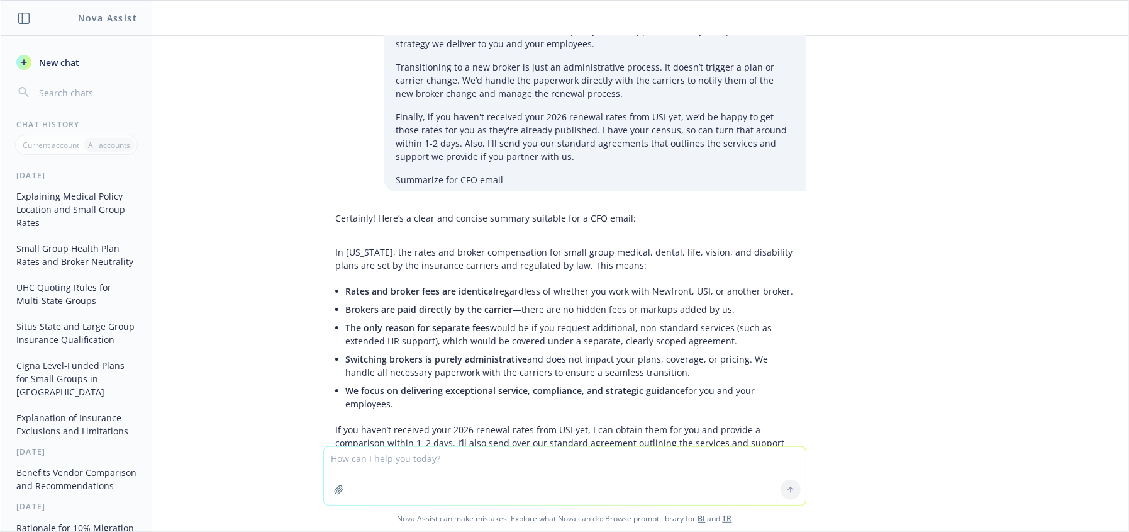
drag, startPoint x: 585, startPoint y: 232, endPoint x: 730, endPoint y: 237, distance: 146.1
click at [596, 318] on li "The only reason for separate fees would be if you request additional, non-stand…" at bounding box center [570, 333] width 448 height 31
click at [839, 299] on div "where do you see where the employee medical policies are issued out of The loca…" at bounding box center [565, 241] width 1128 height 410
drag, startPoint x: 461, startPoint y: 256, endPoint x: 633, endPoint y: 277, distance: 173.1
click at [462, 350] on li "Switching brokers is purely administrative and does not impact your plans, cove…" at bounding box center [570, 365] width 448 height 31
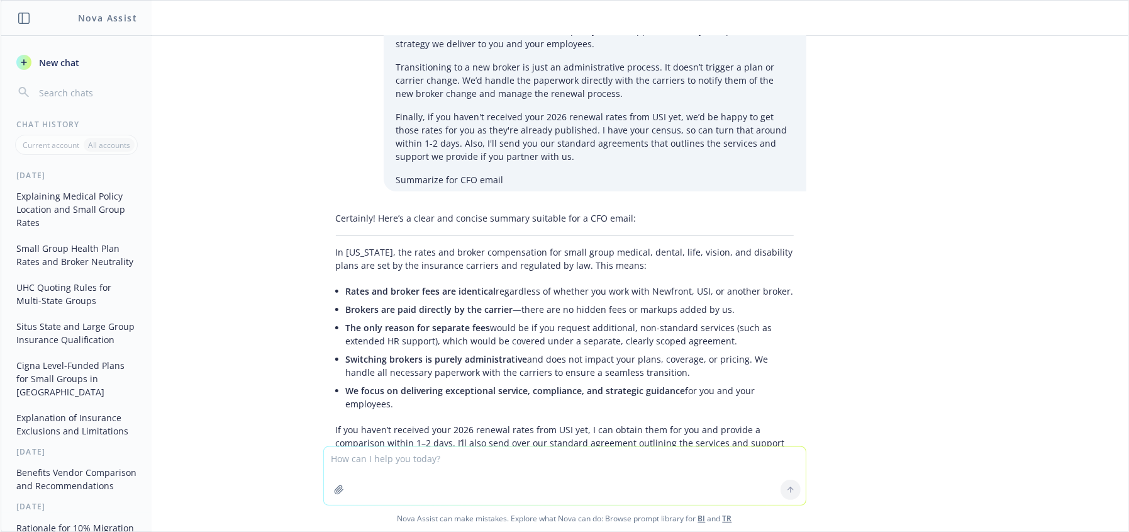
click at [601, 381] on li "We focus on delivering exceptional service, compliance, and strategic guidance …" at bounding box center [570, 396] width 448 height 31
drag, startPoint x: 361, startPoint y: 255, endPoint x: 483, endPoint y: 271, distance: 123.8
click at [365, 353] on span "Switching brokers is purely administrative" at bounding box center [437, 359] width 182 height 12
drag, startPoint x: 488, startPoint y: 272, endPoint x: 539, endPoint y: 272, distance: 51.0
click at [494, 350] on li "Switching brokers is purely administrative and does not impact your plans, cove…" at bounding box center [570, 365] width 448 height 31
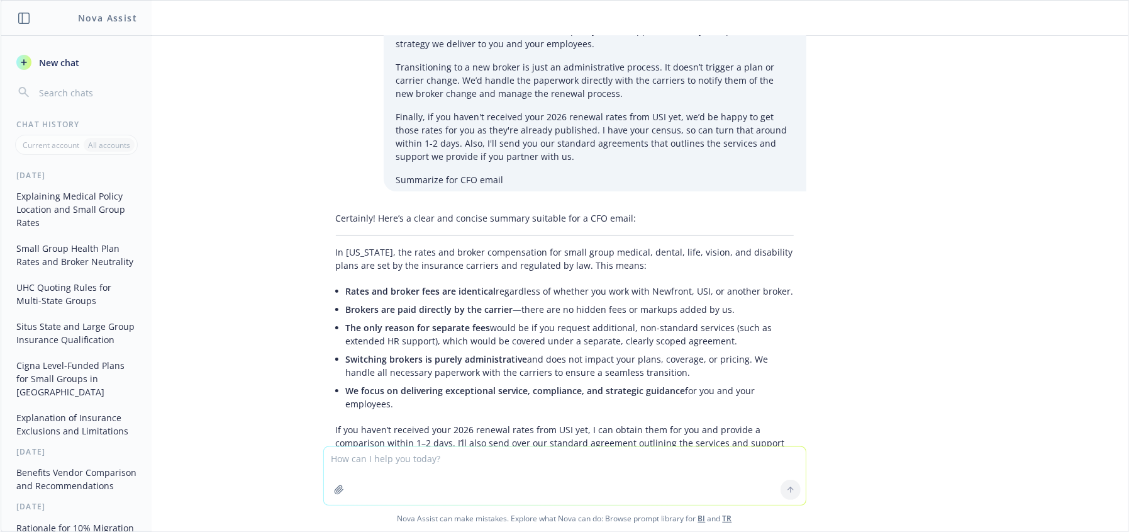
click at [568, 350] on li "Switching brokers is purely administrative and does not impact your plans, cove…" at bounding box center [570, 365] width 448 height 31
click at [575, 350] on li "Switching brokers is purely administrative and does not impact your plans, cove…" at bounding box center [570, 365] width 448 height 31
drag, startPoint x: 579, startPoint y: 311, endPoint x: 585, endPoint y: 305, distance: 8.5
click at [579, 310] on div "Certainly! Here’s a clear and concise summary suitable for a CFO email: In [US_…" at bounding box center [564, 353] width 483 height 295
drag, startPoint x: 591, startPoint y: 262, endPoint x: 487, endPoint y: 282, distance: 105.6
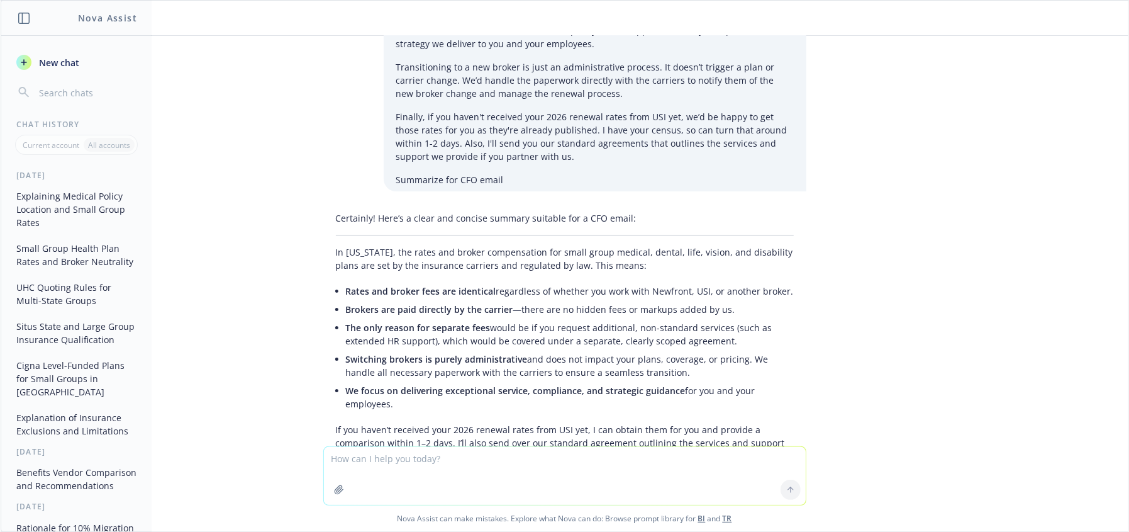
click at [590, 350] on li "Switching brokers is purely administrative and does not impact your plans, cove…" at bounding box center [570, 365] width 448 height 31
drag, startPoint x: 454, startPoint y: 280, endPoint x: 804, endPoint y: 291, distance: 350.0
click at [804, 291] on div "Certainly! Here’s a clear and concise summary suitable for a CFO email: In [US_…" at bounding box center [564, 365] width 503 height 318
click at [836, 303] on div "Quick Actions" at bounding box center [834, 299] width 60 height 16
click at [552, 423] on p "If you haven’t received your 2026 renewal rates from USI yet, I can obtain them…" at bounding box center [565, 443] width 458 height 40
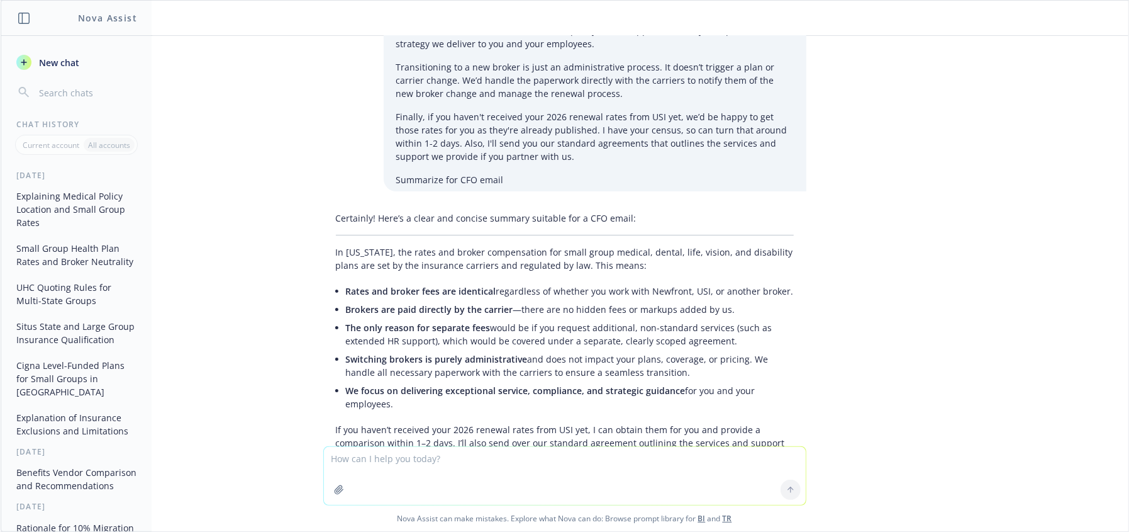
click at [658, 423] on p "If you haven’t received your 2026 renewal rates from USI yet, I can obtain them…" at bounding box center [565, 443] width 458 height 40
drag, startPoint x: 503, startPoint y: 340, endPoint x: 348, endPoint y: 329, distance: 155.2
click at [348, 423] on p "If you haven’t received your 2026 renewal rates from USI yet, I can obtain them…" at bounding box center [565, 443] width 458 height 40
click at [626, 423] on p "If you haven’t received your 2026 renewal rates from USI yet, I can obtain them…" at bounding box center [565, 443] width 458 height 40
drag, startPoint x: 340, startPoint y: 323, endPoint x: 416, endPoint y: 328, distance: 76.3
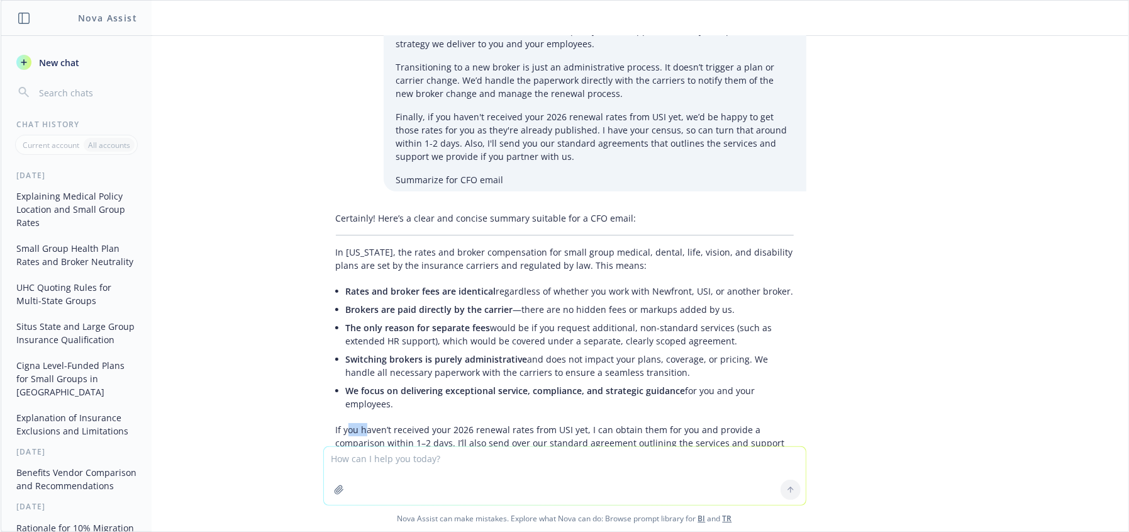
click at [362, 423] on p "If you haven’t received your 2026 renewal rates from USI yet, I can obtain them…" at bounding box center [565, 443] width 458 height 40
drag, startPoint x: 566, startPoint y: 420, endPoint x: 591, endPoint y: 471, distance: 57.7
click at [566, 419] on div "where do you see where the employee medical policies are issued out of The loca…" at bounding box center [565, 241] width 1128 height 410
drag, startPoint x: 592, startPoint y: 461, endPoint x: 1068, endPoint y: 327, distance: 494.2
click at [607, 461] on textarea at bounding box center [565, 476] width 482 height 58
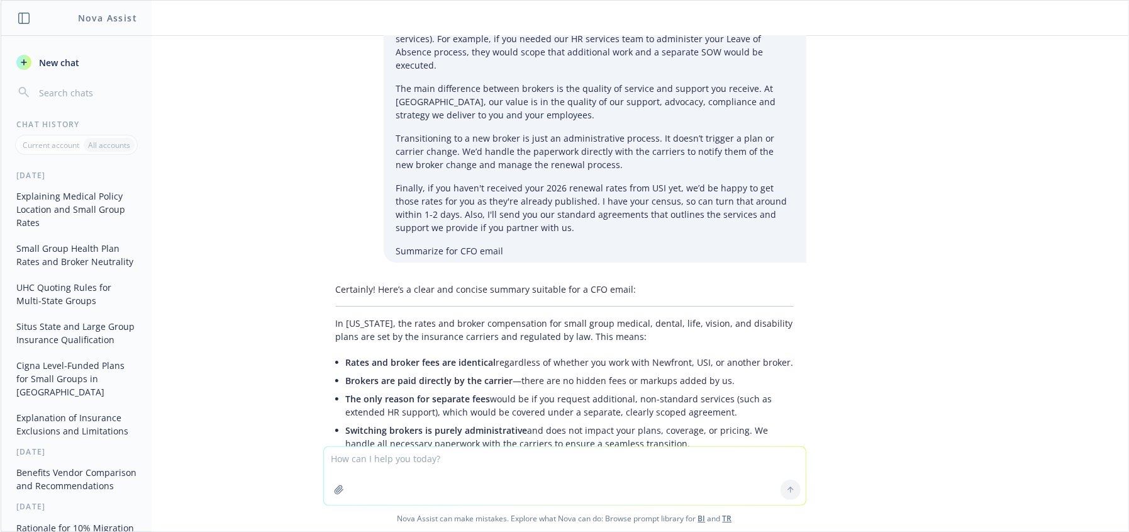
scroll to position [3258, 0]
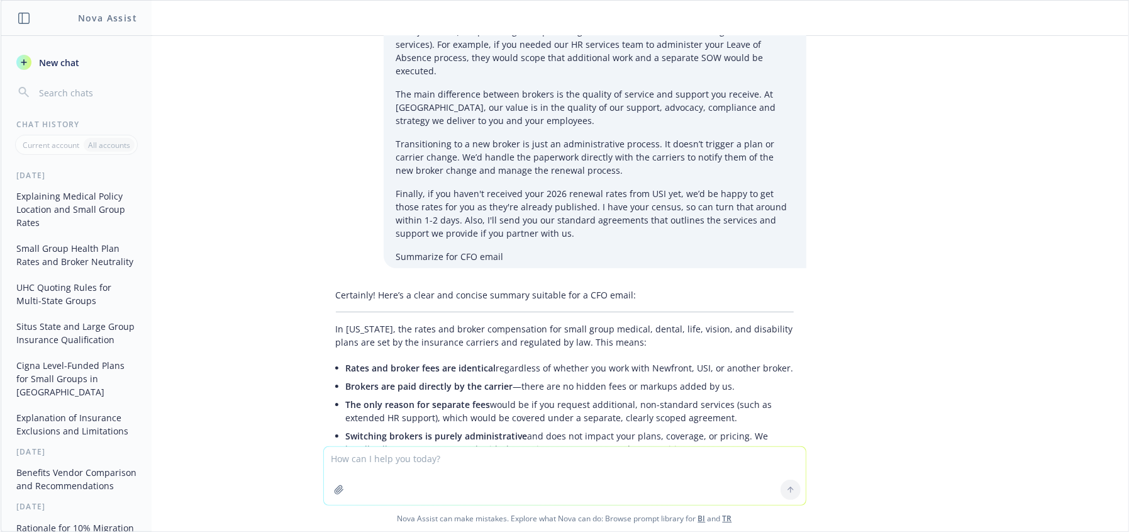
click at [540, 461] on span "We focus on delivering exceptional service, compliance, and strategic guidance" at bounding box center [516, 467] width 340 height 12
click at [576, 377] on li "Brokers are paid directly by the carrier —there are no hidden fees or markups a…" at bounding box center [570, 386] width 448 height 18
drag, startPoint x: 786, startPoint y: 254, endPoint x: 316, endPoint y: 260, distance: 469.4
click at [323, 283] on div "Certainly! Here’s a clear and concise summary suitable for a CFO email: In [US_…" at bounding box center [564, 430] width 483 height 295
click at [764, 427] on li "Switching brokers is purely administrative and does not impact your plans, cove…" at bounding box center [570, 442] width 448 height 31
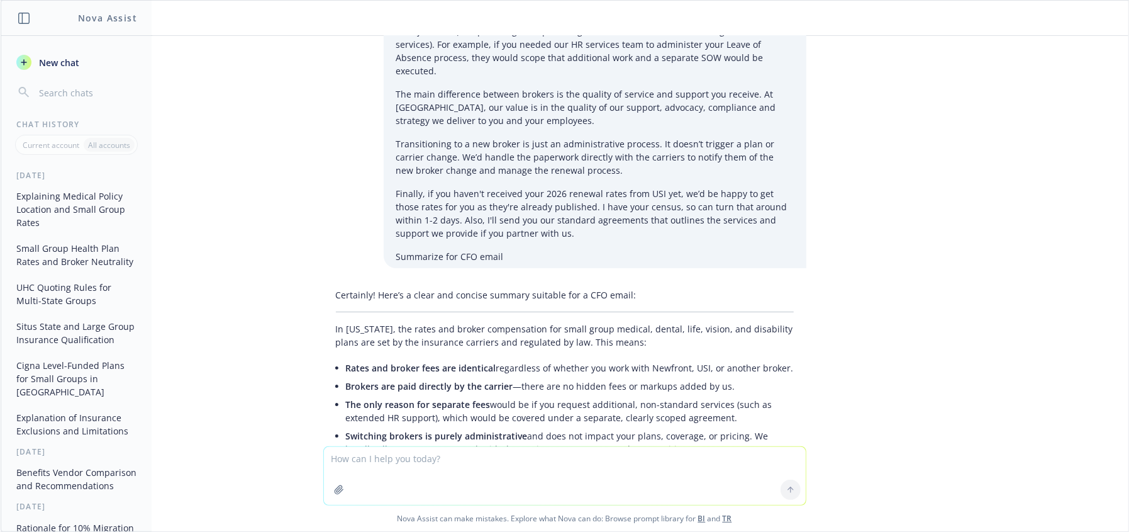
drag, startPoint x: 683, startPoint y: 254, endPoint x: 575, endPoint y: 254, distance: 107.6
click at [576, 283] on div "Certainly! Here’s a clear and concise summary suitable for a CFO email: In [US_…" at bounding box center [564, 430] width 483 height 295
click at [703, 395] on li "The only reason for separate fees would be if you request additional, non-stand…" at bounding box center [570, 410] width 448 height 31
drag, startPoint x: 788, startPoint y: 259, endPoint x: 336, endPoint y: 260, distance: 451.8
click at [332, 283] on div "Certainly! Here’s a clear and concise summary suitable for a CFO email: In [US_…" at bounding box center [564, 430] width 483 height 295
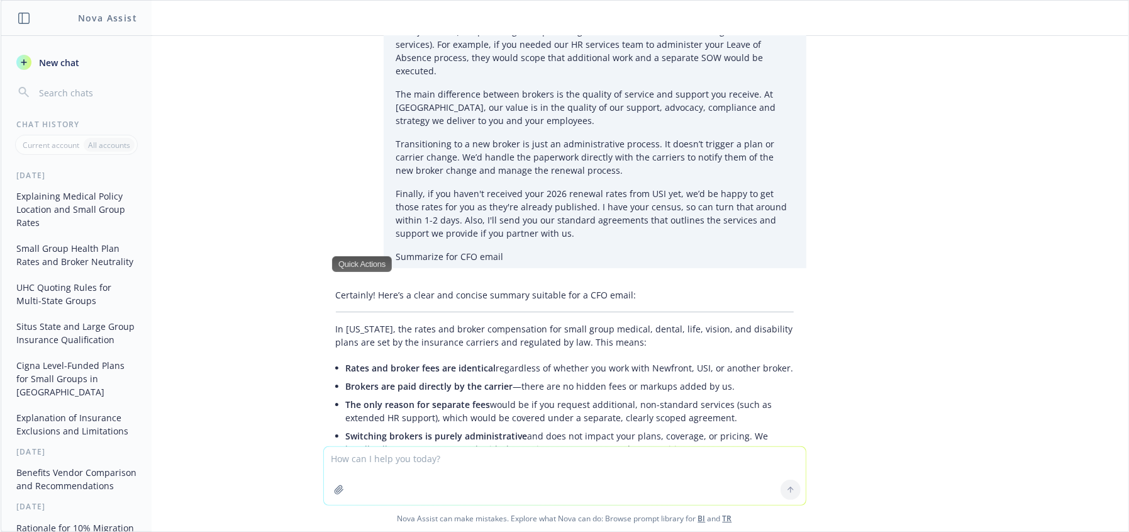
click at [403, 395] on li "The only reason for separate fees would be if you request additional, non-stand…" at bounding box center [570, 410] width 448 height 31
click at [388, 398] on span "The only reason for separate fees" at bounding box center [418, 404] width 145 height 12
click at [349, 398] on span "The only reason for separate fees" at bounding box center [418, 404] width 145 height 12
drag, startPoint x: 540, startPoint y: 264, endPoint x: 540, endPoint y: 271, distance: 6.9
click at [540, 359] on li "Rates and broker fees are identical regardless of whether you work with Newfron…" at bounding box center [570, 368] width 448 height 18
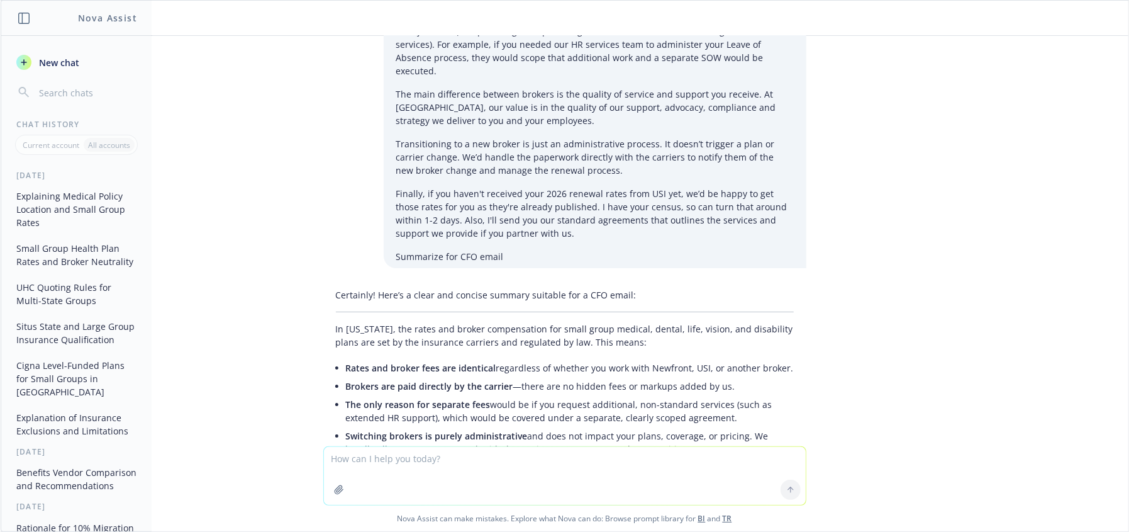
drag, startPoint x: 484, startPoint y: 316, endPoint x: 388, endPoint y: 302, distance: 97.3
click at [483, 395] on li "The only reason for separate fees would be if you request additional, non-stand…" at bounding box center [570, 410] width 448 height 31
click at [534, 395] on li "The only reason for separate fees would be if you request additional, non-stand…" at bounding box center [570, 410] width 448 height 31
click at [547, 395] on li "The only reason for separate fees would be if you request additional, non-stand…" at bounding box center [570, 410] width 448 height 31
click at [467, 427] on li "Switching brokers is purely administrative and does not impact your plans, cove…" at bounding box center [570, 442] width 448 height 31
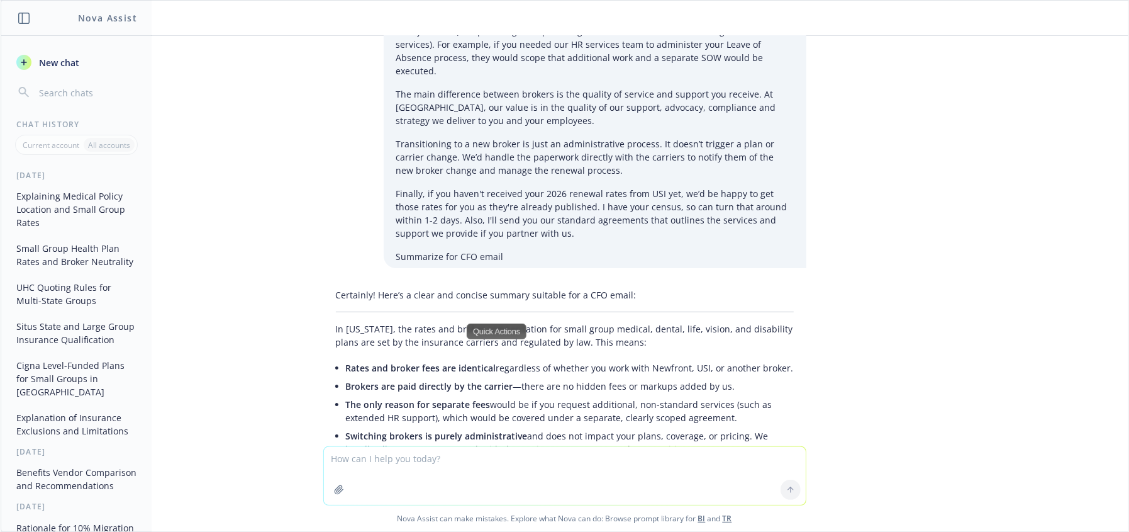
click at [547, 395] on li "The only reason for separate fees would be if you request additional, non-stand…" at bounding box center [570, 410] width 448 height 31
click at [749, 458] on li "We focus on delivering exceptional service, compliance, and strategic guidance …" at bounding box center [570, 473] width 448 height 31
click at [423, 427] on li "Switching brokers is purely administrative and does not impact your plans, cove…" at bounding box center [570, 442] width 448 height 31
click at [427, 458] on li "We focus on delivering exceptional service, compliance, and strategic guidance …" at bounding box center [570, 473] width 448 height 31
drag, startPoint x: 422, startPoint y: 368, endPoint x: 339, endPoint y: 359, distance: 84.2
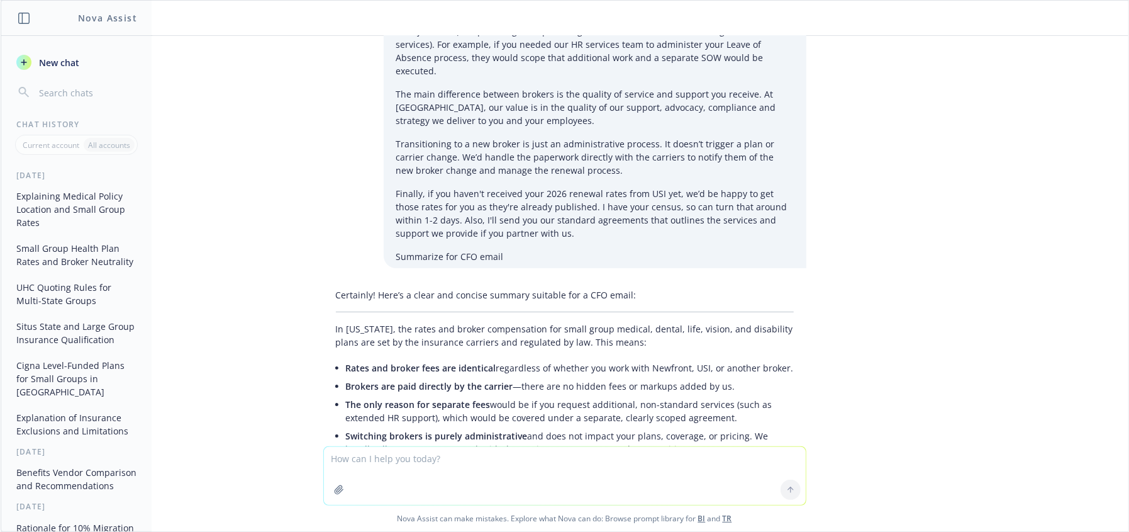
click at [346, 458] on li "We focus on delivering exceptional service, compliance, and strategic guidance …" at bounding box center [570, 473] width 448 height 31
click at [511, 395] on li "The only reason for separate fees would be if you request additional, non-stand…" at bounding box center [570, 410] width 448 height 31
click at [571, 377] on li "Brokers are paid directly by the carrier —there are no hidden fees or markups a…" at bounding box center [570, 386] width 448 height 18
click at [577, 395] on li "The only reason for separate fees would be if you request additional, non-stand…" at bounding box center [570, 410] width 448 height 31
click at [472, 380] on span "Brokers are paid directly by the carrier" at bounding box center [429, 386] width 167 height 12
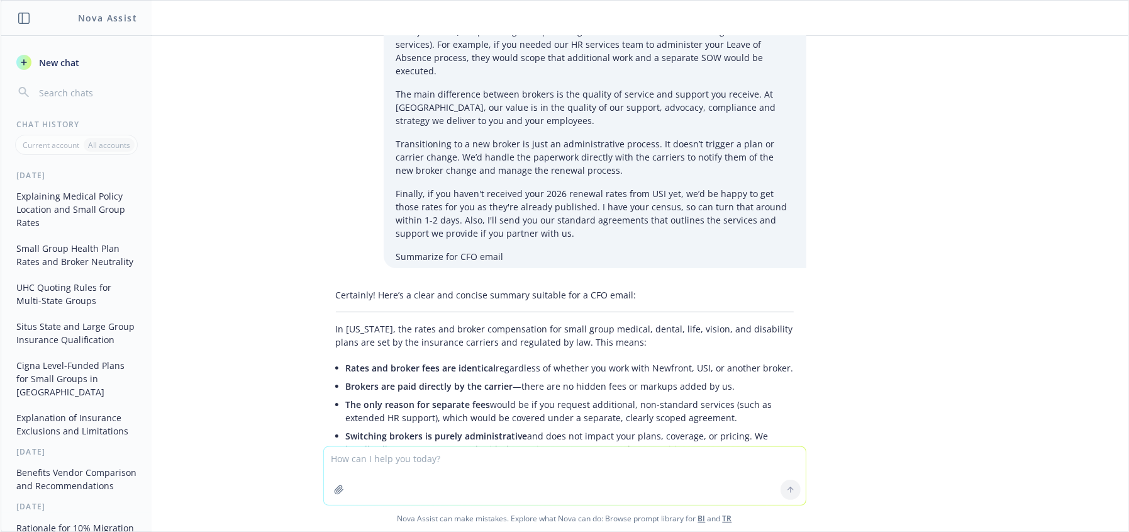
drag, startPoint x: 730, startPoint y: 307, endPoint x: 700, endPoint y: 309, distance: 30.3
click at [700, 395] on li "The only reason for separate fees would be if you request additional, non-stand…" at bounding box center [570, 410] width 448 height 31
drag, startPoint x: 628, startPoint y: 292, endPoint x: 566, endPoint y: 292, distance: 62.3
click at [627, 395] on li "The only reason for separate fees would be if you request additional, non-stand…" at bounding box center [570, 410] width 448 height 31
drag, startPoint x: 422, startPoint y: 287, endPoint x: 469, endPoint y: 301, distance: 49.2
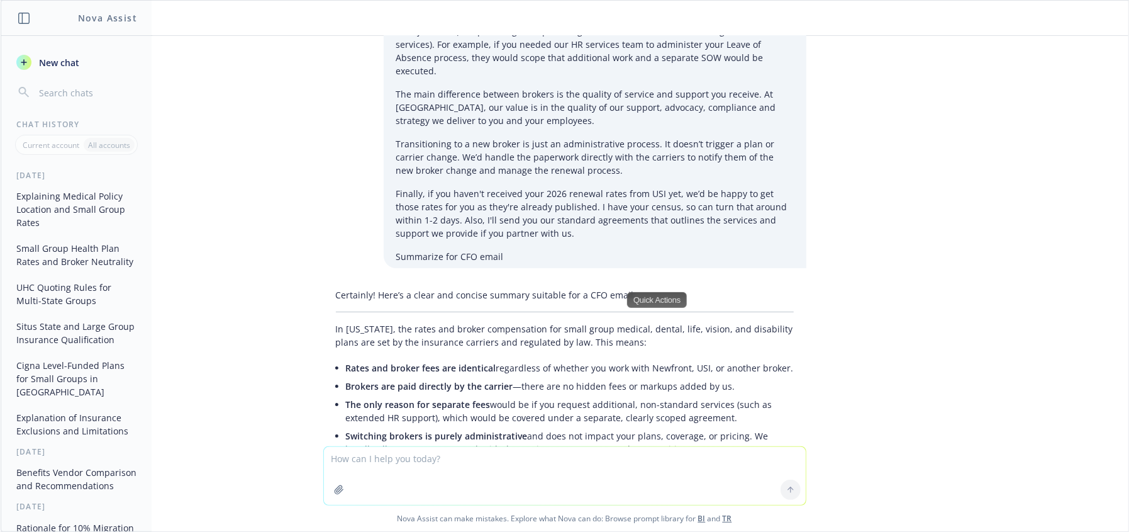
click at [425, 395] on li "The only reason for separate fees would be if you request additional, non-stand…" at bounding box center [570, 410] width 448 height 31
click at [452, 303] on div "Quick Actions" at bounding box center [455, 297] width 60 height 16
drag, startPoint x: 651, startPoint y: 318, endPoint x: 561, endPoint y: 307, distance: 90.7
click at [642, 359] on ul "Rates and broker fees are identical regardless of whether you work with Newfron…" at bounding box center [570, 424] width 448 height 131
click at [553, 395] on li "The only reason for separate fees would be if you request additional, non-stand…" at bounding box center [570, 410] width 448 height 31
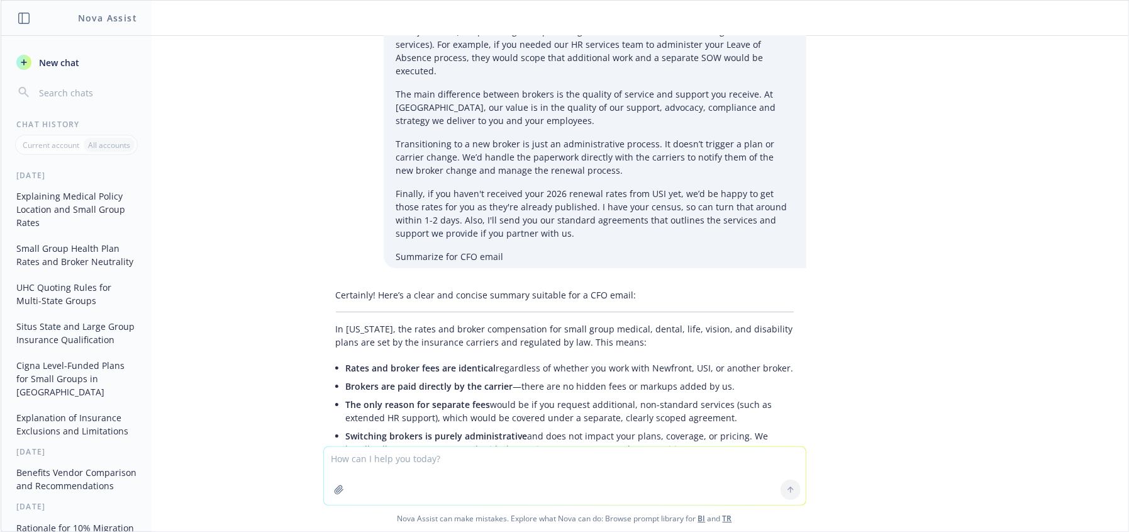
click at [622, 395] on li "The only reason for separate fees would be if you request additional, non-stand…" at bounding box center [570, 410] width 448 height 31
drag, startPoint x: 506, startPoint y: 313, endPoint x: 583, endPoint y: 323, distance: 78.0
click at [504, 395] on li "The only reason for separate fees would be if you request additional, non-stand…" at bounding box center [570, 410] width 448 height 31
drag, startPoint x: 827, startPoint y: 306, endPoint x: 740, endPoint y: 303, distance: 87.5
click at [827, 306] on div "where do you see where the employee medical policies are issued out of The loca…" at bounding box center [565, 241] width 1128 height 410
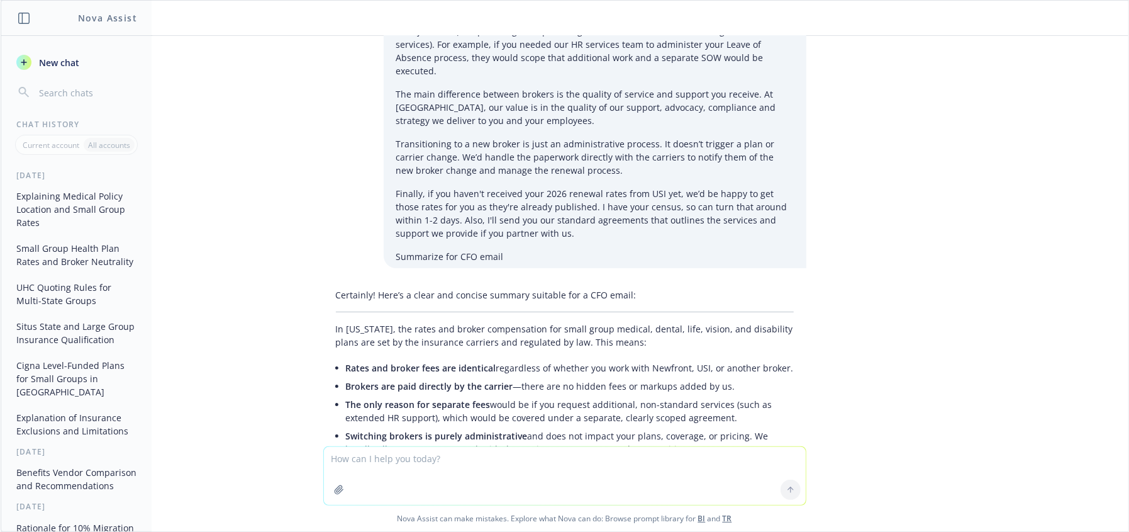
click at [481, 395] on li "The only reason for separate fees would be if you request additional, non-stand…" at bounding box center [570, 410] width 448 height 31
drag, startPoint x: 520, startPoint y: 298, endPoint x: 730, endPoint y: 306, distance: 210.3
click at [729, 395] on li "The only reason for separate fees would be if you request additional, non-stand…" at bounding box center [570, 410] width 448 height 31
copy li "if you request additional, non-standard services (such as extended HR support),…"
click at [665, 377] on li "Brokers are paid directly by the carrier —there are no hidden fees or markups a…" at bounding box center [570, 386] width 448 height 18
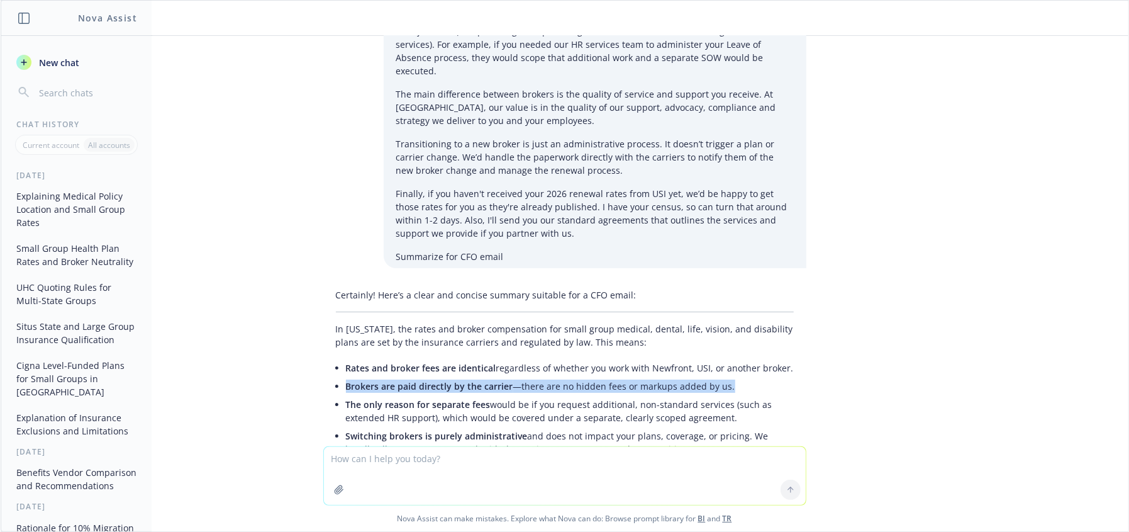
drag, startPoint x: 609, startPoint y: 272, endPoint x: 306, endPoint y: 274, distance: 303.3
click at [313, 283] on div "Certainly! Here’s a clear and concise summary suitable for a CFO email: In [US_…" at bounding box center [564, 442] width 503 height 318
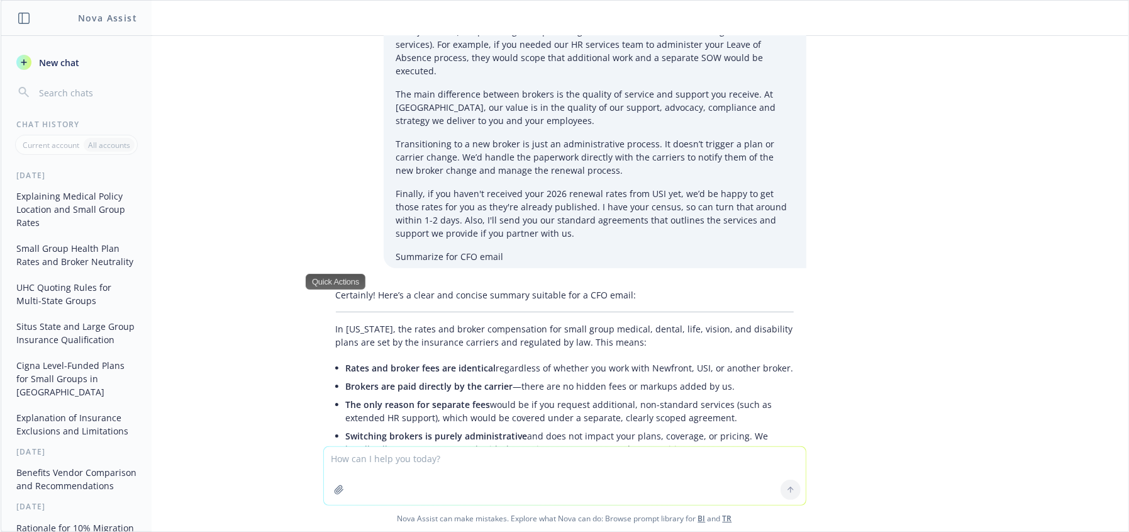
drag, startPoint x: 798, startPoint y: 327, endPoint x: 771, endPoint y: 310, distance: 32.3
click at [794, 325] on div "Certainly! Here’s a clear and concise summary suitable for a CFO email: In [US_…" at bounding box center [564, 442] width 503 height 318
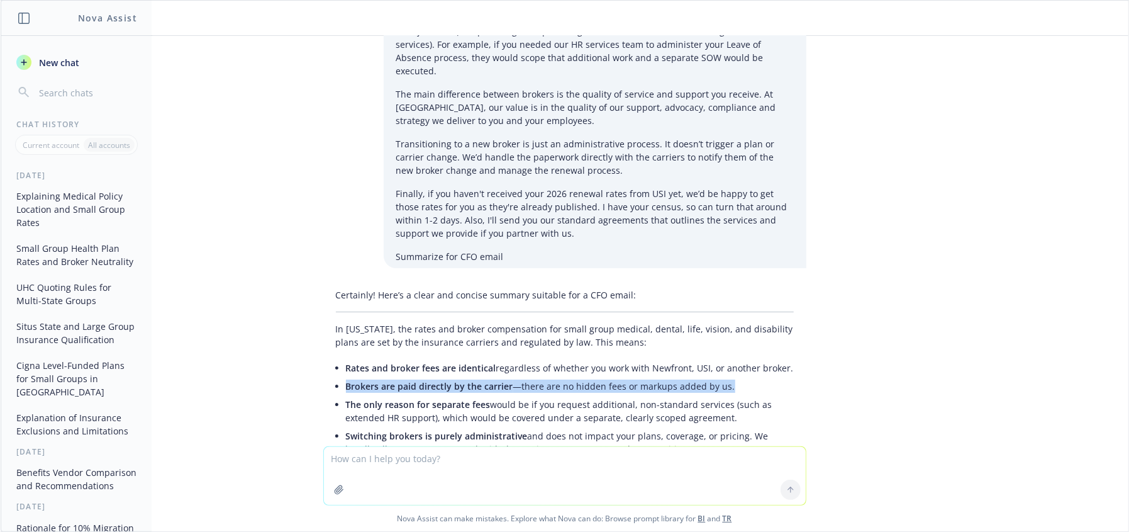
drag, startPoint x: 721, startPoint y: 274, endPoint x: 310, endPoint y: 283, distance: 411.0
click at [313, 283] on div "Certainly! Here’s a clear and concise summary suitable for a CFO email: In [US_…" at bounding box center [564, 442] width 503 height 318
copy li "Brokers are paid directly by the carrier —there are no hidden fees or markups a…"
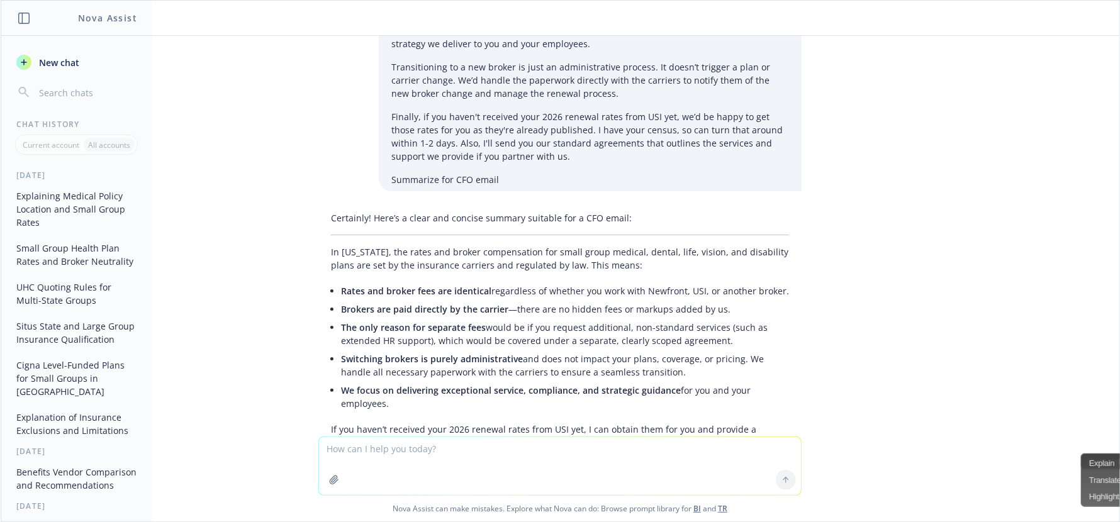
click at [378, 451] on textarea at bounding box center [560, 466] width 482 height 58
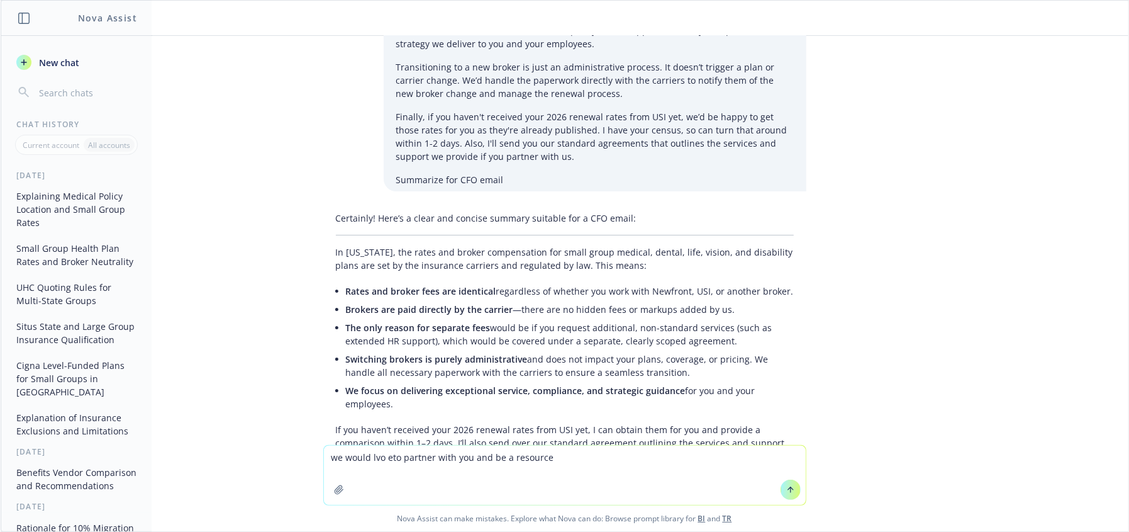
type textarea "we would lvo eto partner with you and be a resourcew"
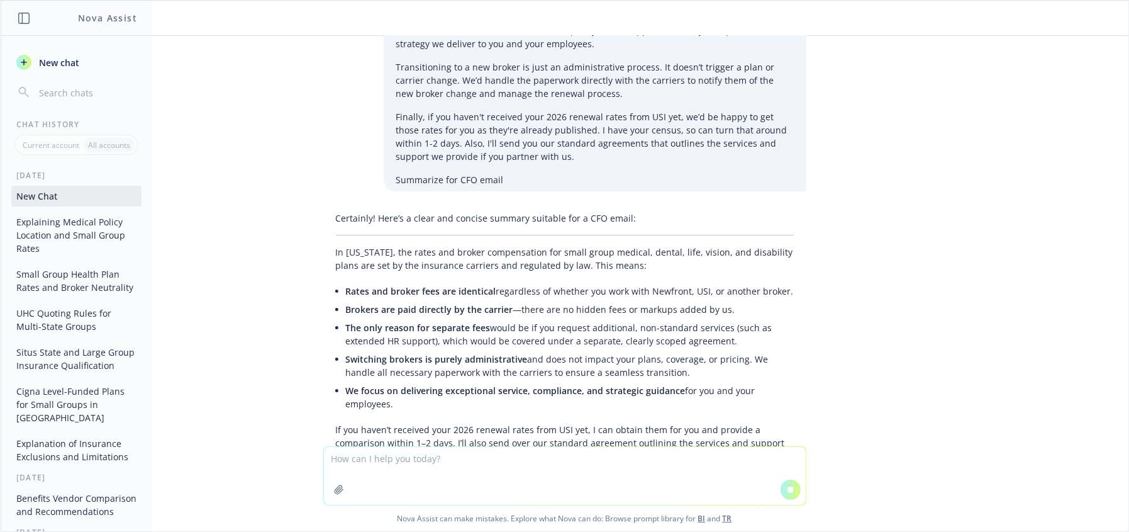
scroll to position [3205, 0]
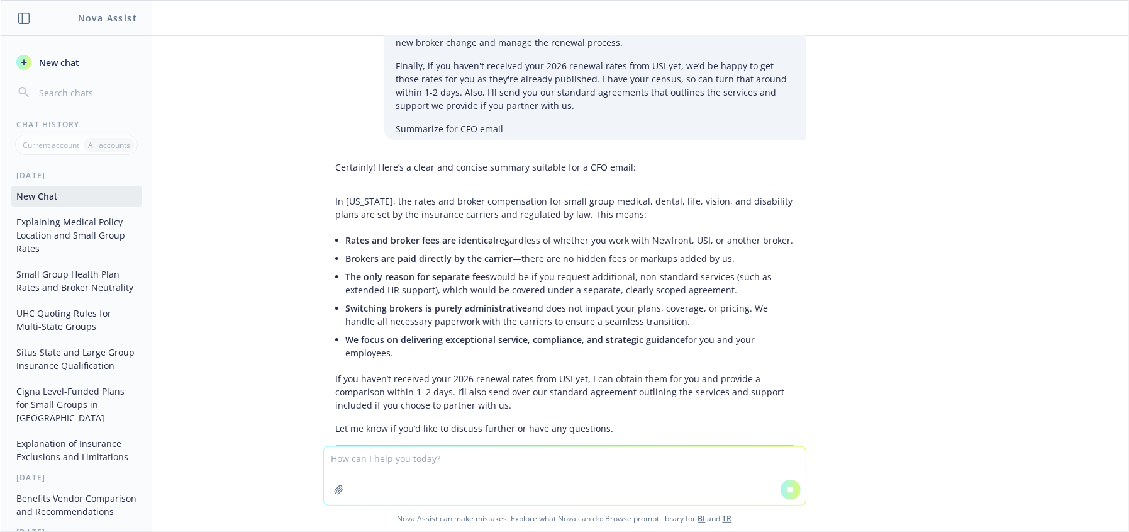
click at [474, 457] on textarea at bounding box center [565, 476] width 482 height 58
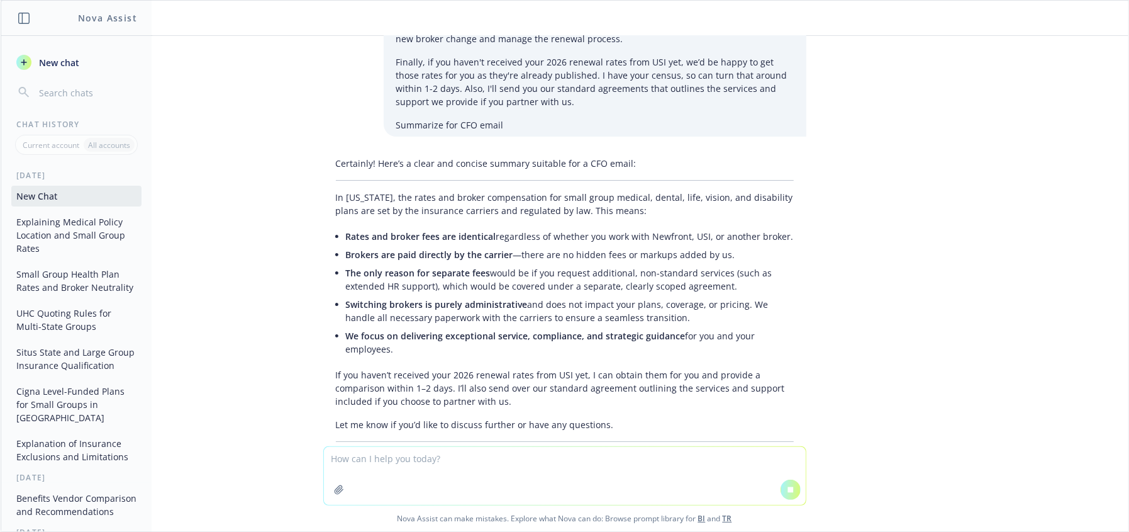
click at [478, 467] on textarea at bounding box center [565, 476] width 482 height 58
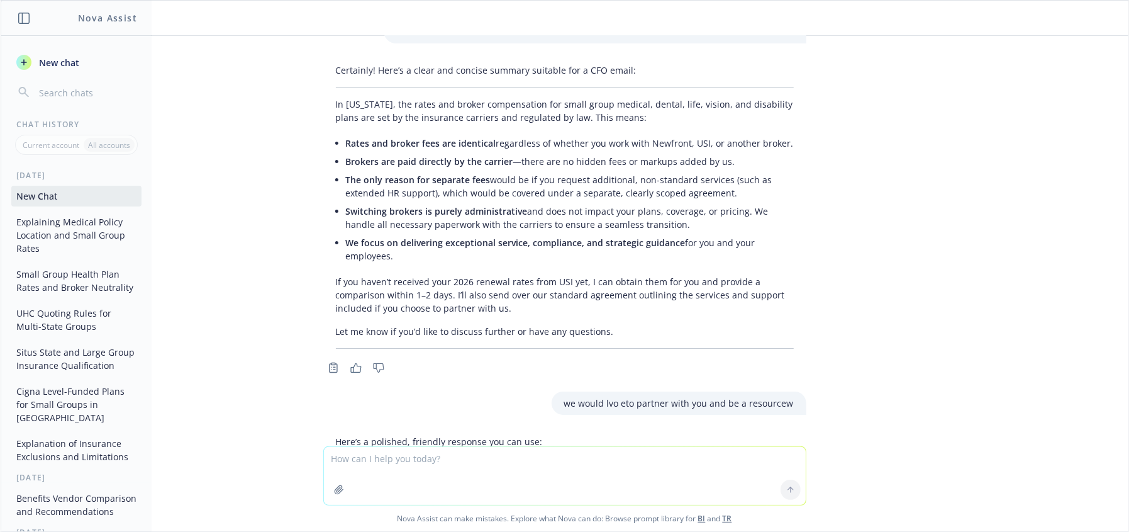
scroll to position [3495, 0]
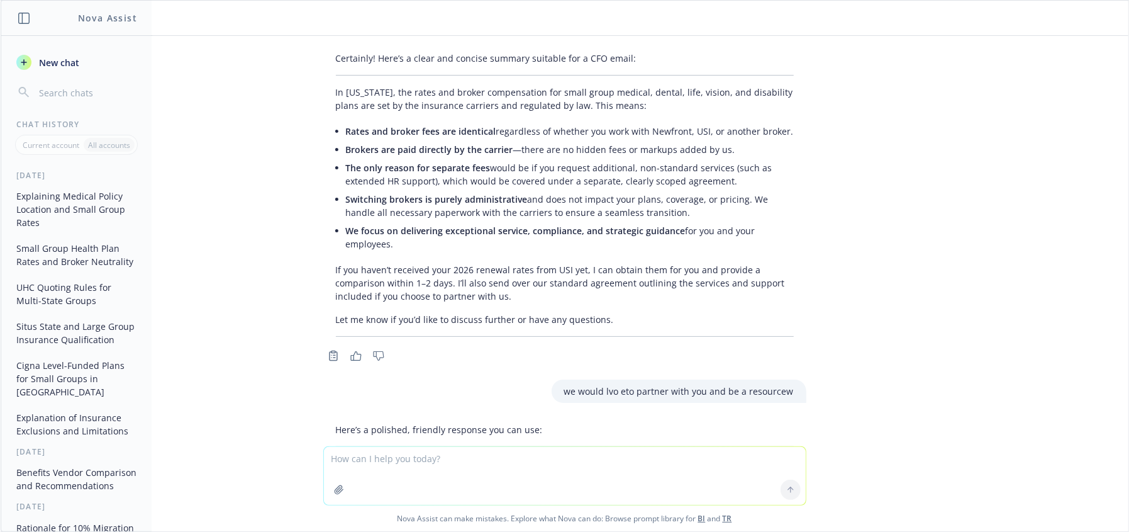
drag, startPoint x: 756, startPoint y: 371, endPoint x: 742, endPoint y: 374, distance: 14.2
click at [753, 457] on p "We’d love to partner with you and serve as a resource for your team. Our goal i…" at bounding box center [565, 477] width 458 height 40
click at [521, 457] on p "We’d love to partner with you and serve as a resource for your team. Our goal i…" at bounding box center [565, 477] width 458 height 40
click at [647, 457] on p "We’d love to partner with you and serve as a resource for your team. Our goal i…" at bounding box center [565, 477] width 458 height 40
drag, startPoint x: 310, startPoint y: 346, endPoint x: 84, endPoint y: 288, distance: 232.6
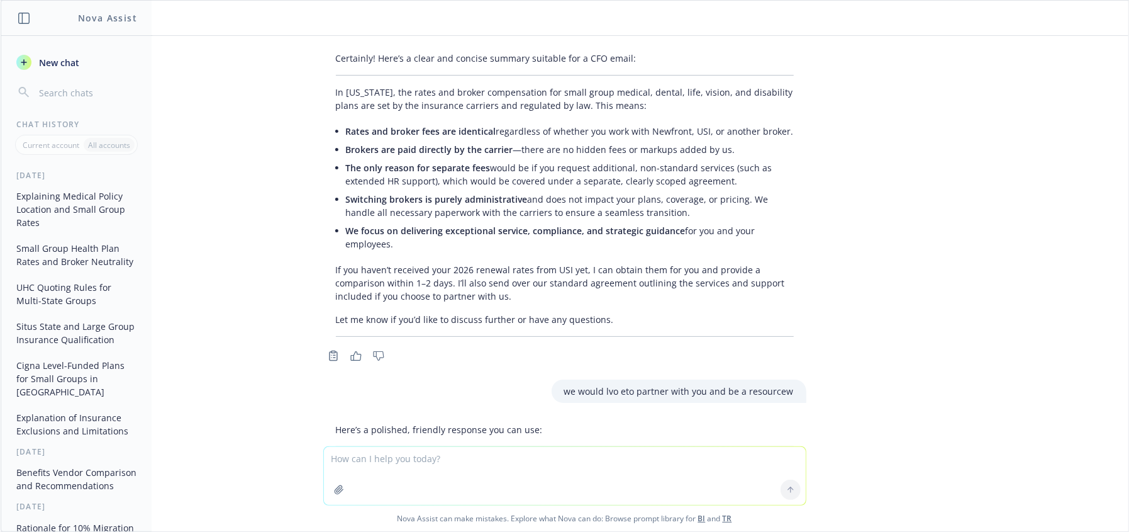
click at [461, 418] on div "Here’s a polished, friendly response you can use: We’d love to partner with you…" at bounding box center [564, 471] width 503 height 106
click at [544, 469] on textarea at bounding box center [565, 476] width 482 height 58
paste textarea "For a next step, I'll send you our standard agreement that outlines the service…"
type textarea "For a next step, I'll send you our standard agreement that outlines the service…"
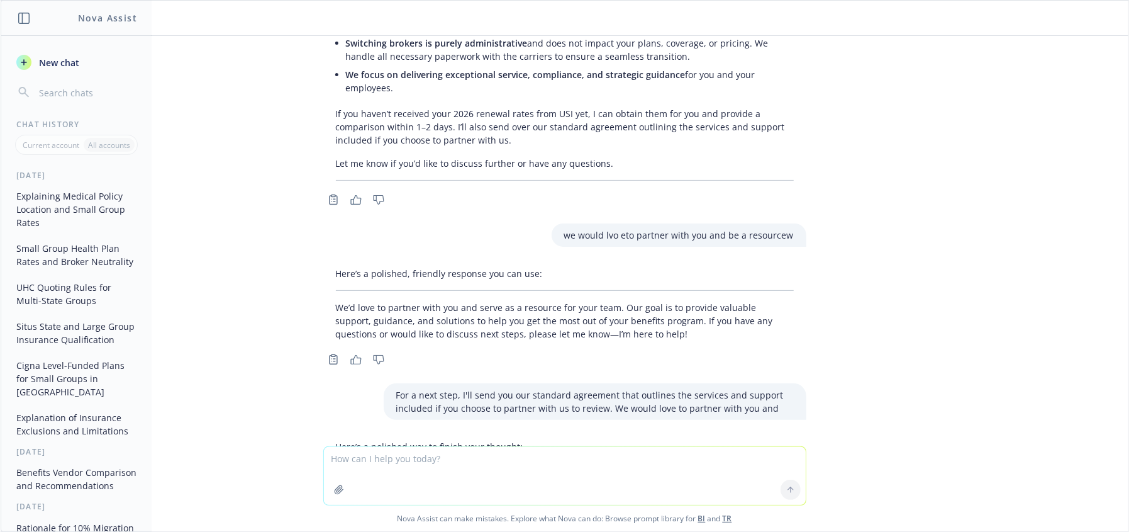
scroll to position [3691, 0]
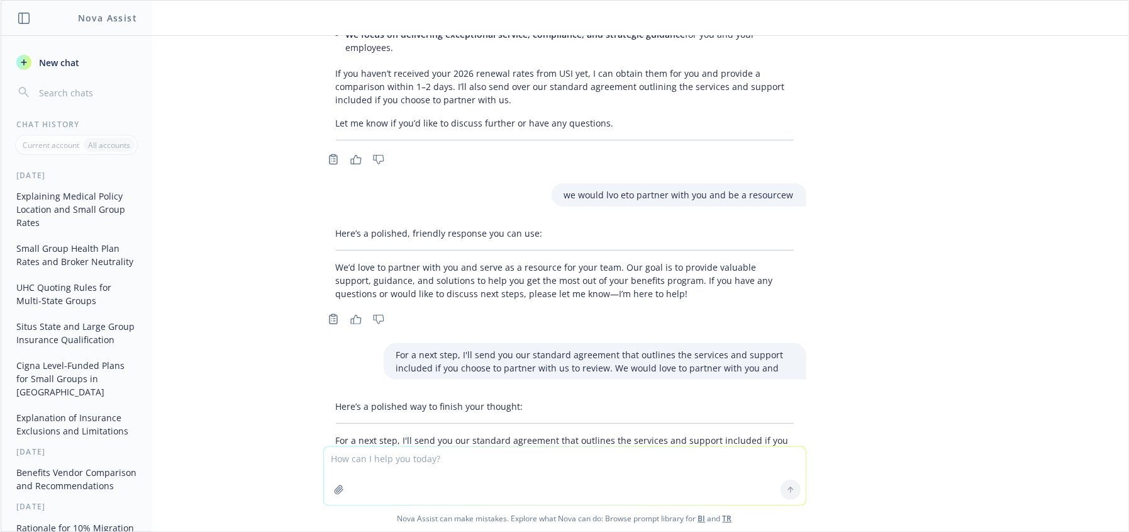
click at [376, 434] on p "For a next step, I'll send you our standard agreement that outlines the service…" at bounding box center [565, 454] width 458 height 40
drag, startPoint x: 501, startPoint y: 345, endPoint x: 522, endPoint y: 355, distance: 23.1
click at [522, 434] on p "For a next step, I'll send you our standard agreement that outlines the service…" at bounding box center [565, 454] width 458 height 40
copy p "We would love the opportunity to partner with you and become a trusted resource…"
click at [439, 469] on textarea at bounding box center [565, 476] width 482 height 58
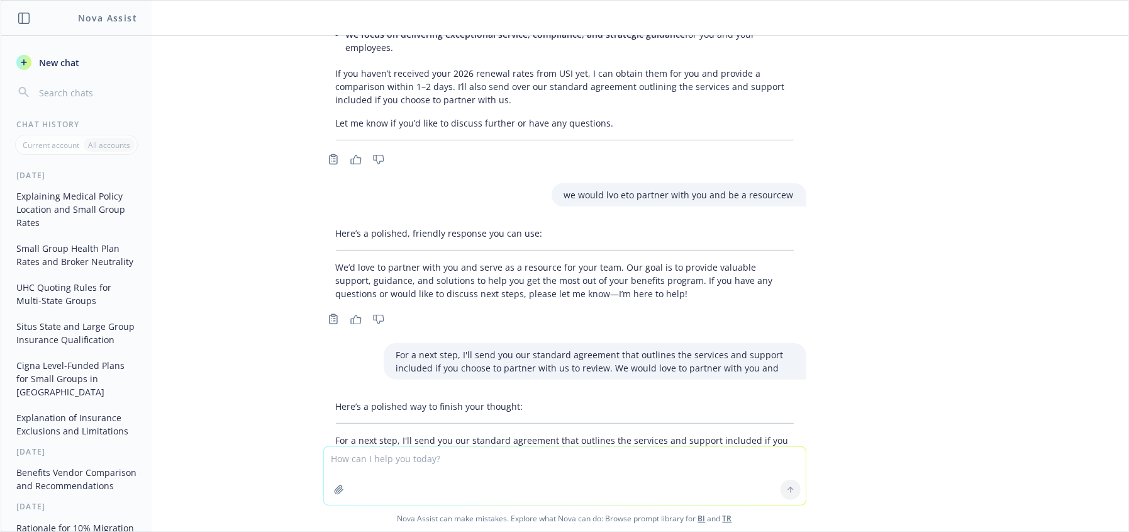
click at [500, 461] on textarea at bounding box center [565, 476] width 482 height 58
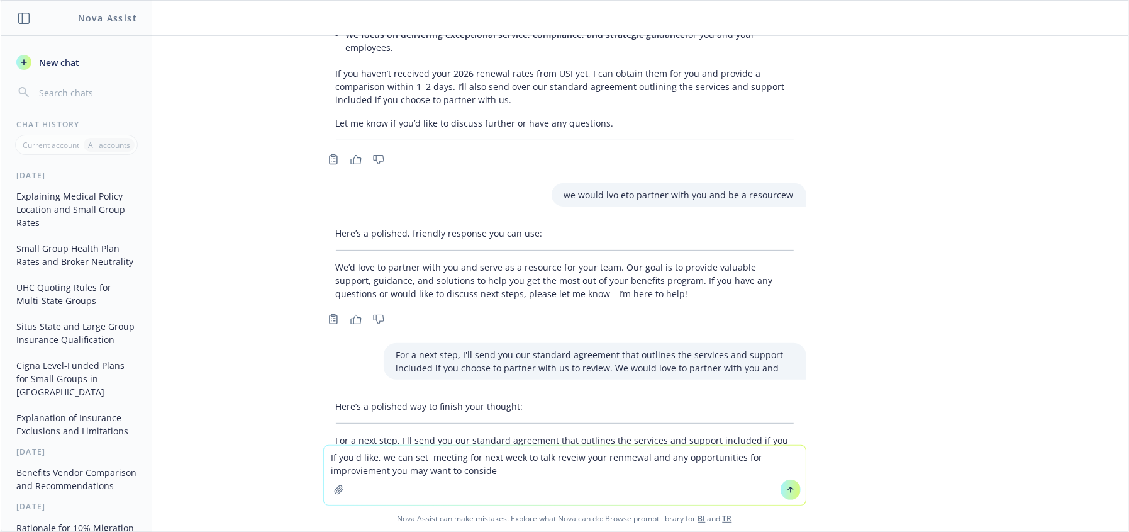
type textarea "If you'd like, we can set meeting for next week to talk reveiw your renmewal an…"
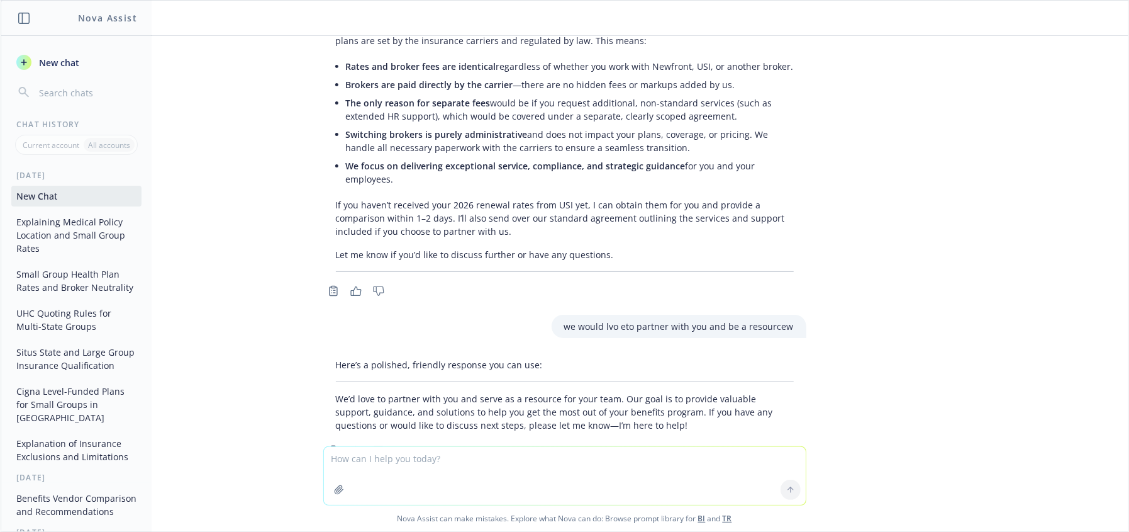
scroll to position [3864, 0]
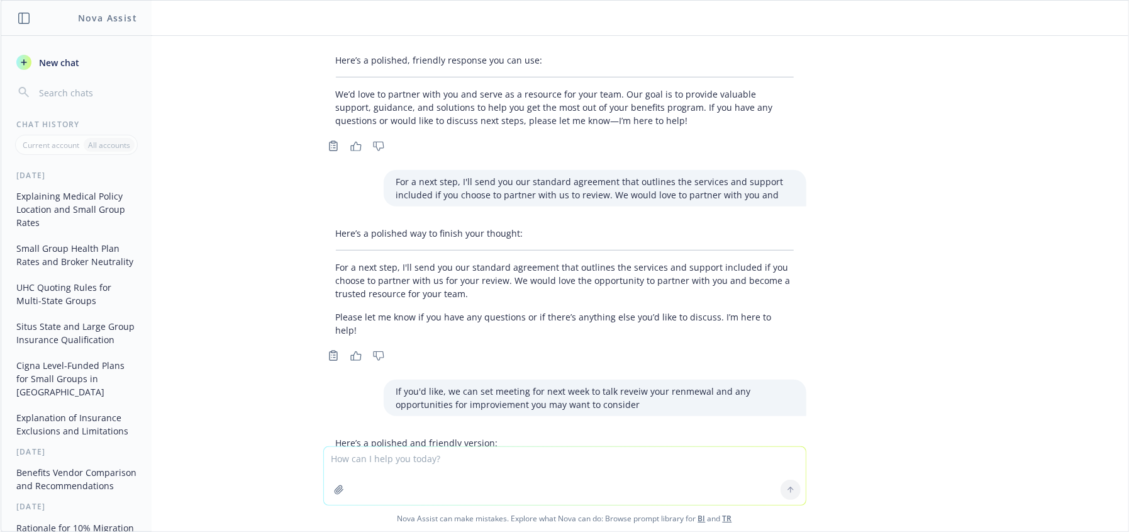
click at [531, 470] on p "If you’d like, we can set up a meeting next week to review your renewal and dis…" at bounding box center [565, 490] width 458 height 40
click at [513, 470] on p "If you’d like, we can set up a meeting next week to review your renewal and dis…" at bounding box center [565, 490] width 458 height 40
click at [564, 470] on p "If you’d like, we can set up a meeting next week to review your renewal and dis…" at bounding box center [565, 490] width 458 height 40
drag, startPoint x: 347, startPoint y: 379, endPoint x: 320, endPoint y: 349, distance: 40.1
click at [323, 431] on div "Here’s a polished and friendly version: If you’d like, we can set up a meeting …" at bounding box center [564, 473] width 483 height 84
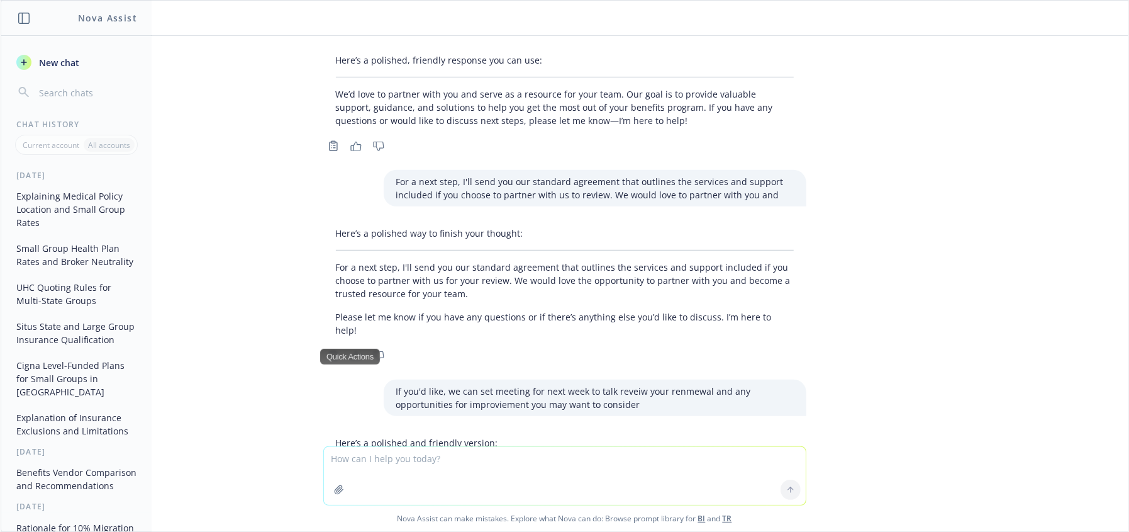
click at [525, 472] on textarea at bounding box center [565, 476] width 482 height 58
click at [513, 458] on textarea at bounding box center [565, 476] width 482 height 58
paste textarea "The short answer is that you would get the exact same plans and costs with us a…"
type textarea "The short answer is that you would get the exact same plans and costs with us a…"
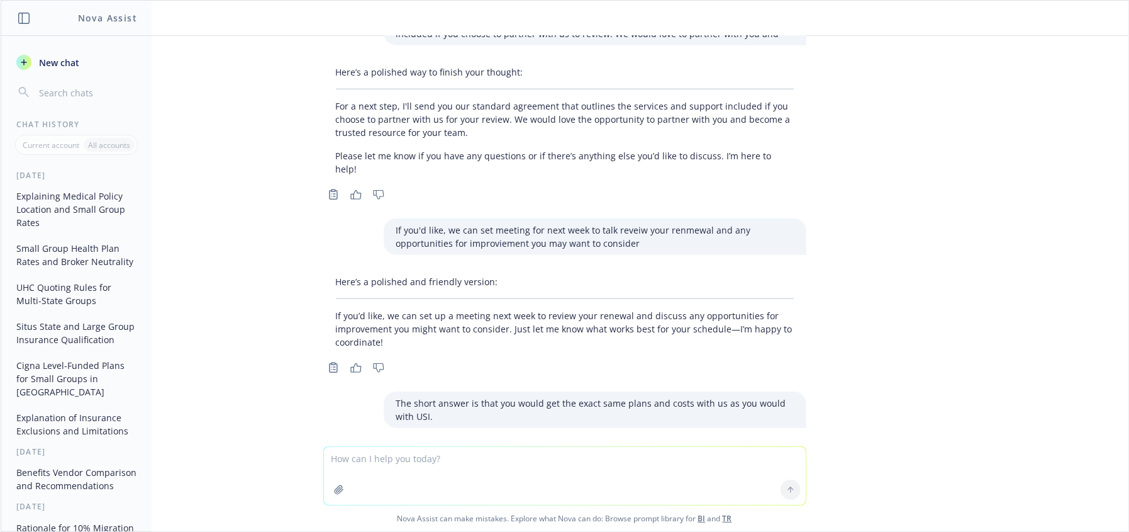
scroll to position [4047, 0]
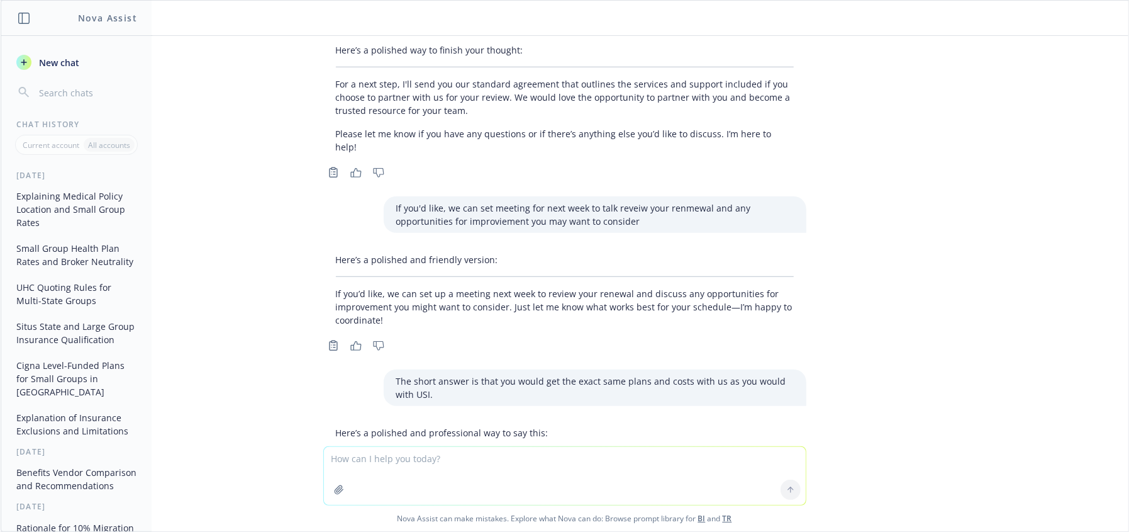
click at [494, 460] on p "The short answer is that you would have access to the exact same plans and cost…" at bounding box center [565, 480] width 458 height 40
click at [627, 460] on p "The short answer is that you would have access to the exact same plans and cost…" at bounding box center [565, 480] width 458 height 40
click at [503, 460] on p "The short answer is that you would have access to the exact same plans and cost…" at bounding box center [565, 480] width 458 height 40
click at [437, 460] on p "The short answer is that you would have access to the exact same plans and cost…" at bounding box center [565, 480] width 458 height 40
click at [395, 460] on p "The short answer is that you would have access to the exact same plans and cost…" at bounding box center [565, 480] width 458 height 40
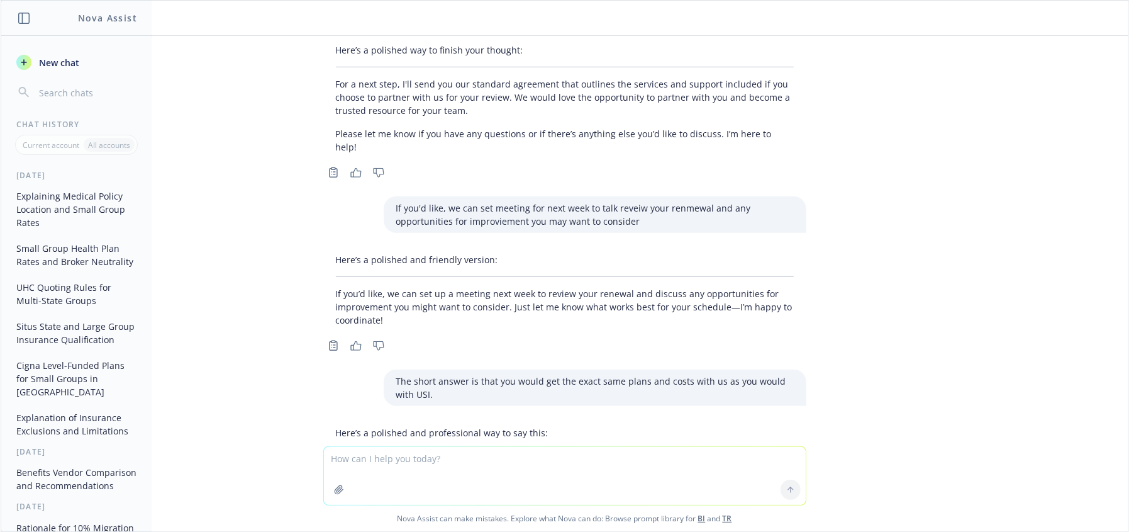
drag, startPoint x: 328, startPoint y: 344, endPoint x: 535, endPoint y: 367, distance: 207.6
click at [535, 460] on p "The short answer is that you would have access to the exact same plans and cost…" at bounding box center [565, 480] width 458 height 40
click at [544, 467] on textarea at bounding box center [565, 476] width 482 height 58
type textarea "e"
type textarea "let me know if this plan works for you"
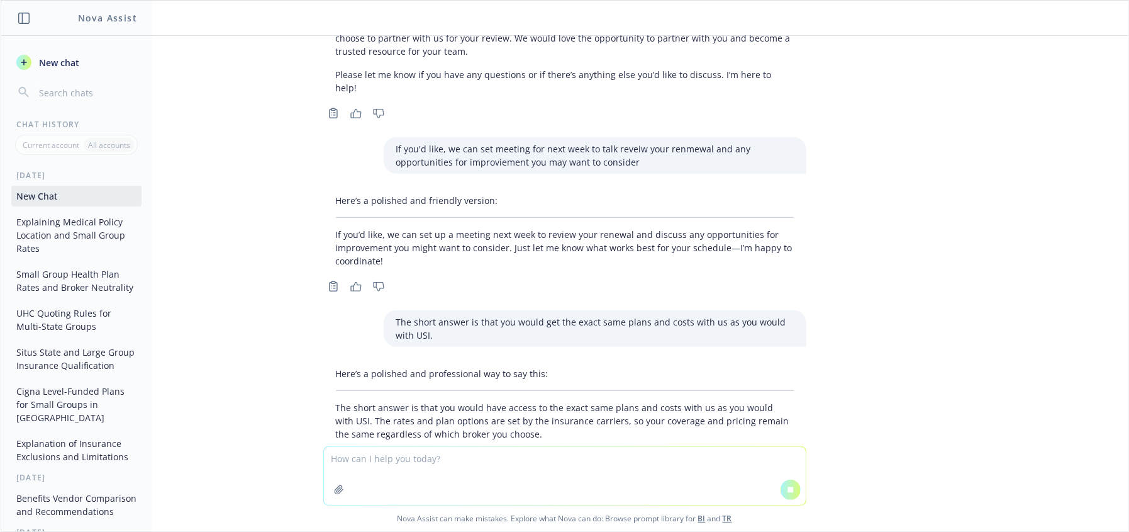
scroll to position [3827, 0]
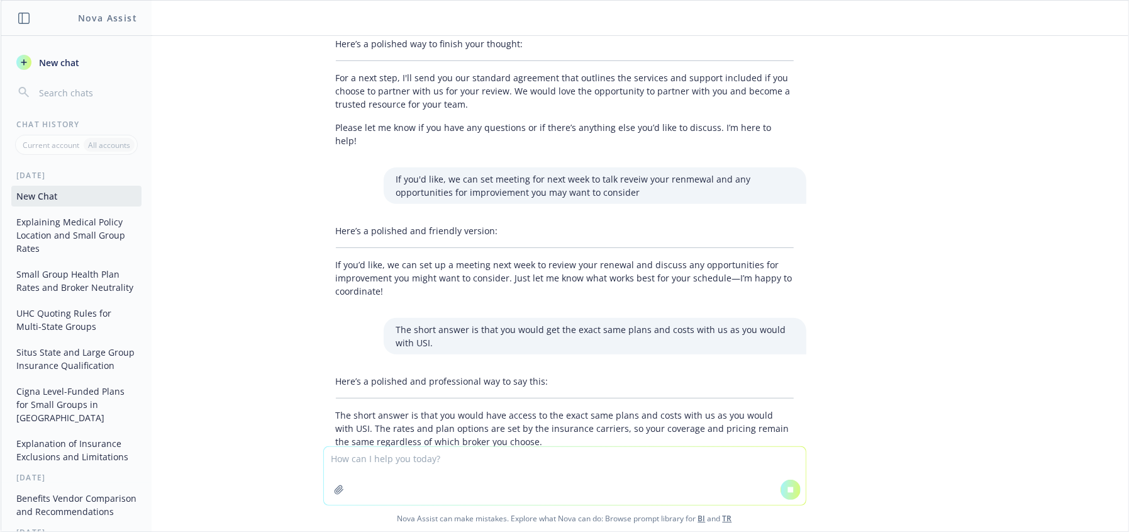
drag, startPoint x: 661, startPoint y: 464, endPoint x: 1045, endPoint y: 464, distance: 384.4
click at [669, 464] on textarea at bounding box center [565, 476] width 482 height 58
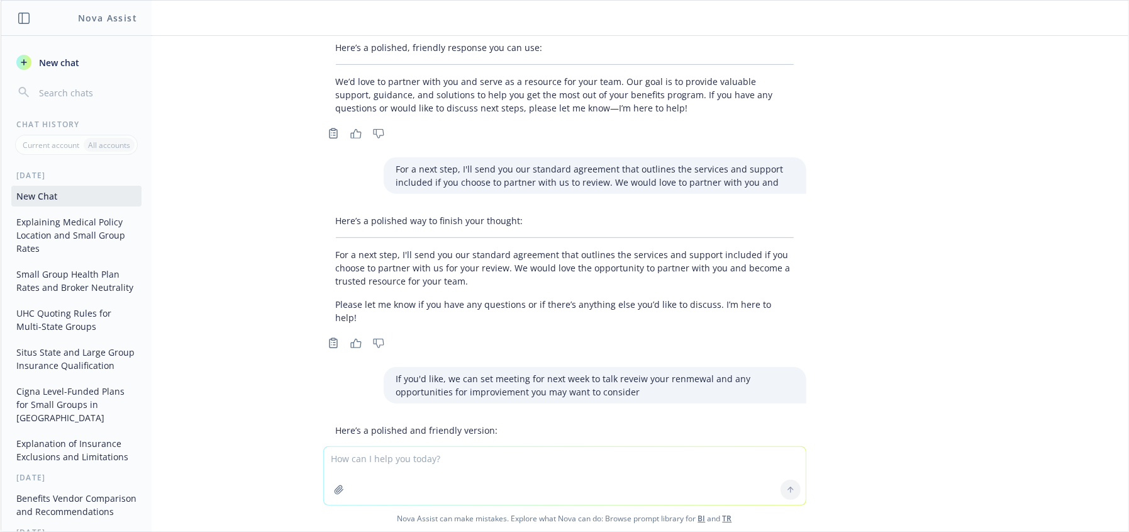
scroll to position [4194, 0]
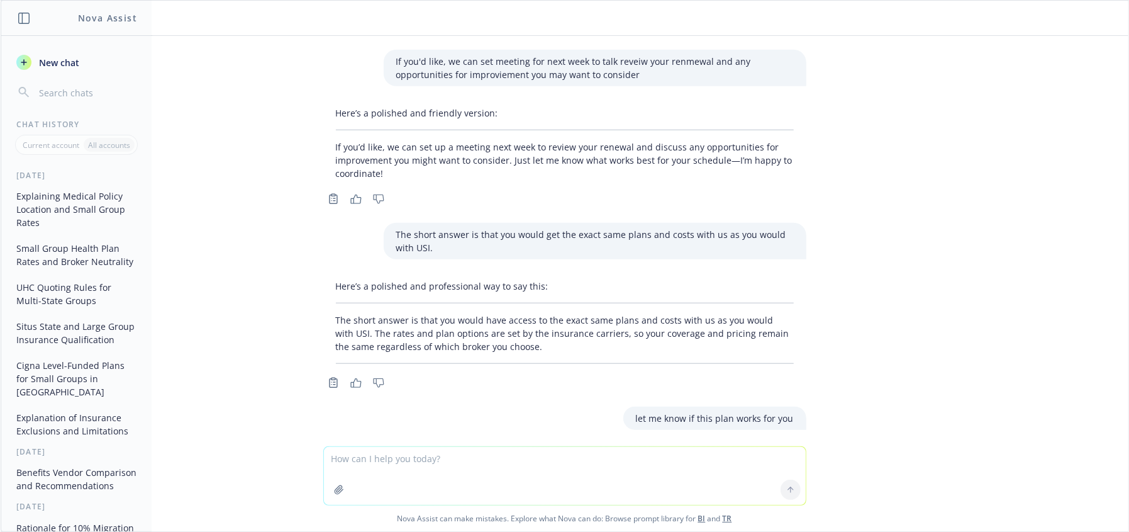
click at [548, 469] on textarea at bounding box center [565, 476] width 482 height 58
click at [574, 481] on textarea at bounding box center [565, 476] width 482 height 58
click at [539, 467] on textarea at bounding box center [565, 476] width 482 height 58
click at [418, 484] on p "Please let me know if this plan works for you, or if you have any questions or …" at bounding box center [565, 497] width 458 height 26
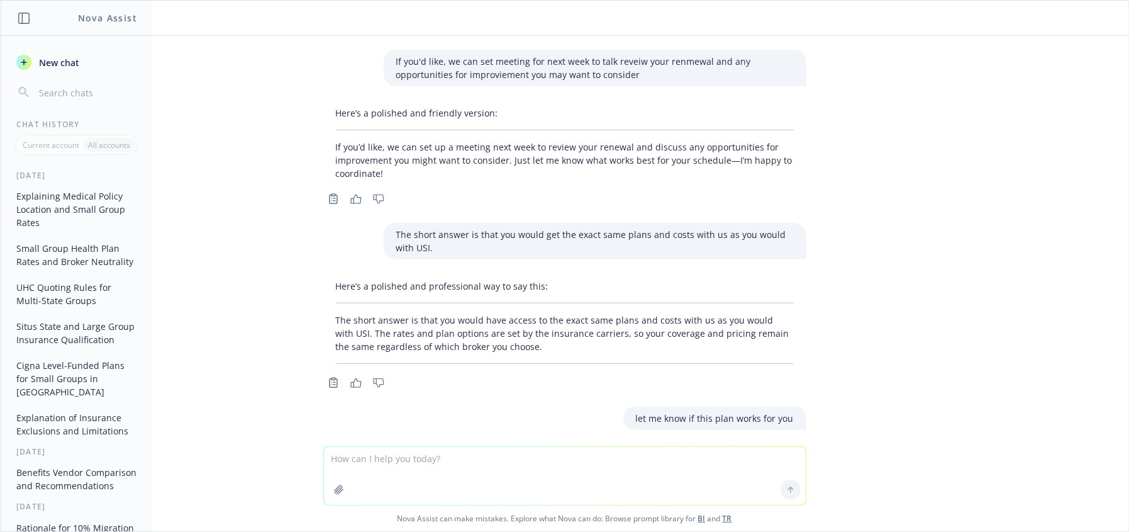
click at [475, 484] on p "Please let me know if this plan works for you, or if you have any questions or …" at bounding box center [565, 497] width 458 height 26
click at [461, 476] on textarea at bounding box center [565, 476] width 482 height 58
type textarea "d"
type textarea "say it differently"
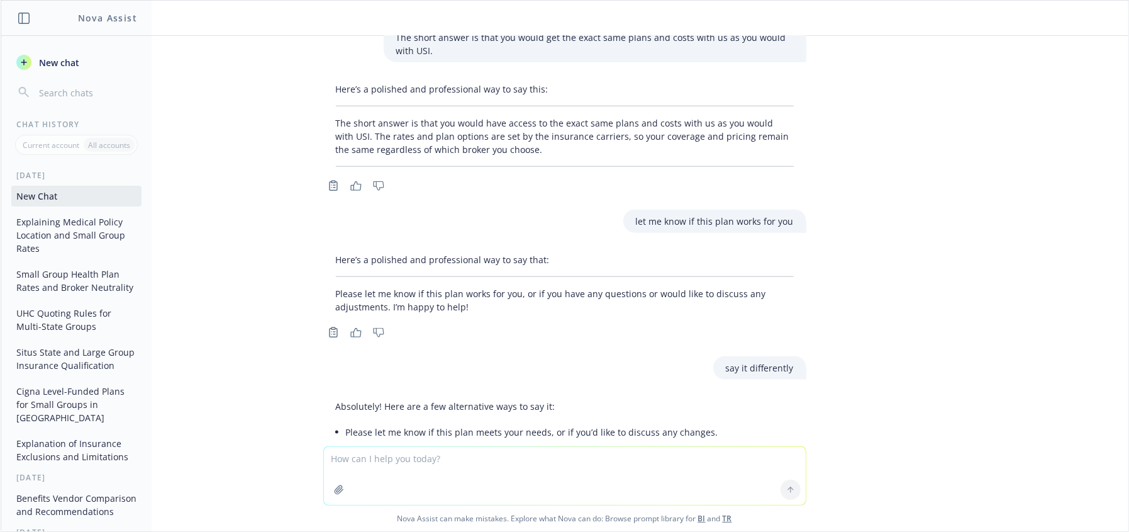
scroll to position [4399, 0]
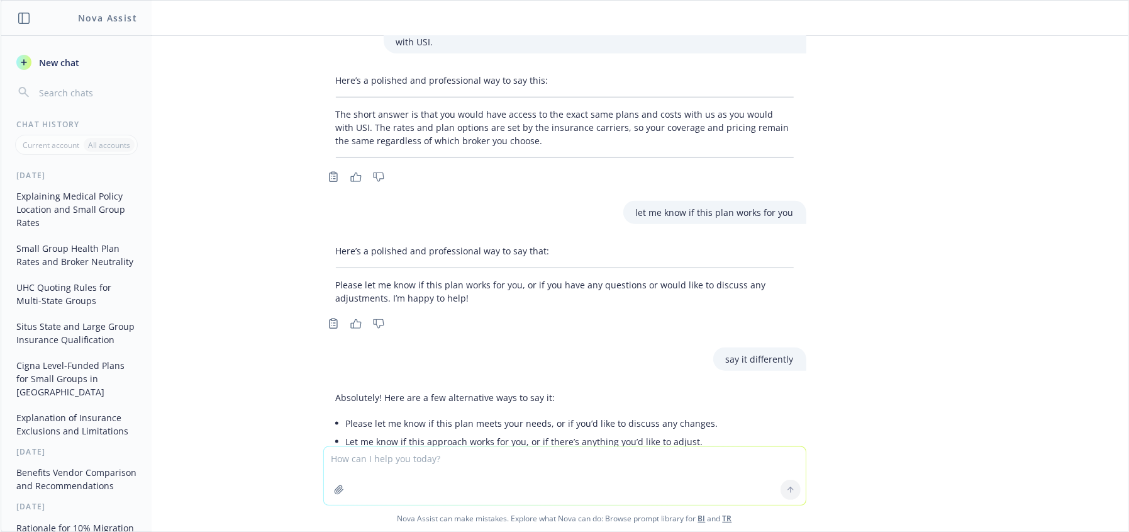
drag, startPoint x: 488, startPoint y: 322, endPoint x: 628, endPoint y: 319, distance: 139.7
click at [493, 432] on li "Let me know if this approach works for you, or if there’s anything you’d like t…" at bounding box center [532, 441] width 372 height 18
click at [684, 432] on li "Let me know if this approach works for you, or if there’s anything you’d like t…" at bounding box center [532, 441] width 372 height 18
click at [413, 469] on textarea at bounding box center [565, 476] width 482 height 58
click at [415, 473] on textarea at bounding box center [565, 476] width 482 height 58
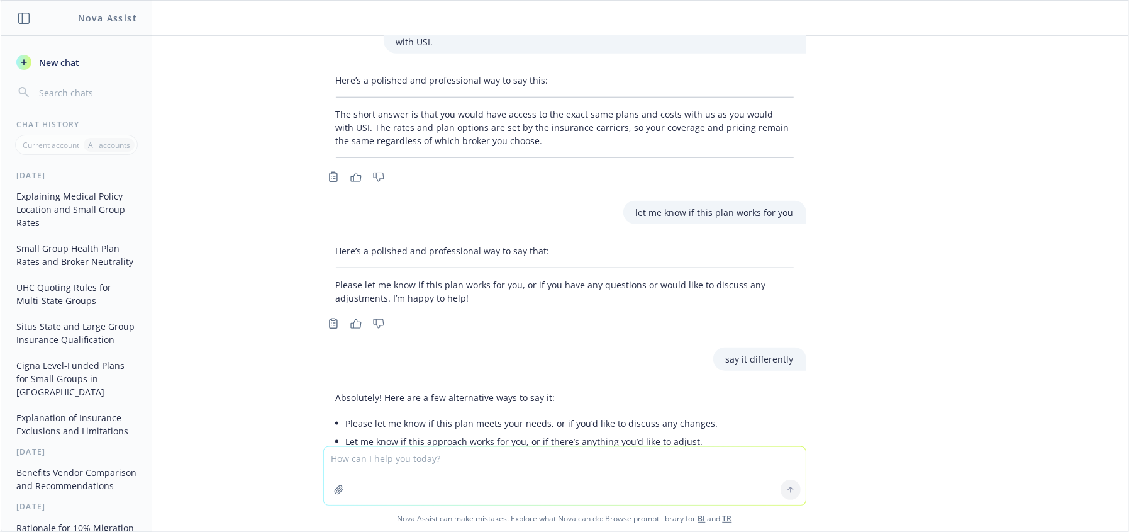
click at [436, 473] on textarea at bounding box center [565, 476] width 482 height 58
click at [439, 474] on textarea at bounding box center [565, 476] width 482 height 58
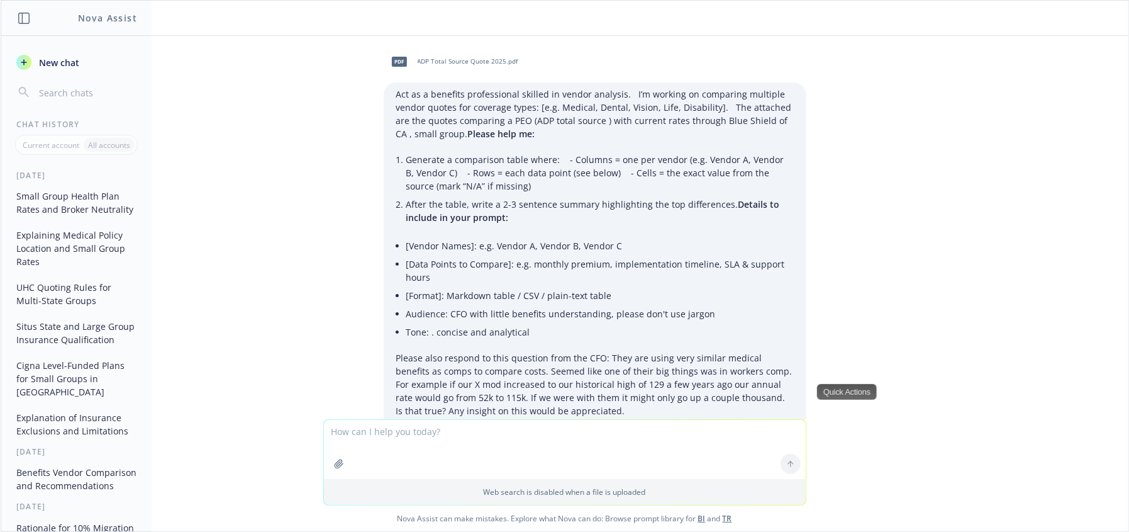
scroll to position [2225, 0]
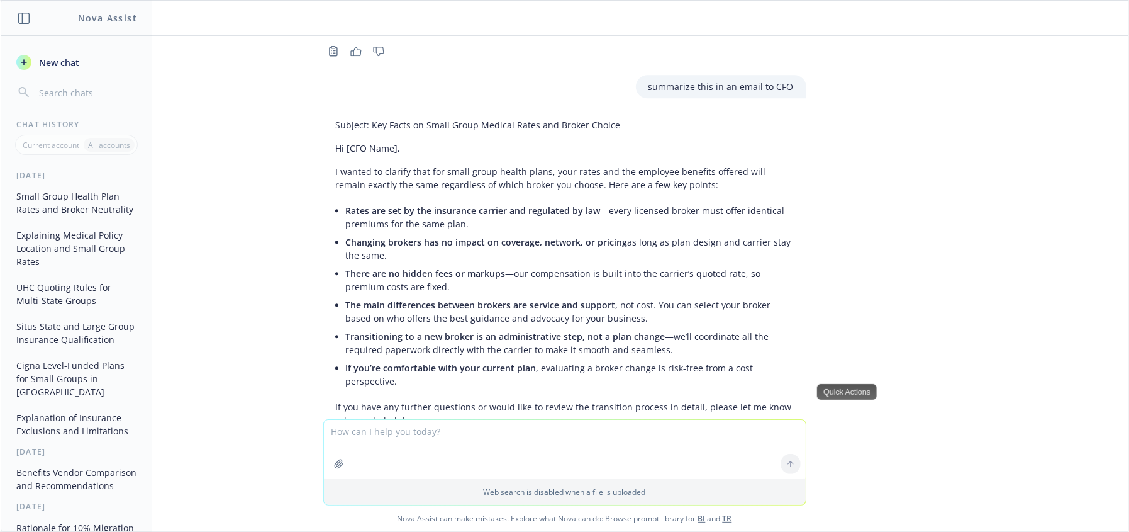
click at [1064, 299] on div "pdf ADP Total Source Quote 2025.pdf Act as a benefits professional skilled in v…" at bounding box center [565, 227] width 1128 height 383
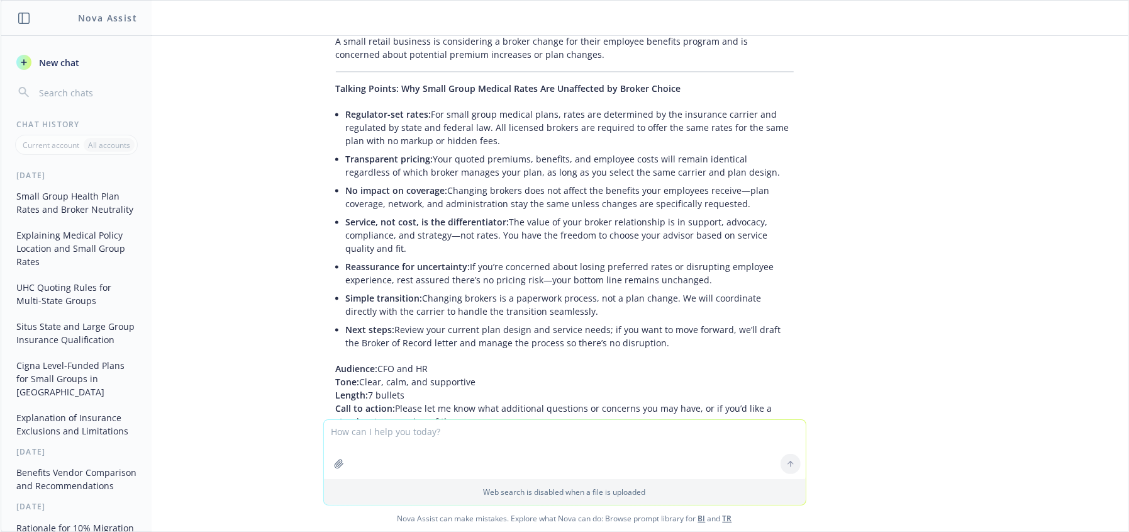
scroll to position [1851, 0]
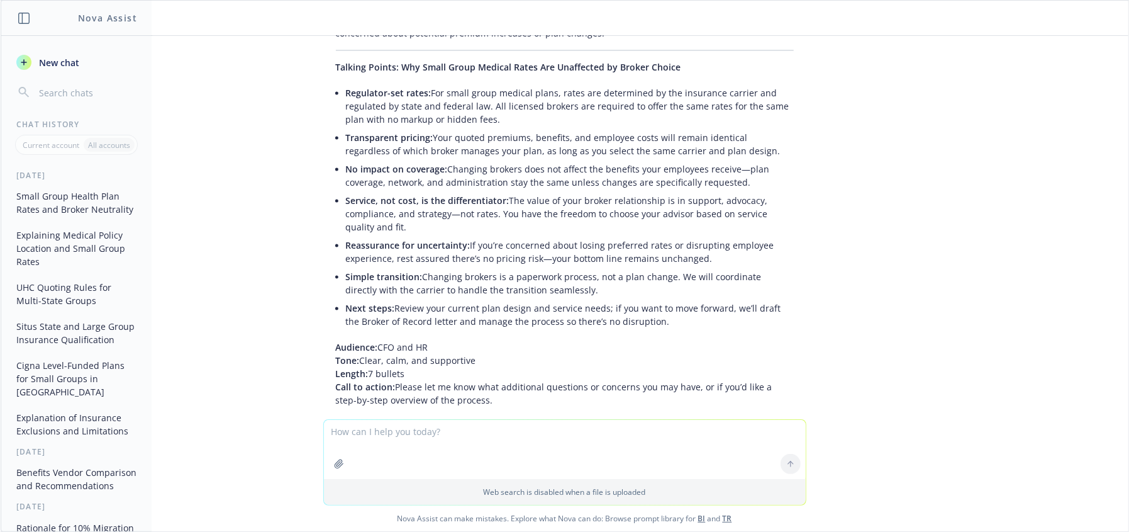
click at [548, 299] on li "Next steps: Review your current plan design and service needs; if you want to m…" at bounding box center [570, 314] width 448 height 31
click at [629, 305] on li "Next steps: Review your current plan design and service needs; if you want to m…" at bounding box center [570, 314] width 448 height 31
drag, startPoint x: 527, startPoint y: 291, endPoint x: 613, endPoint y: 335, distance: 96.2
click at [526, 299] on li "Next steps: Review your current plan design and service needs; if you want to m…" at bounding box center [570, 314] width 448 height 31
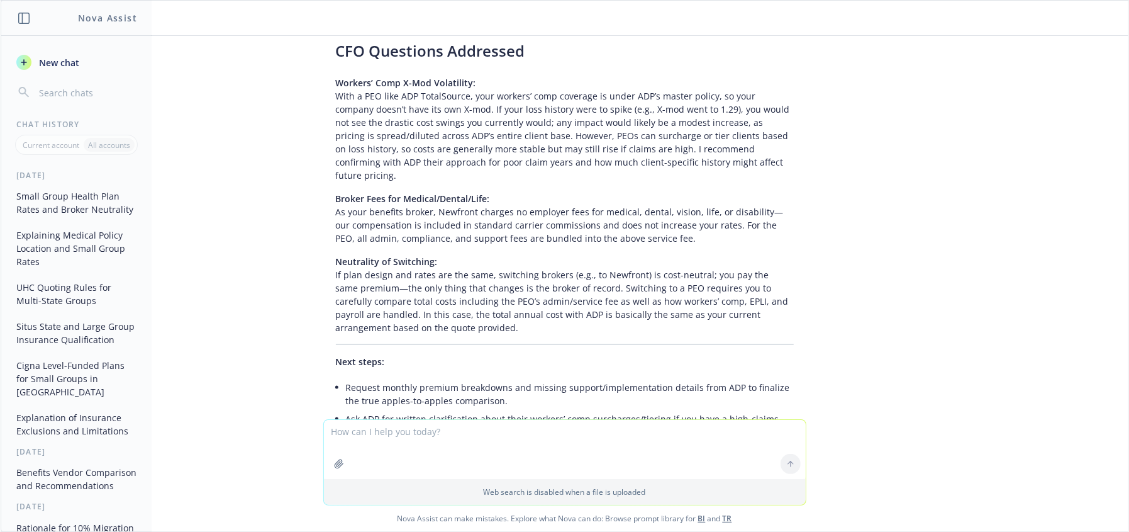
scroll to position [1145, 0]
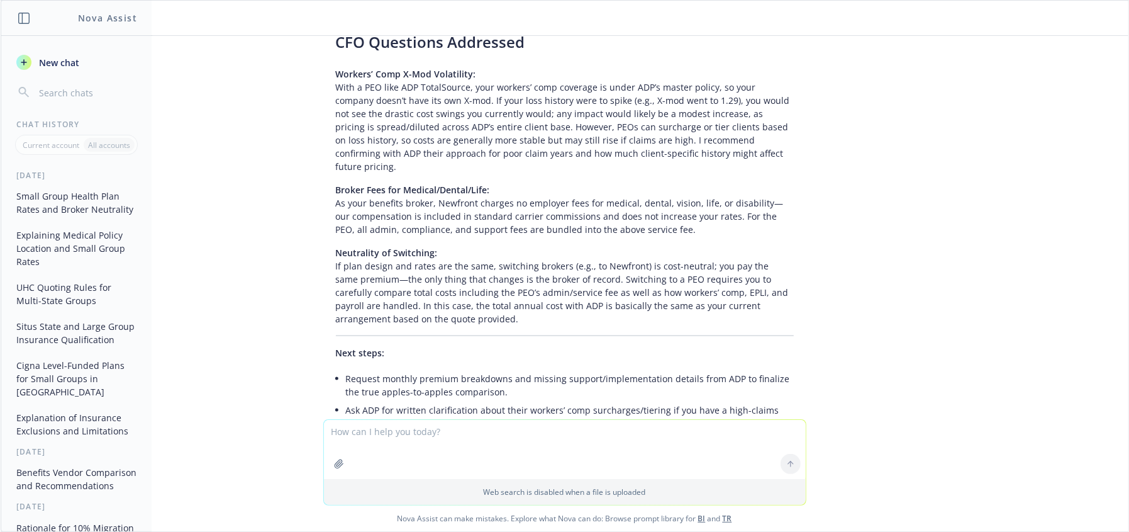
click at [466, 292] on p "Neutrality of Switching: If plan design and rates are the same, switching broke…" at bounding box center [565, 285] width 458 height 79
drag, startPoint x: 469, startPoint y: 249, endPoint x: 488, endPoint y: 268, distance: 27.6
click at [471, 250] on p "Neutrality of Switching: If plan design and rates are the same, switching broke…" at bounding box center [565, 285] width 458 height 79
click at [488, 268] on p "Neutrality of Switching: If plan design and rates are the same, switching broke…" at bounding box center [565, 285] width 458 height 79
drag, startPoint x: 881, startPoint y: 318, endPoint x: 579, endPoint y: 259, distance: 307.8
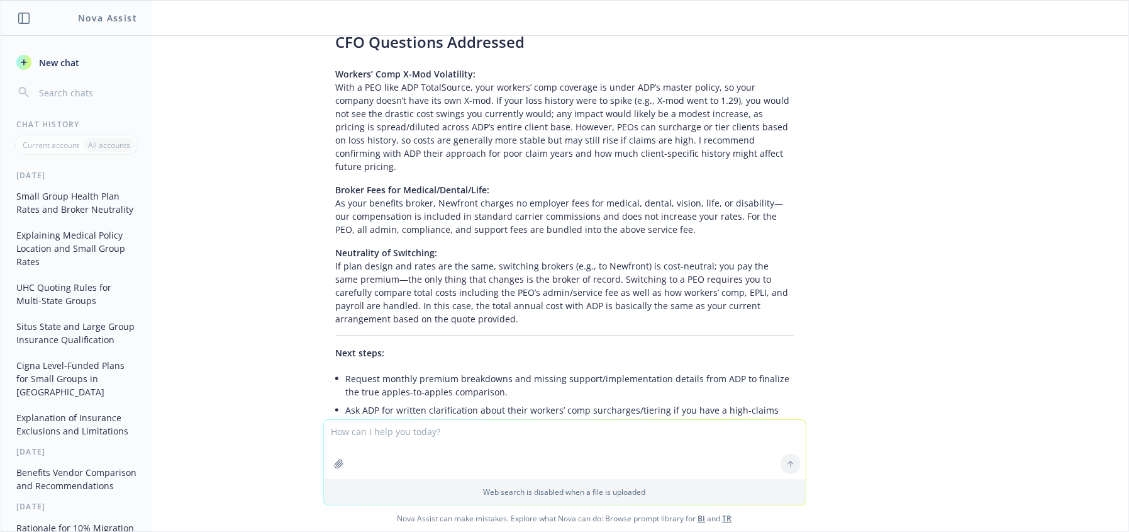
click at [880, 318] on div "pdf ADP Total Source Quote 2025.pdf Act as a benefits professional skilled in v…" at bounding box center [565, 227] width 1128 height 383
click at [392, 274] on p "Neutrality of Switching: If plan design and rates are the same, switching broke…" at bounding box center [565, 285] width 458 height 79
click at [546, 298] on p "Neutrality of Switching: If plan design and rates are the same, switching broke…" at bounding box center [565, 285] width 458 height 79
click at [593, 270] on p "Neutrality of Switching: If plan design and rates are the same, switching broke…" at bounding box center [565, 285] width 458 height 79
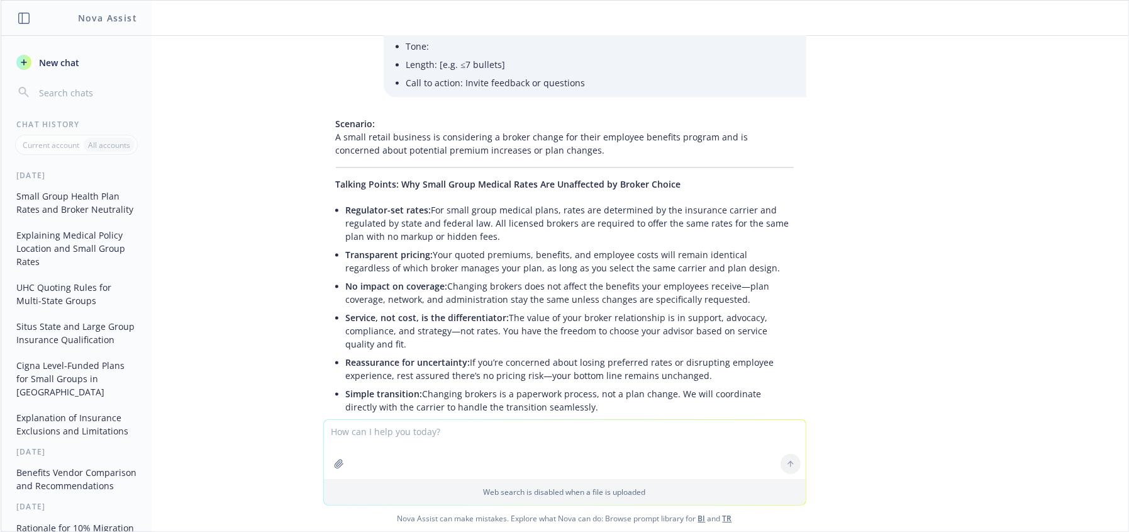
scroll to position [1751, 0]
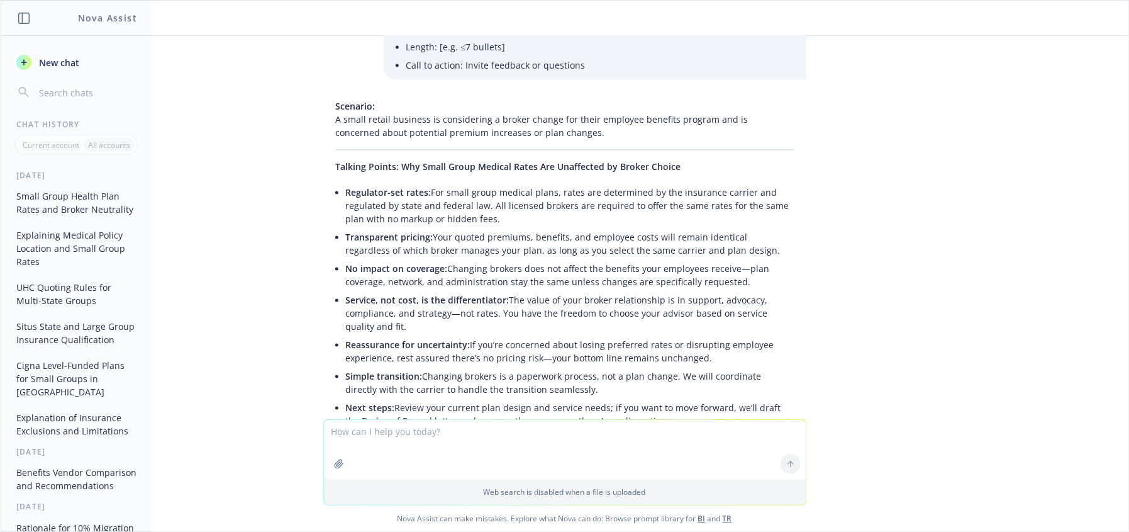
drag, startPoint x: 461, startPoint y: 296, endPoint x: 536, endPoint y: 311, distance: 77.0
click at [461, 295] on li "Service, not cost, is the differentiator: The value of your broker relationship…" at bounding box center [570, 313] width 448 height 45
click at [544, 305] on li "Service, not cost, is the differentiator: The value of your broker relationship…" at bounding box center [570, 313] width 448 height 45
click at [467, 310] on li "Service, not cost, is the differentiator: The value of your broker relationship…" at bounding box center [570, 313] width 448 height 45
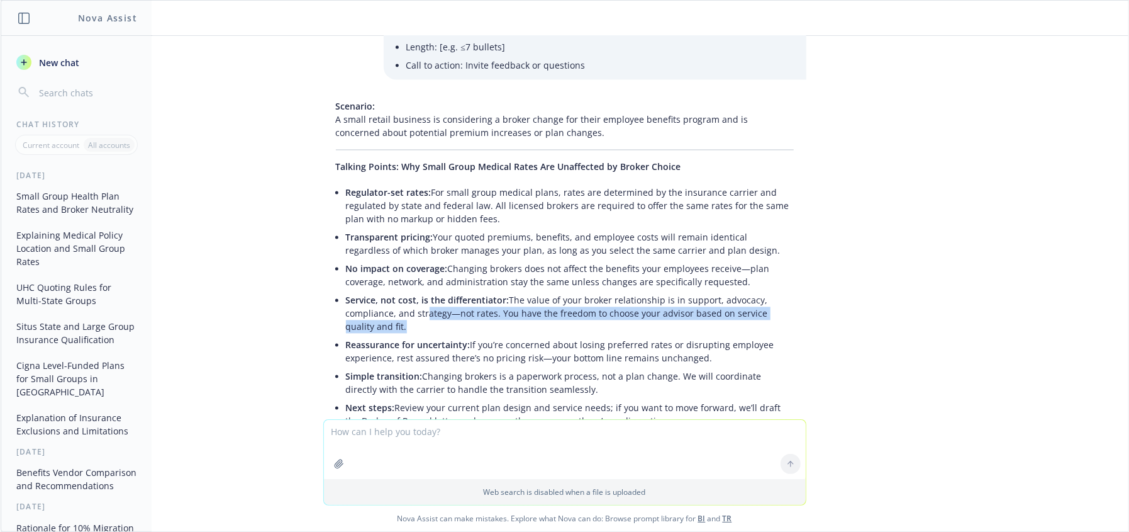
drag, startPoint x: 414, startPoint y: 298, endPoint x: 366, endPoint y: 305, distance: 48.3
click at [366, 305] on li "Service, not cost, is the differentiator: The value of your broker relationship…" at bounding box center [570, 313] width 448 height 45
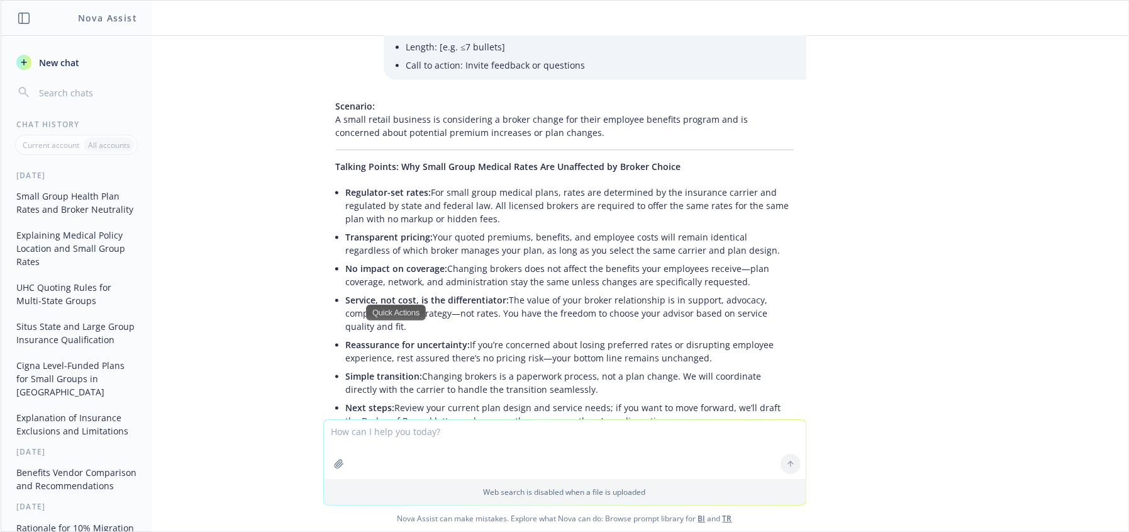
click at [571, 336] on li "Reassurance for uncertainty: If you’re concerned about losing preferred rates o…" at bounding box center [570, 351] width 448 height 31
drag, startPoint x: 499, startPoint y: 279, endPoint x: 515, endPoint y: 302, distance: 28.1
click at [515, 302] on li "Service, not cost, is the differentiator: The value of your broker relationship…" at bounding box center [570, 313] width 448 height 45
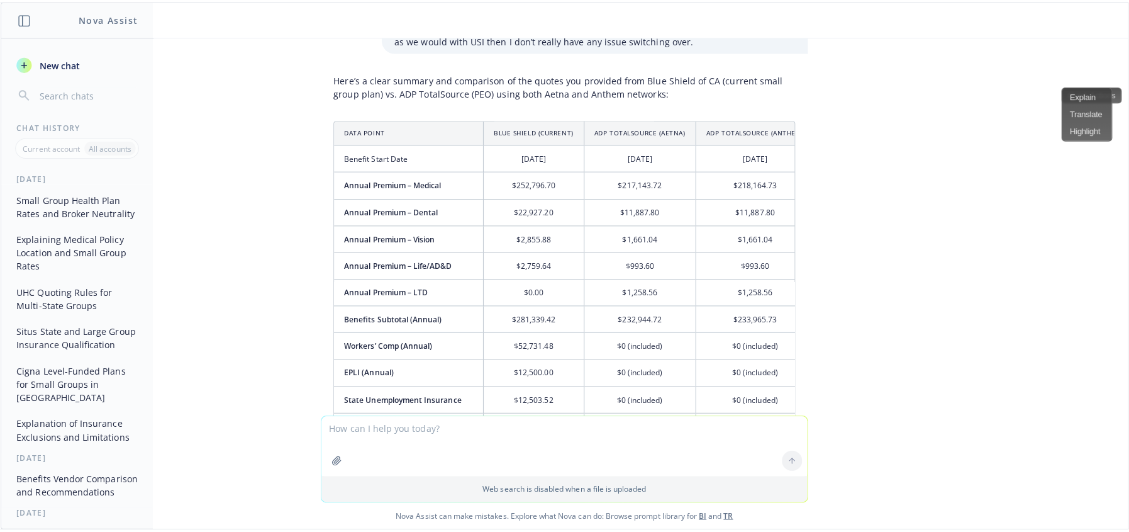
scroll to position [272, 0]
